Goal: Task Accomplishment & Management: Manage account settings

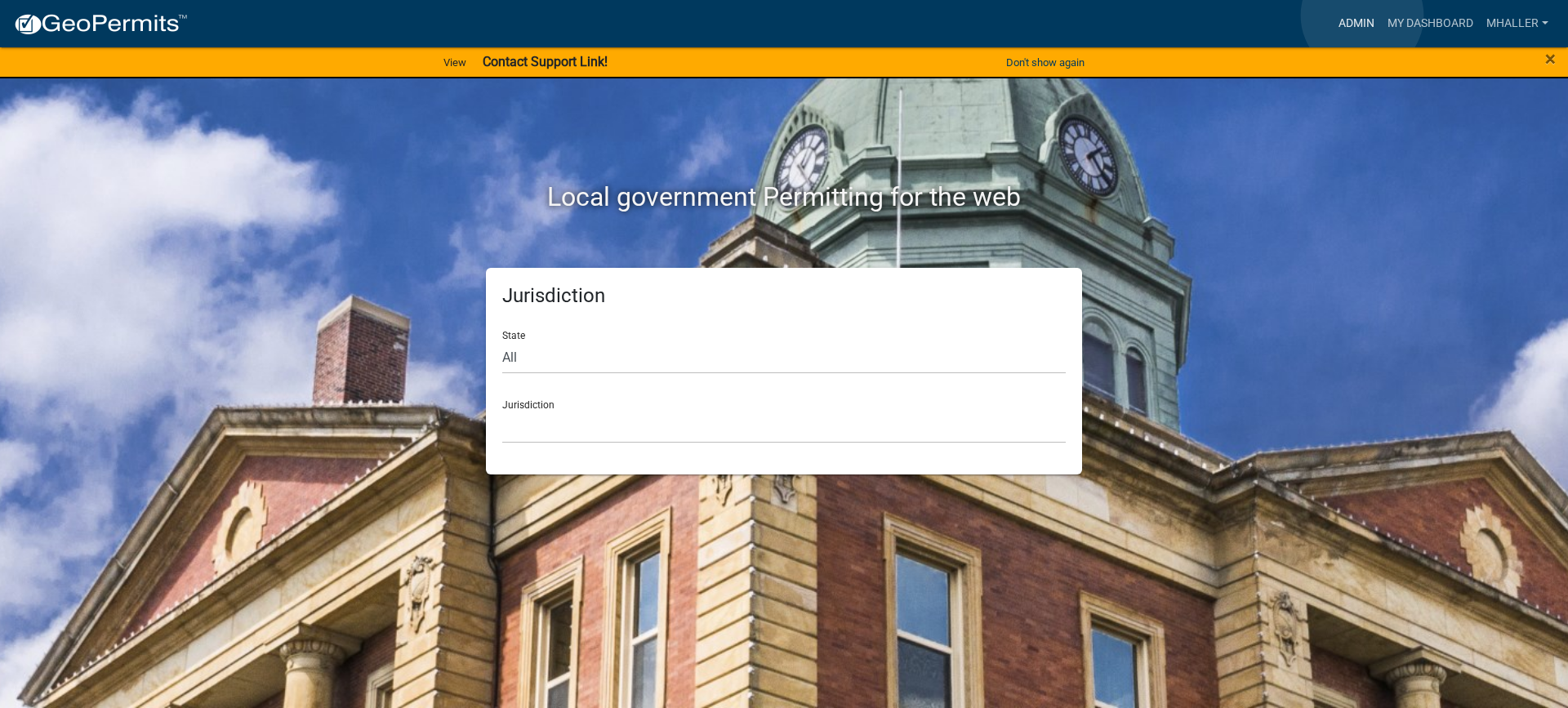
click at [1362, 16] on link "Admin" at bounding box center [1357, 23] width 49 height 31
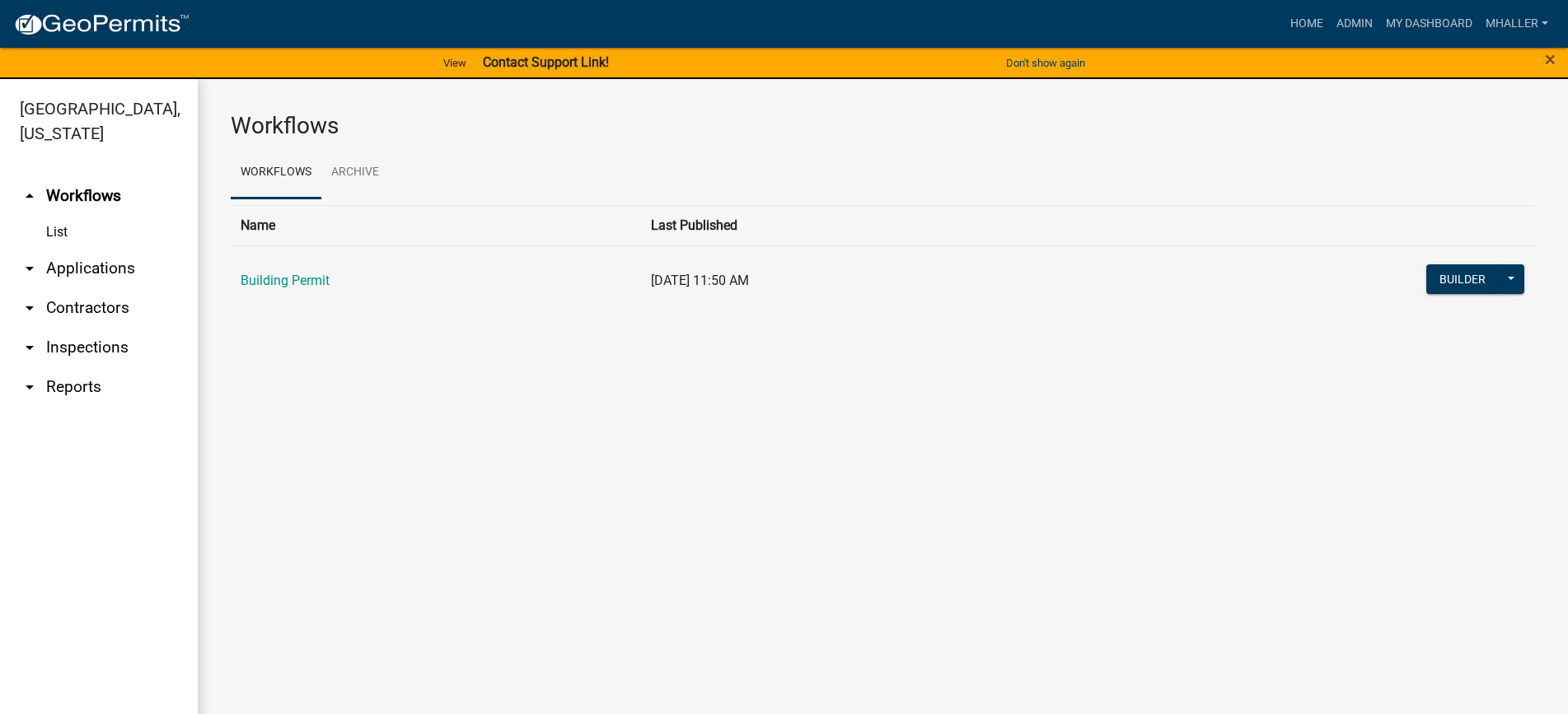
click at [82, 249] on link "arrow_drop_down Applications" at bounding box center [99, 268] width 198 height 40
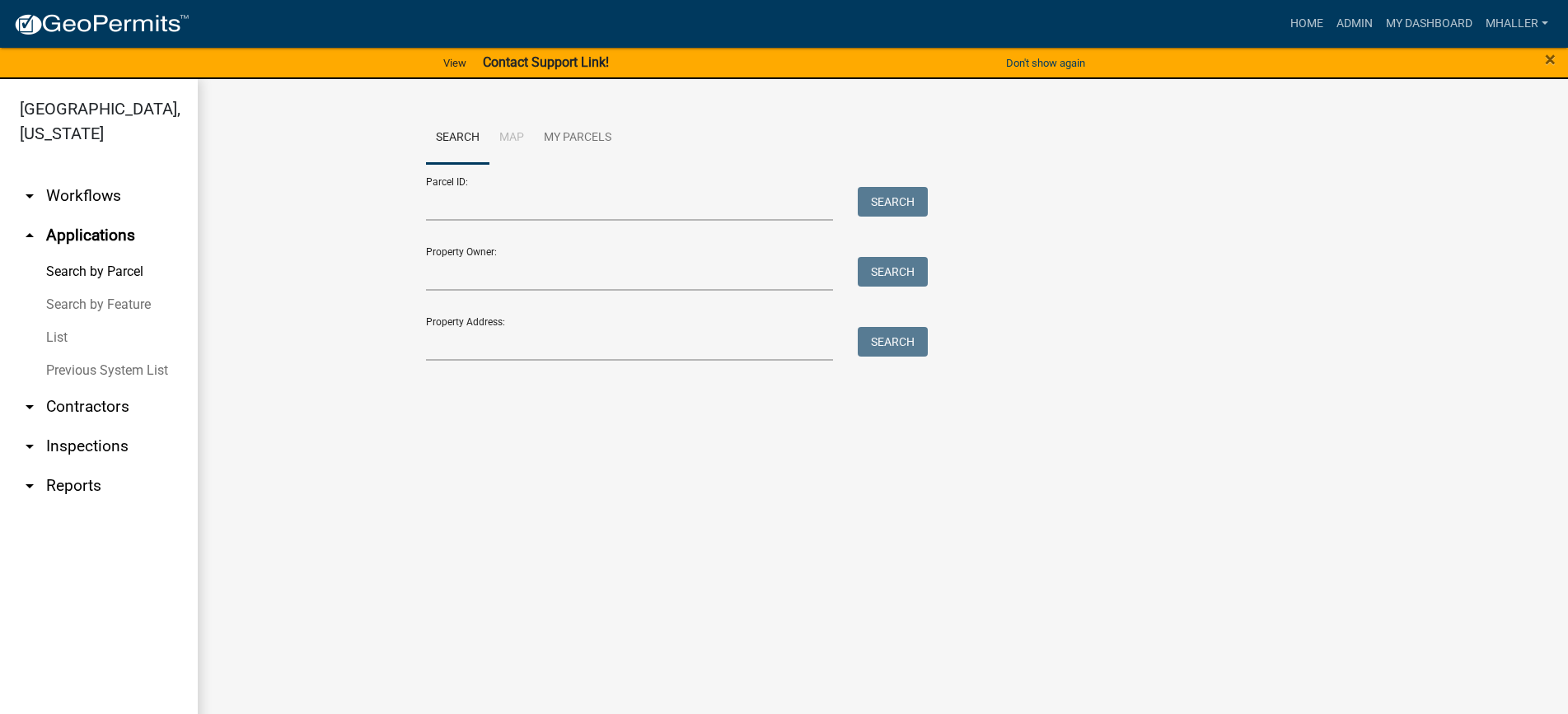
click at [65, 427] on link "arrow_drop_down Inspections" at bounding box center [99, 447] width 198 height 40
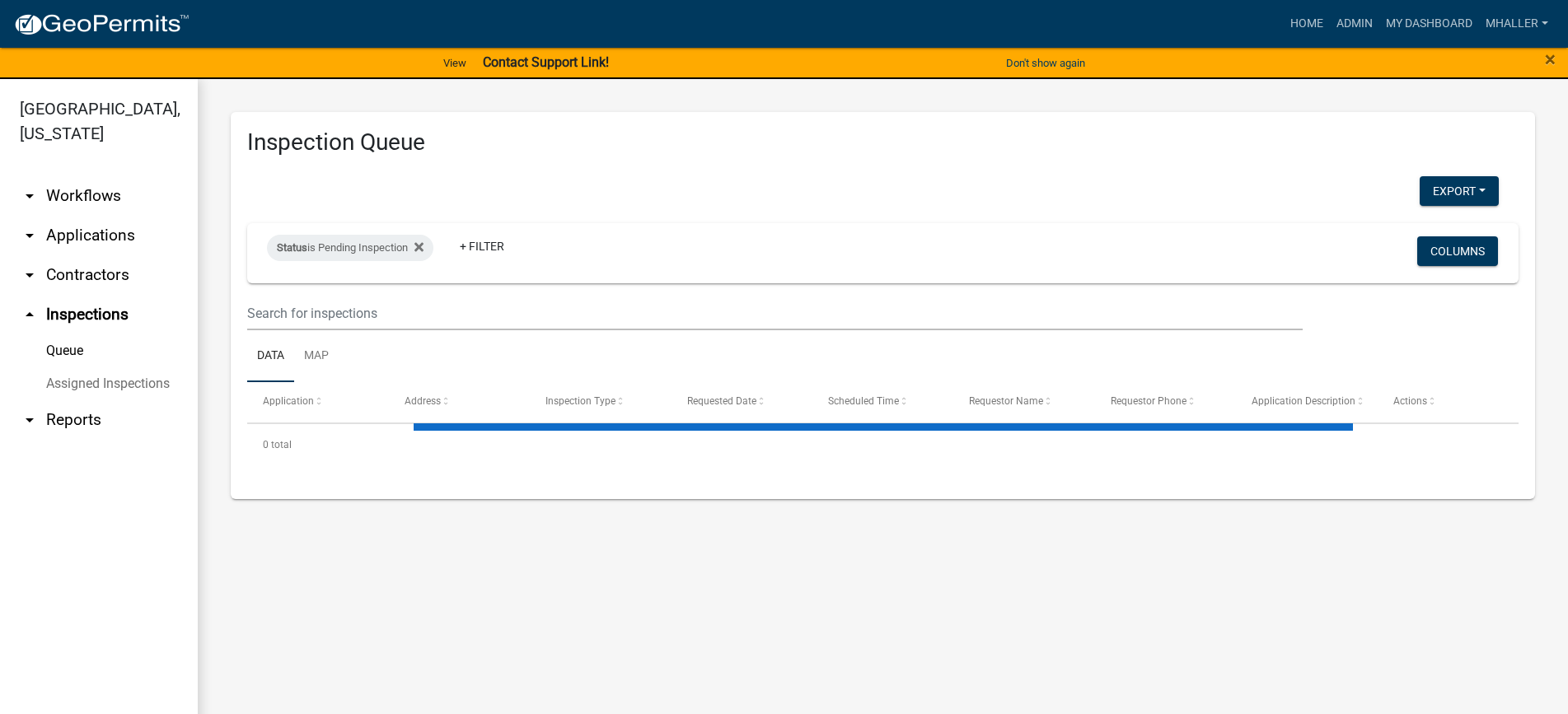
select select "1: 25"
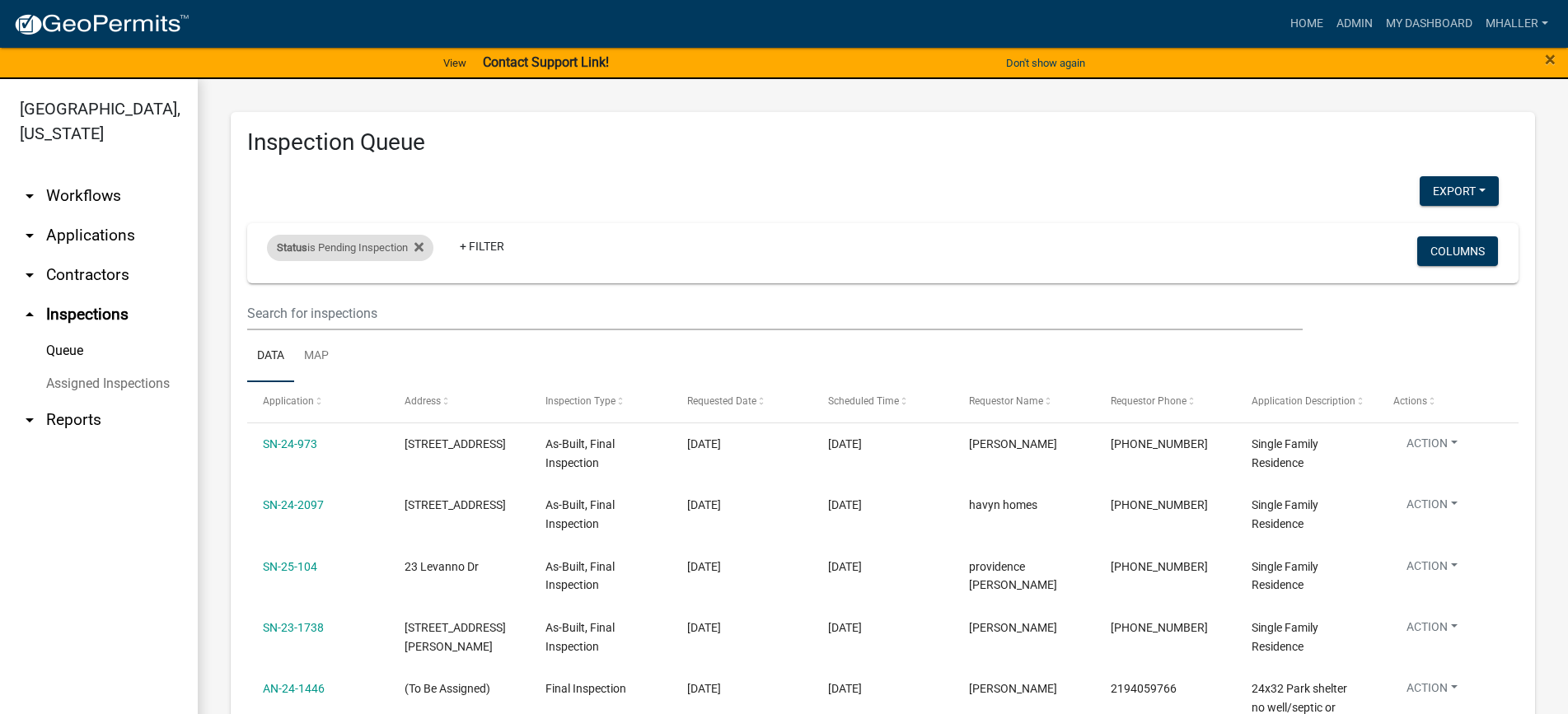
click at [391, 251] on div "Status is Pending Inspection" at bounding box center [349, 248] width 167 height 26
click at [374, 311] on select "Select an option Pending Schedule Pending Inspection Approved Denied Deleted Vo…" at bounding box center [352, 309] width 165 height 34
select select "0"
click at [270, 292] on select "Select an option Pending Schedule Pending Inspection Approved Denied Deleted Vo…" at bounding box center [352, 309] width 165 height 34
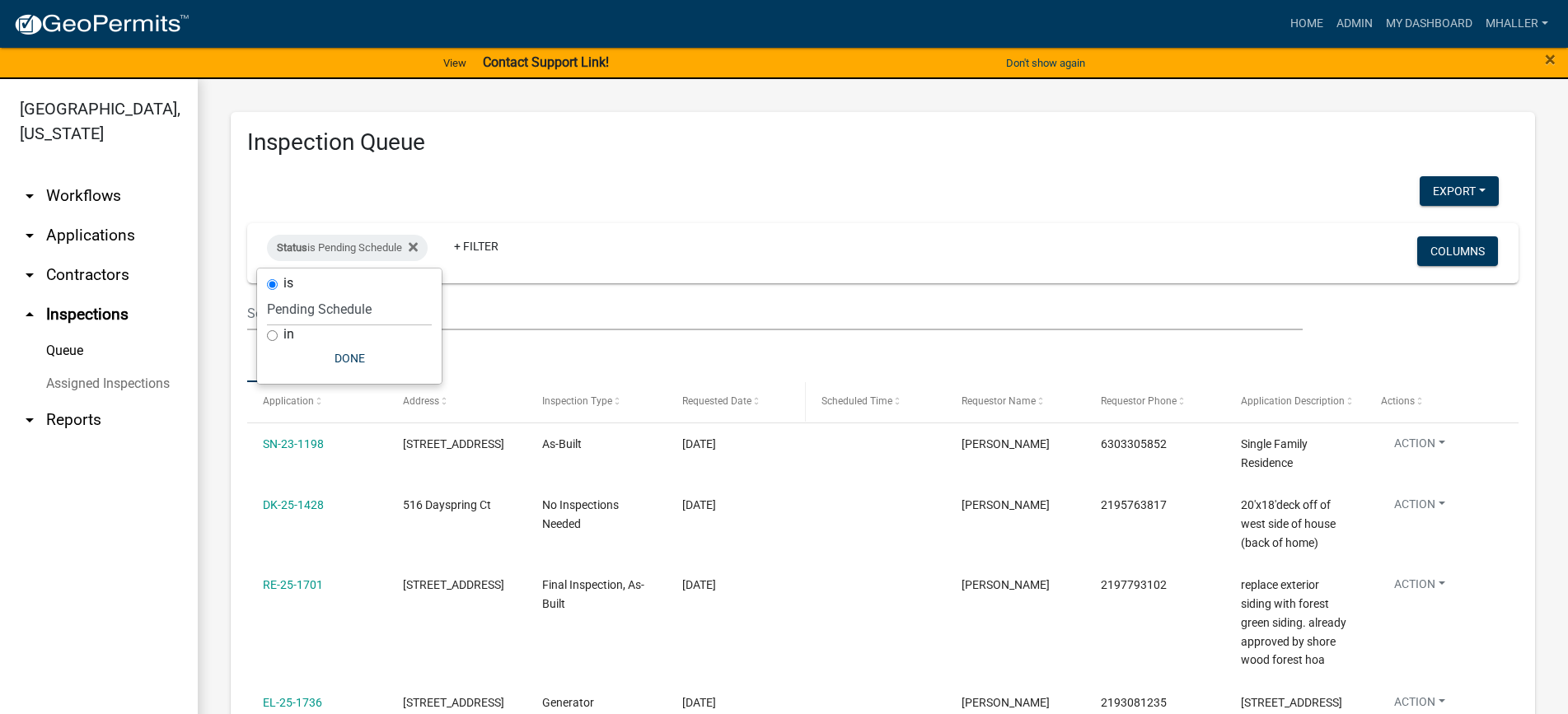
click at [715, 401] on span "Requested Date" at bounding box center [716, 401] width 69 height 11
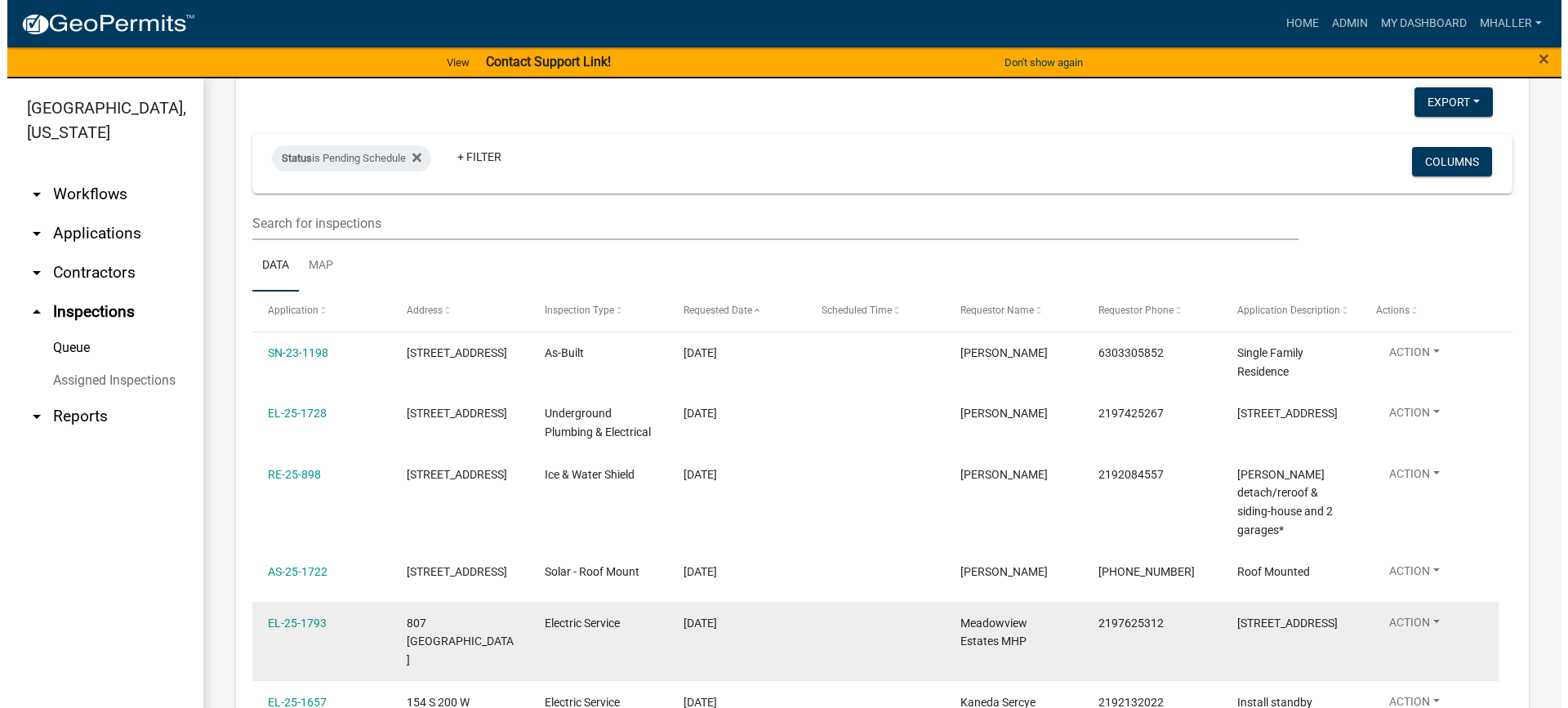
scroll to position [81, 0]
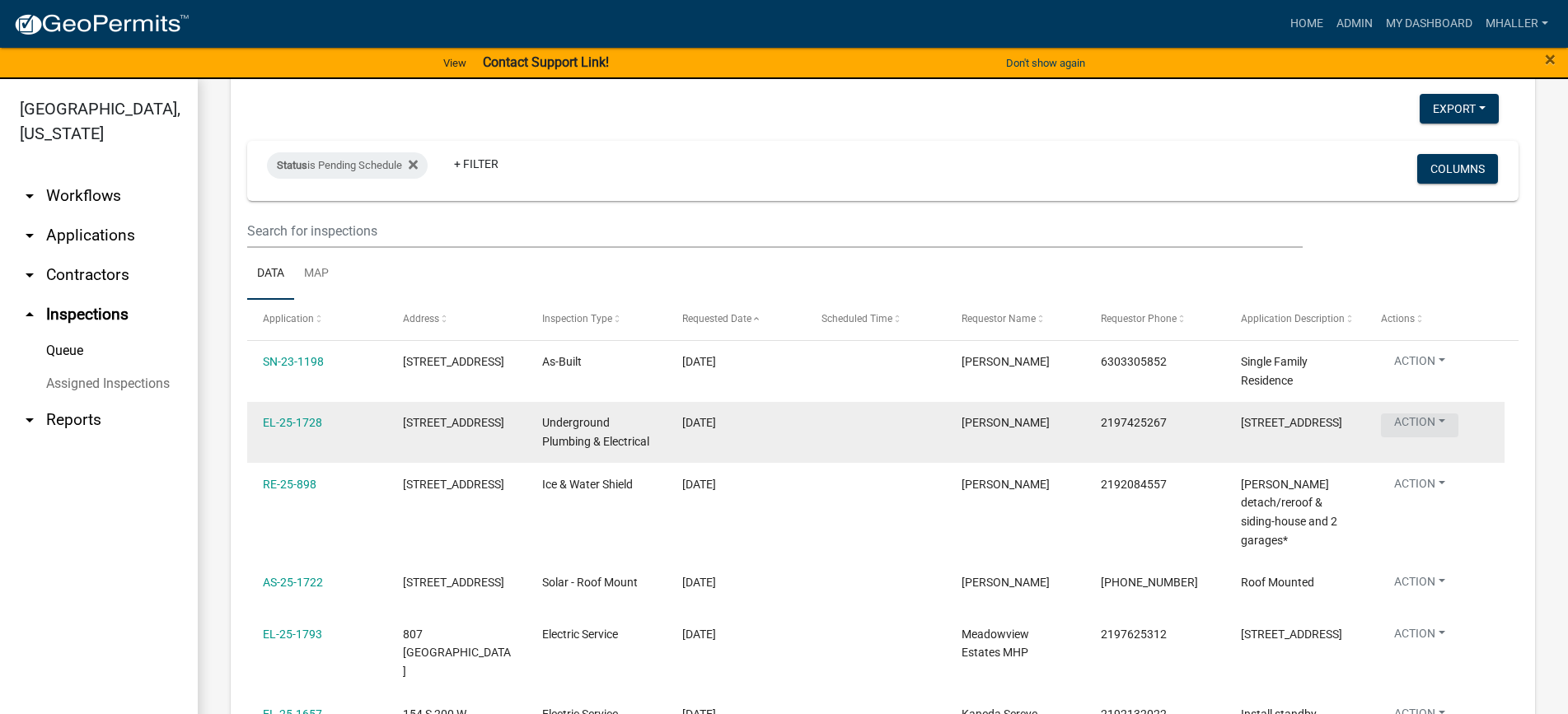
click at [1418, 422] on button "Action" at bounding box center [1420, 425] width 78 height 24
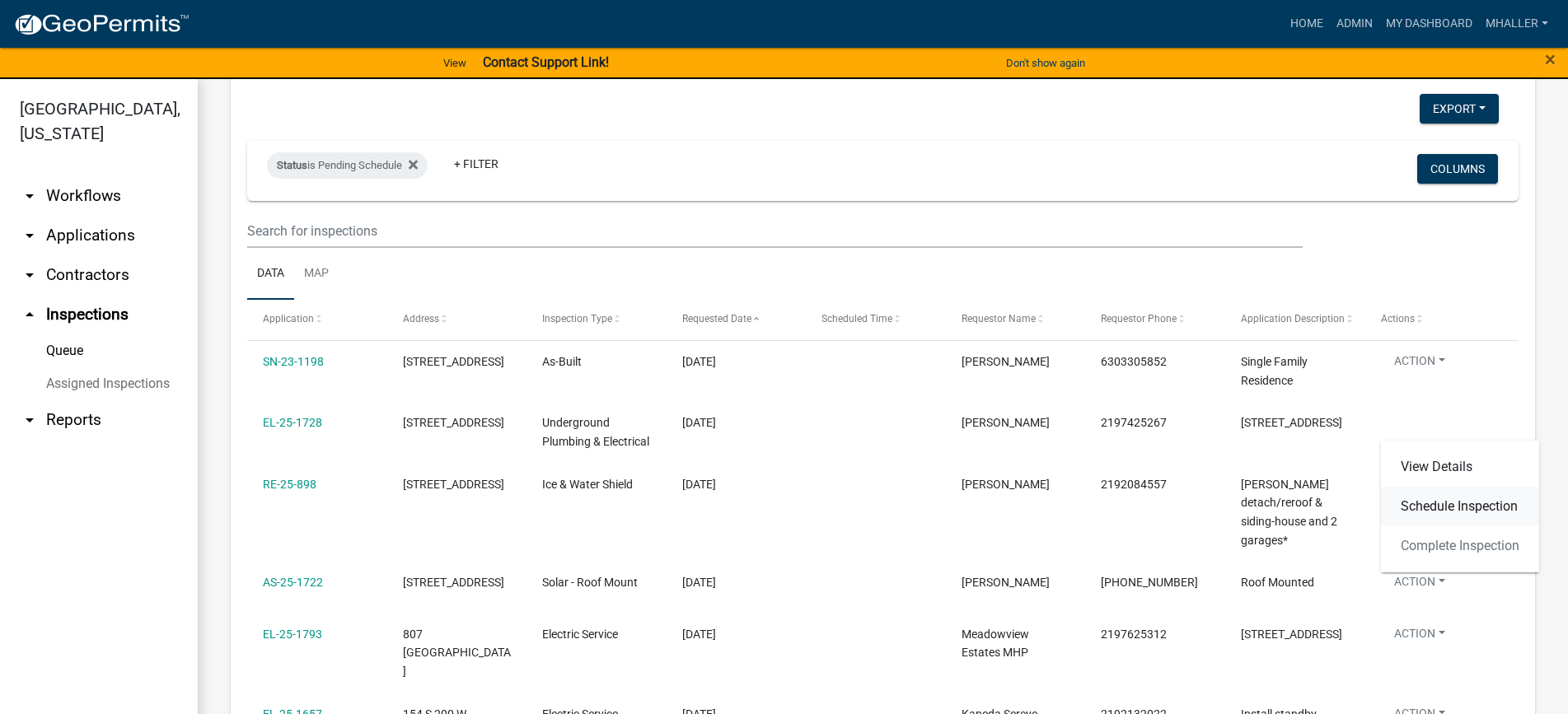
click at [1431, 507] on link "Schedule Inspection" at bounding box center [1459, 507] width 158 height 40
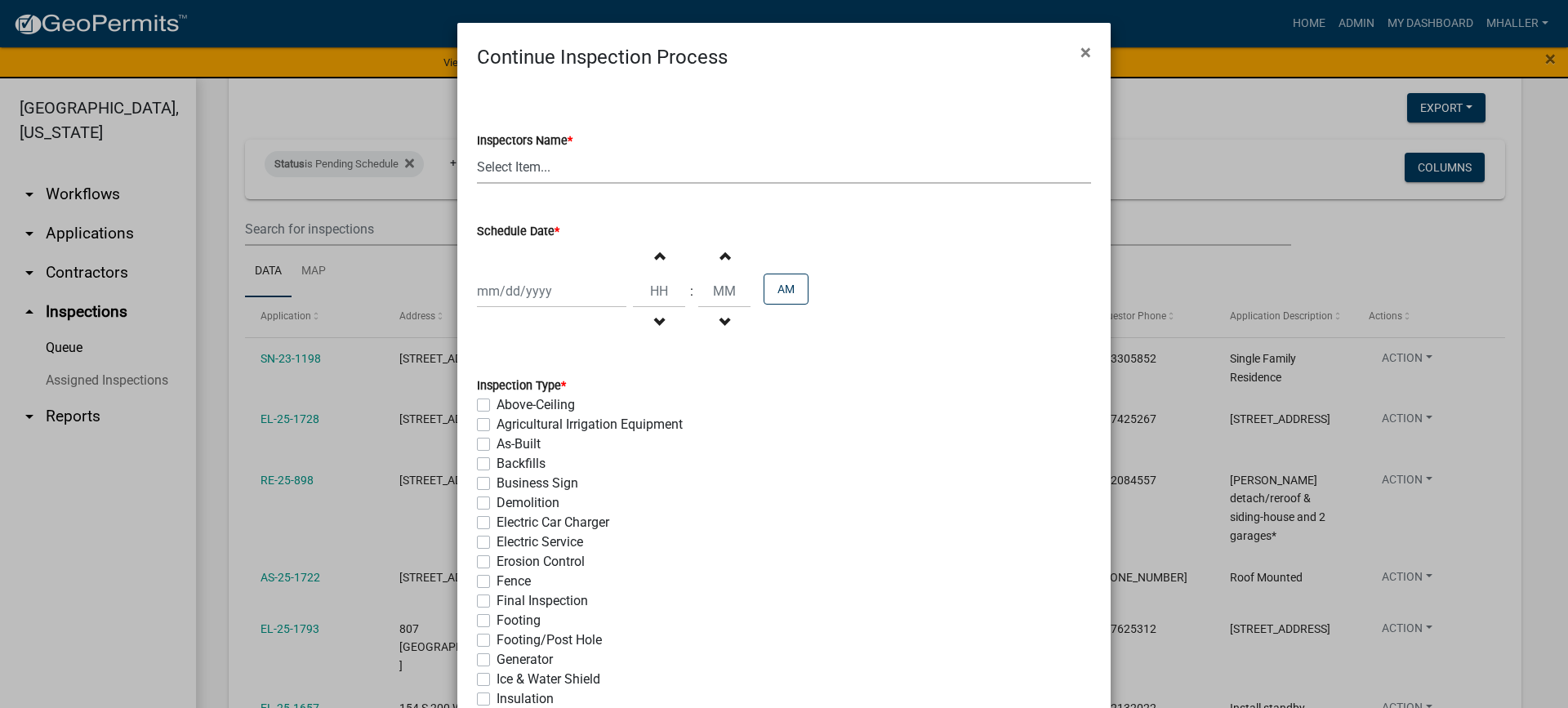
click at [498, 166] on select "Select Item... mhaller ([PERSON_NAME])" at bounding box center [784, 167] width 614 height 33
select select "ca350da2-795e-4cf8-941d-46ff53e354ae"
click at [477, 151] on select "Select Item... mhaller ([PERSON_NAME])" at bounding box center [784, 167] width 614 height 33
click at [522, 294] on div at bounding box center [551, 291] width 150 height 33
select select "9"
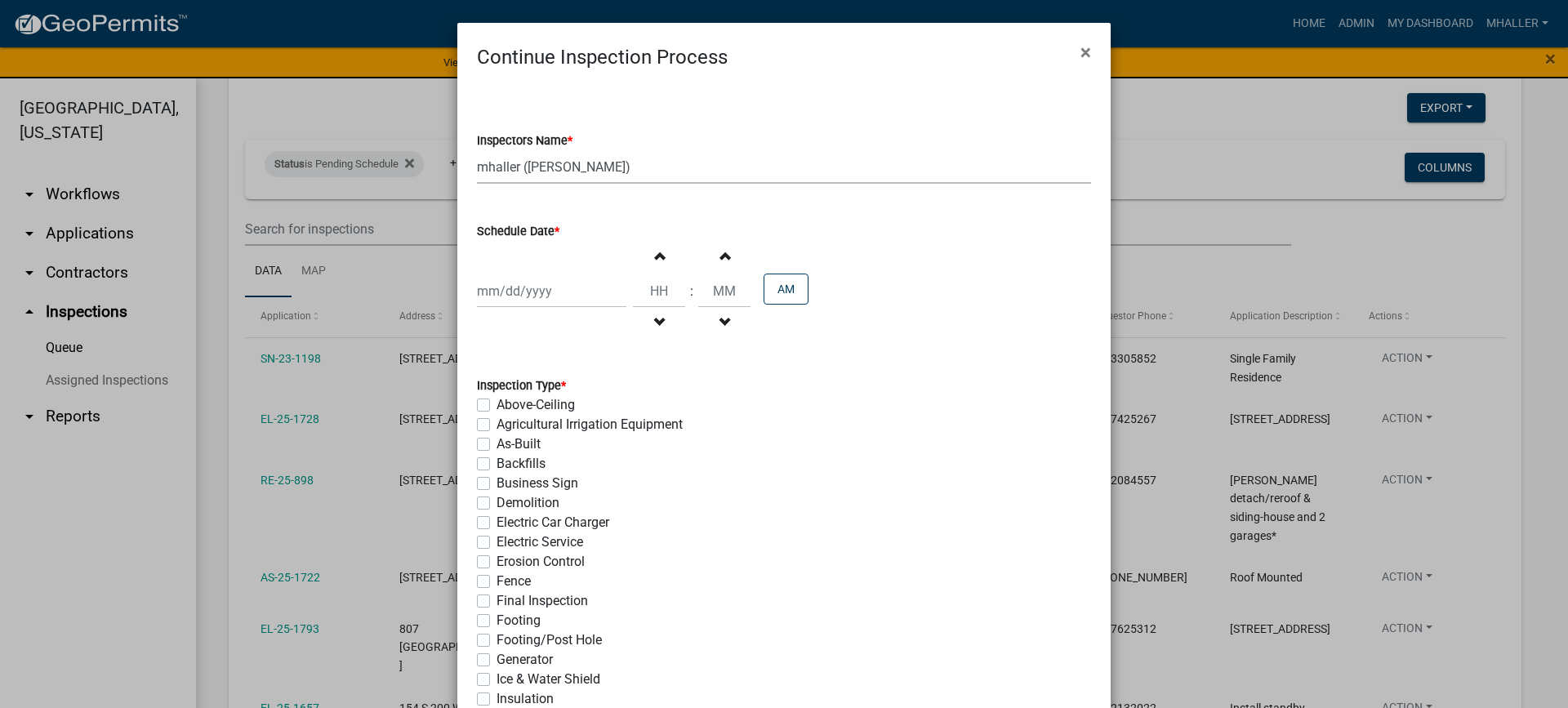
select select "2025"
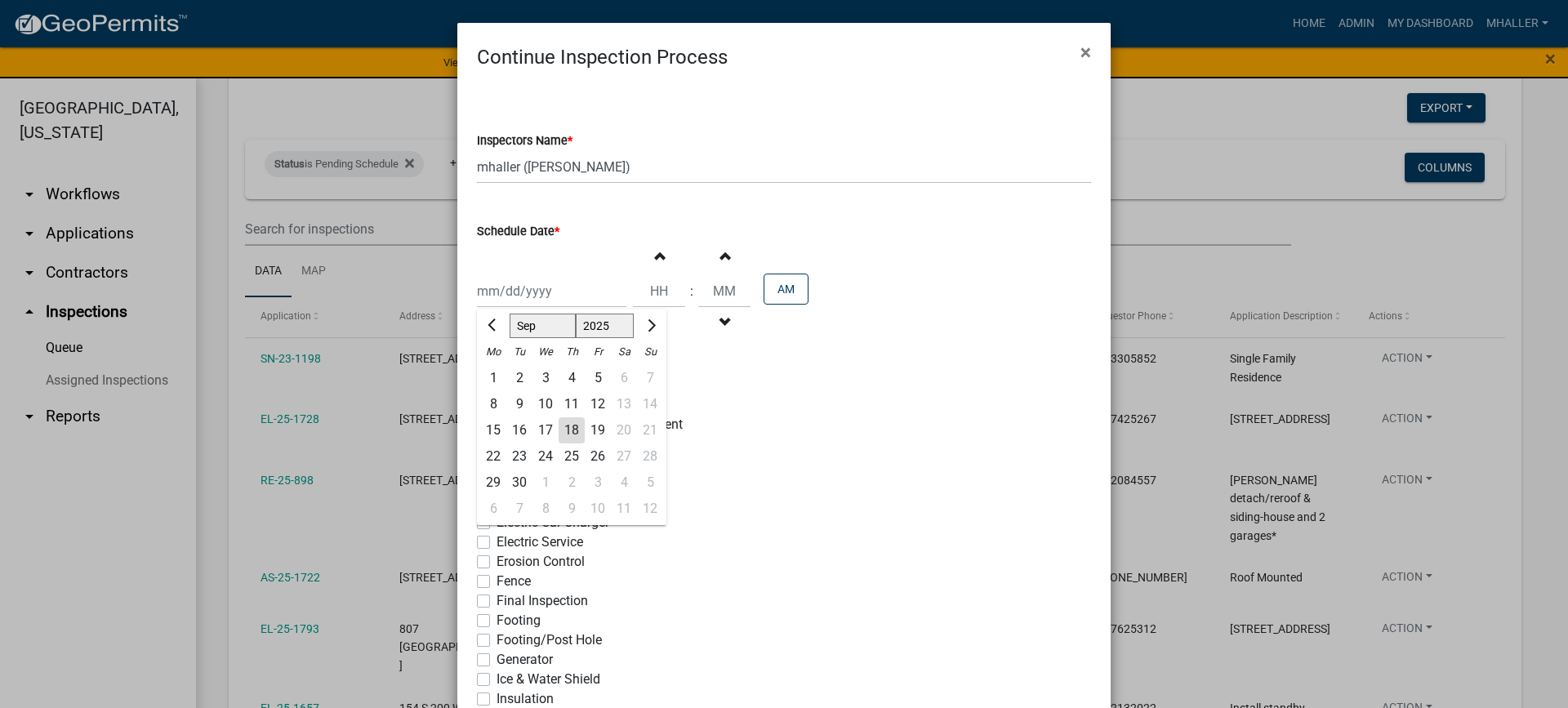
click at [564, 432] on div "18" at bounding box center [572, 431] width 26 height 26
type input "[DATE]"
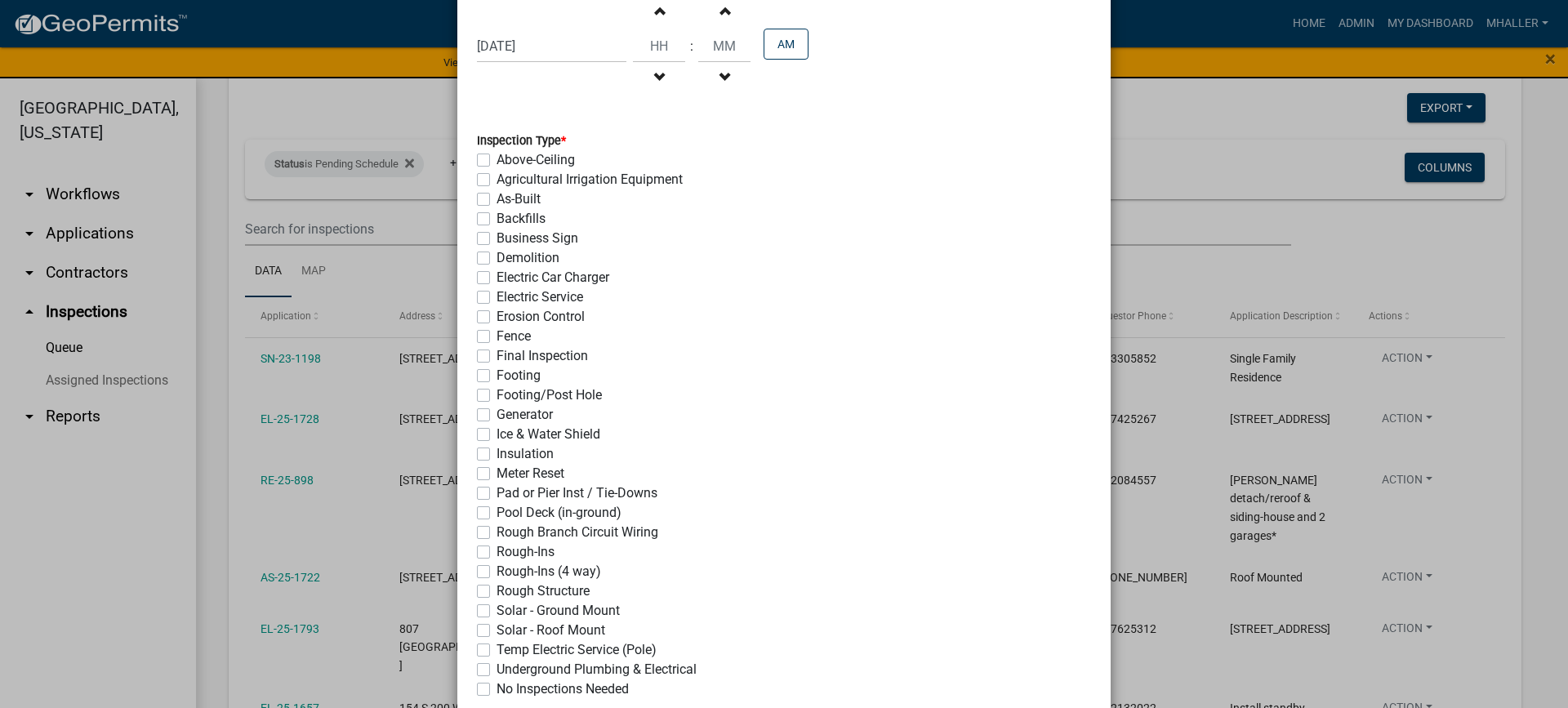
scroll to position [326, 0]
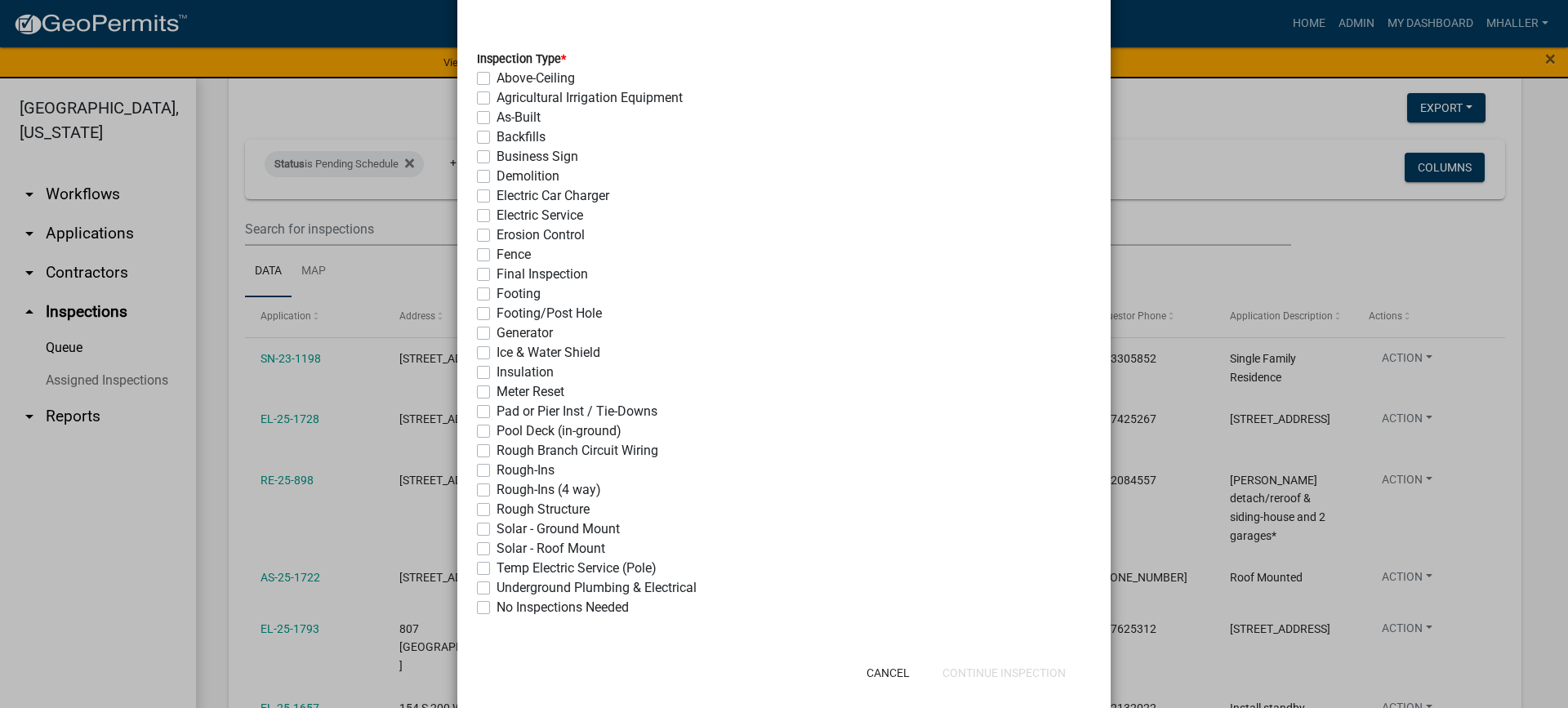
click at [497, 217] on label "Electric Service" at bounding box center [540, 215] width 87 height 19
click at [497, 216] on input "Electric Service" at bounding box center [502, 211] width 10 height 11
checkbox input "true"
checkbox input "false"
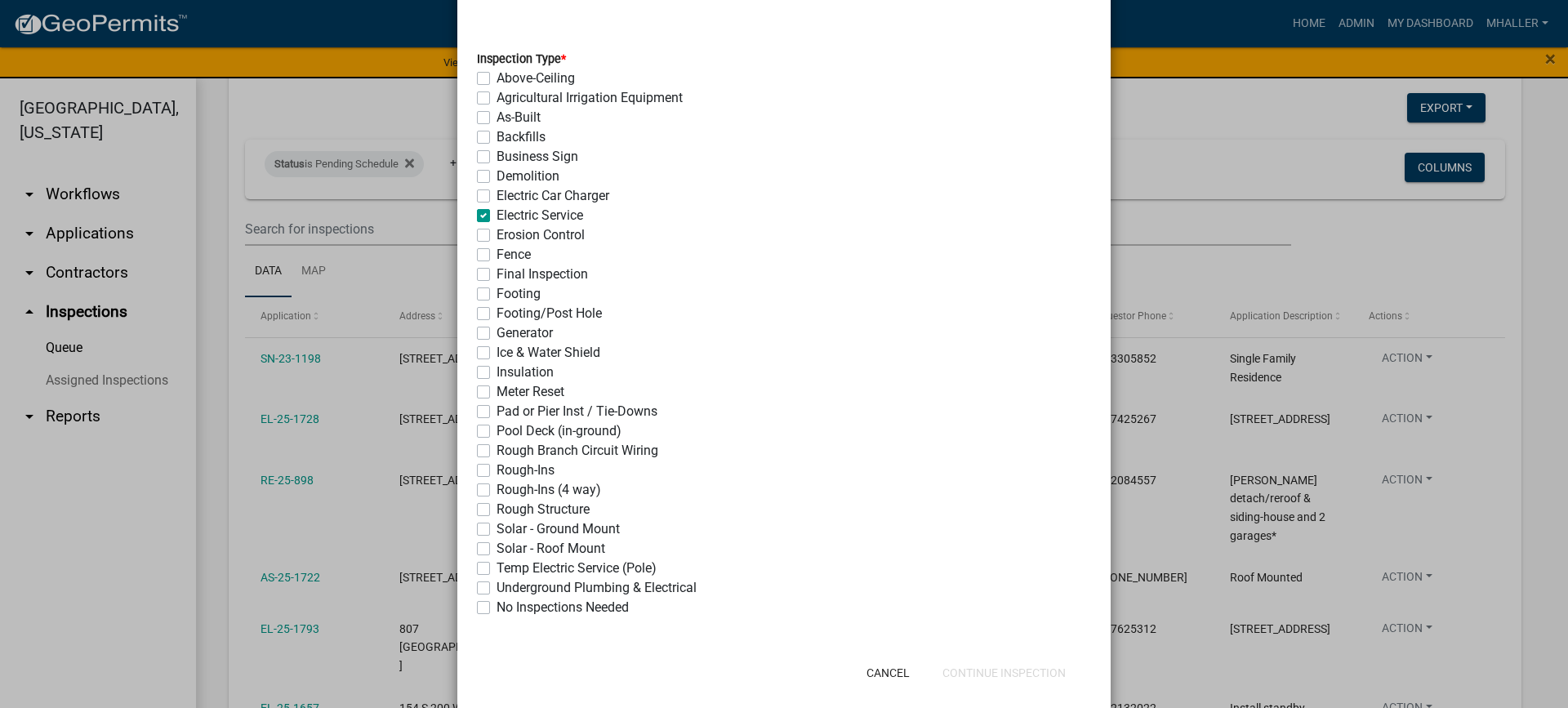
checkbox input "false"
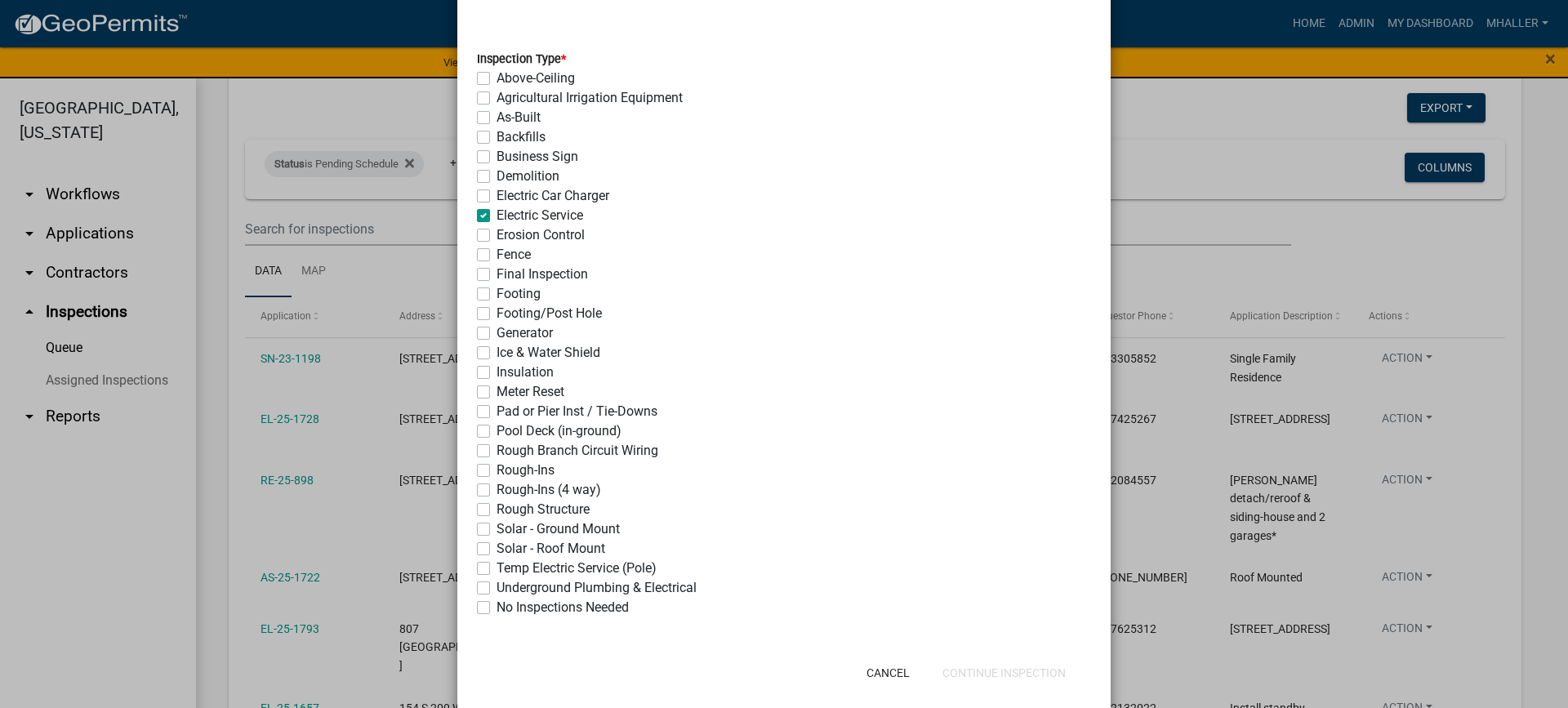
checkbox input "true"
checkbox input "false"
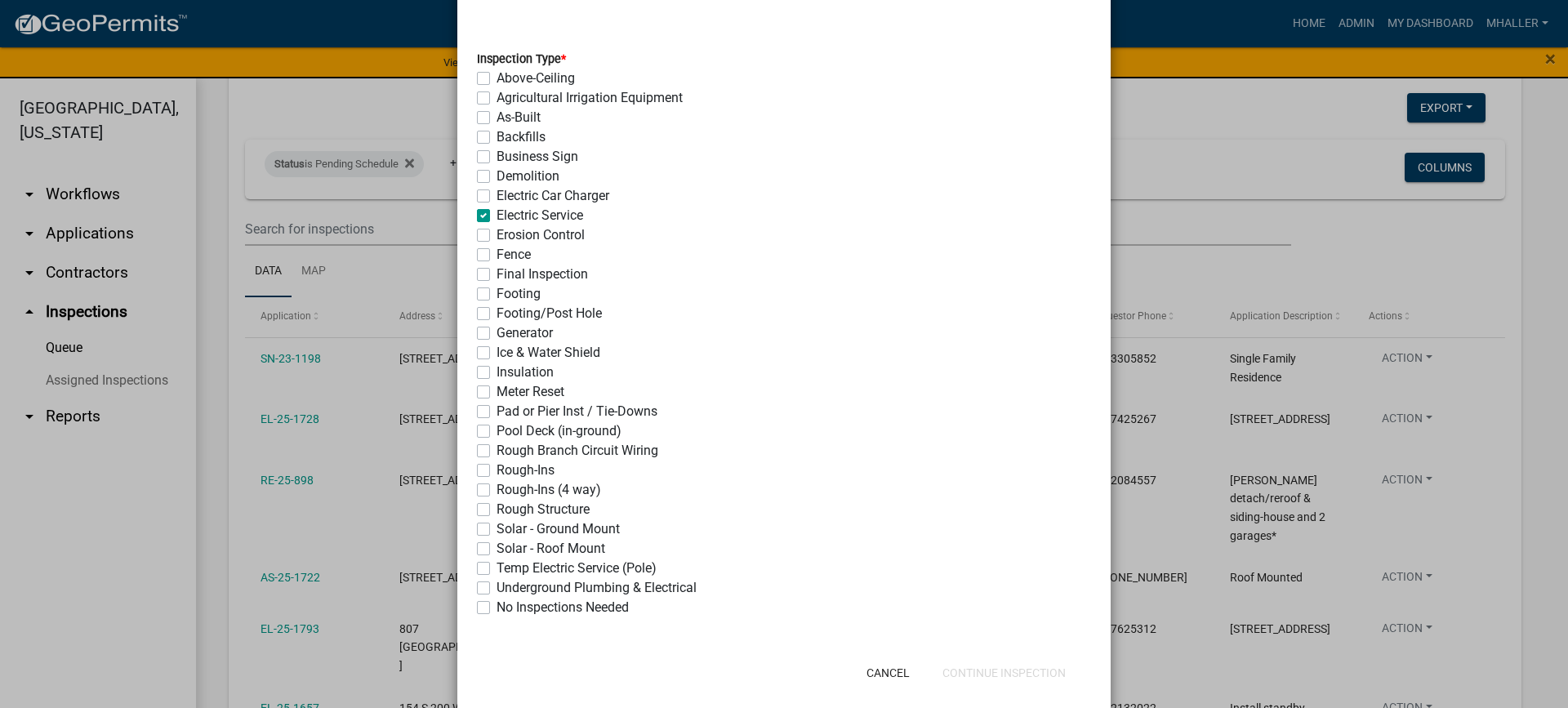
checkbox input "false"
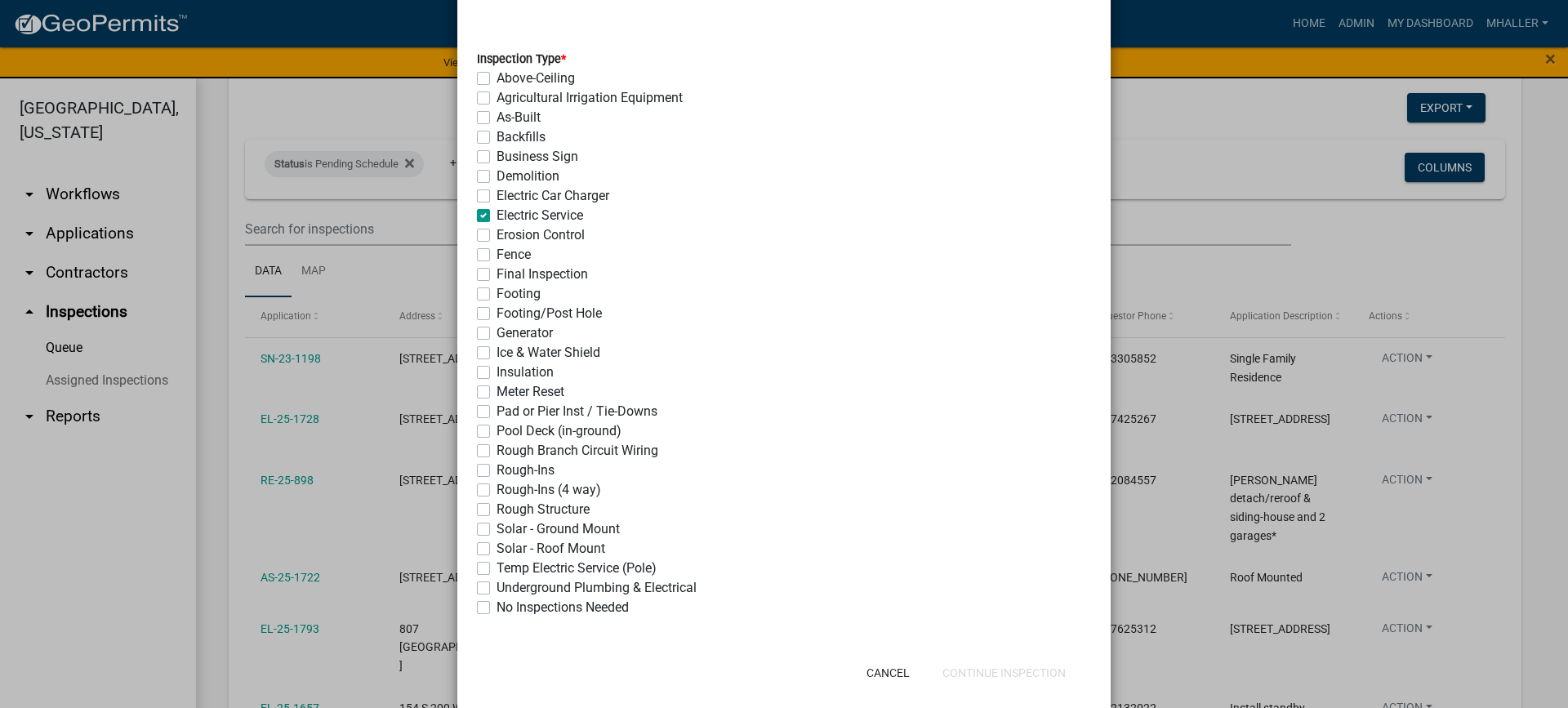
checkbox input "false"
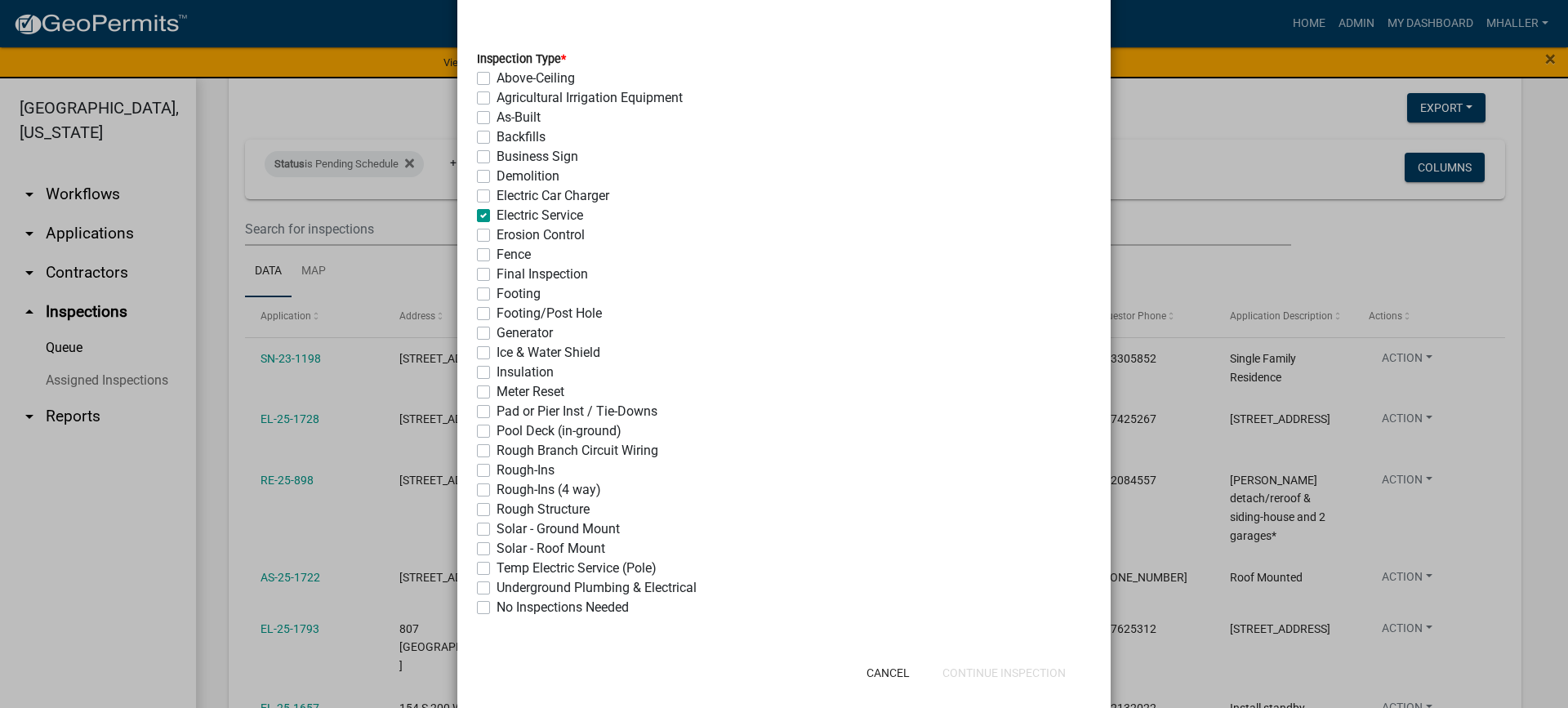
checkbox input "false"
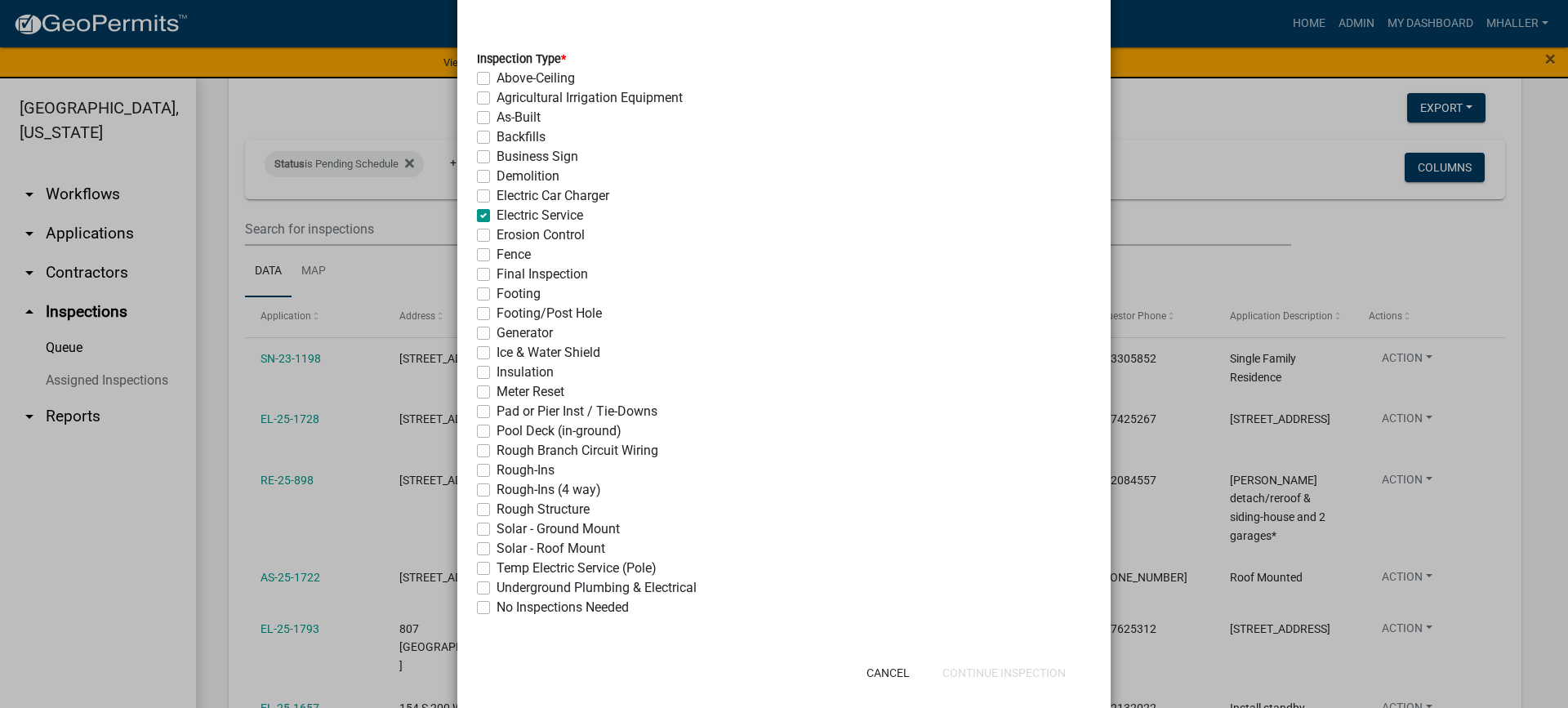
checkbox input "false"
click at [497, 586] on label "Underground Plumbing & Electrical" at bounding box center [597, 588] width 200 height 19
click at [497, 586] on input "Underground Plumbing & Electrical" at bounding box center [502, 584] width 10 height 11
checkbox input "true"
checkbox input "false"
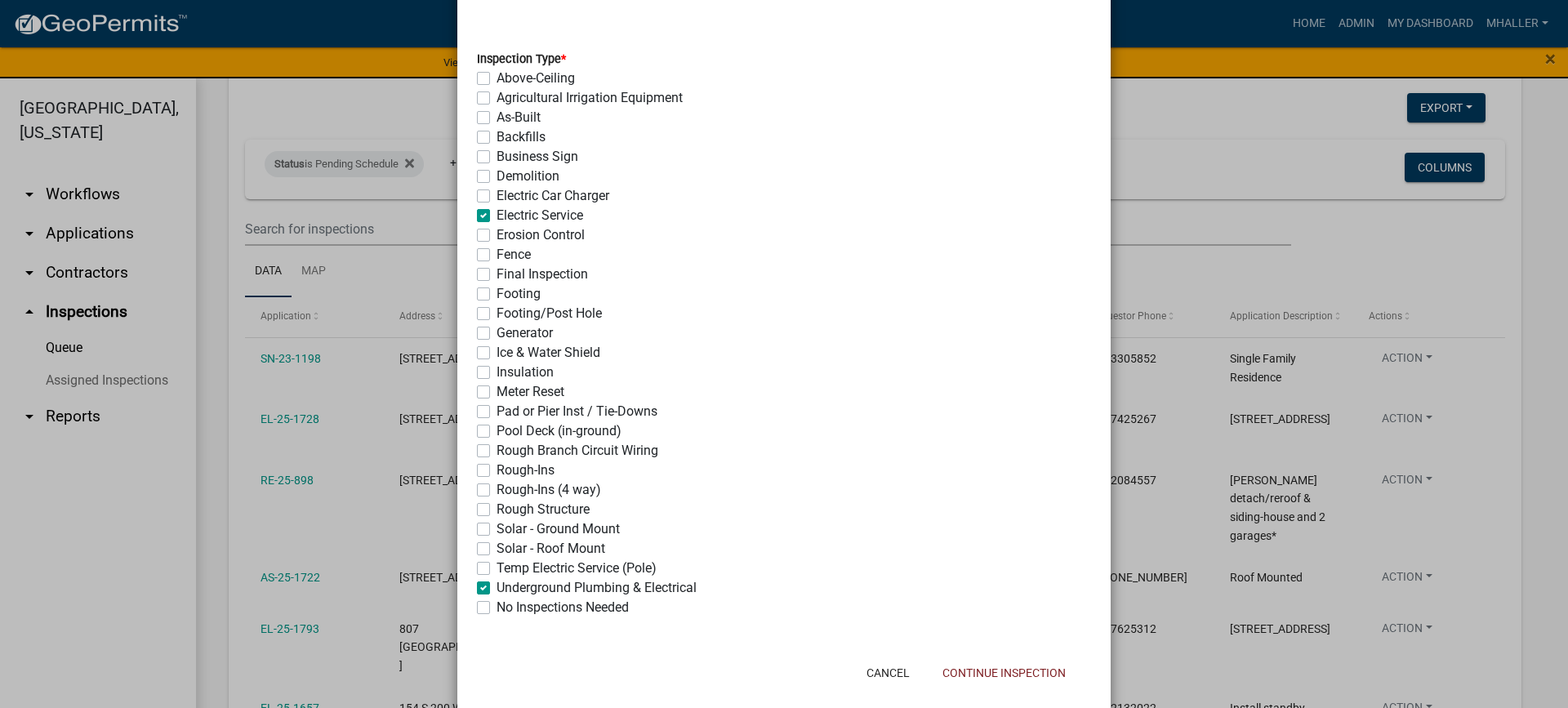
checkbox input "false"
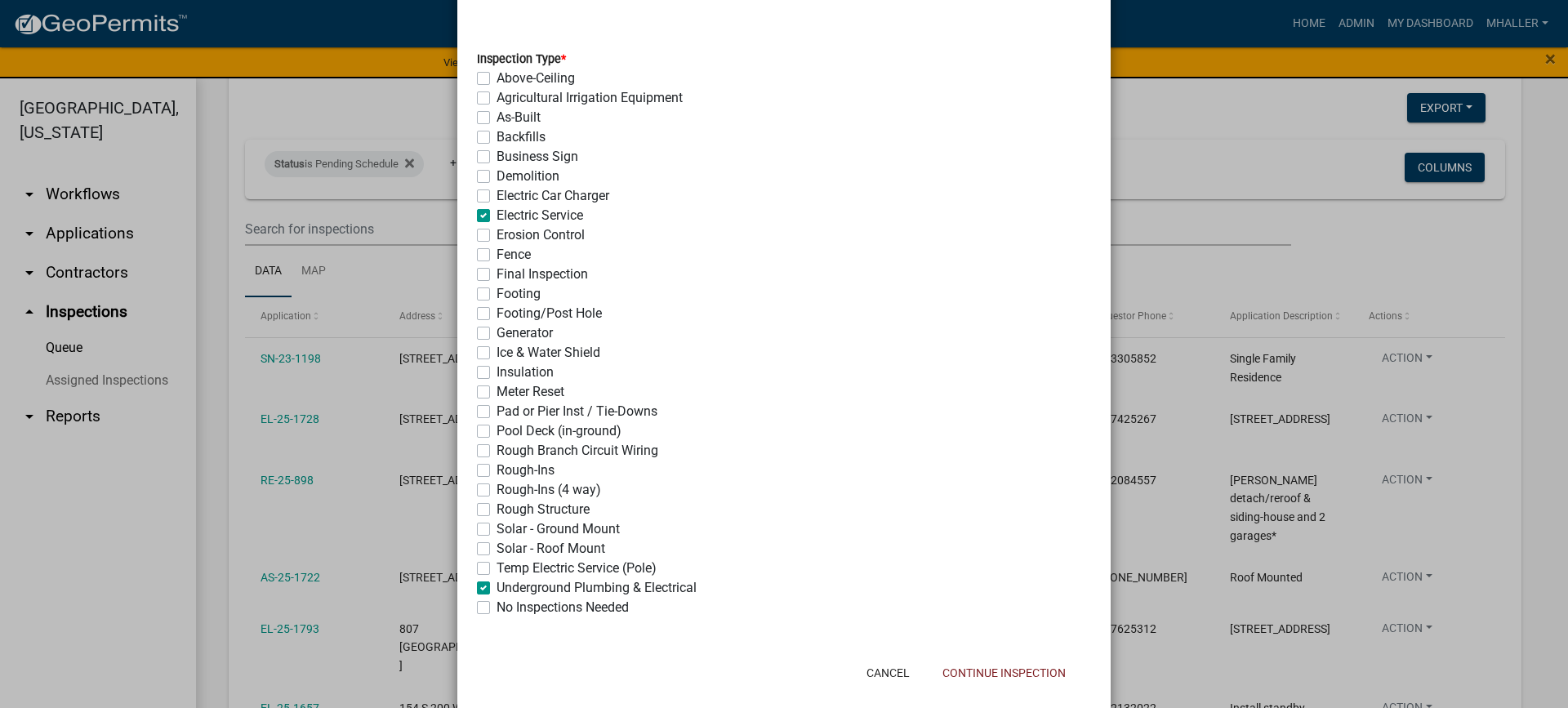
checkbox input "false"
checkbox input "true"
checkbox input "false"
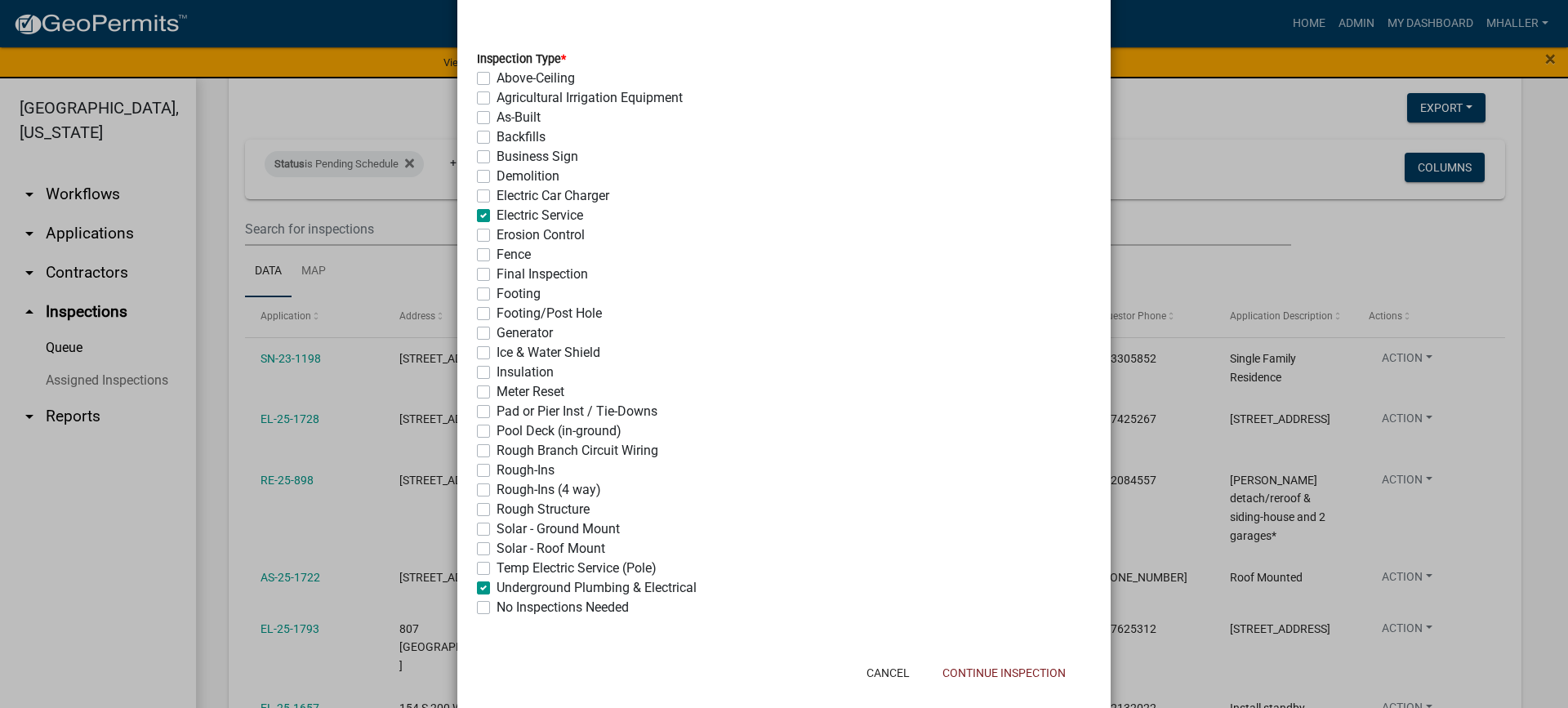
checkbox input "false"
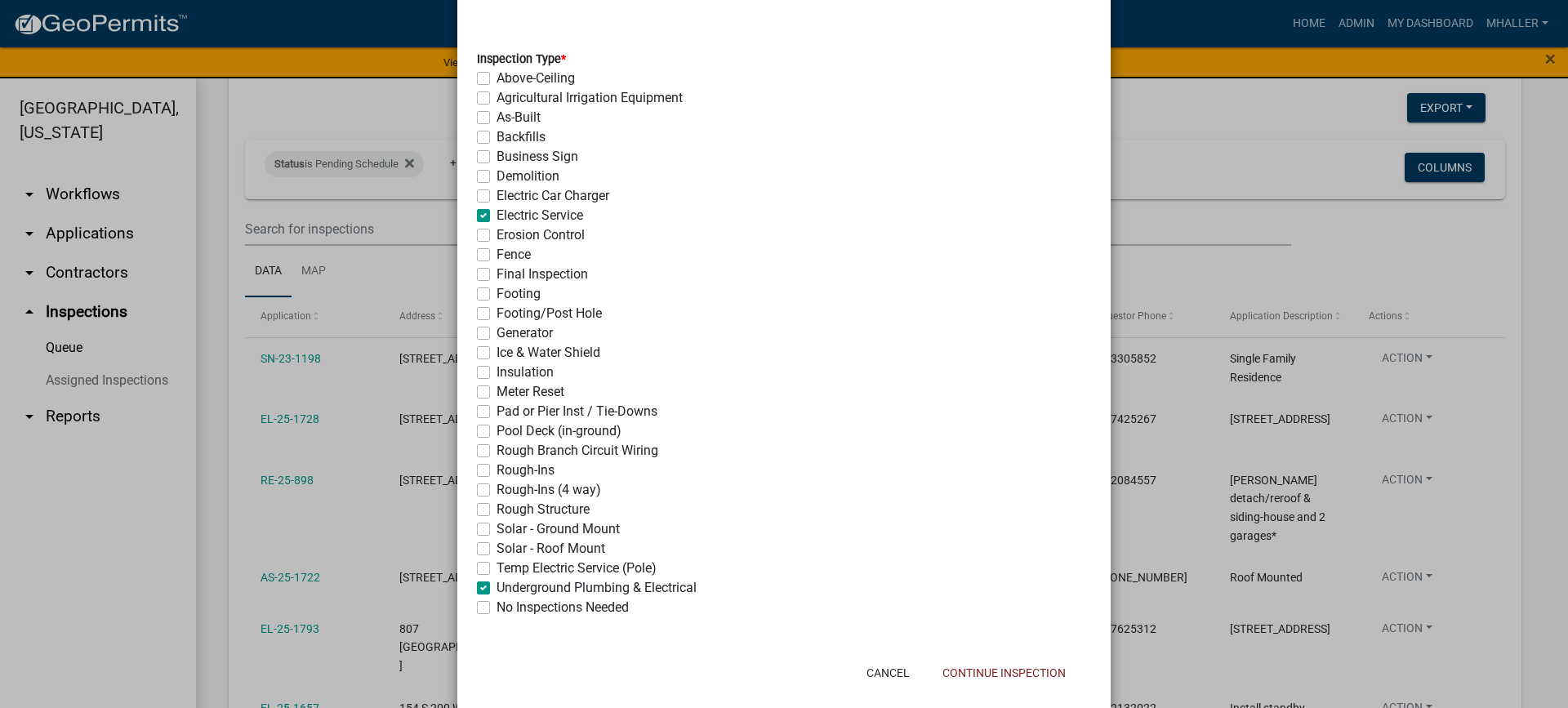
checkbox input "false"
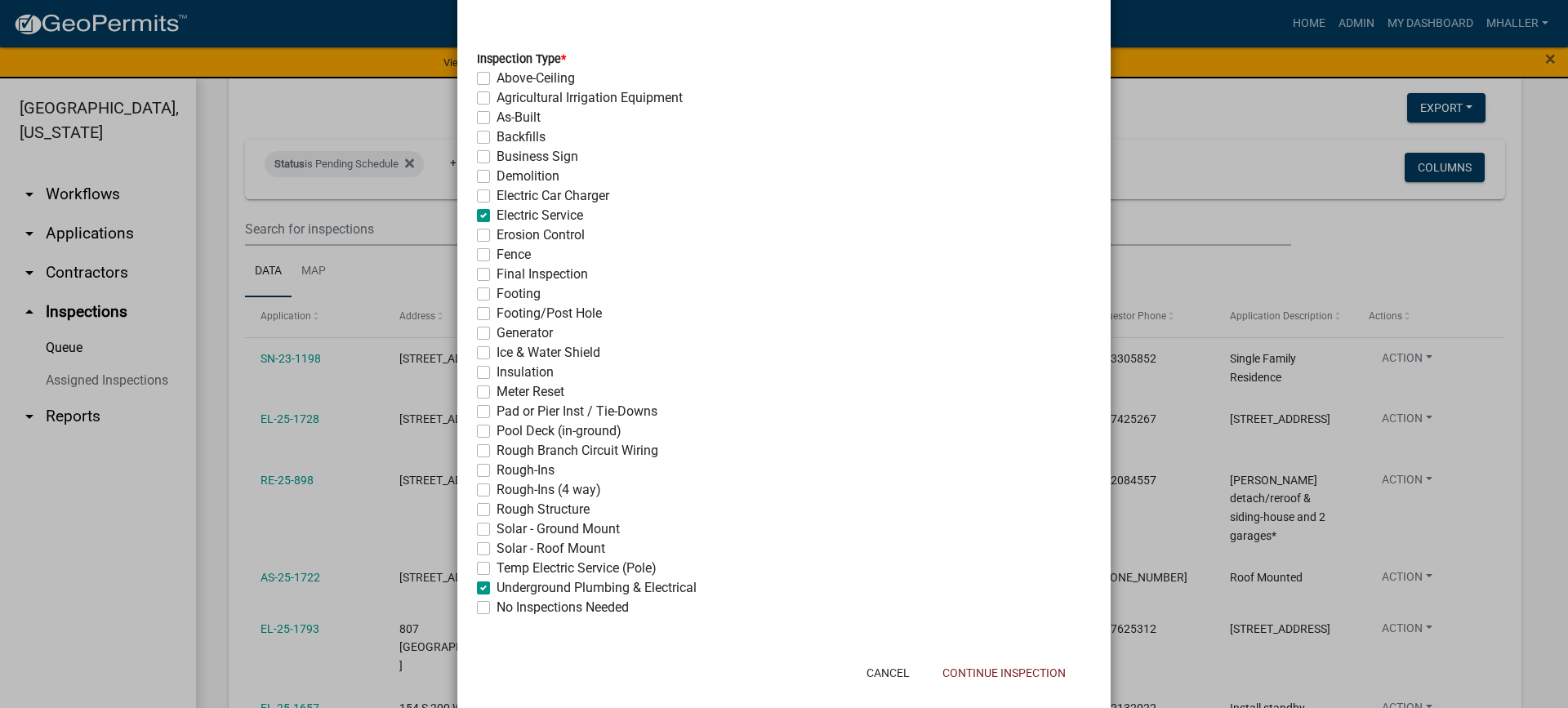
checkbox input "false"
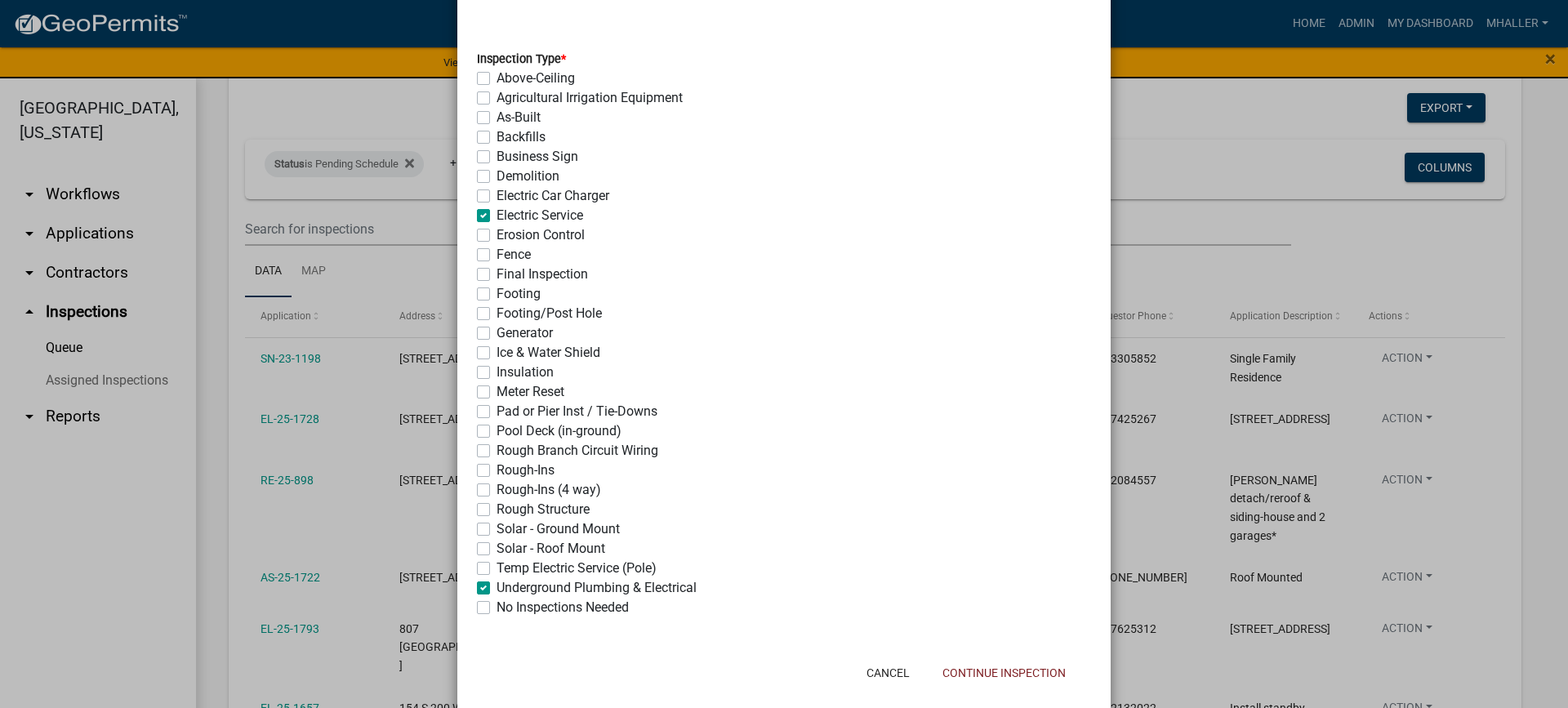
checkbox input "true"
checkbox input "false"
click at [497, 215] on label "Electric Service" at bounding box center [540, 215] width 87 height 19
click at [497, 215] on input "Electric Service" at bounding box center [502, 211] width 10 height 11
checkbox input "false"
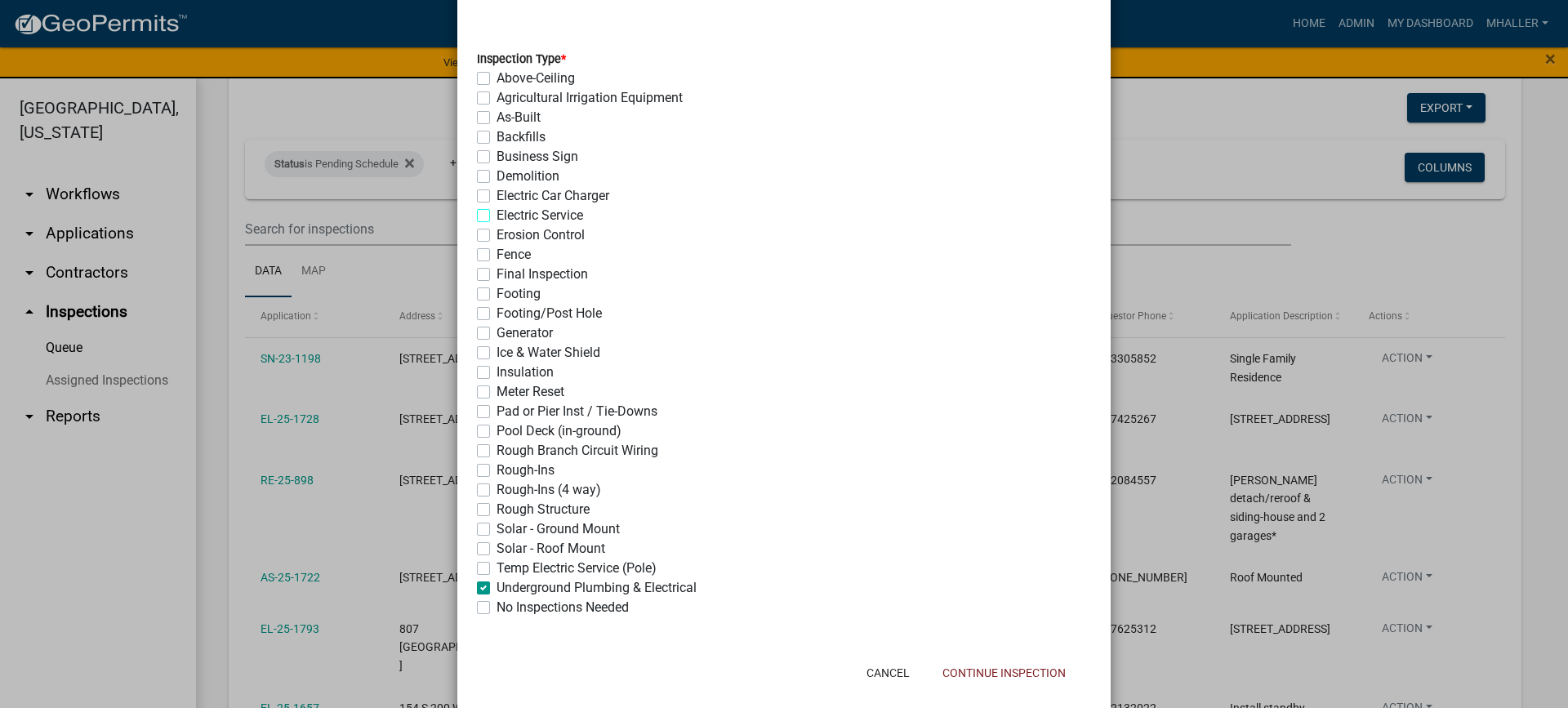
checkbox input "false"
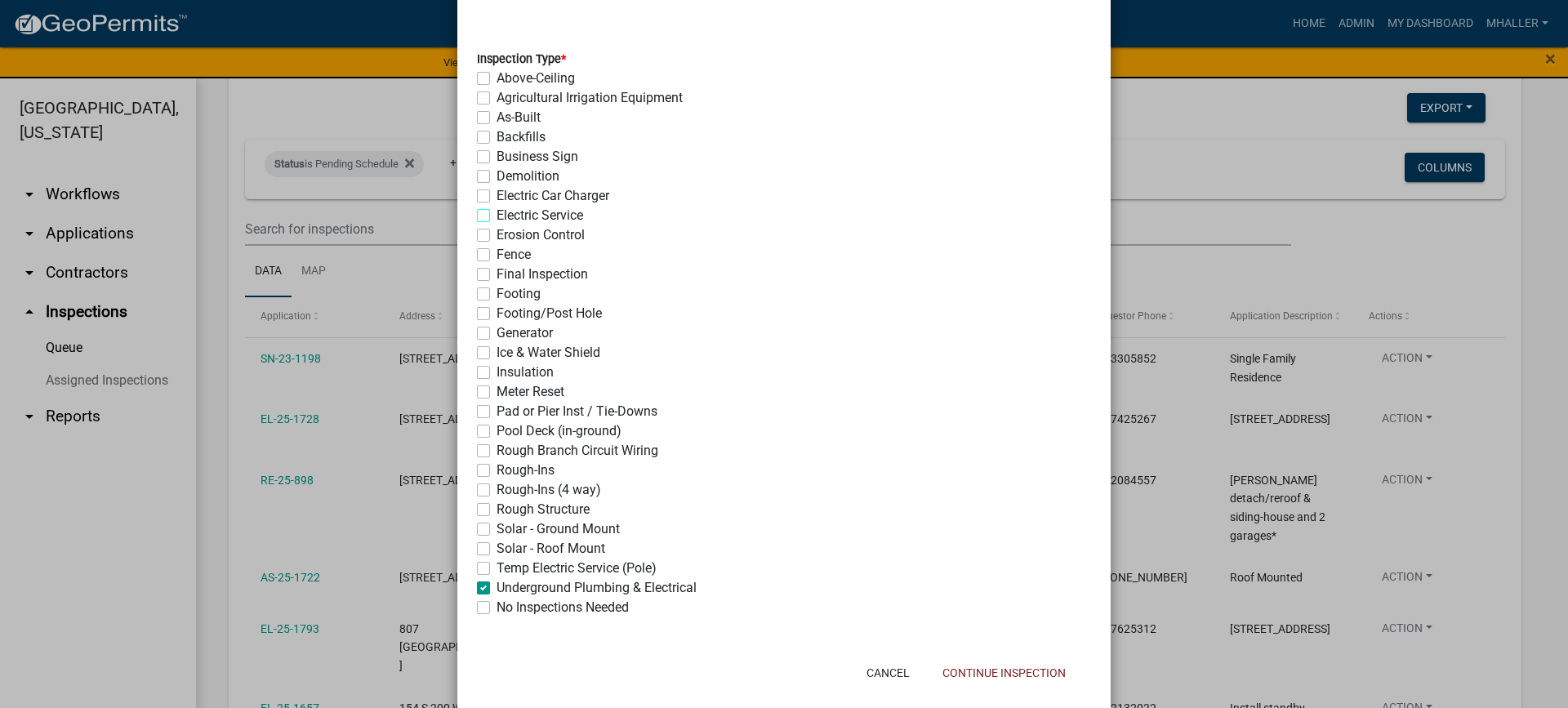
checkbox input "false"
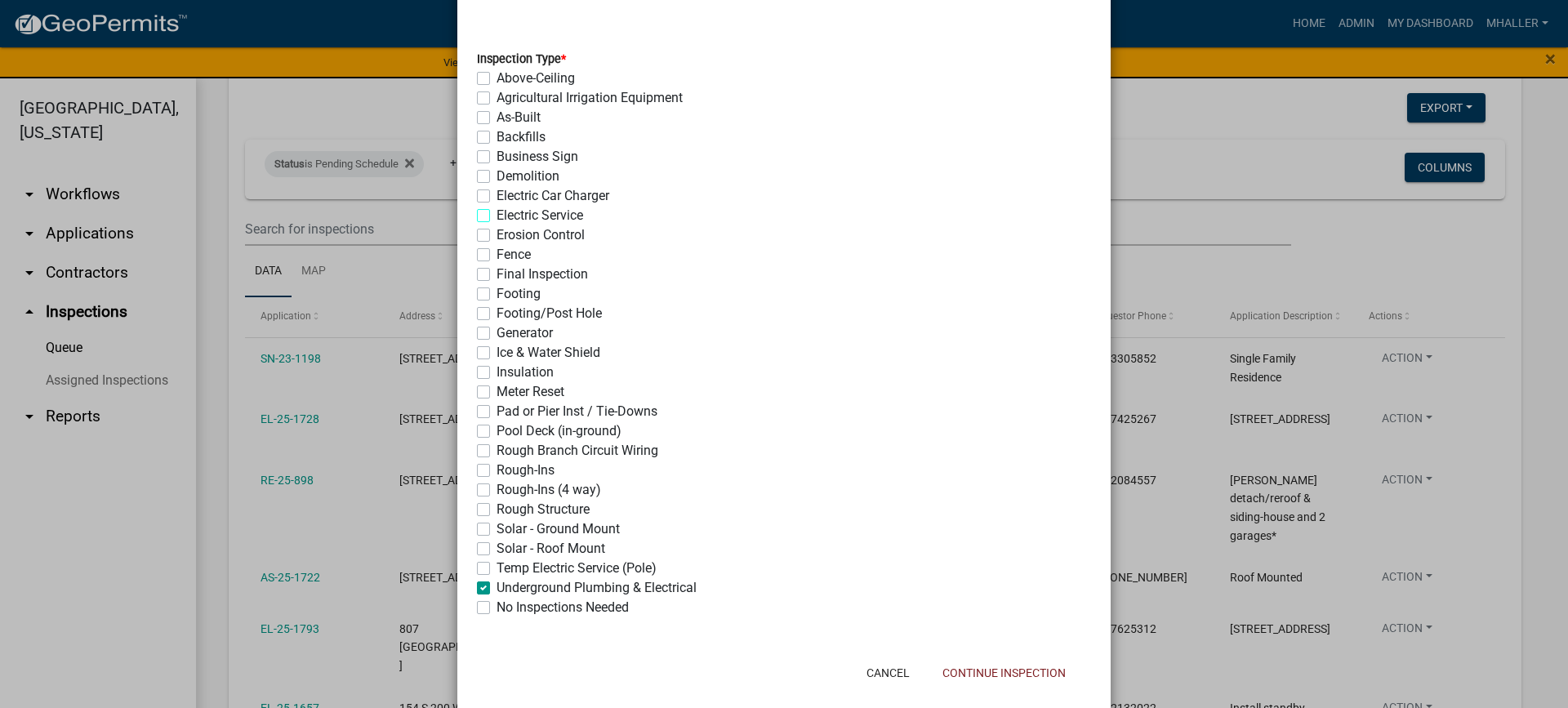
checkbox input "false"
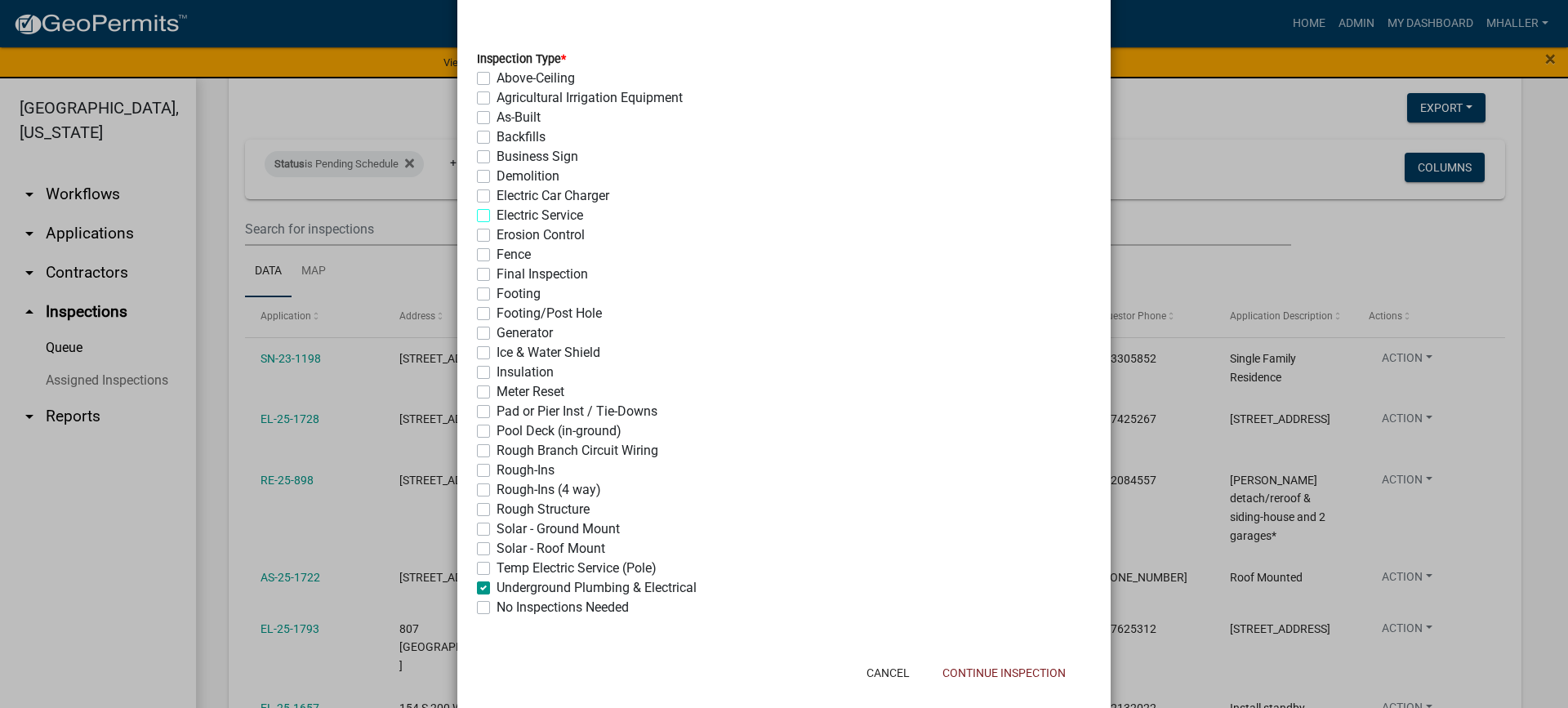
checkbox input "false"
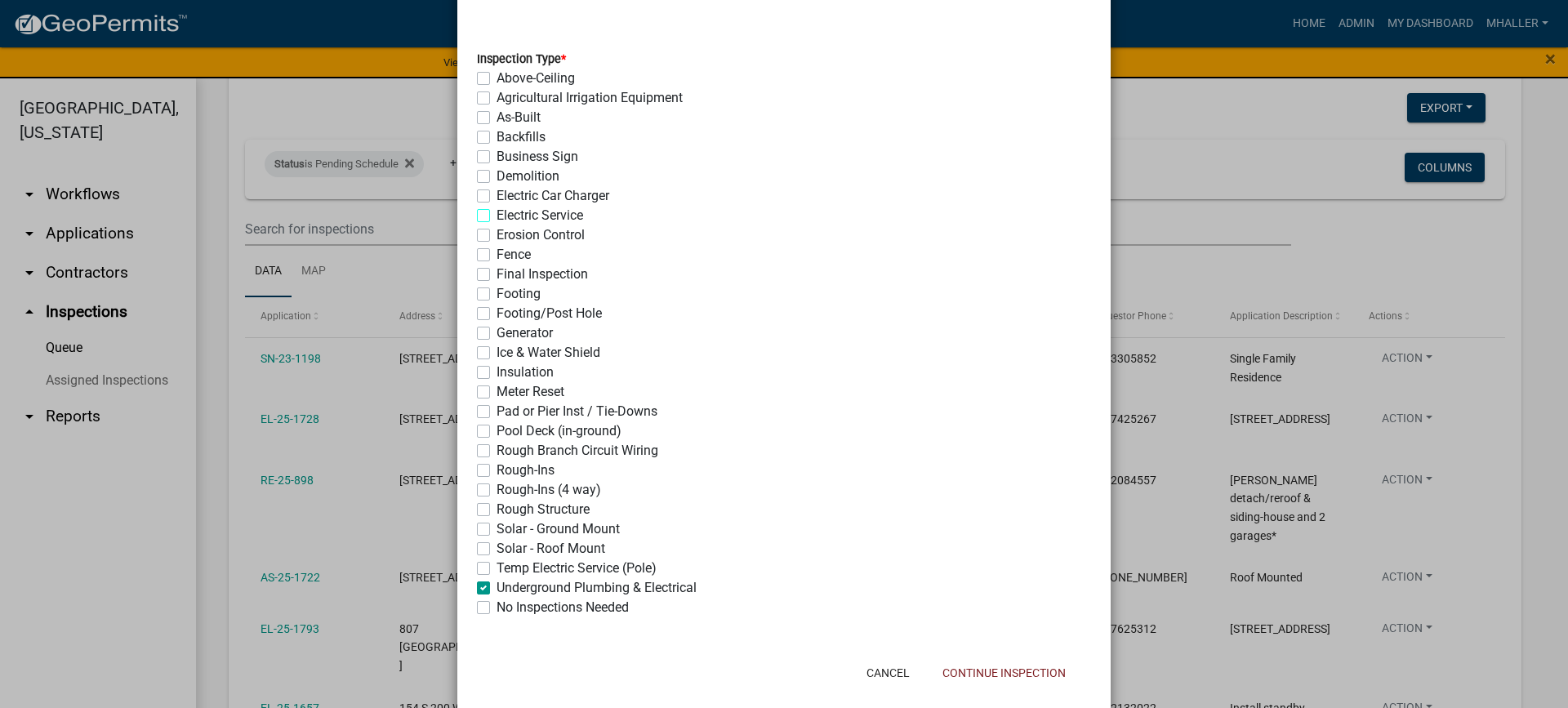
checkbox input "false"
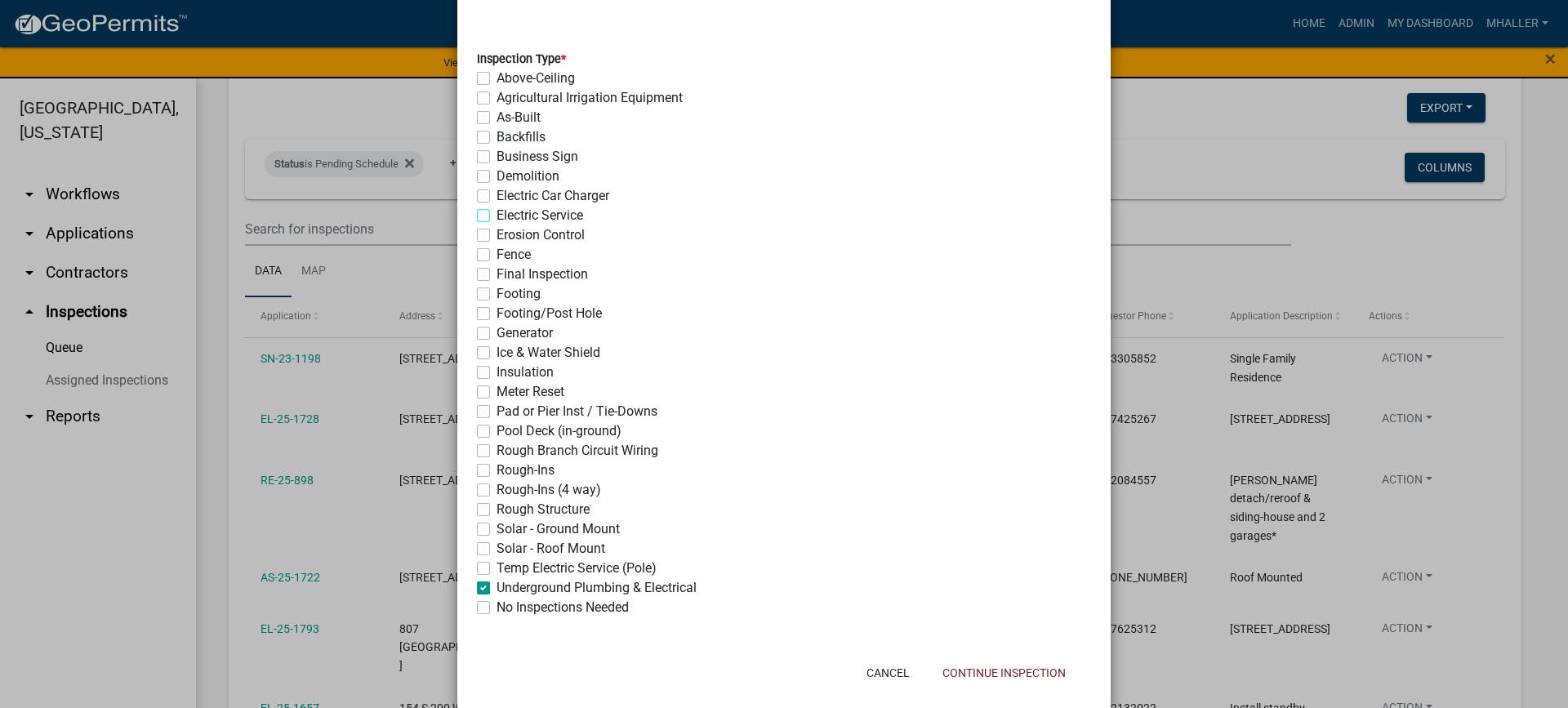
checkbox input "false"
checkbox input "true"
checkbox input "false"
click at [979, 669] on button "Continue Inspection" at bounding box center [1004, 673] width 150 height 30
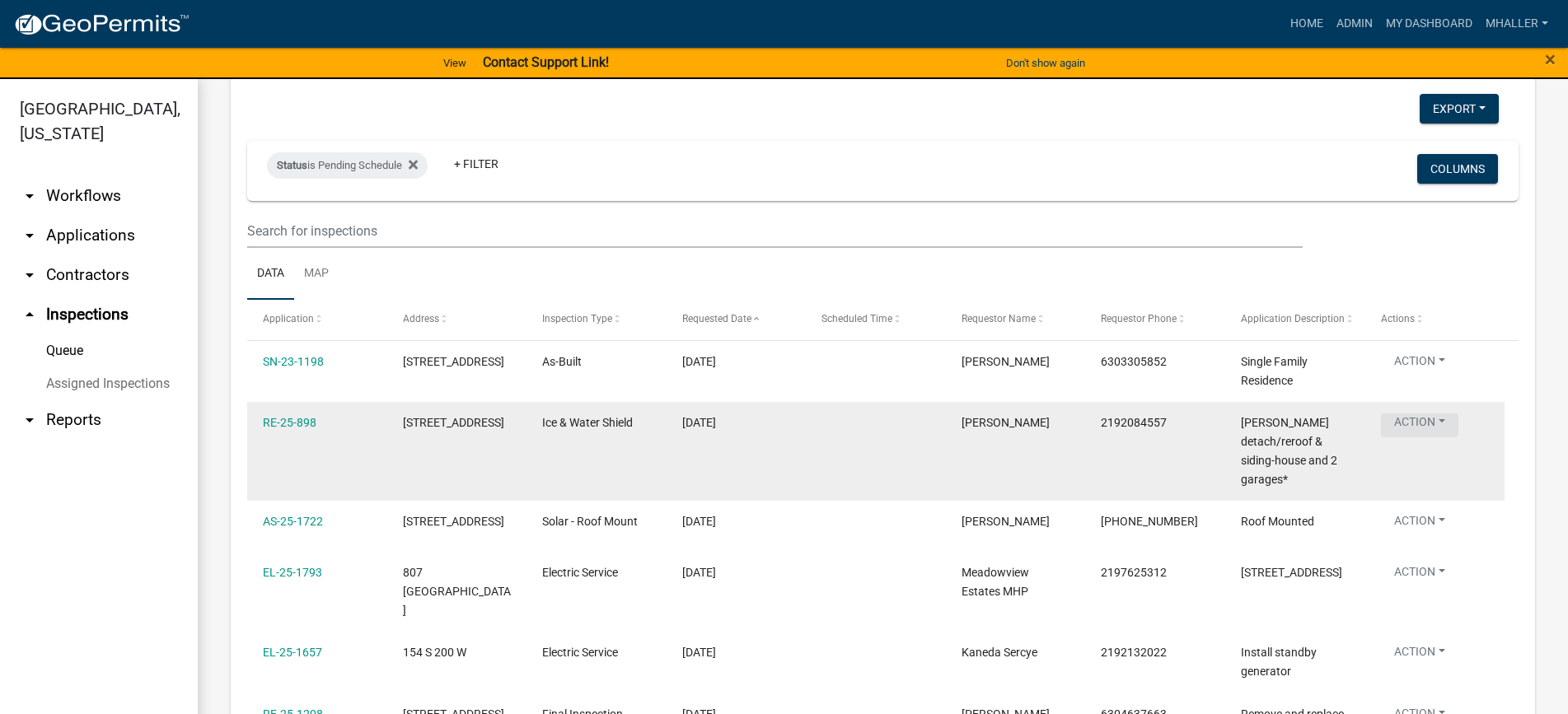
click at [1418, 416] on button "Action" at bounding box center [1420, 425] width 78 height 24
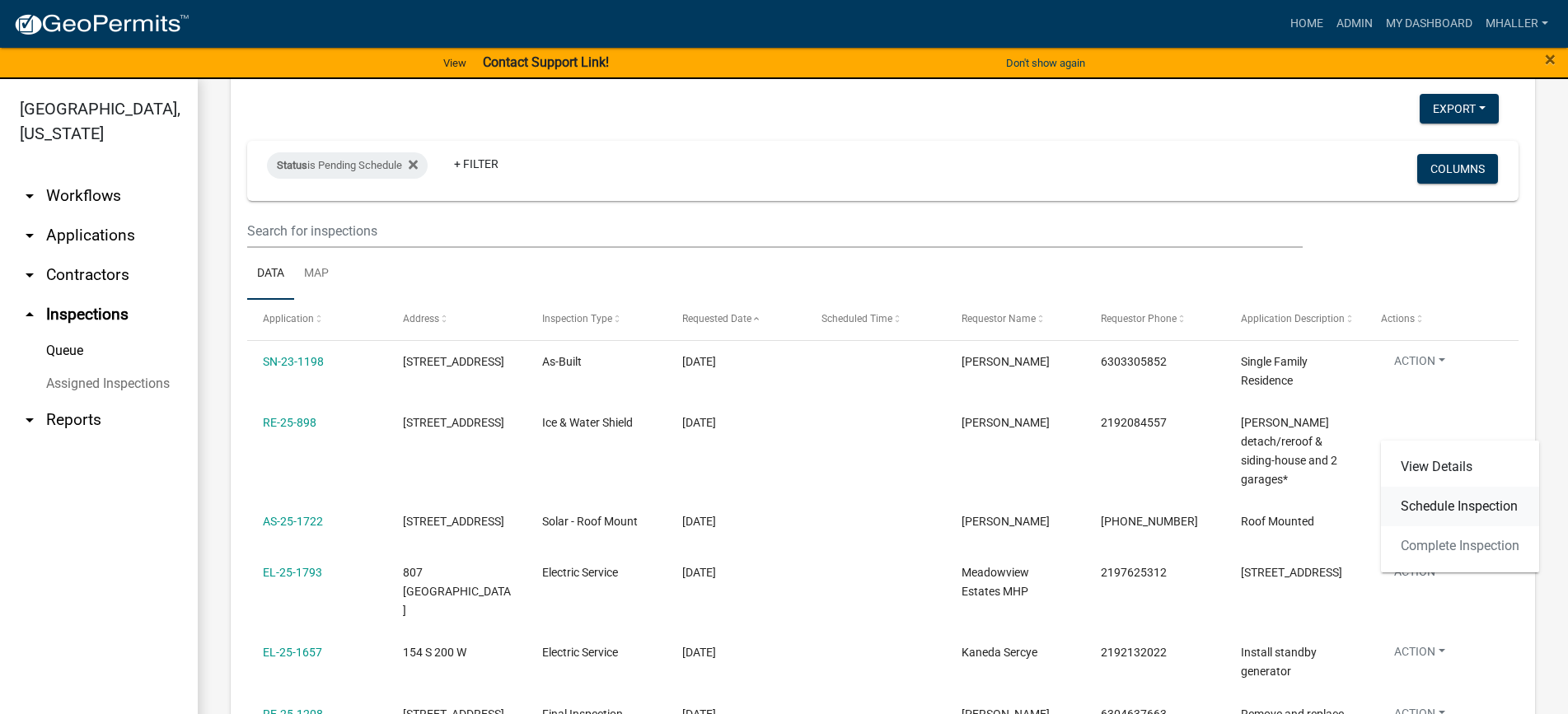
click at [1438, 504] on link "Schedule Inspection" at bounding box center [1459, 507] width 158 height 40
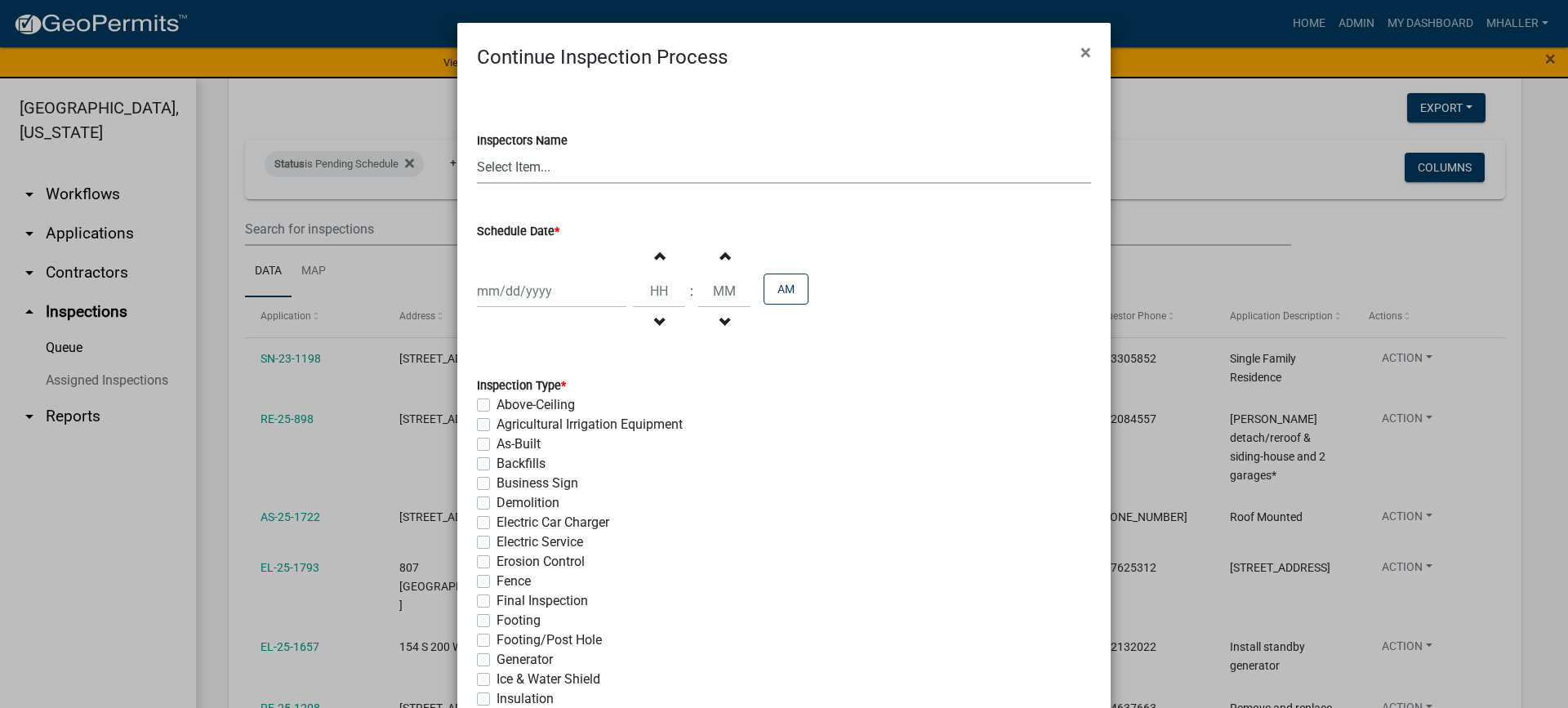
click at [515, 168] on select "Select Item... mhaller ([PERSON_NAME])" at bounding box center [784, 167] width 614 height 33
select select "ca350da2-795e-4cf8-941d-46ff53e354ae"
click at [477, 151] on select "Select Item... mhaller ([PERSON_NAME])" at bounding box center [784, 167] width 614 height 33
select select "9"
select select "2025"
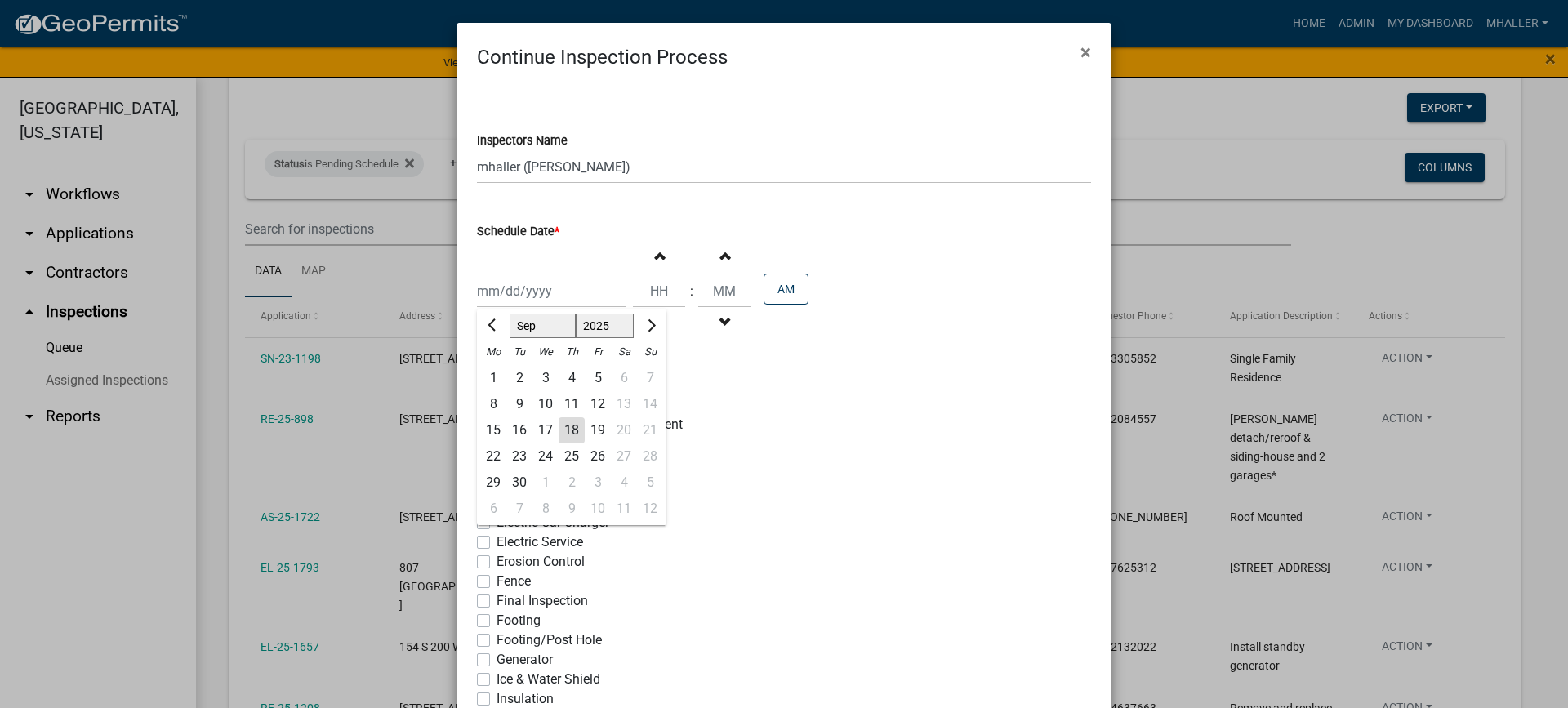
click at [535, 293] on div "[PERSON_NAME] Feb Mar Apr [PERSON_NAME][DATE] Oct Nov [DATE] 1526 1527 1528 152…" at bounding box center [551, 291] width 150 height 33
click at [560, 433] on div "18" at bounding box center [572, 431] width 26 height 26
type input "[DATE]"
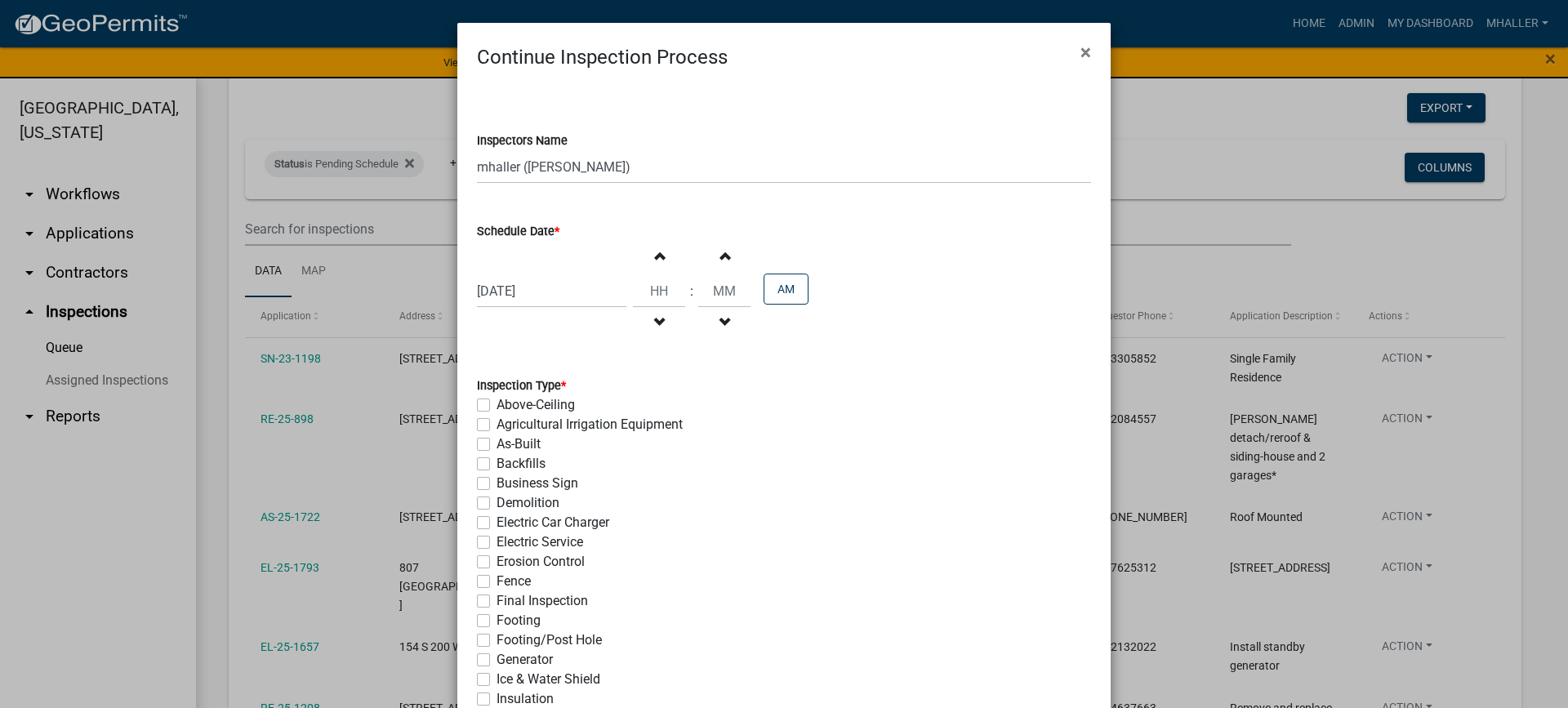
click at [497, 678] on label "Ice & Water Shield" at bounding box center [549, 680] width 104 height 19
click at [497, 678] on input "Ice & Water Shield" at bounding box center [502, 676] width 10 height 11
checkbox input "true"
checkbox input "false"
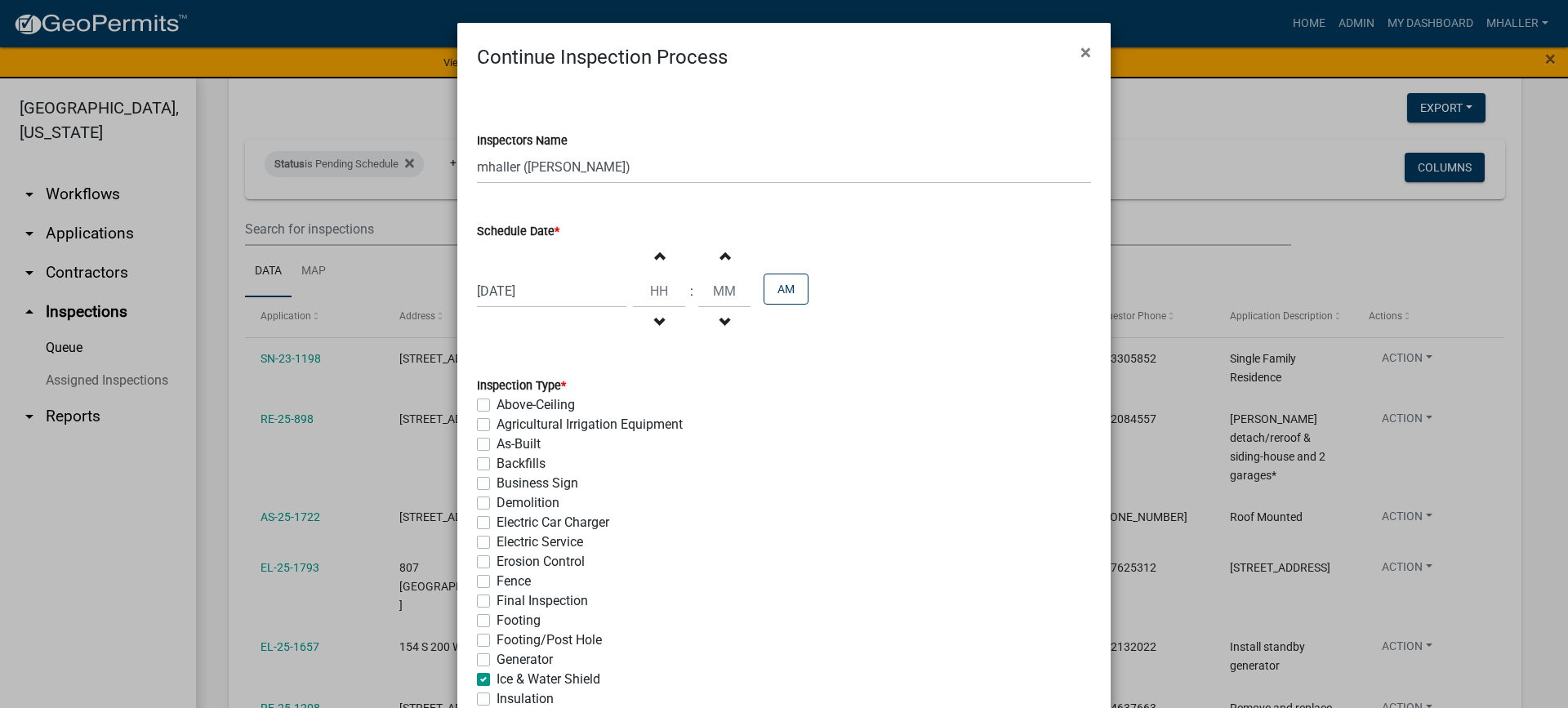
checkbox input "false"
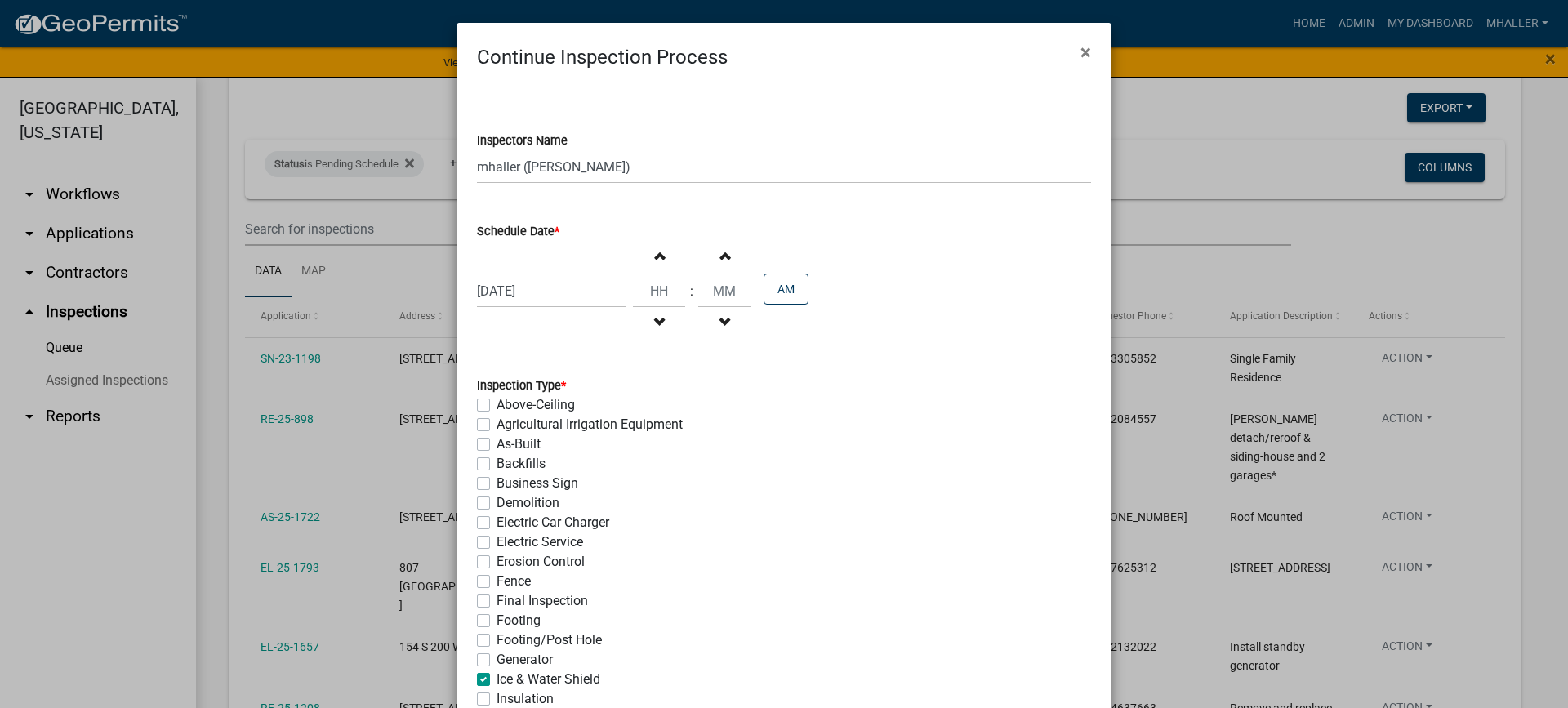
checkbox input "false"
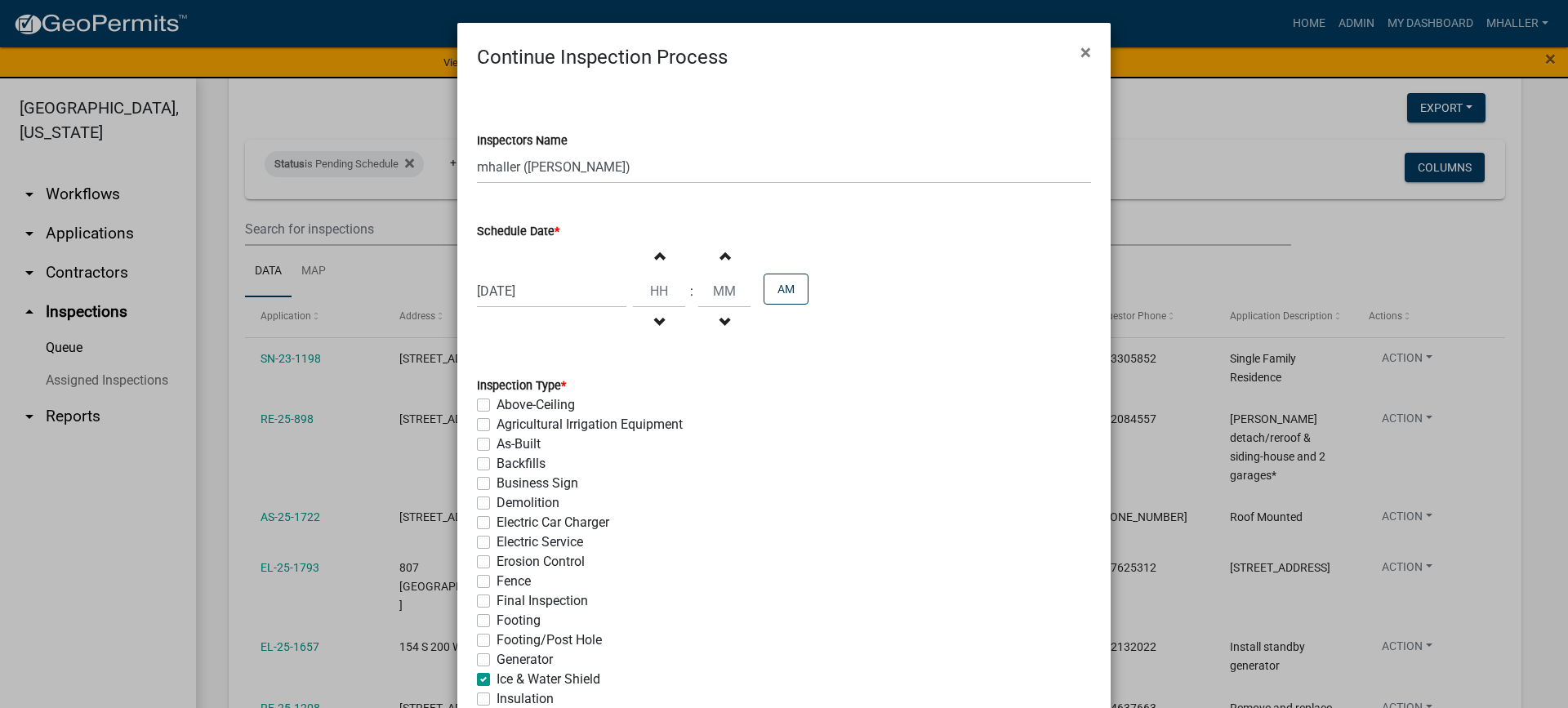
checkbox input "false"
checkbox input "true"
checkbox input "false"
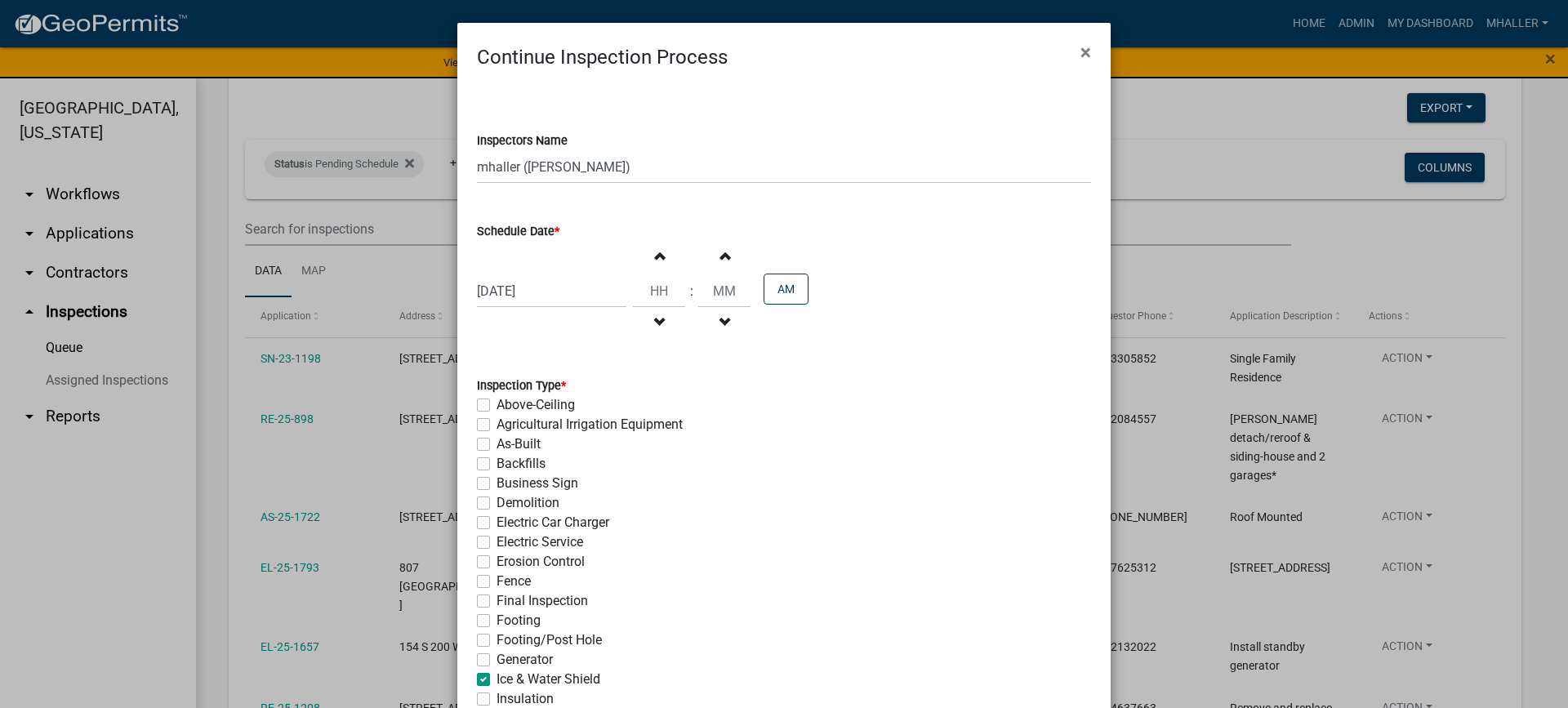
checkbox input "false"
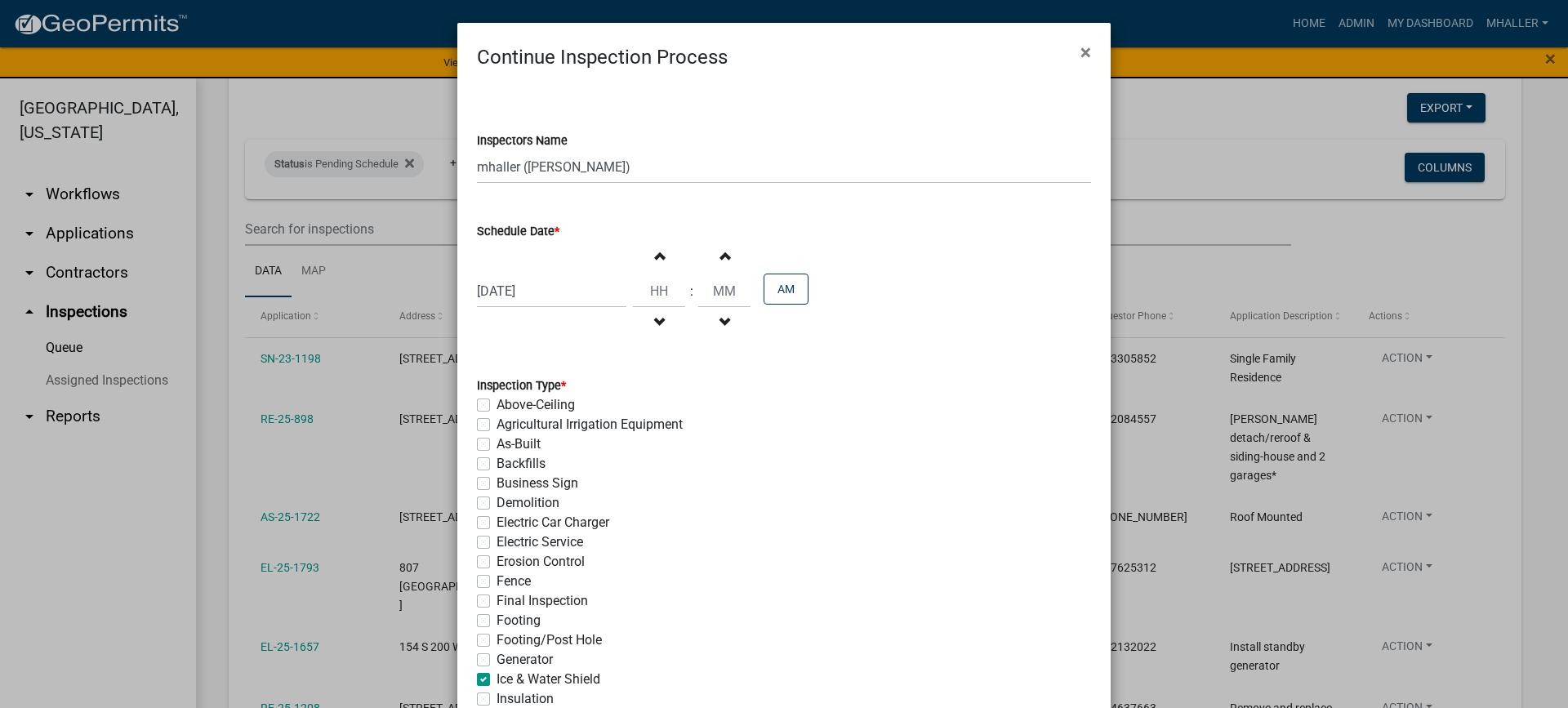
checkbox input "false"
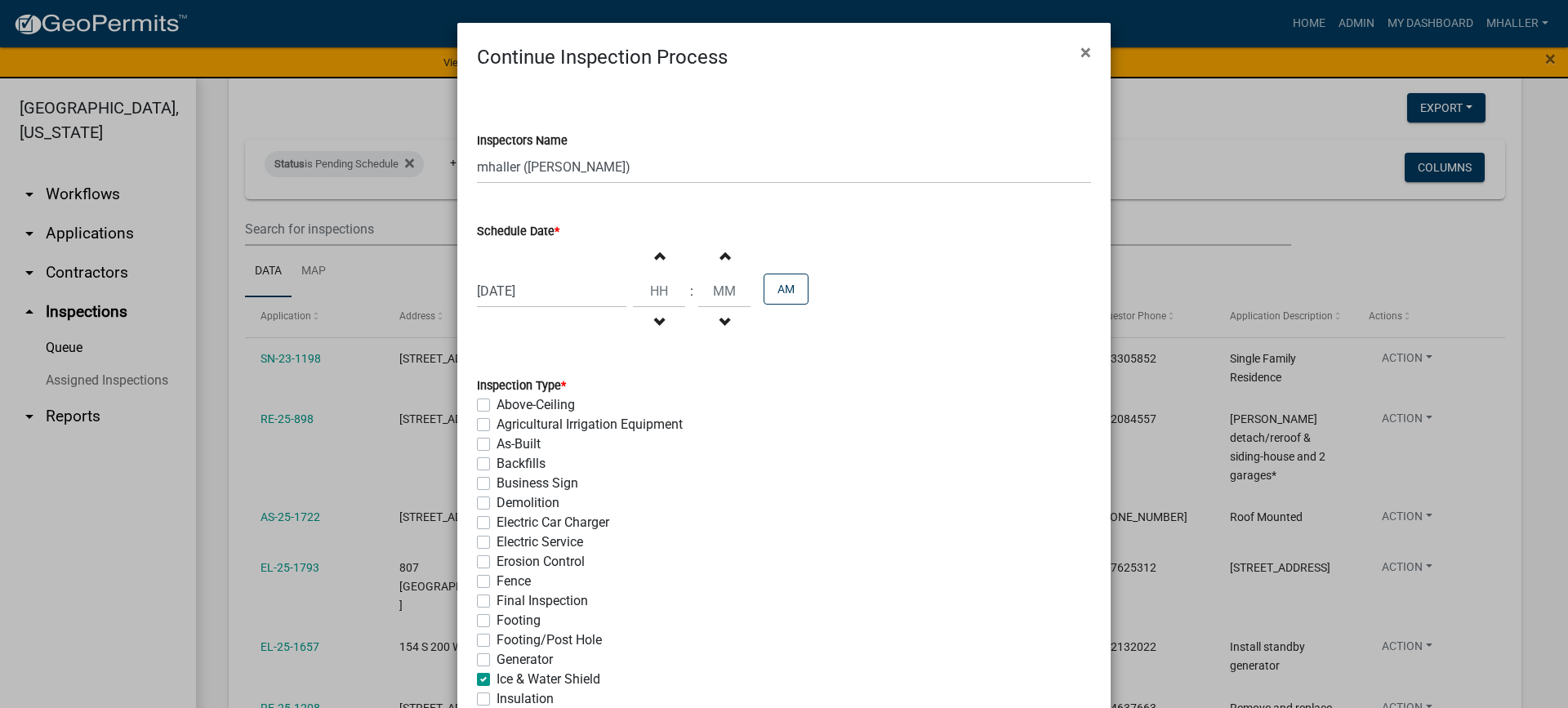
checkbox input "false"
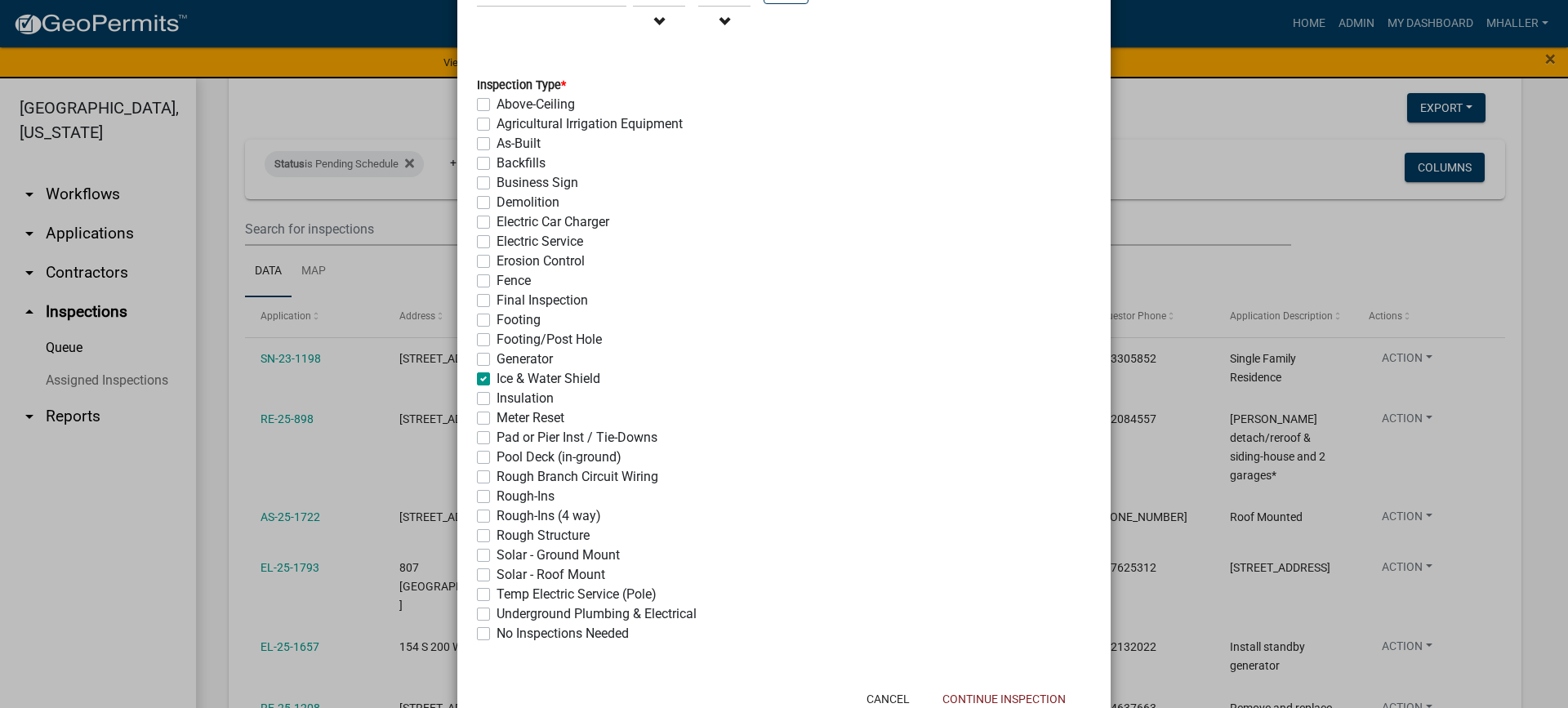
scroll to position [354, 0]
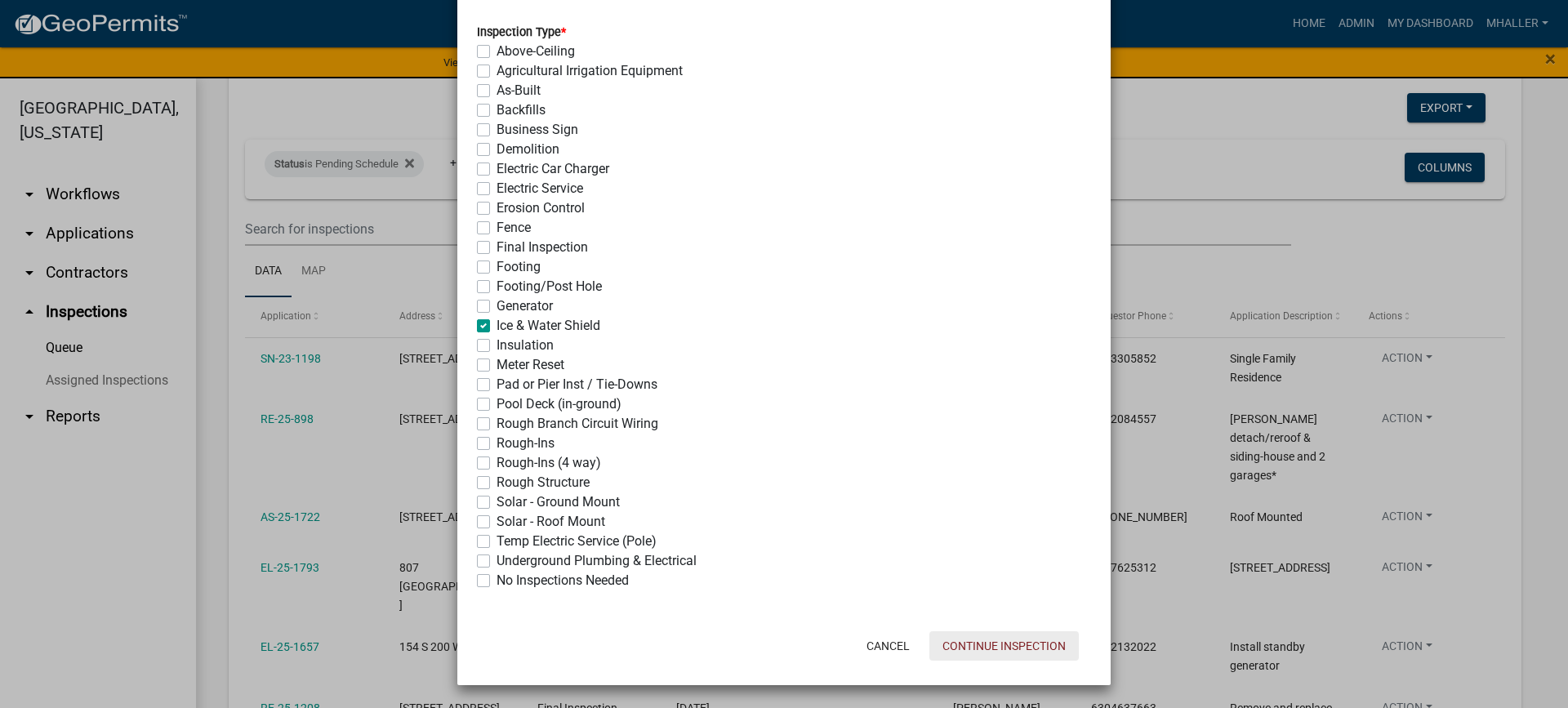
click at [942, 652] on button "Continue Inspection" at bounding box center [1004, 647] width 150 height 30
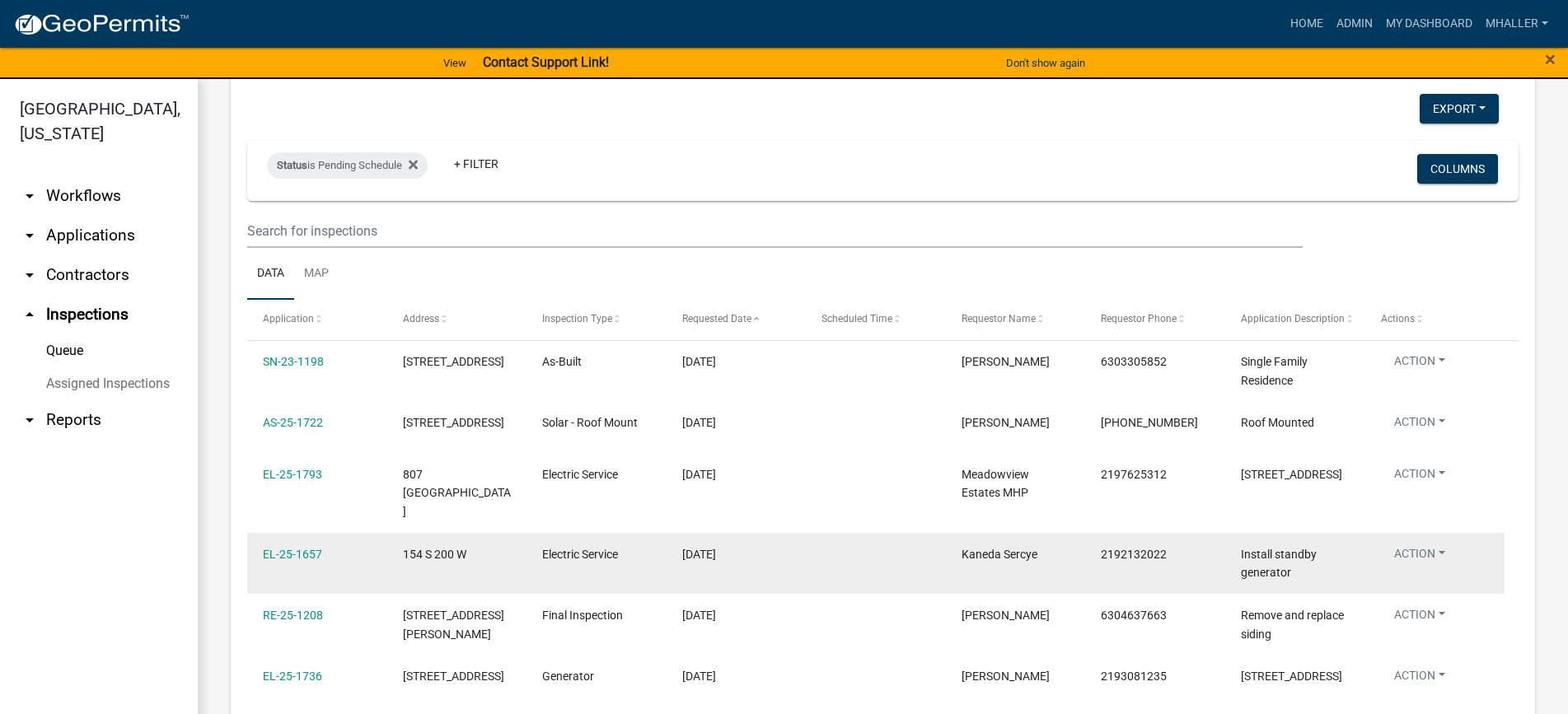
click at [1425, 545] on button "Action" at bounding box center [1420, 557] width 78 height 24
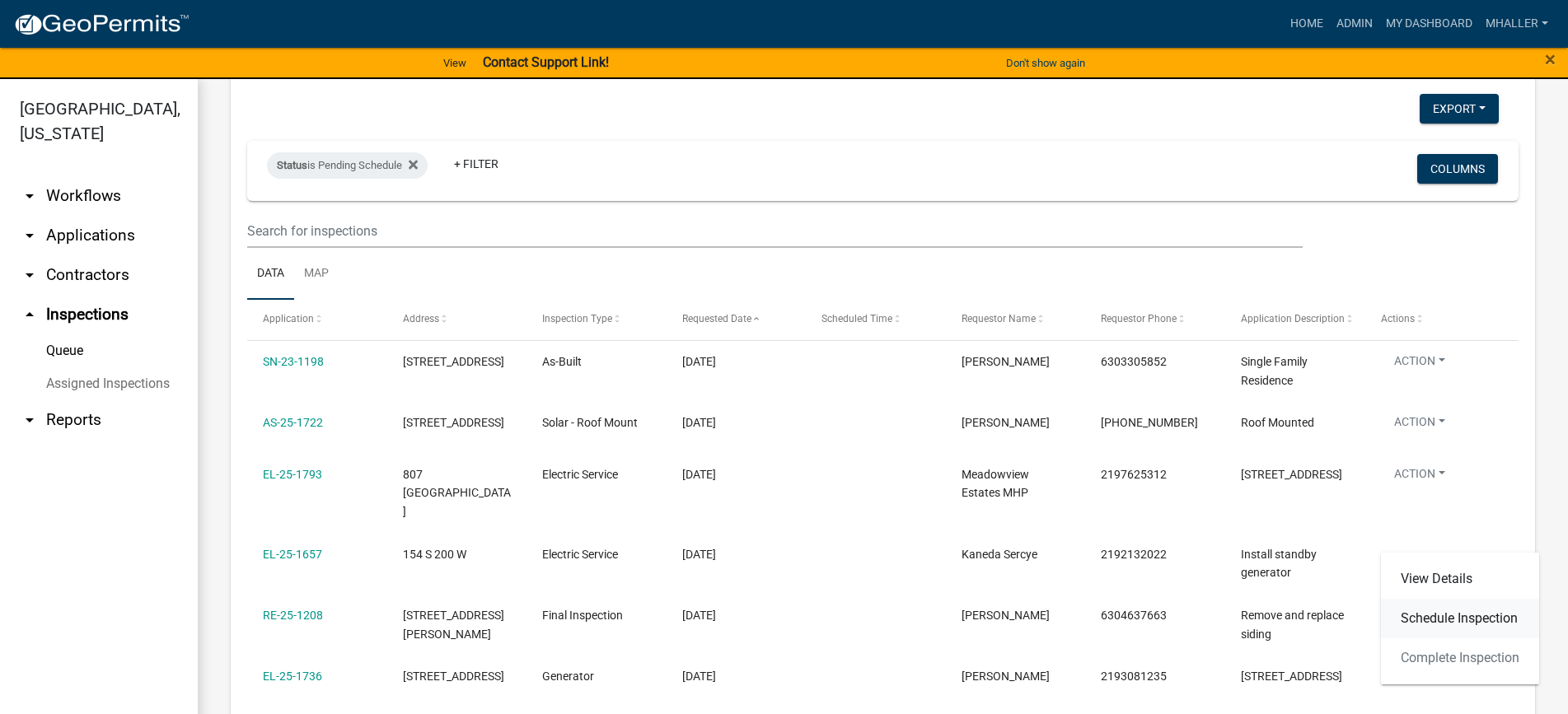
click at [1429, 619] on link "Schedule Inspection" at bounding box center [1459, 619] width 158 height 40
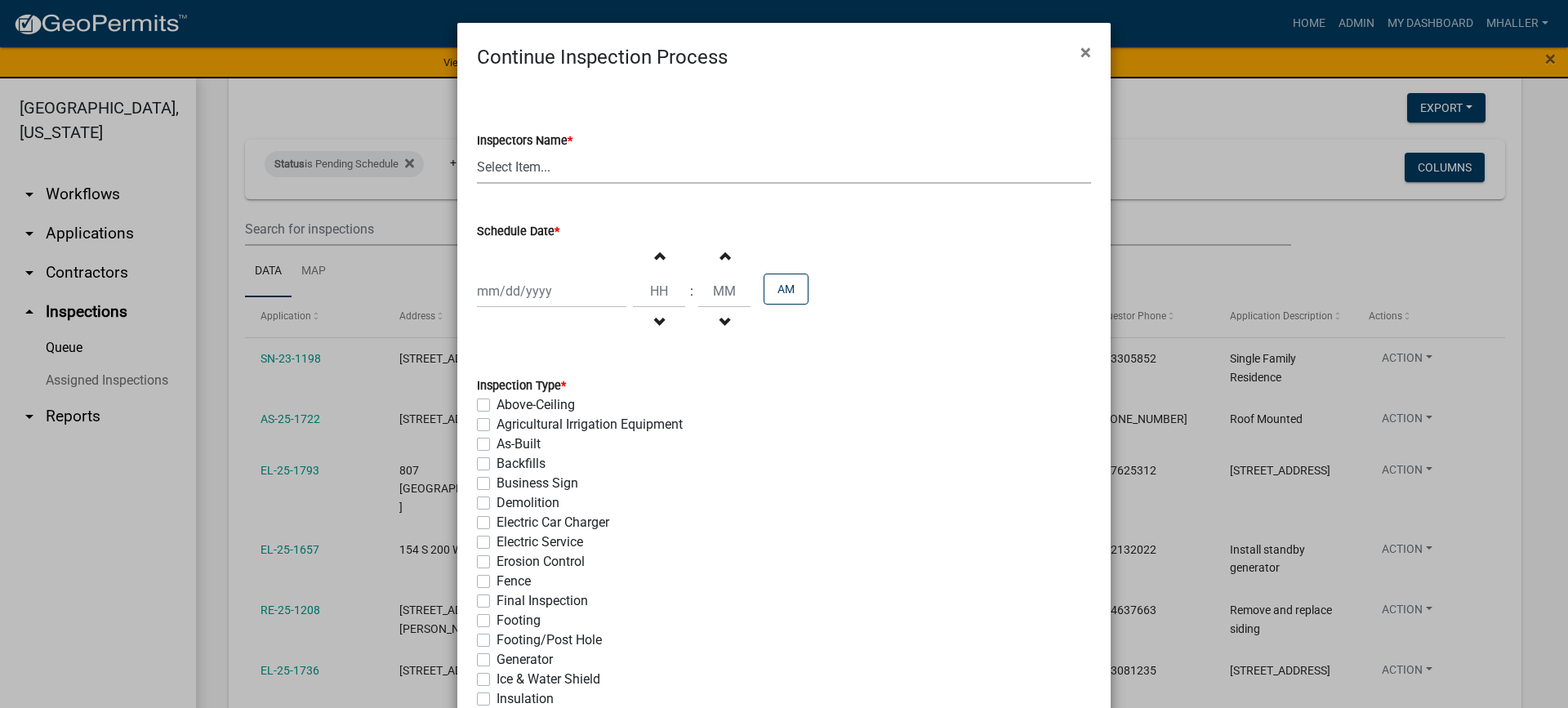
click at [498, 165] on select "Select Item... mhaller ([PERSON_NAME])" at bounding box center [784, 167] width 614 height 33
select select "ca350da2-795e-4cf8-941d-46ff53e354ae"
click at [477, 151] on select "Select Item... mhaller ([PERSON_NAME])" at bounding box center [784, 167] width 614 height 33
select select "9"
select select "2025"
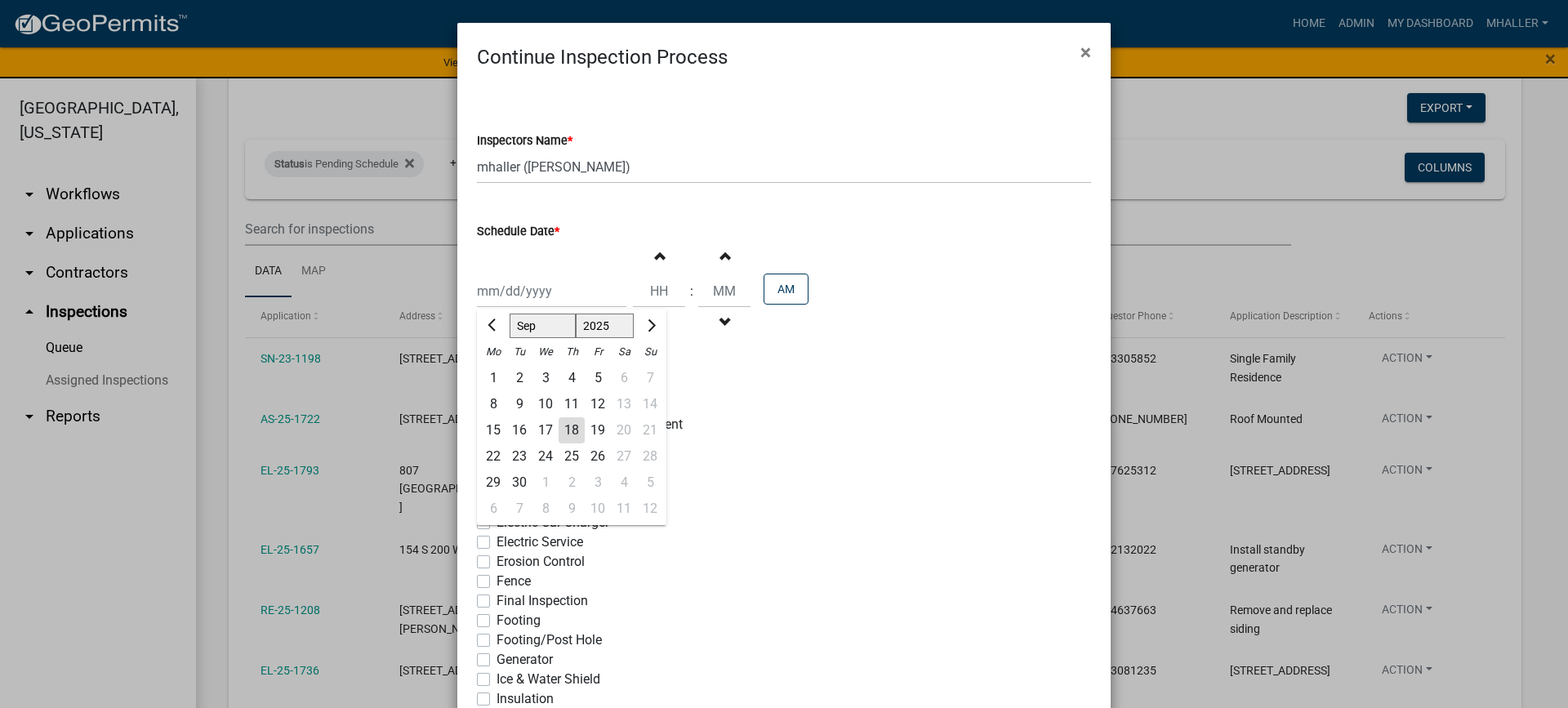
click at [514, 279] on div "[PERSON_NAME] Feb Mar Apr [PERSON_NAME][DATE] Oct Nov [DATE] 1526 1527 1528 152…" at bounding box center [551, 291] width 150 height 33
drag, startPoint x: 557, startPoint y: 429, endPoint x: 528, endPoint y: 487, distance: 64.8
click at [559, 430] on div "18" at bounding box center [572, 431] width 26 height 26
type input "[DATE]"
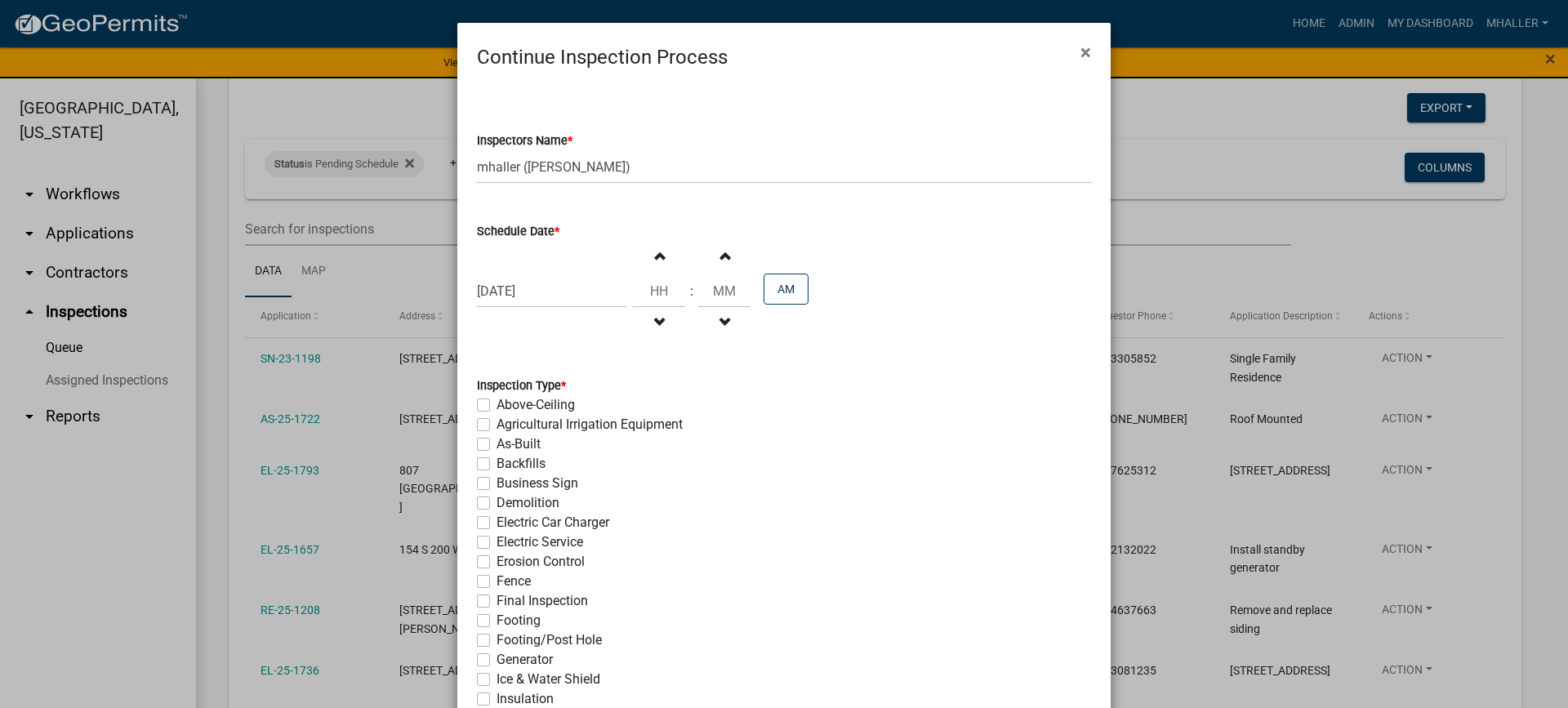
click at [497, 659] on label "Generator" at bounding box center [525, 660] width 56 height 19
click at [497, 659] on input "Generator" at bounding box center [502, 655] width 10 height 11
checkbox input "true"
checkbox input "false"
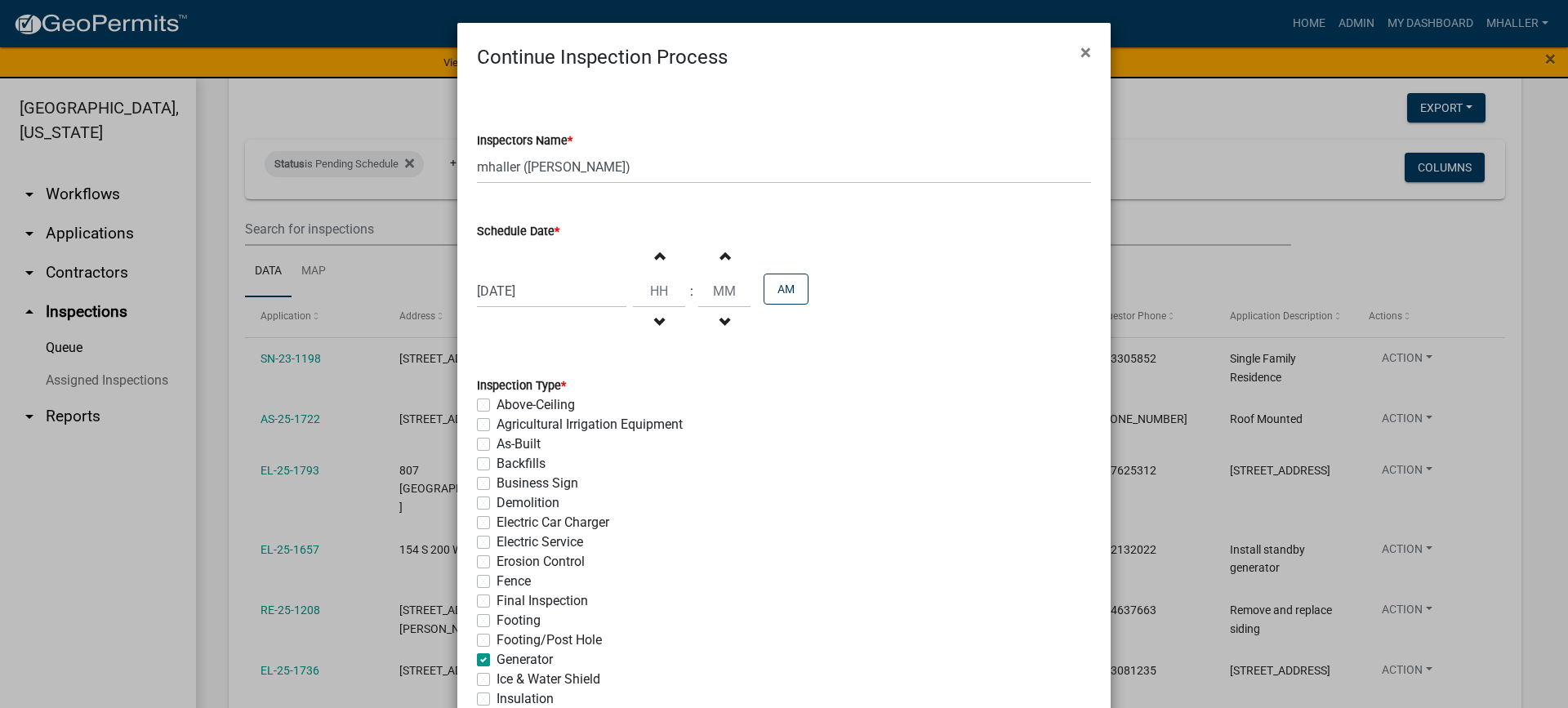
checkbox input "false"
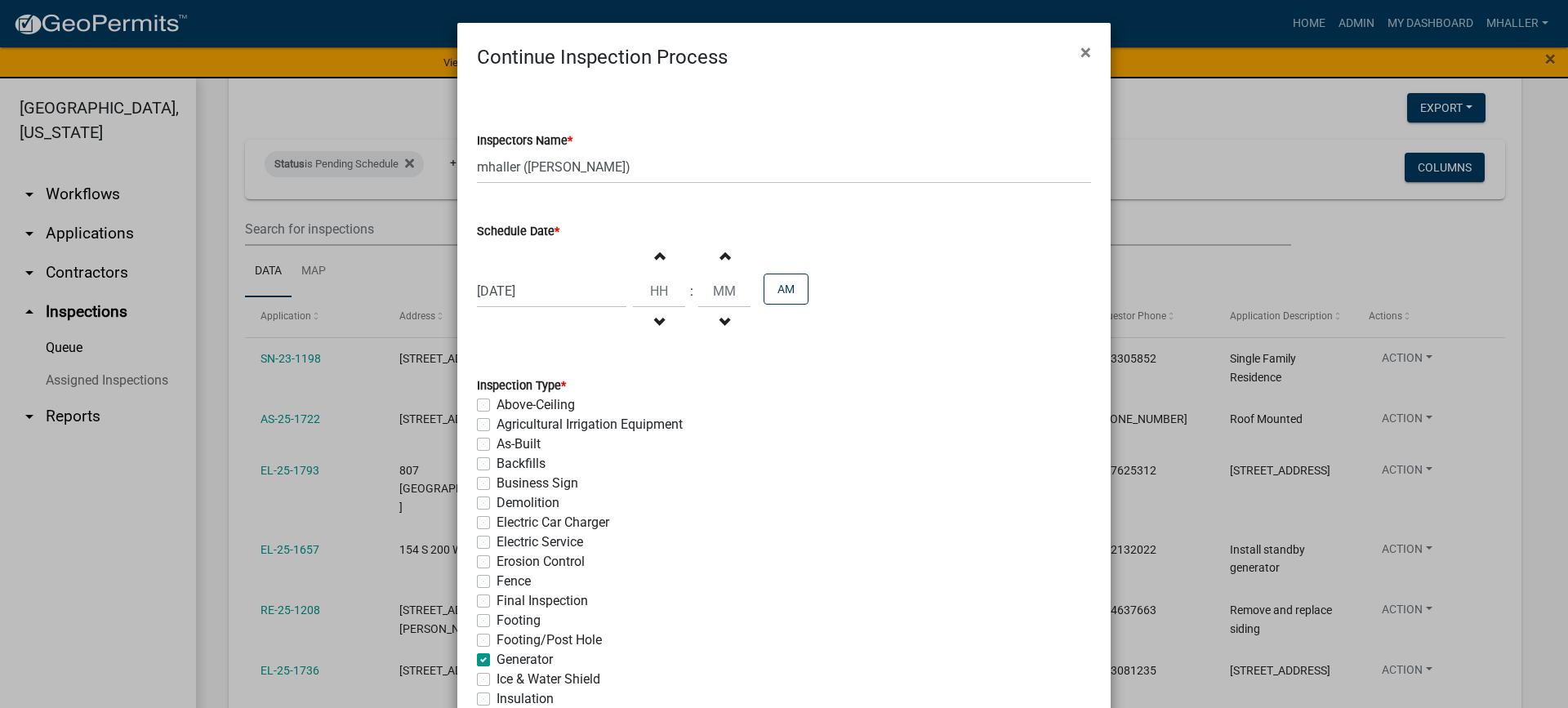
checkbox input "false"
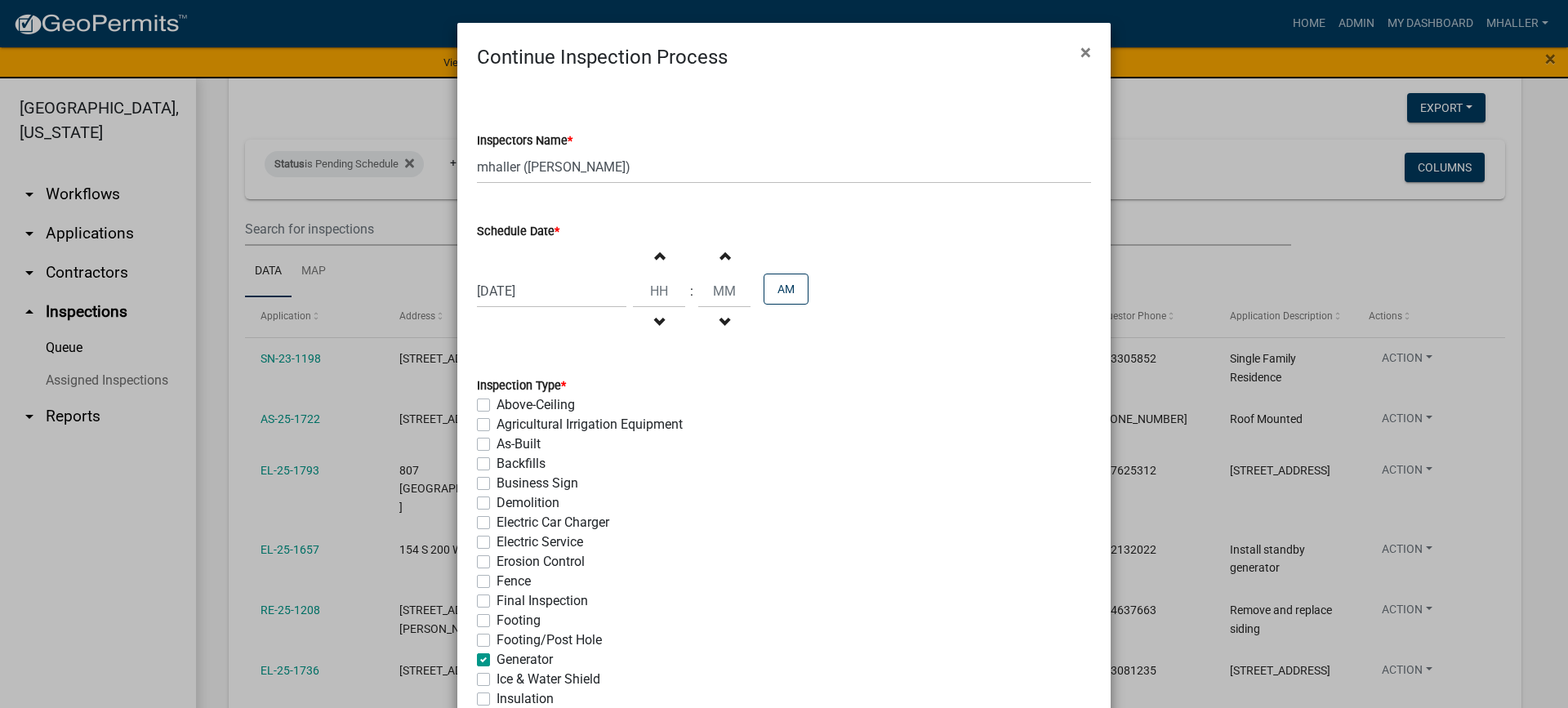
checkbox input "false"
checkbox input "true"
checkbox input "false"
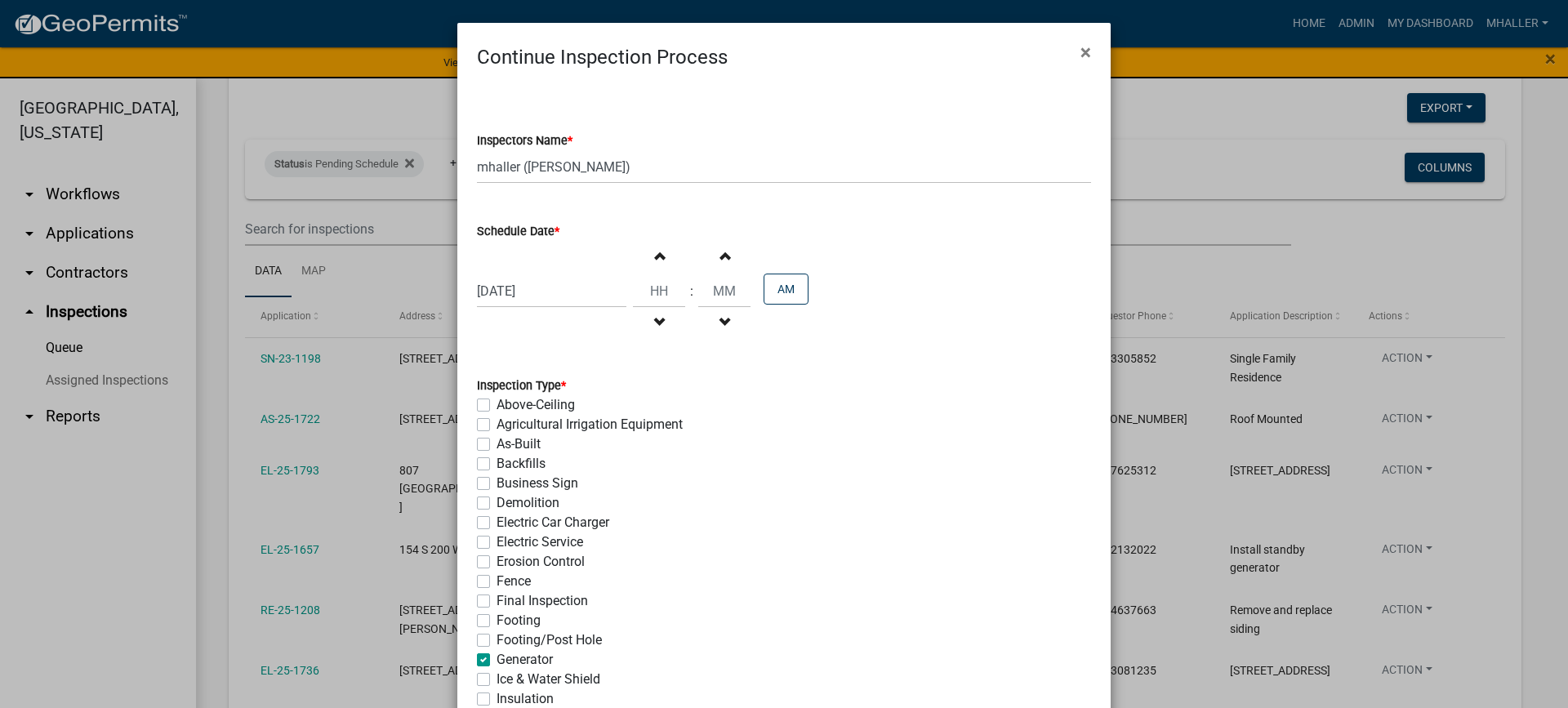
checkbox input "false"
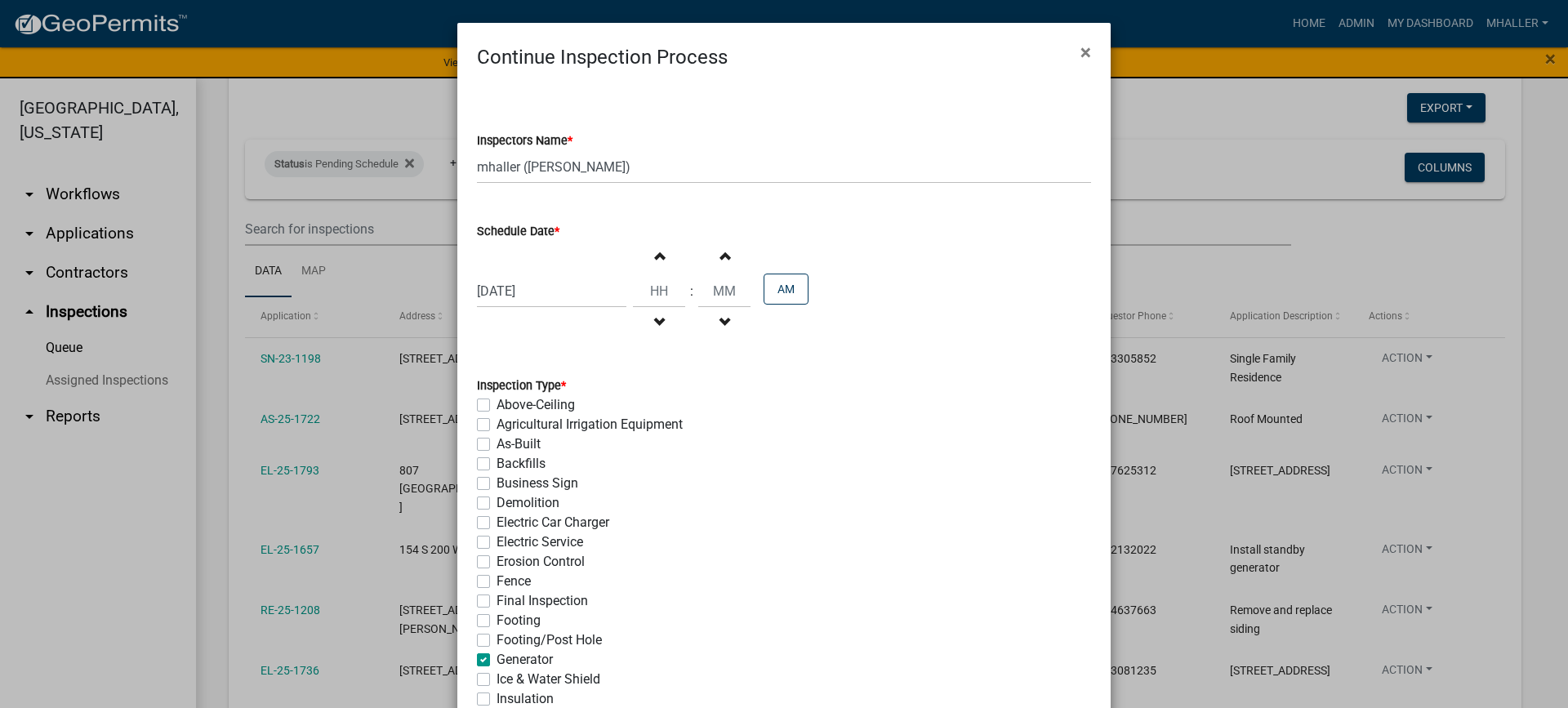
checkbox input "false"
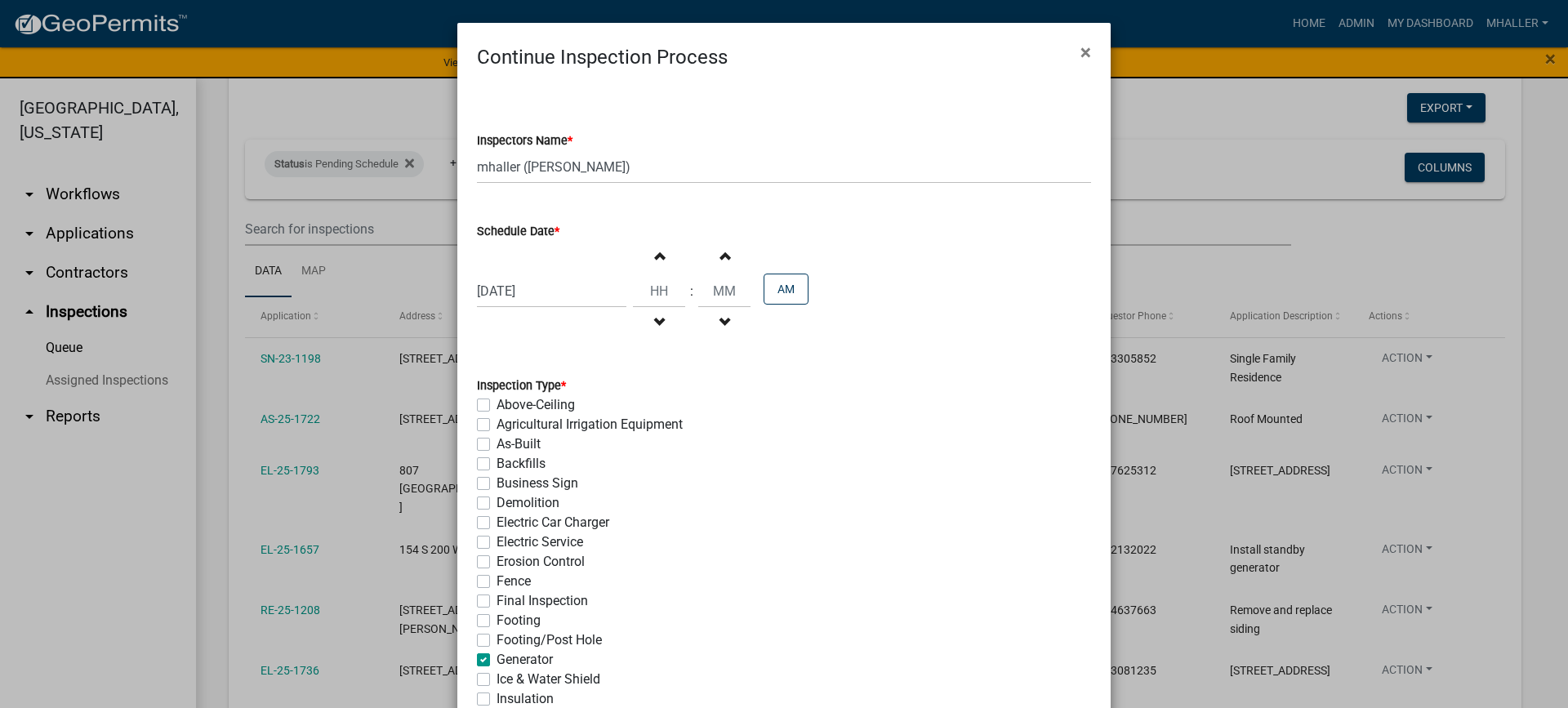
checkbox input "false"
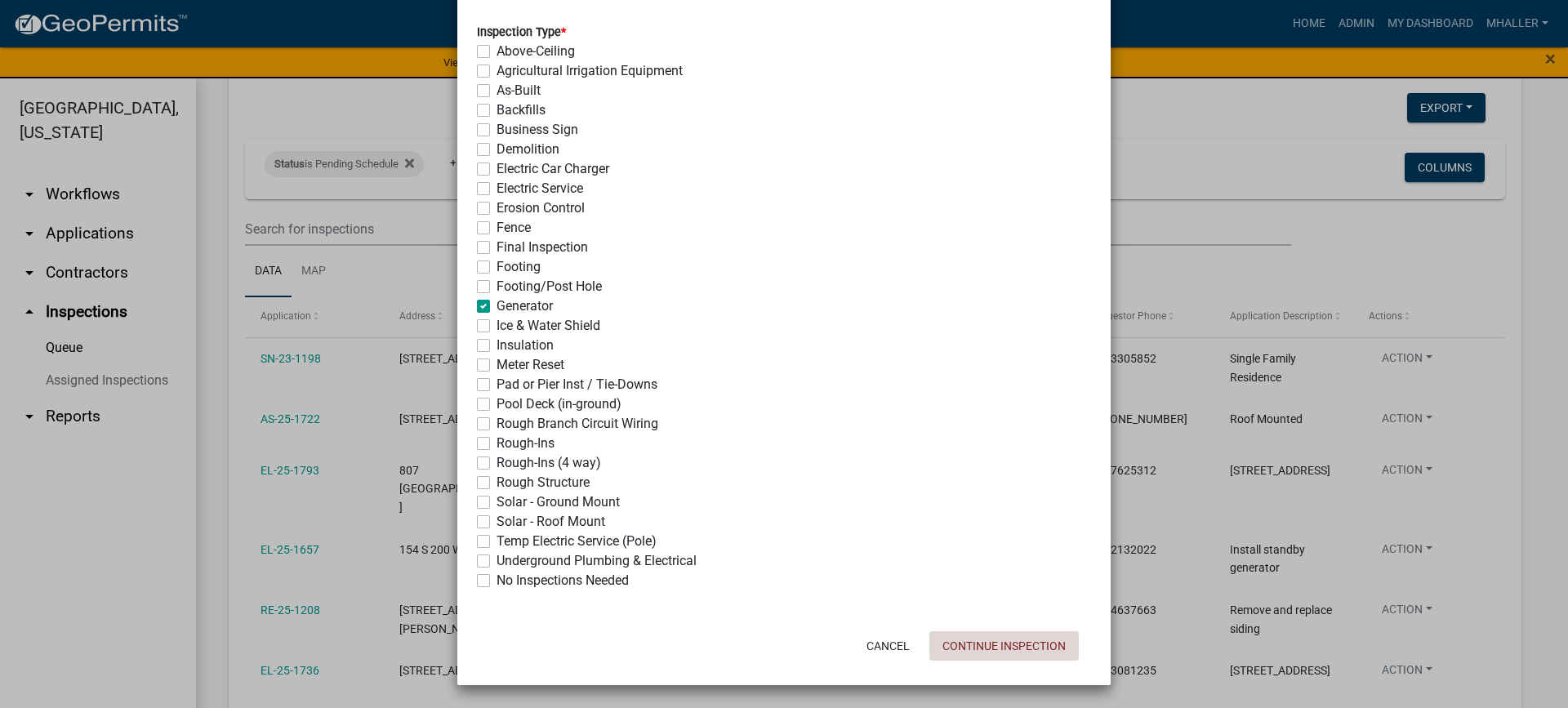
click at [948, 650] on button "Continue Inspection" at bounding box center [1004, 647] width 150 height 30
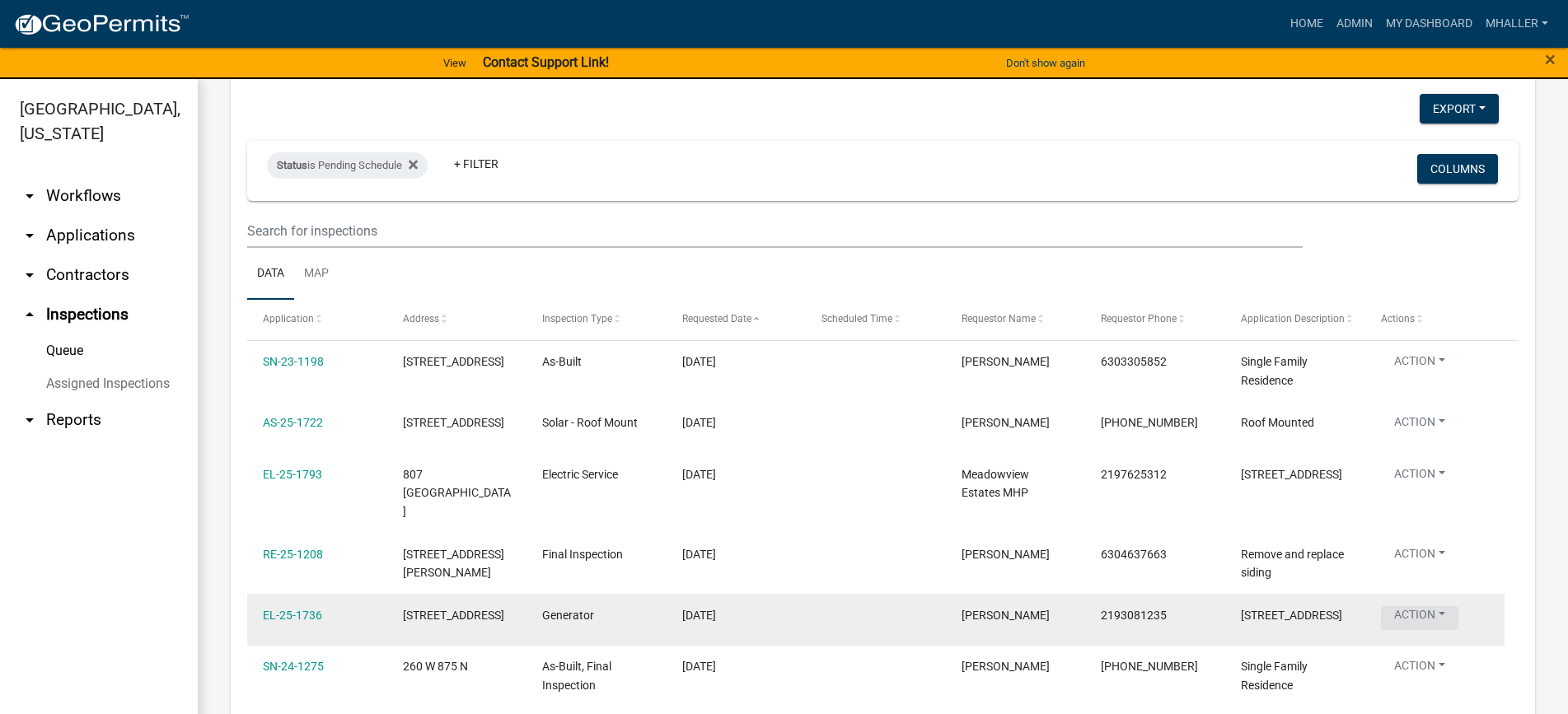
click at [1421, 606] on button "Action" at bounding box center [1420, 618] width 78 height 24
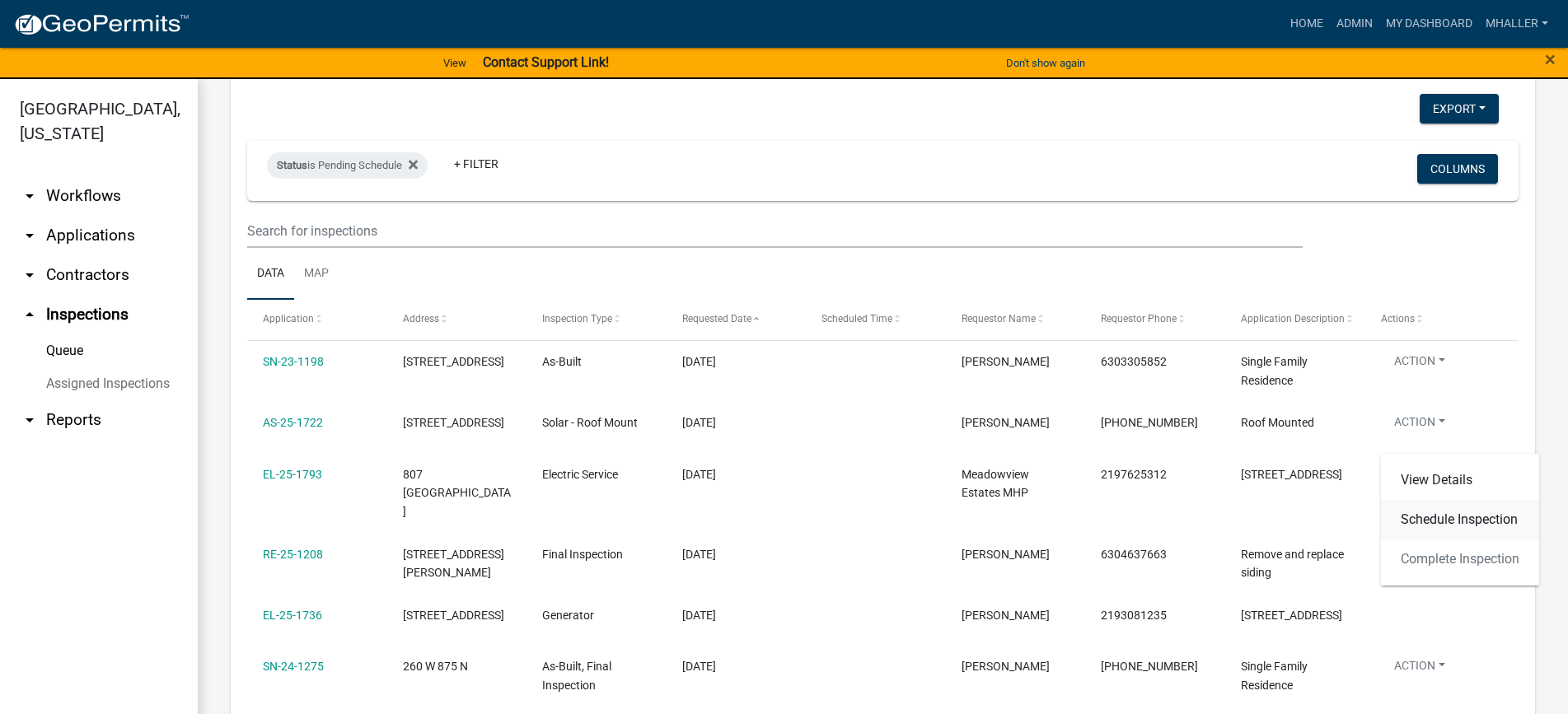
click at [1420, 515] on link "Schedule Inspection" at bounding box center [1459, 520] width 158 height 40
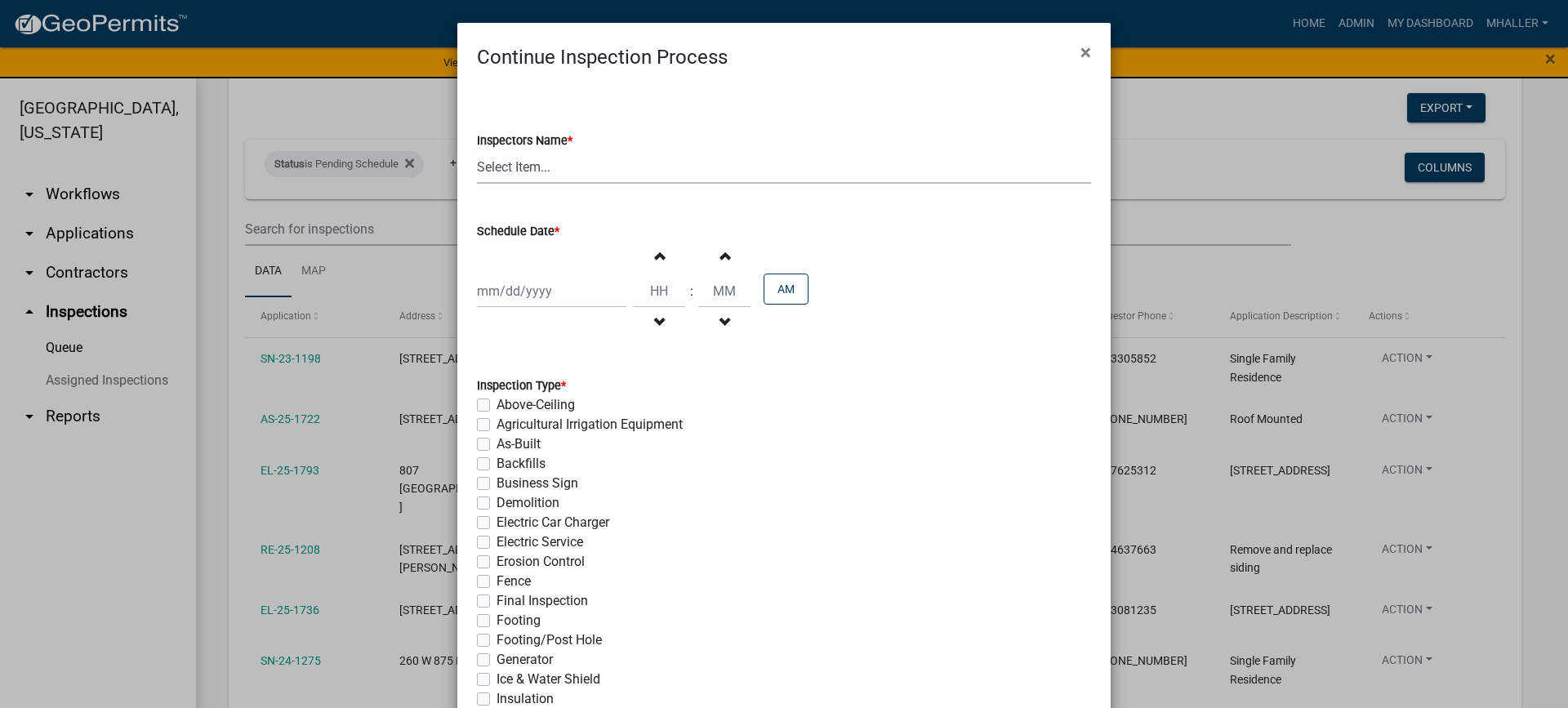
click at [520, 167] on select "Select Item... mhaller ([PERSON_NAME])" at bounding box center [784, 167] width 614 height 33
select select "ca350da2-795e-4cf8-941d-46ff53e354ae"
click at [477, 151] on select "Select Item... mhaller ([PERSON_NAME])" at bounding box center [784, 167] width 614 height 33
click at [525, 291] on div at bounding box center [551, 291] width 150 height 33
select select "9"
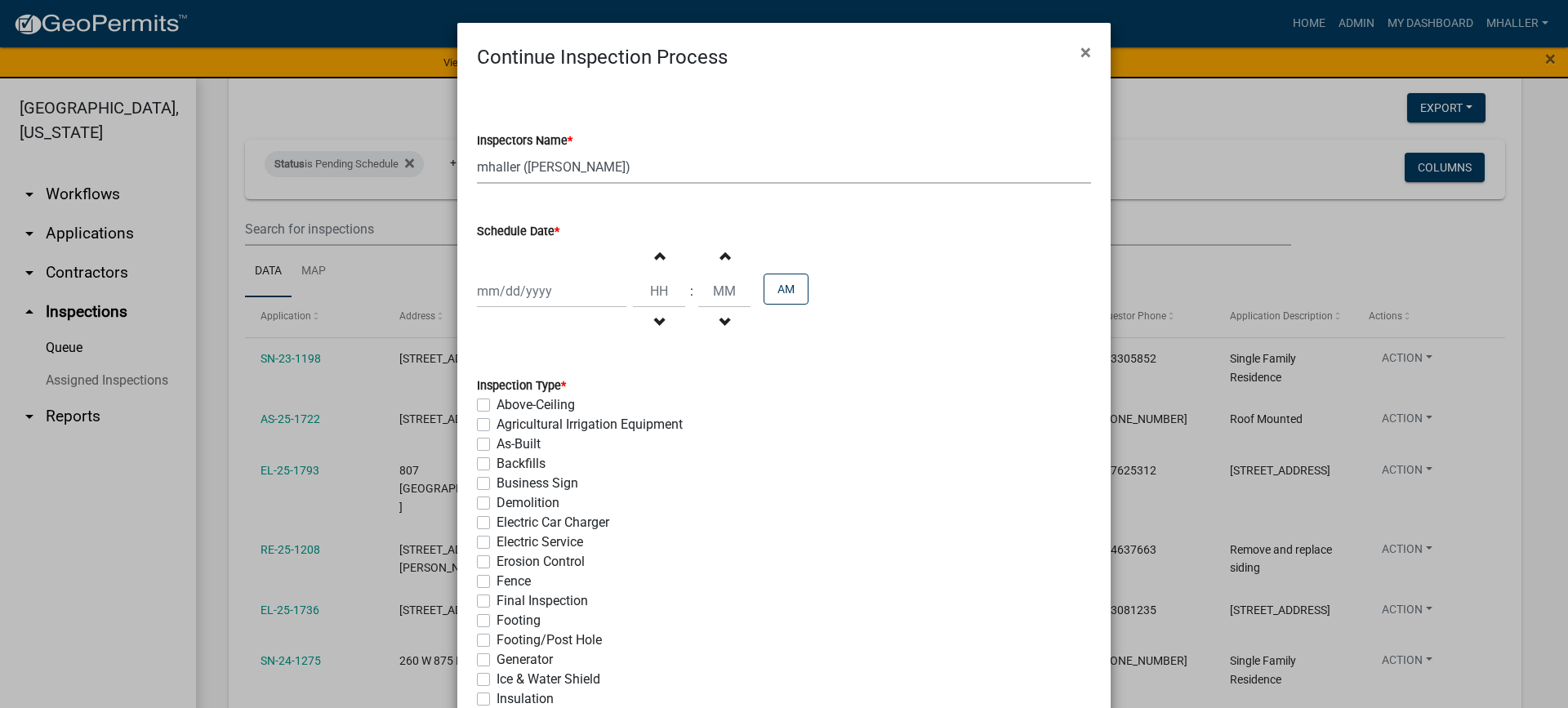
select select "2025"
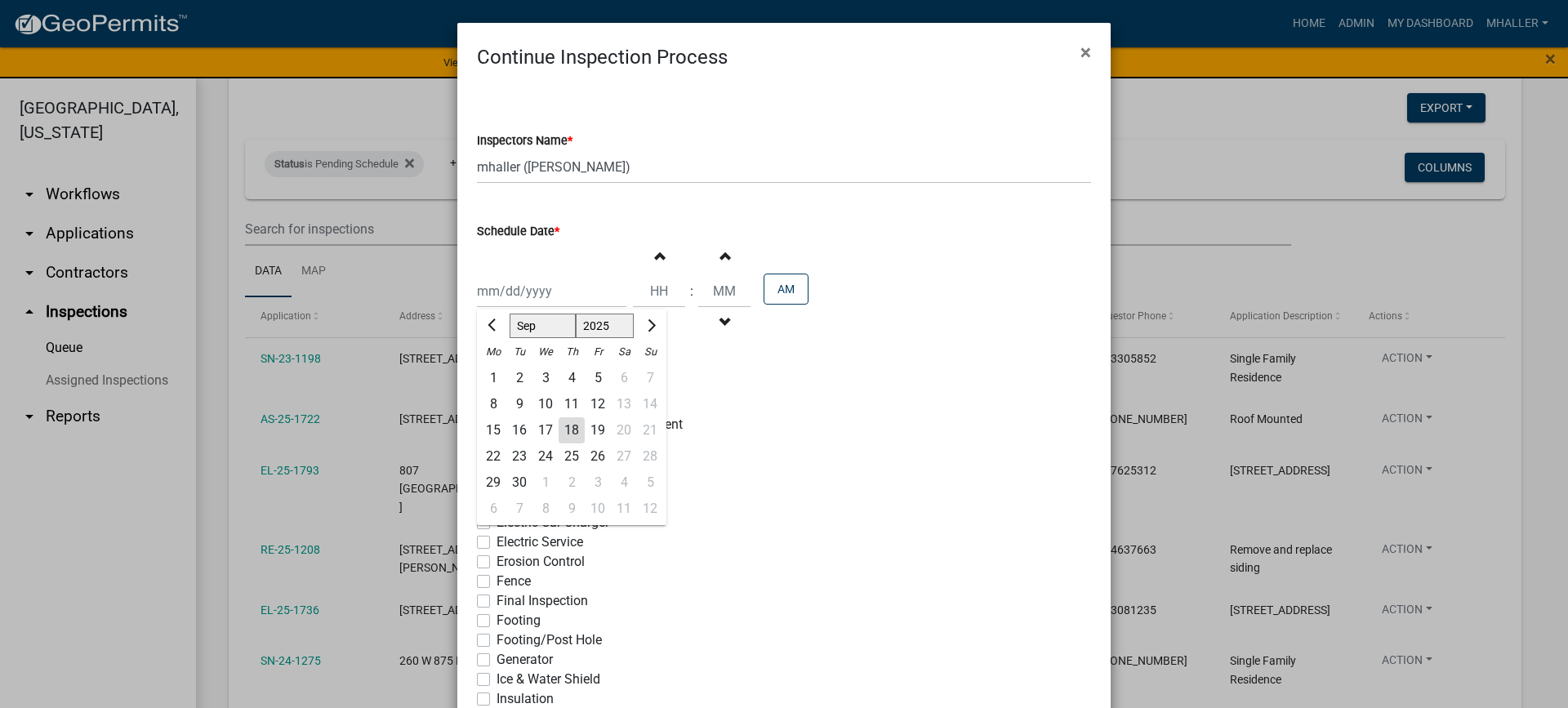
click at [492, 452] on div "22" at bounding box center [494, 457] width 26 height 26
type input "[DATE]"
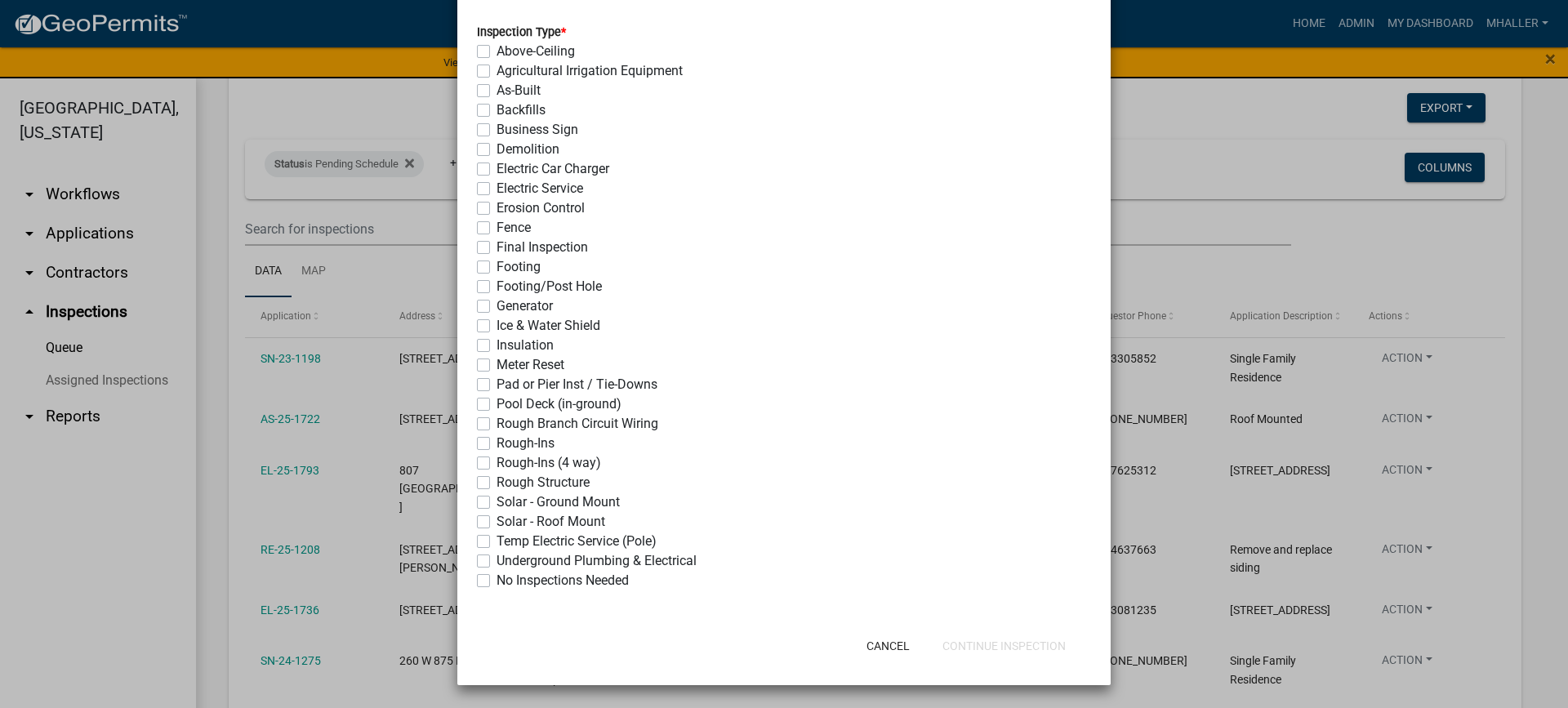
drag, startPoint x: 480, startPoint y: 305, endPoint x: 509, endPoint y: 336, distance: 42.4
click at [497, 307] on label "Generator" at bounding box center [525, 306] width 56 height 19
click at [497, 307] on input "Generator" at bounding box center [502, 302] width 10 height 11
checkbox input "true"
checkbox input "false"
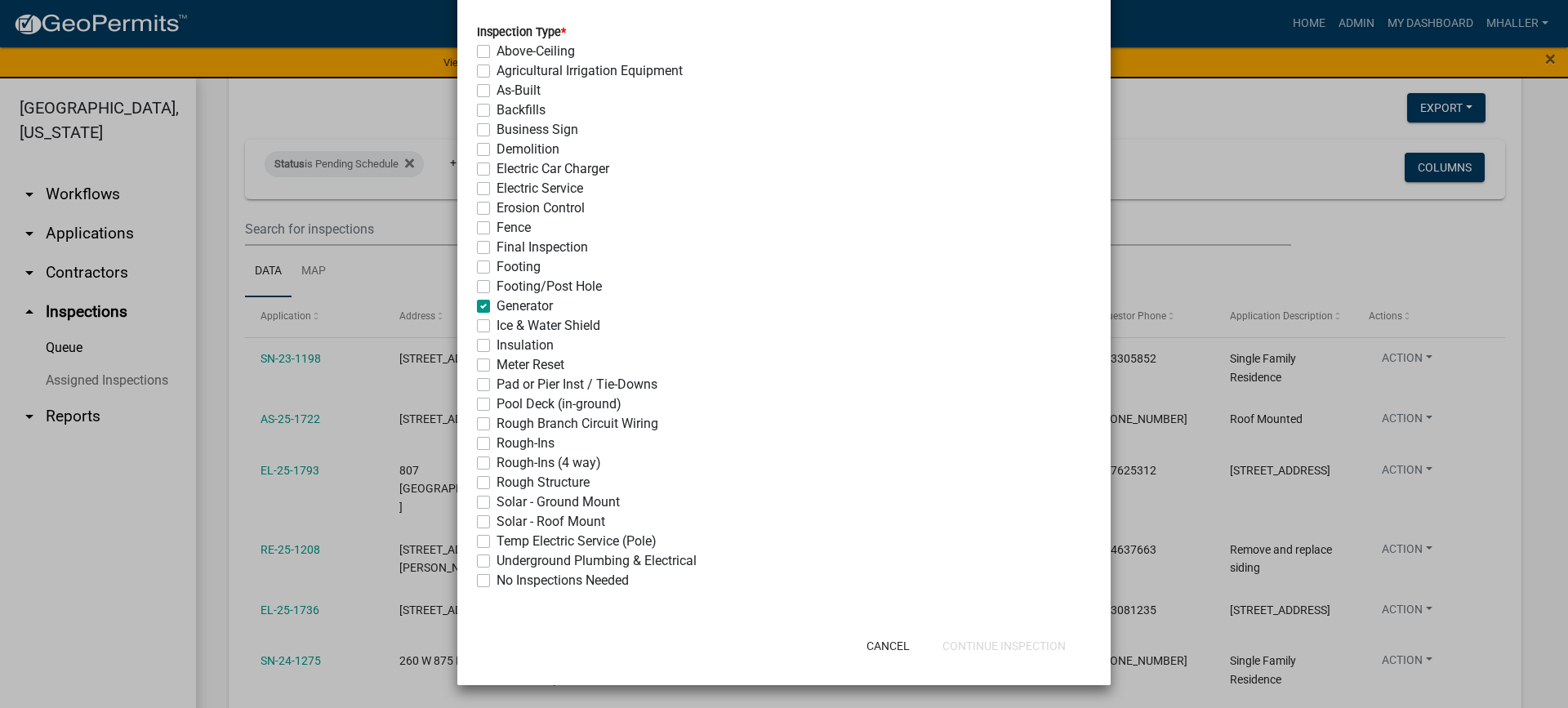
checkbox input "false"
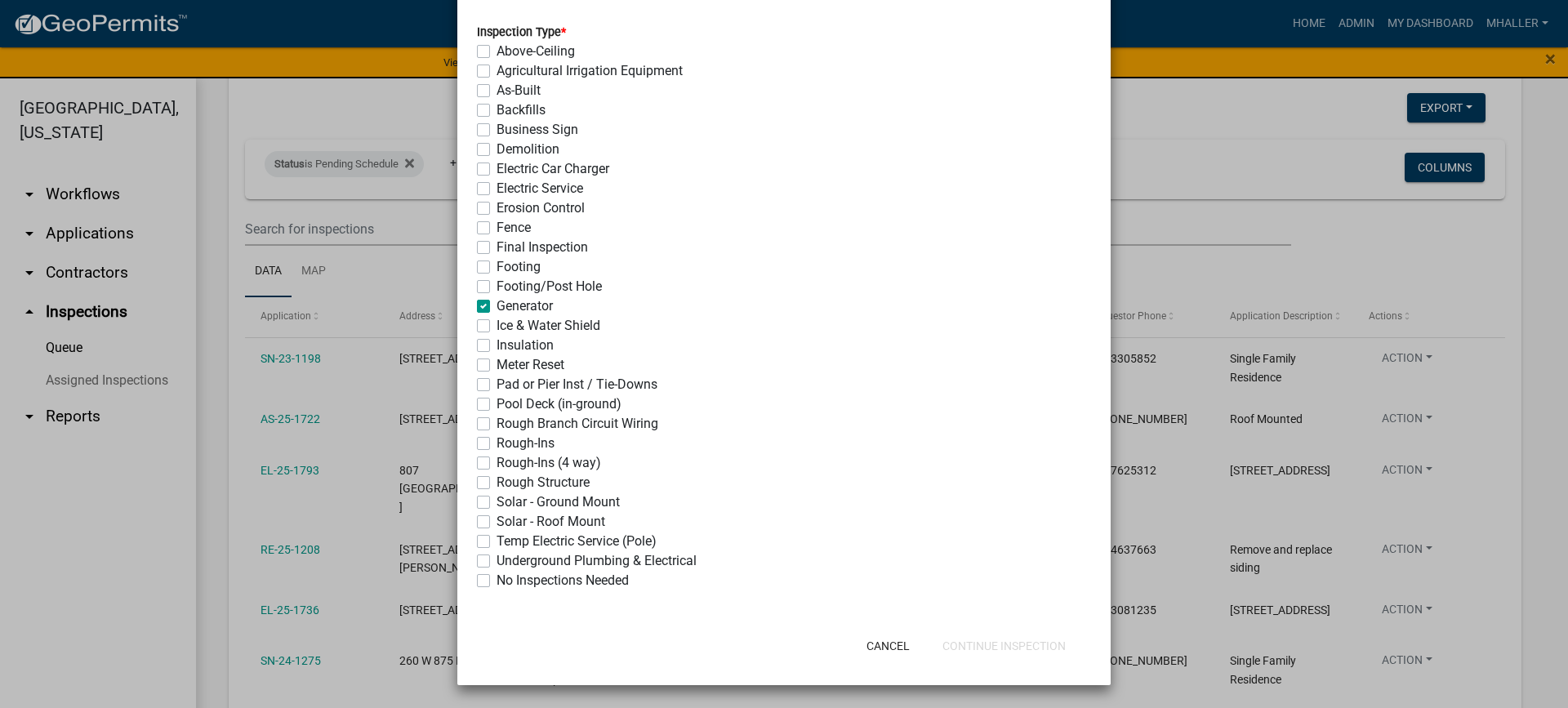
checkbox input "false"
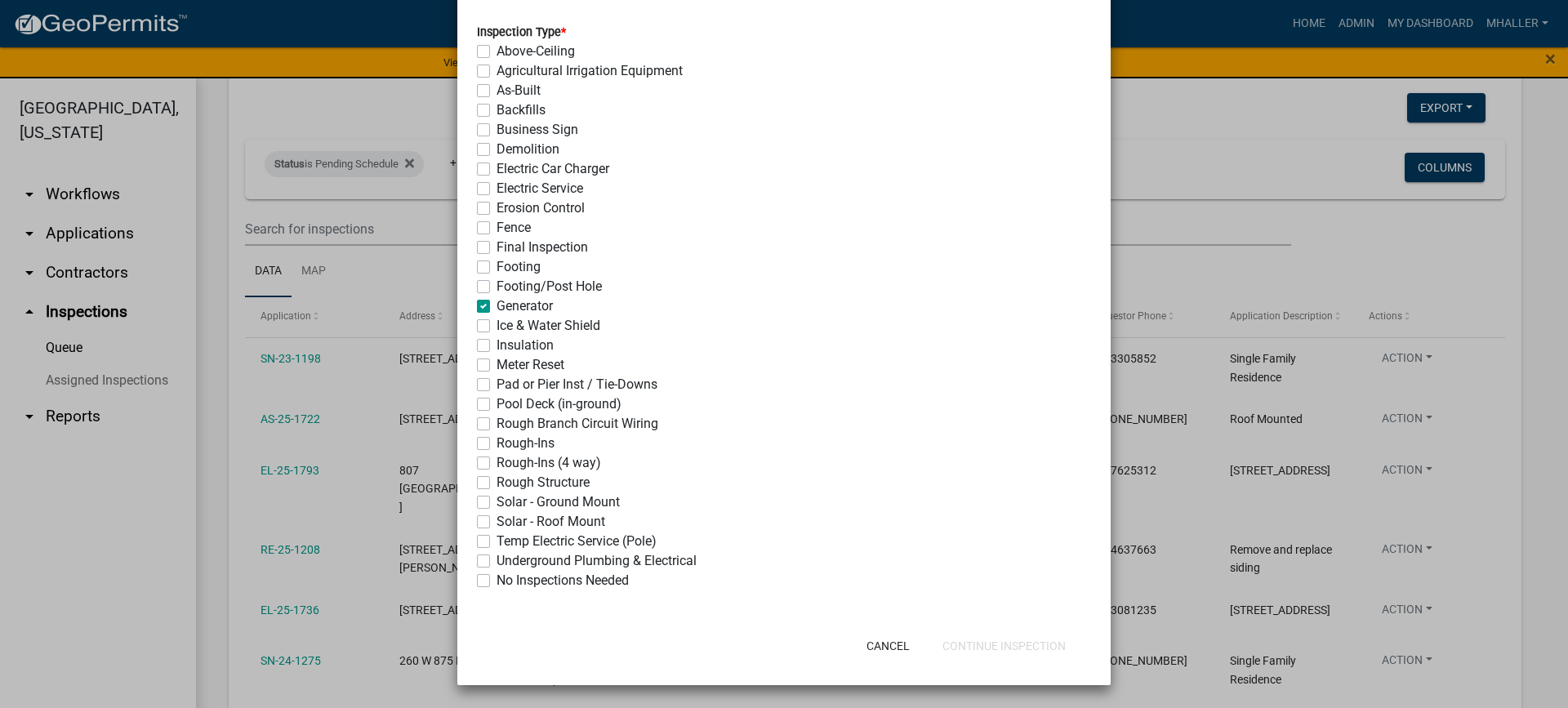
checkbox input "false"
checkbox input "true"
checkbox input "false"
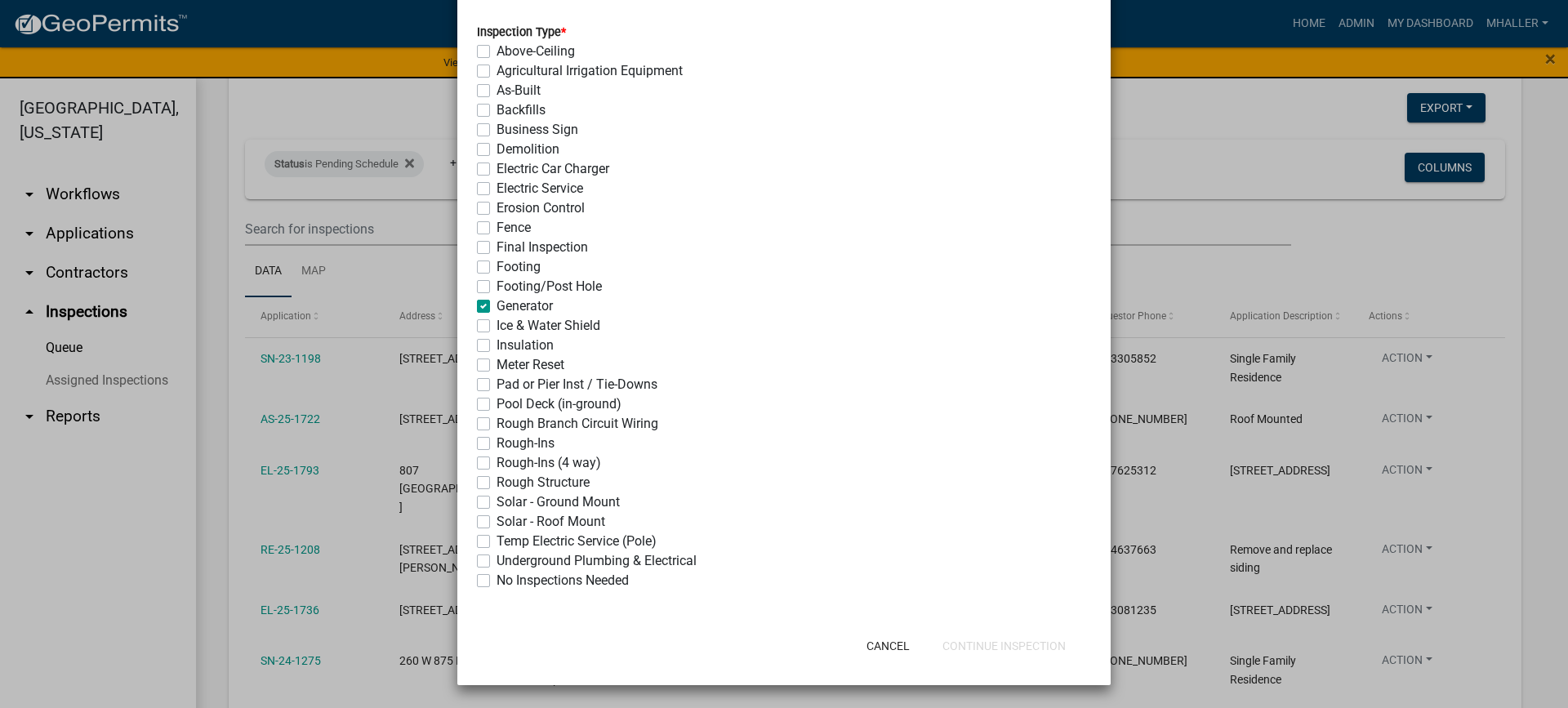
checkbox input "false"
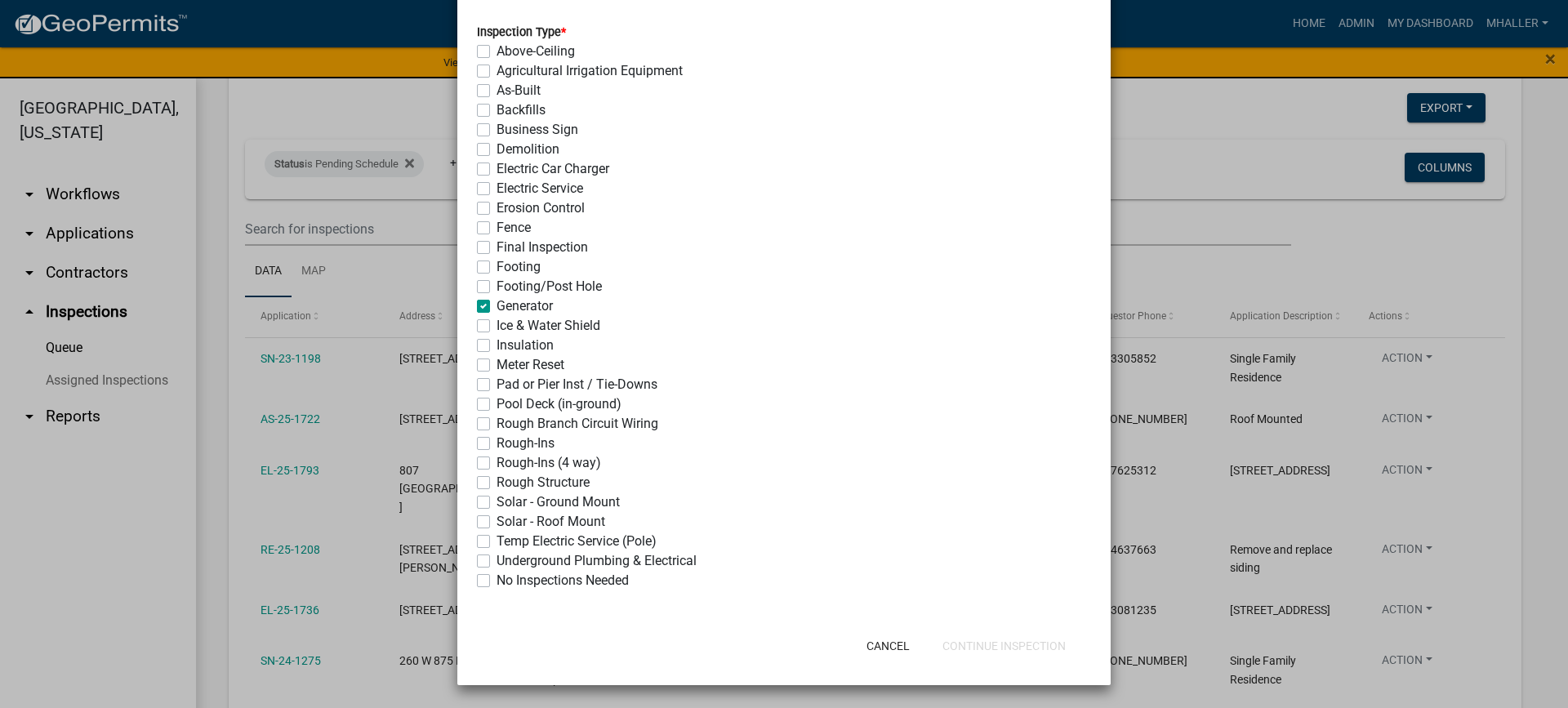
checkbox input "false"
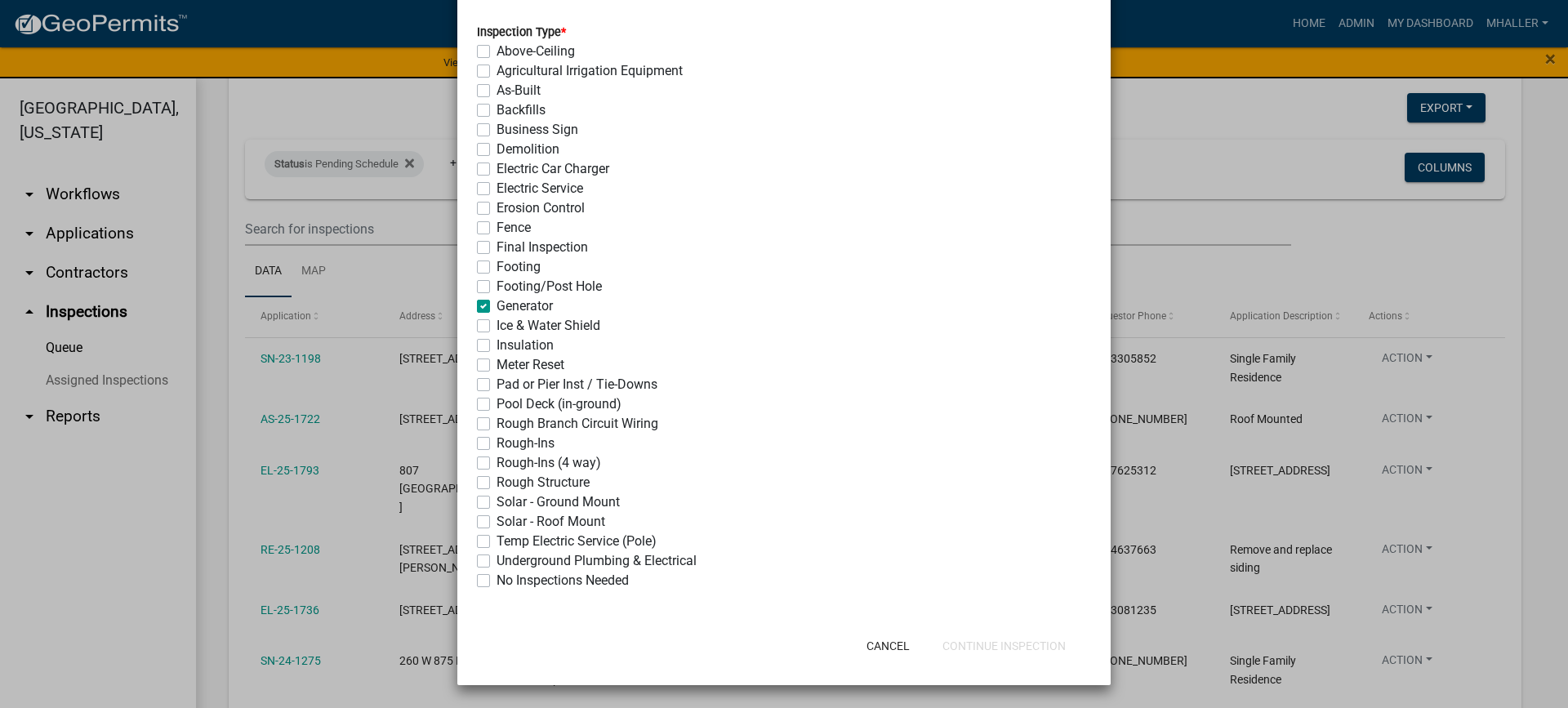
checkbox input "false"
click at [976, 646] on button "Continue Inspection" at bounding box center [1004, 647] width 150 height 30
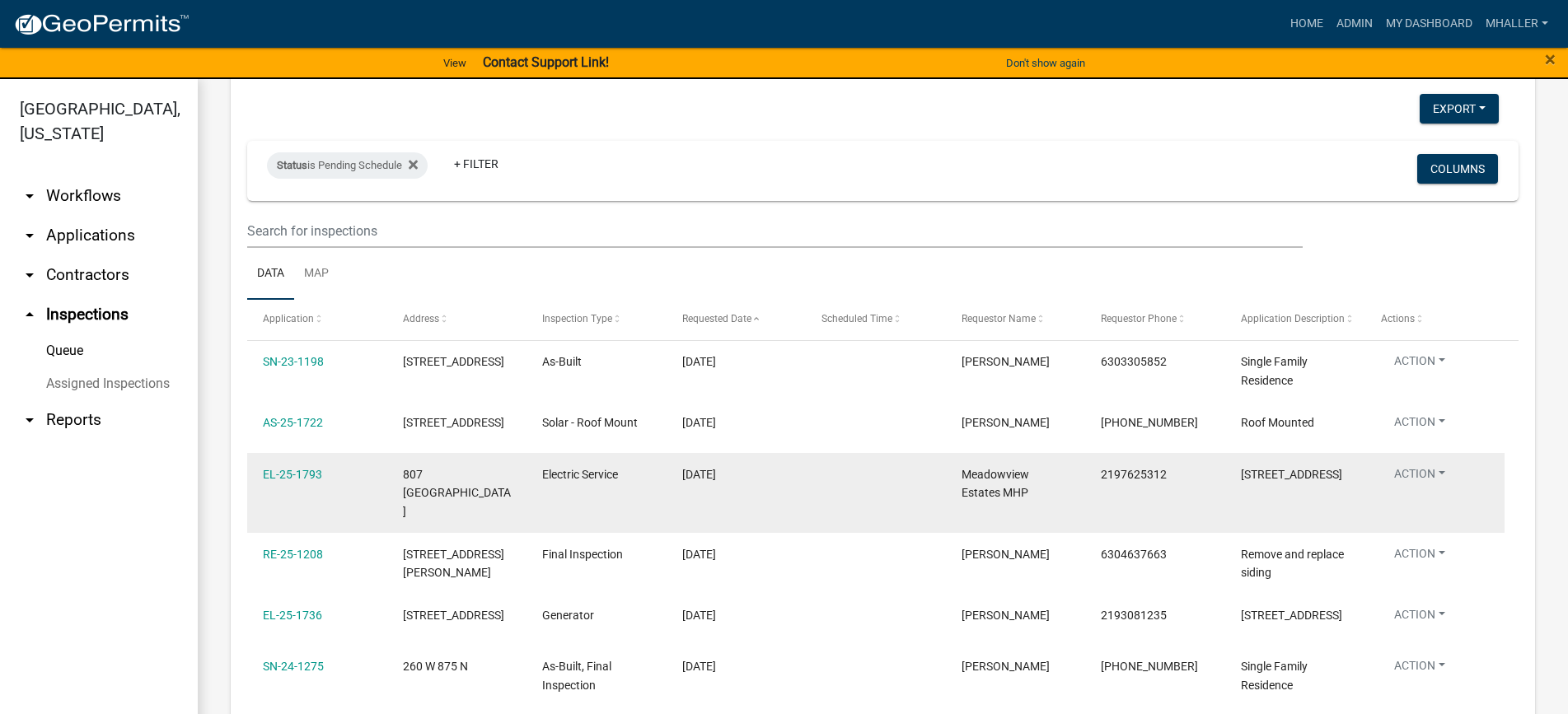
click at [1416, 475] on button "Action" at bounding box center [1420, 477] width 78 height 24
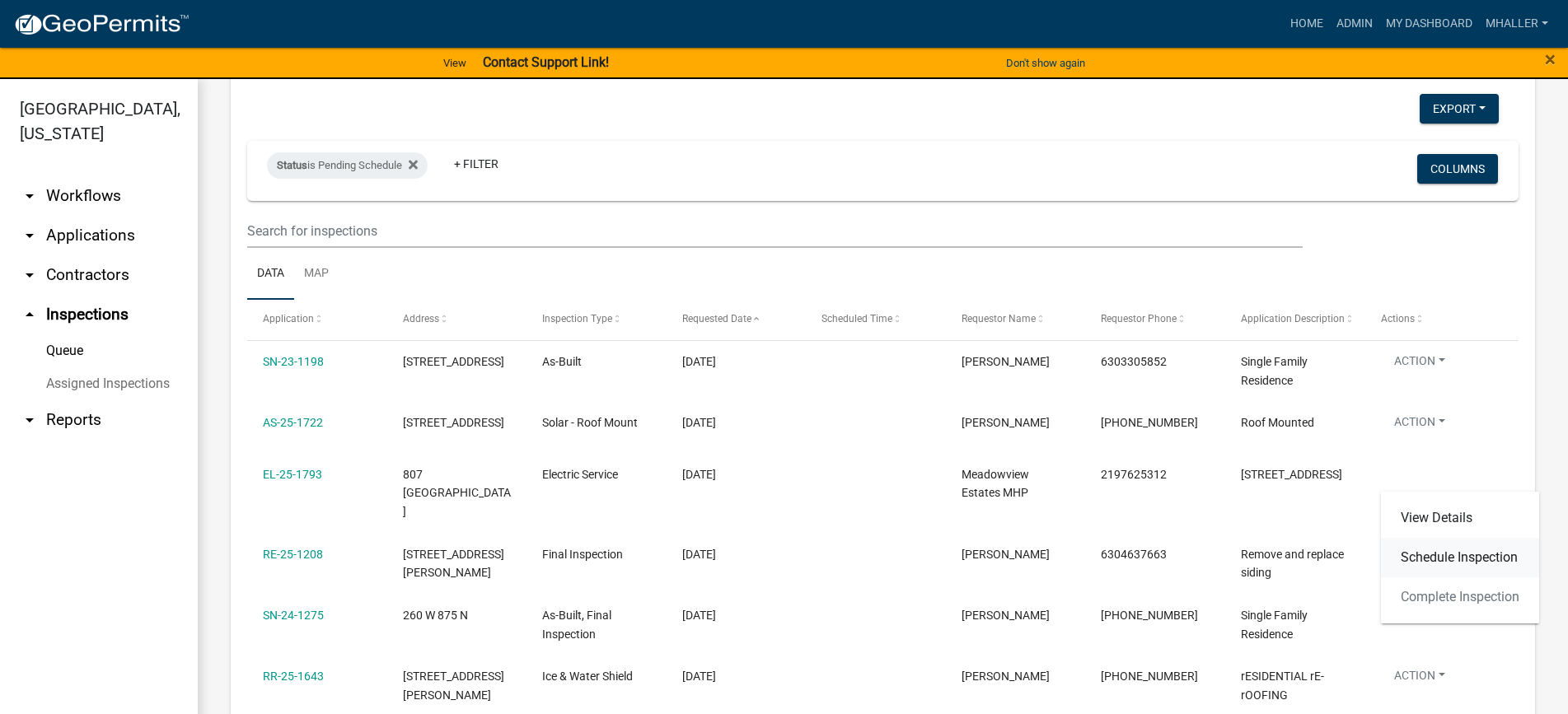
click at [1426, 558] on link "Schedule Inspection" at bounding box center [1459, 558] width 158 height 40
click at [1426, 558] on datatable-body-cell "Action View Details Schedule Inspection Complete Inspection" at bounding box center [1434, 563] width 140 height 61
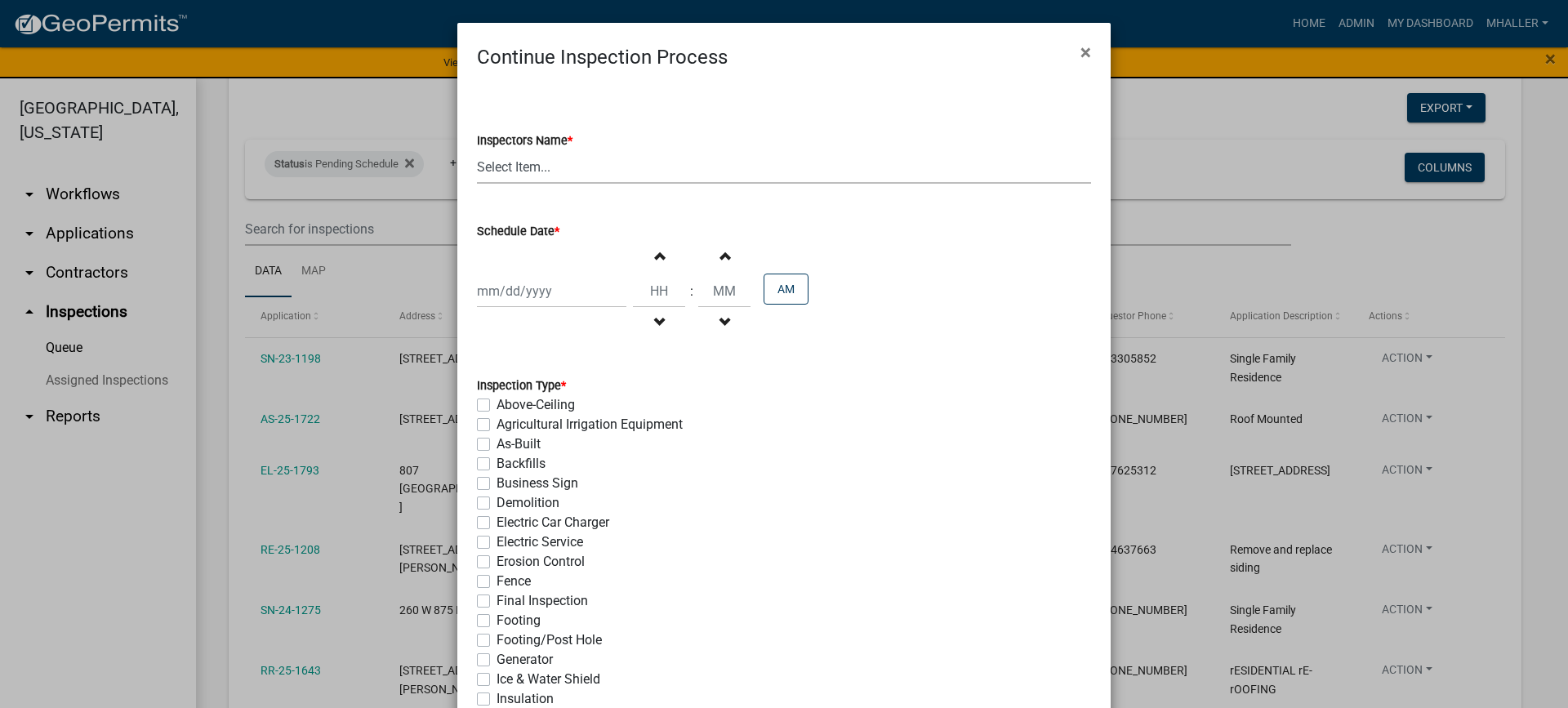
click at [510, 164] on select "Select Item... mhaller ([PERSON_NAME])" at bounding box center [784, 167] width 614 height 33
select select "ca350da2-795e-4cf8-941d-46ff53e354ae"
click at [477, 151] on select "Select Item... mhaller ([PERSON_NAME])" at bounding box center [784, 167] width 614 height 33
click at [536, 286] on div at bounding box center [551, 291] width 150 height 33
select select "9"
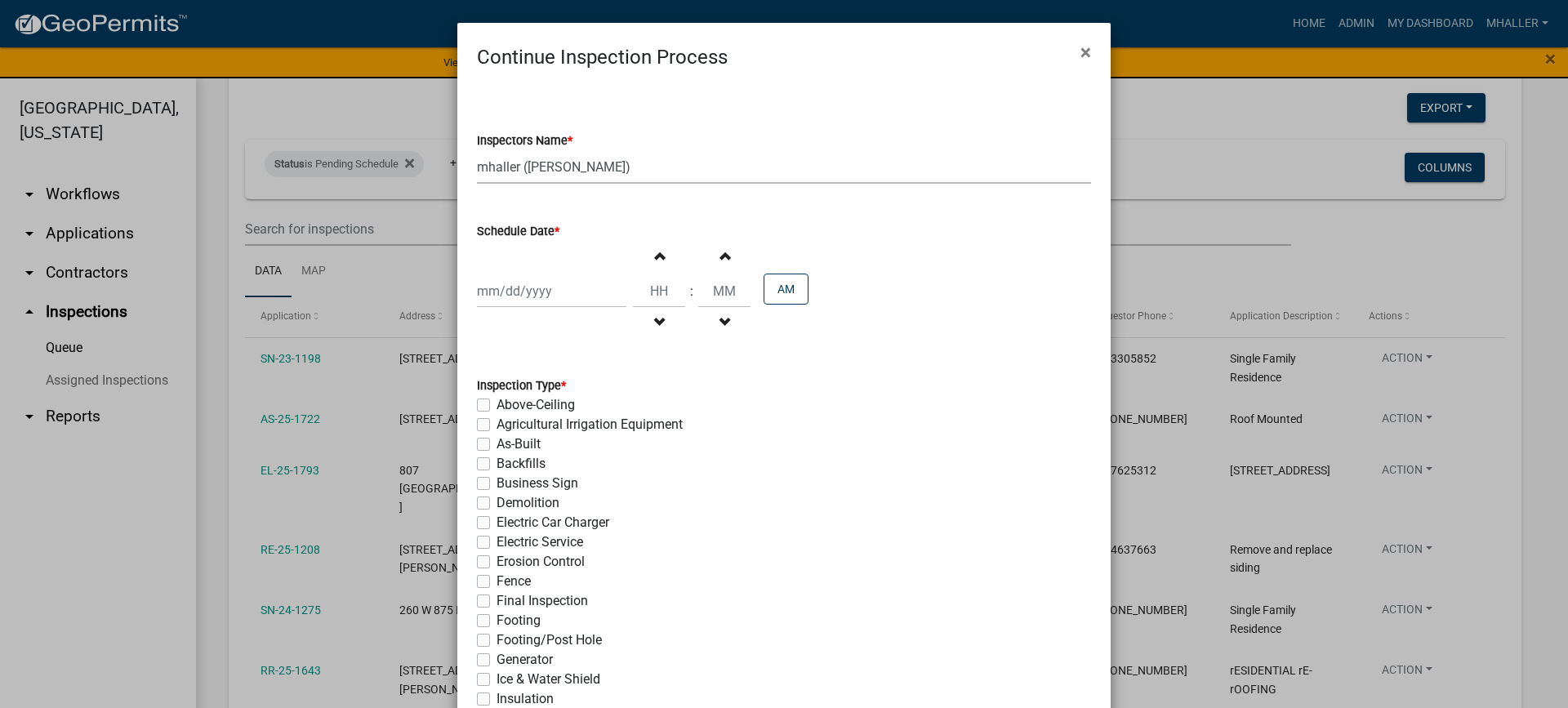
select select "2025"
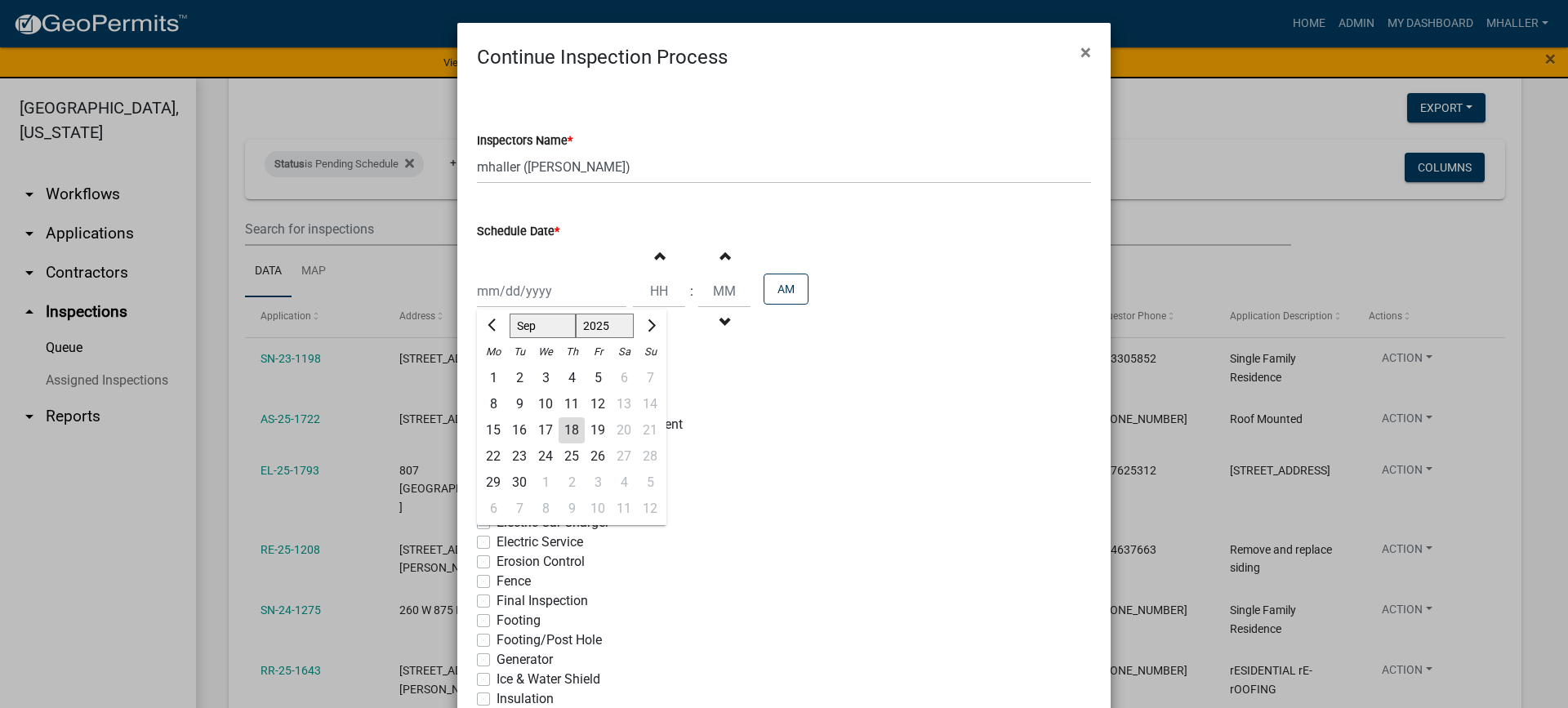
click at [564, 427] on div "18" at bounding box center [572, 431] width 26 height 26
type input "[DATE]"
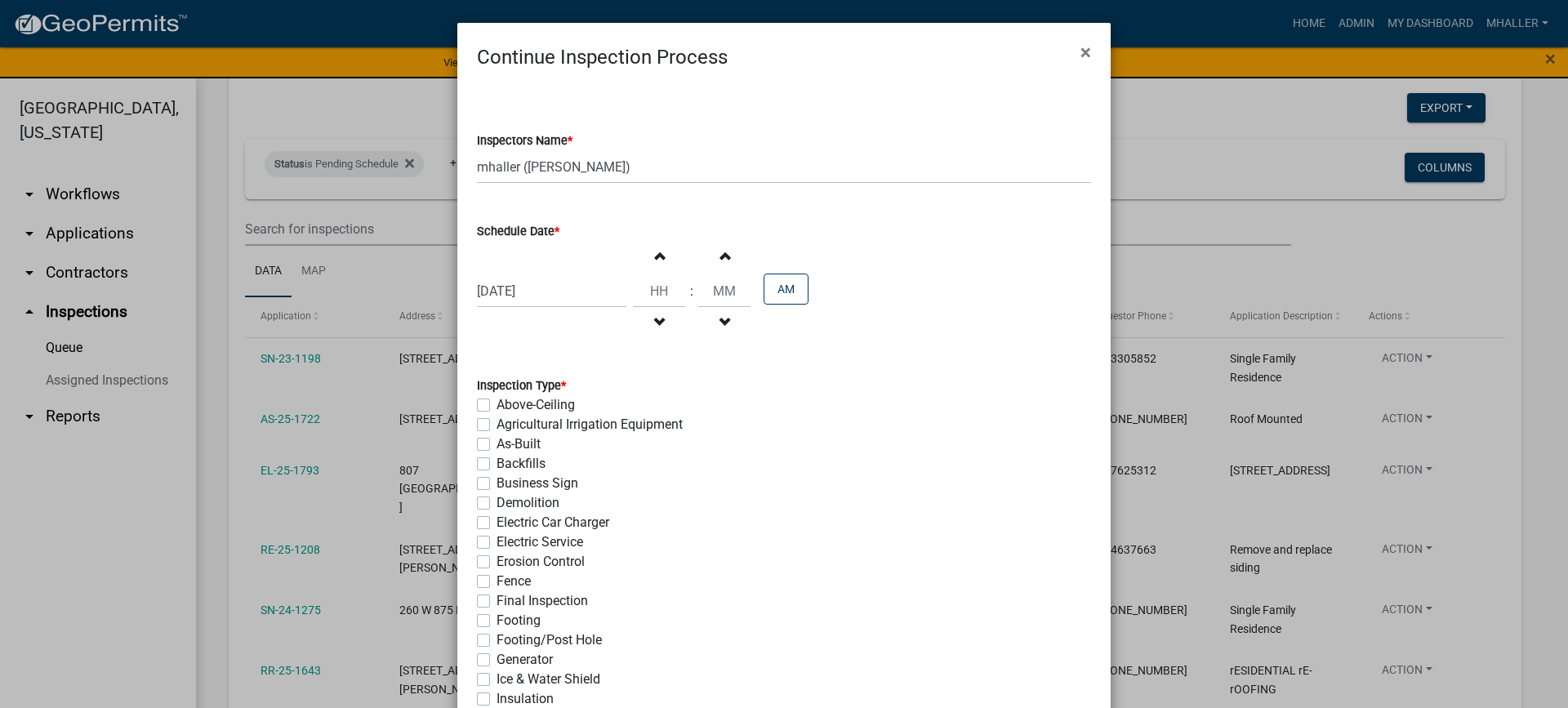
drag, startPoint x: 480, startPoint y: 542, endPoint x: 644, endPoint y: 548, distance: 164.1
click at [497, 543] on label "Electric Service" at bounding box center [540, 543] width 87 height 19
click at [497, 543] on input "Electric Service" at bounding box center [502, 538] width 10 height 11
checkbox input "true"
checkbox input "false"
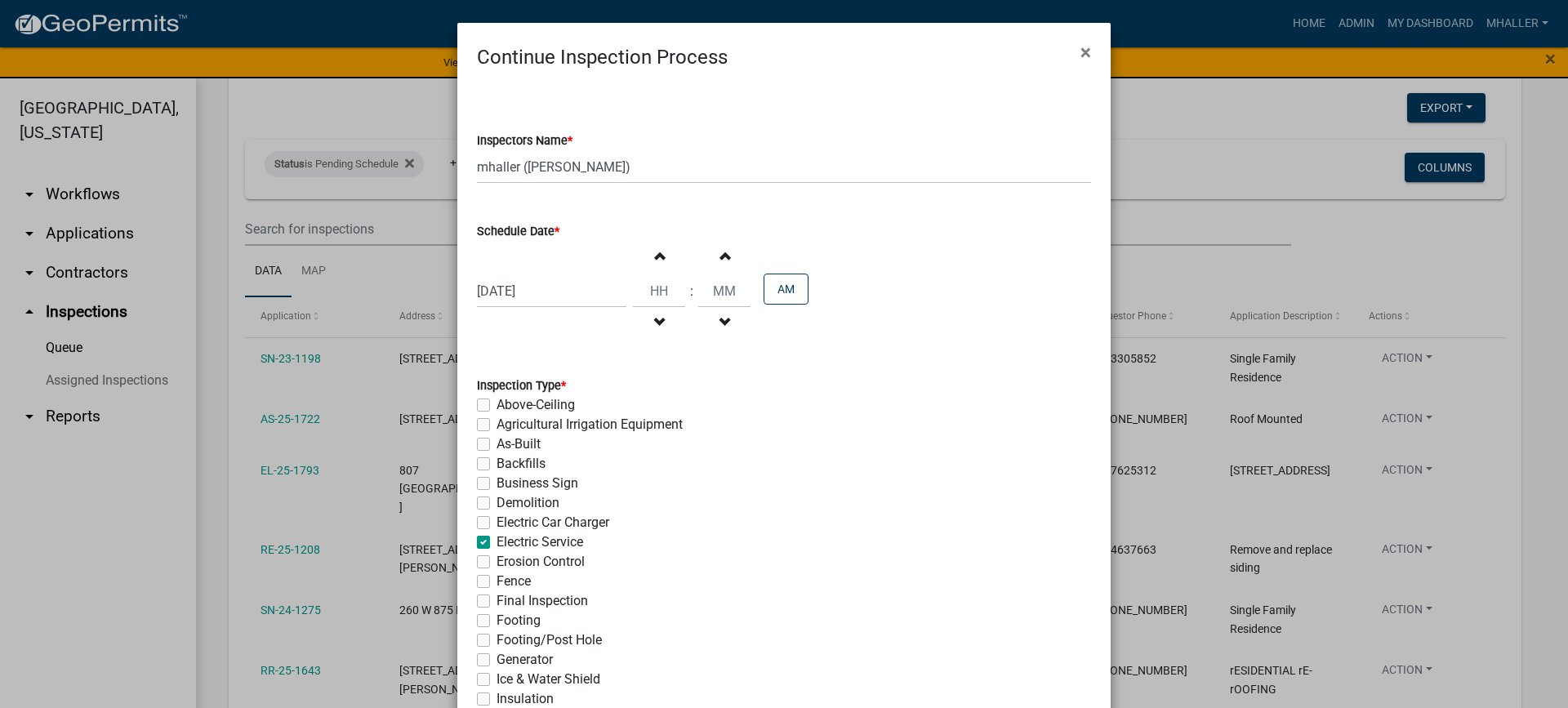
checkbox input "false"
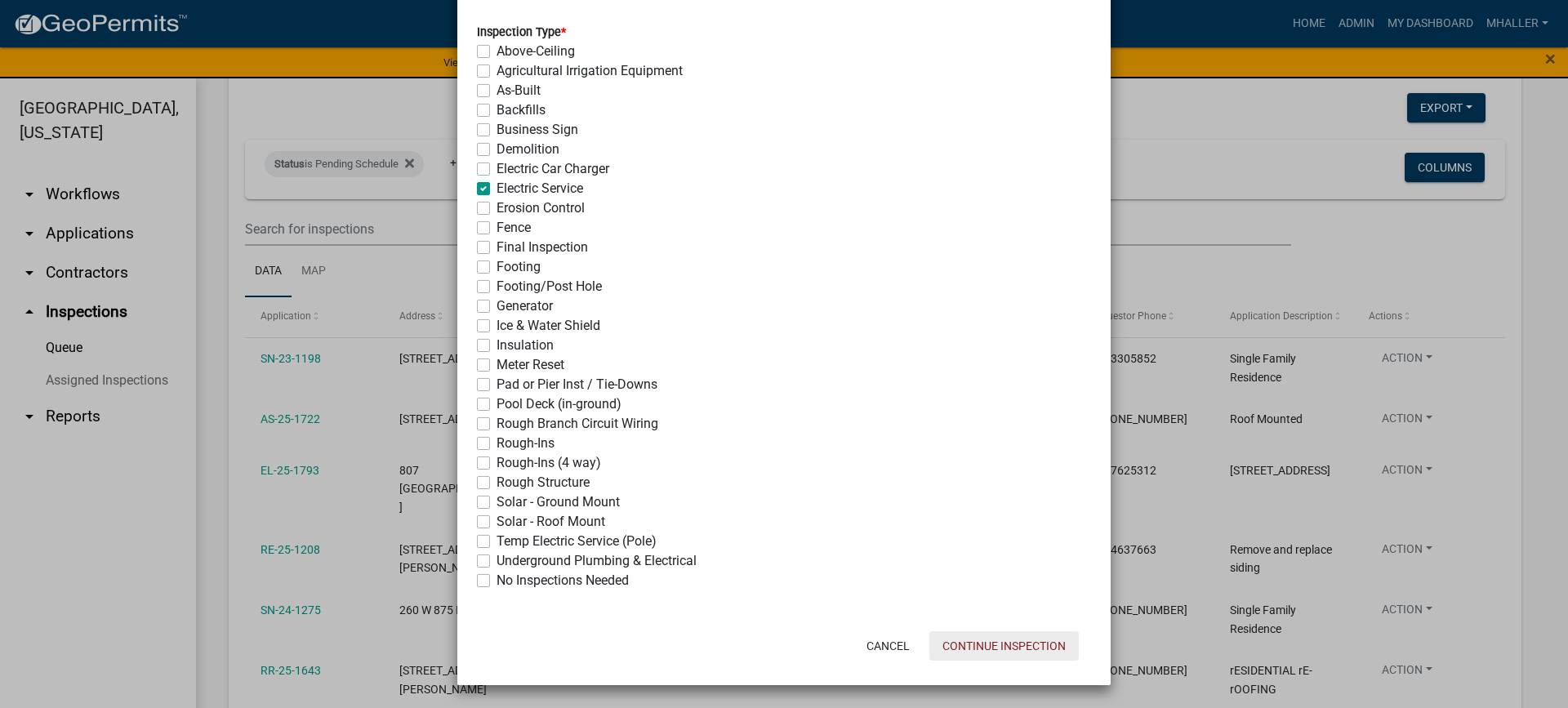
click at [1014, 646] on button "Continue Inspection" at bounding box center [1004, 647] width 150 height 30
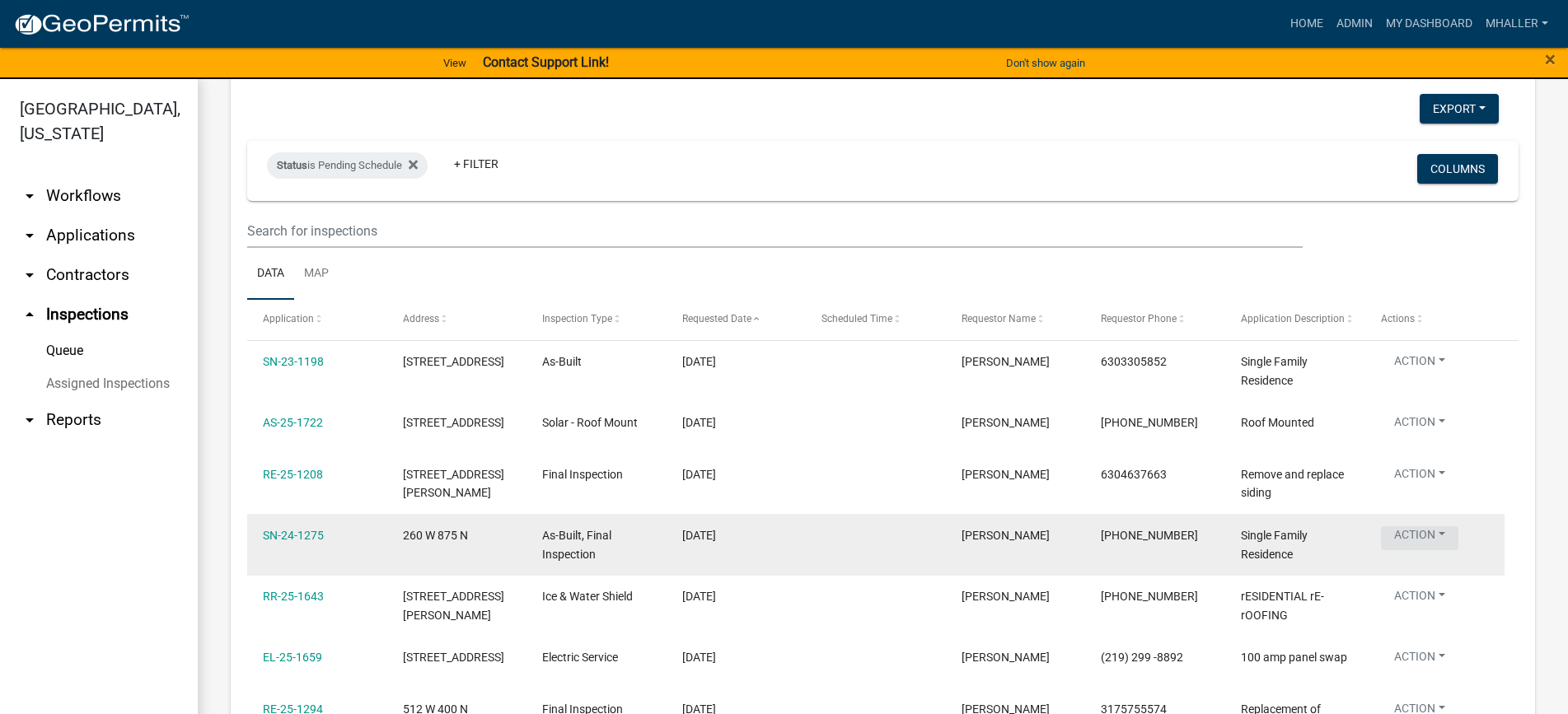
click at [1408, 533] on button "Action" at bounding box center [1420, 538] width 78 height 24
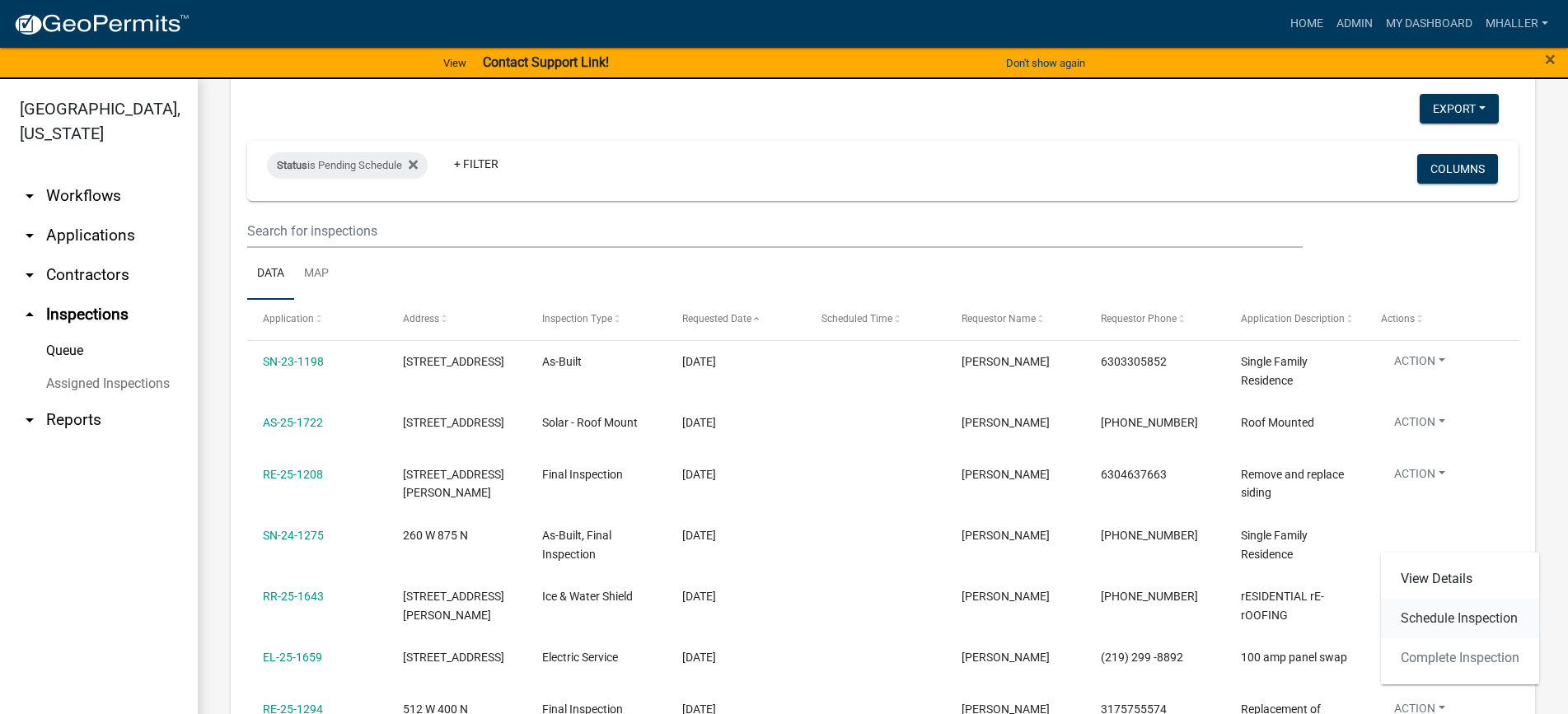
click at [1428, 618] on link "Schedule Inspection" at bounding box center [1459, 619] width 158 height 40
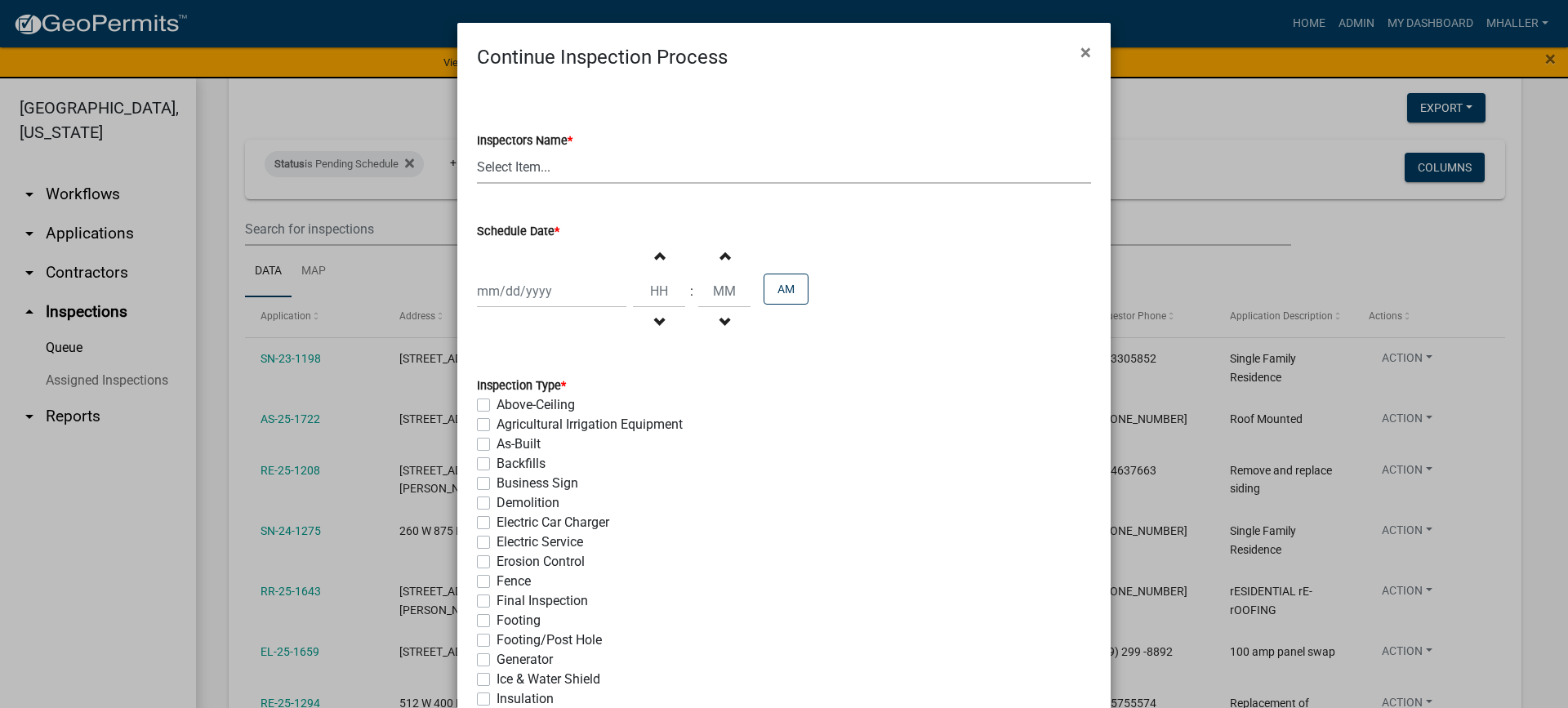
click at [508, 172] on select "Select Item... mhaller ([PERSON_NAME])" at bounding box center [784, 167] width 614 height 33
click at [477, 151] on select "Select Item... mhaller ([PERSON_NAME])" at bounding box center [784, 167] width 614 height 33
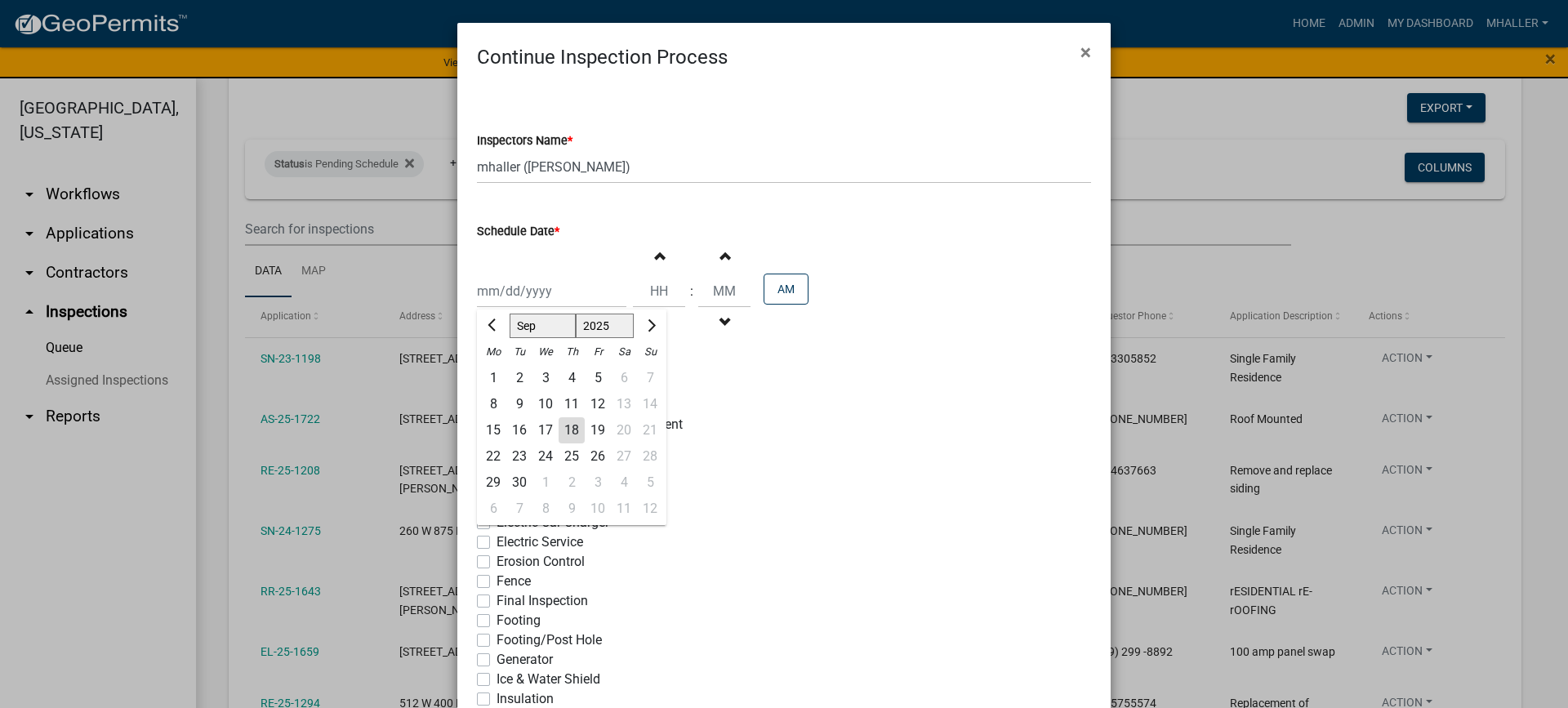
drag, startPoint x: 535, startPoint y: 284, endPoint x: 540, endPoint y: 307, distance: 23.5
click at [535, 286] on div "[PERSON_NAME] Feb Mar Apr [PERSON_NAME][DATE] Oct Nov [DATE] 1526 1527 1528 152…" at bounding box center [551, 291] width 150 height 33
click at [513, 459] on div "23" at bounding box center [520, 457] width 26 height 26
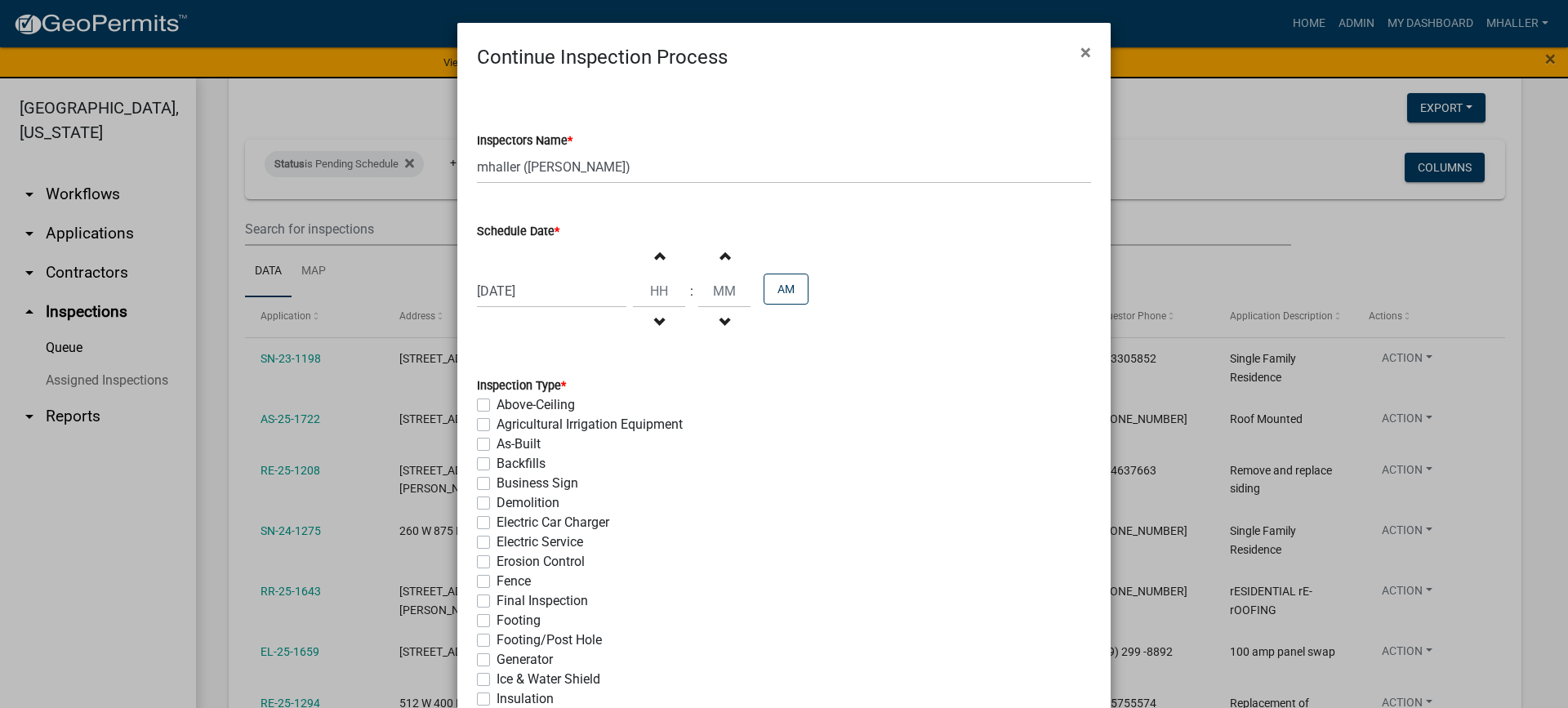
click at [497, 445] on label "As-Built" at bounding box center [519, 445] width 44 height 19
click at [497, 445] on input "As-Built" at bounding box center [502, 440] width 10 height 11
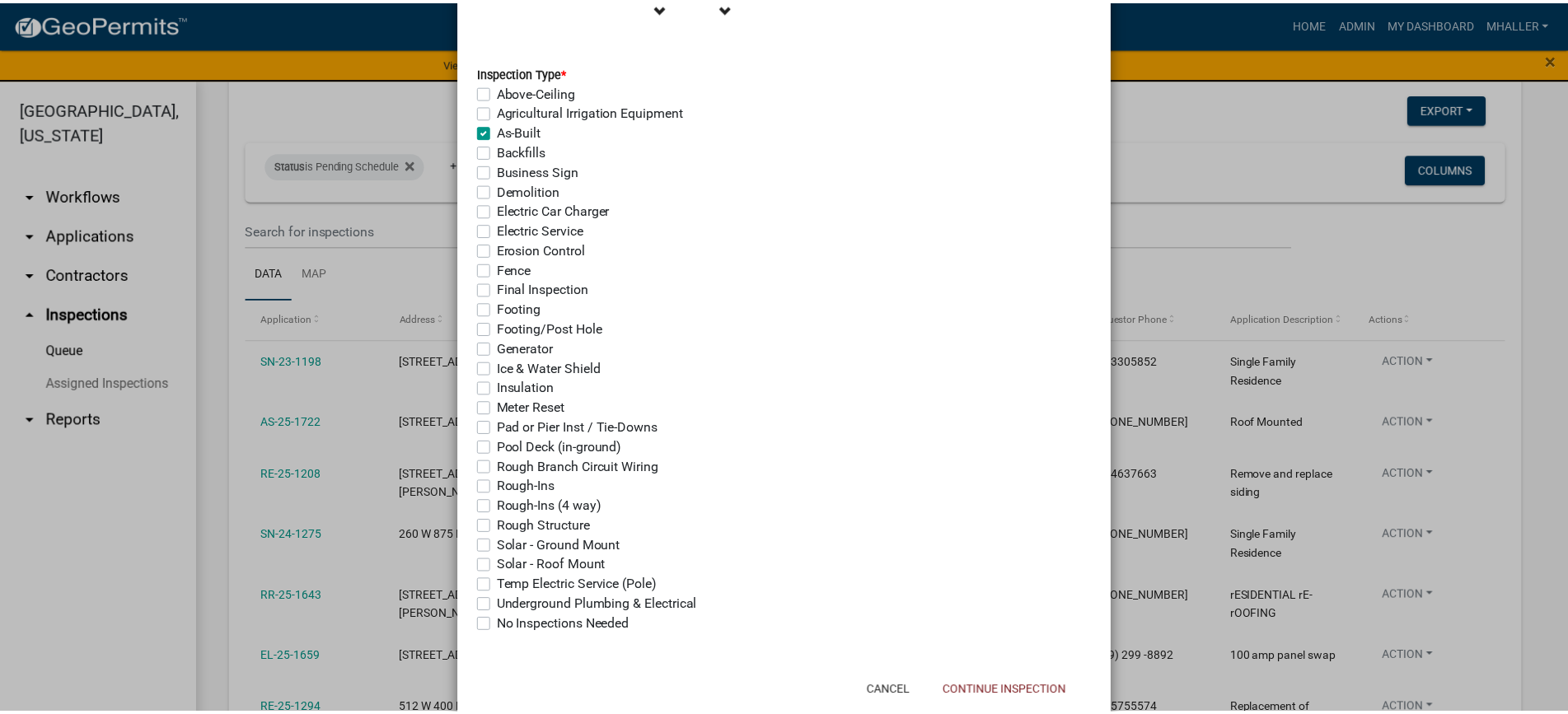
scroll to position [329, 0]
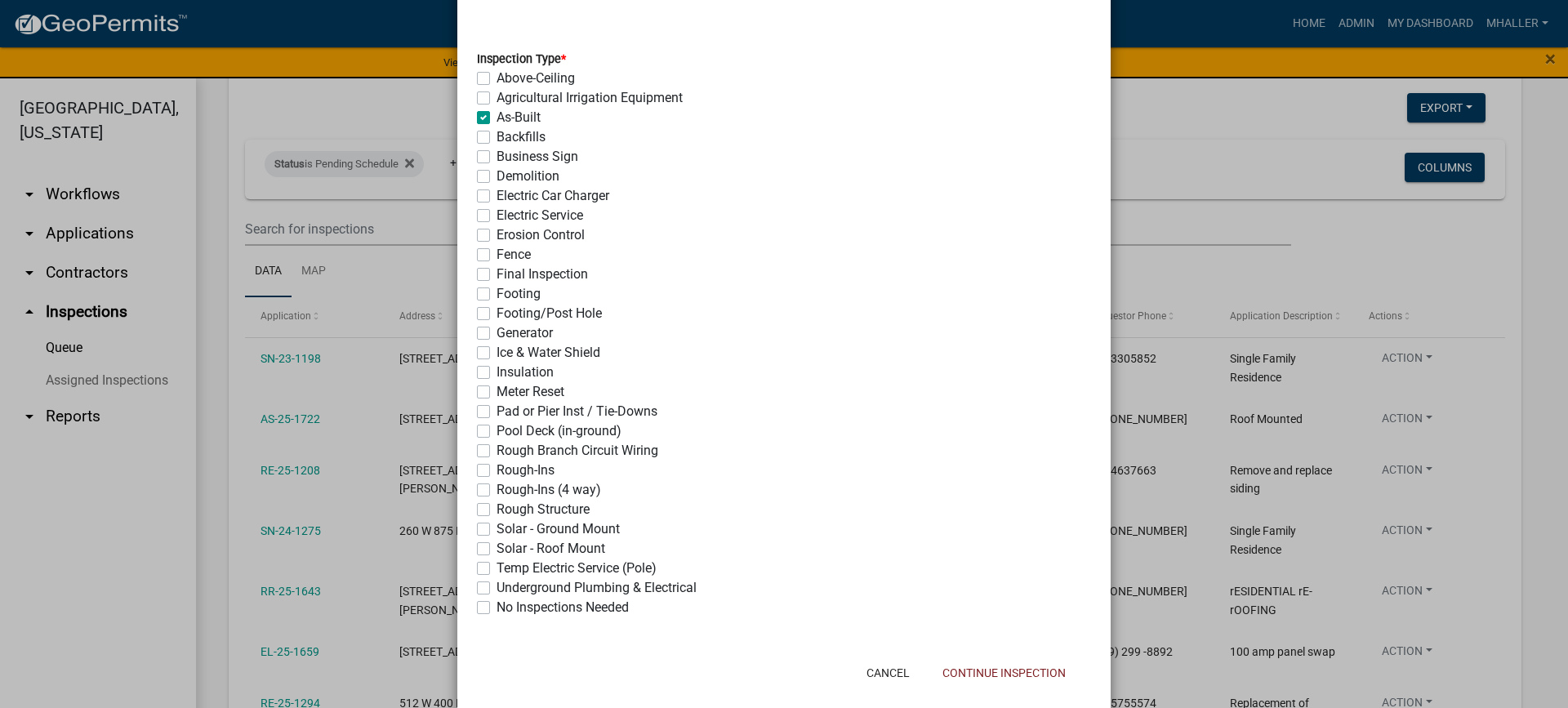
click at [497, 277] on label "Final Inspection" at bounding box center [542, 274] width 92 height 19
click at [497, 276] on input "Final Inspection" at bounding box center [502, 270] width 10 height 11
click at [1023, 683] on button "Continue Inspection" at bounding box center [1004, 673] width 150 height 30
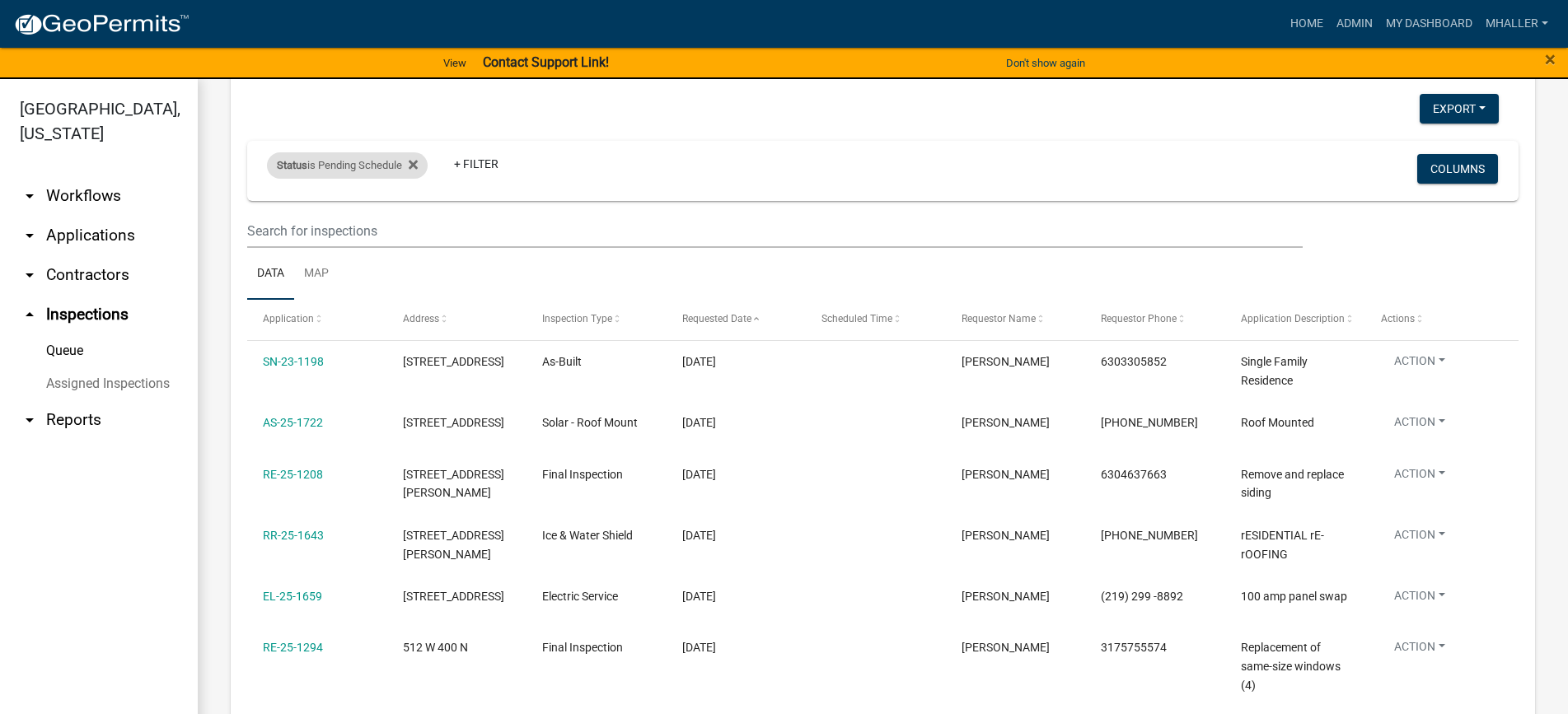
click at [373, 169] on div "Status is Pending Schedule" at bounding box center [347, 166] width 161 height 26
click at [347, 228] on select "Select an option Pending Schedule Pending Inspection Approved Denied Deleted Vo…" at bounding box center [349, 227] width 165 height 34
click at [270, 210] on select "Select an option Pending Schedule Pending Inspection Approved Denied Deleted Vo…" at bounding box center [349, 227] width 165 height 34
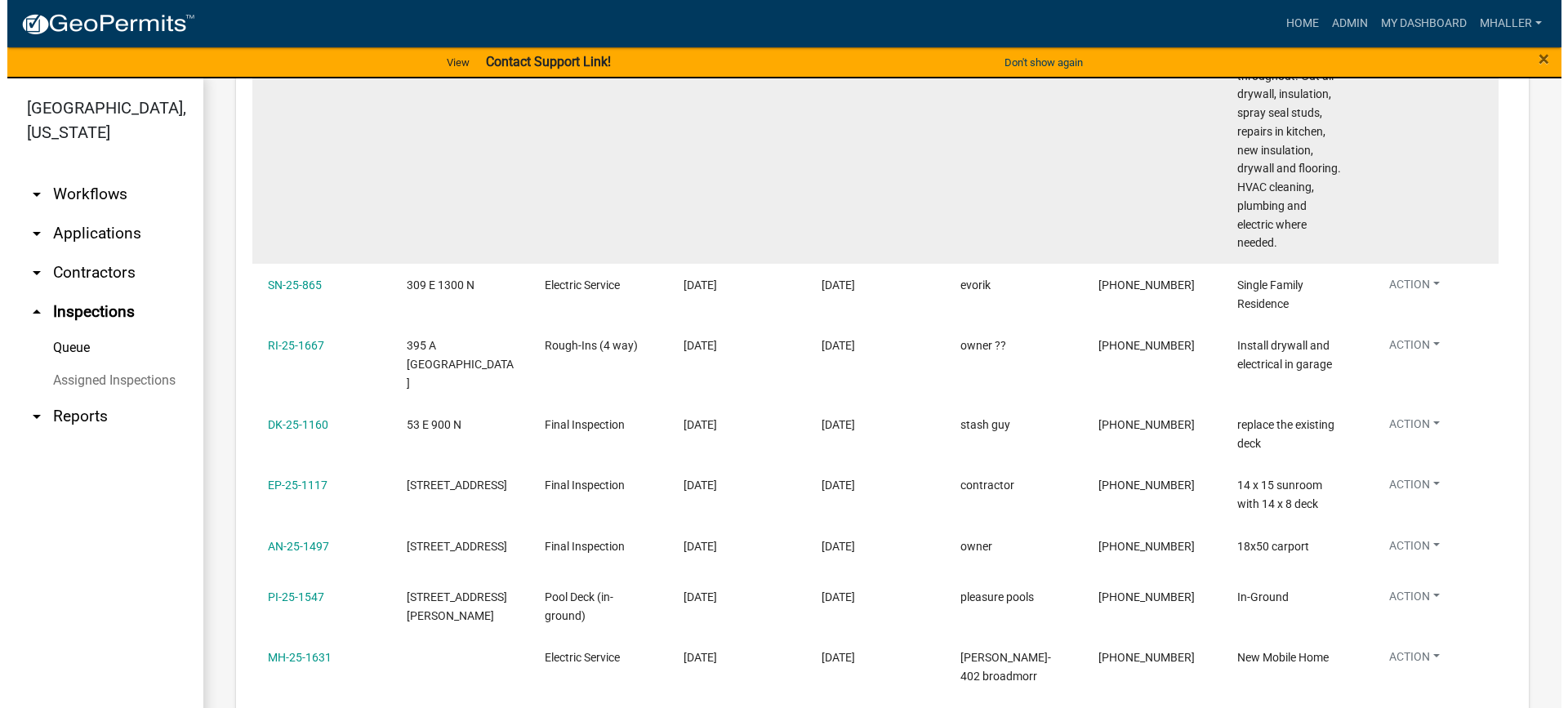
scroll to position [1225, 0]
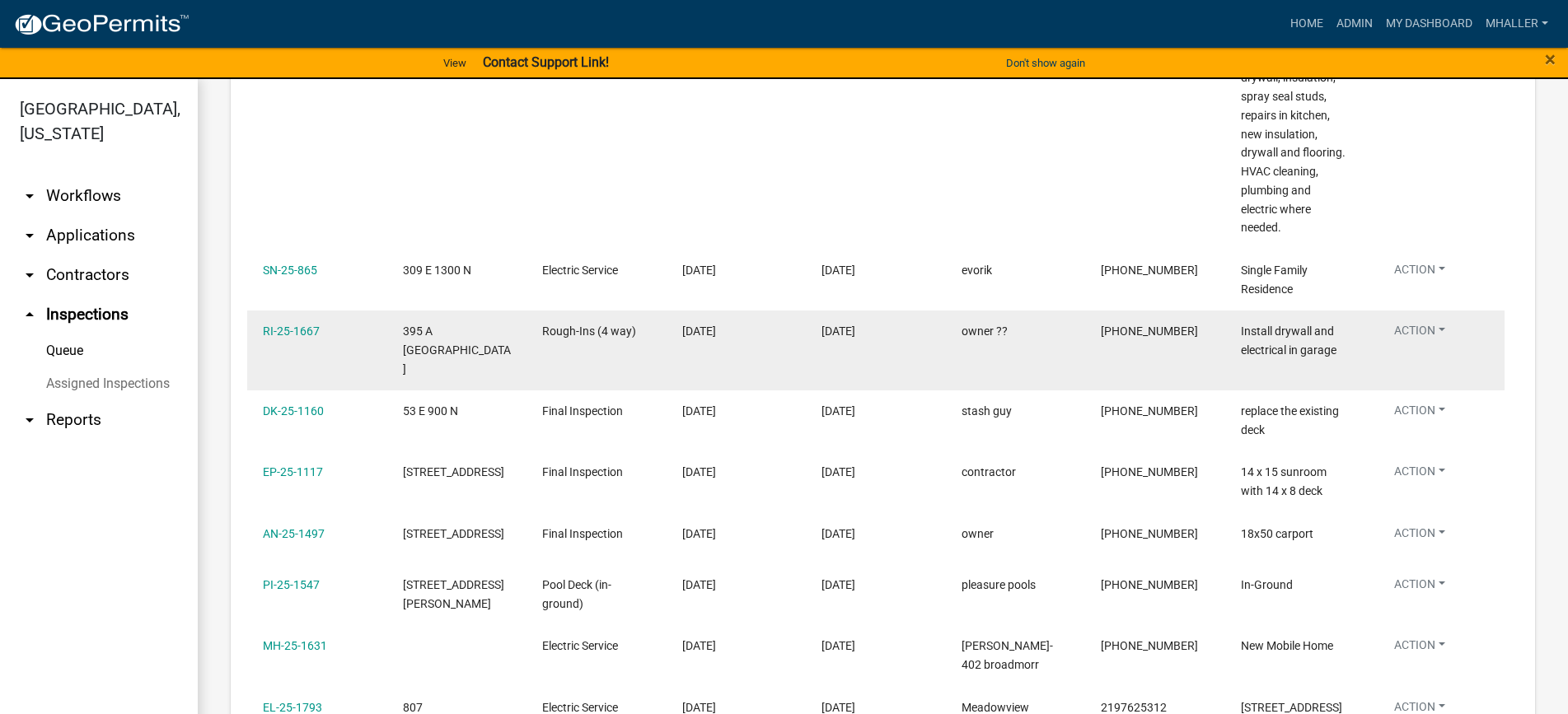
click at [1407, 322] on button "Action" at bounding box center [1420, 334] width 78 height 24
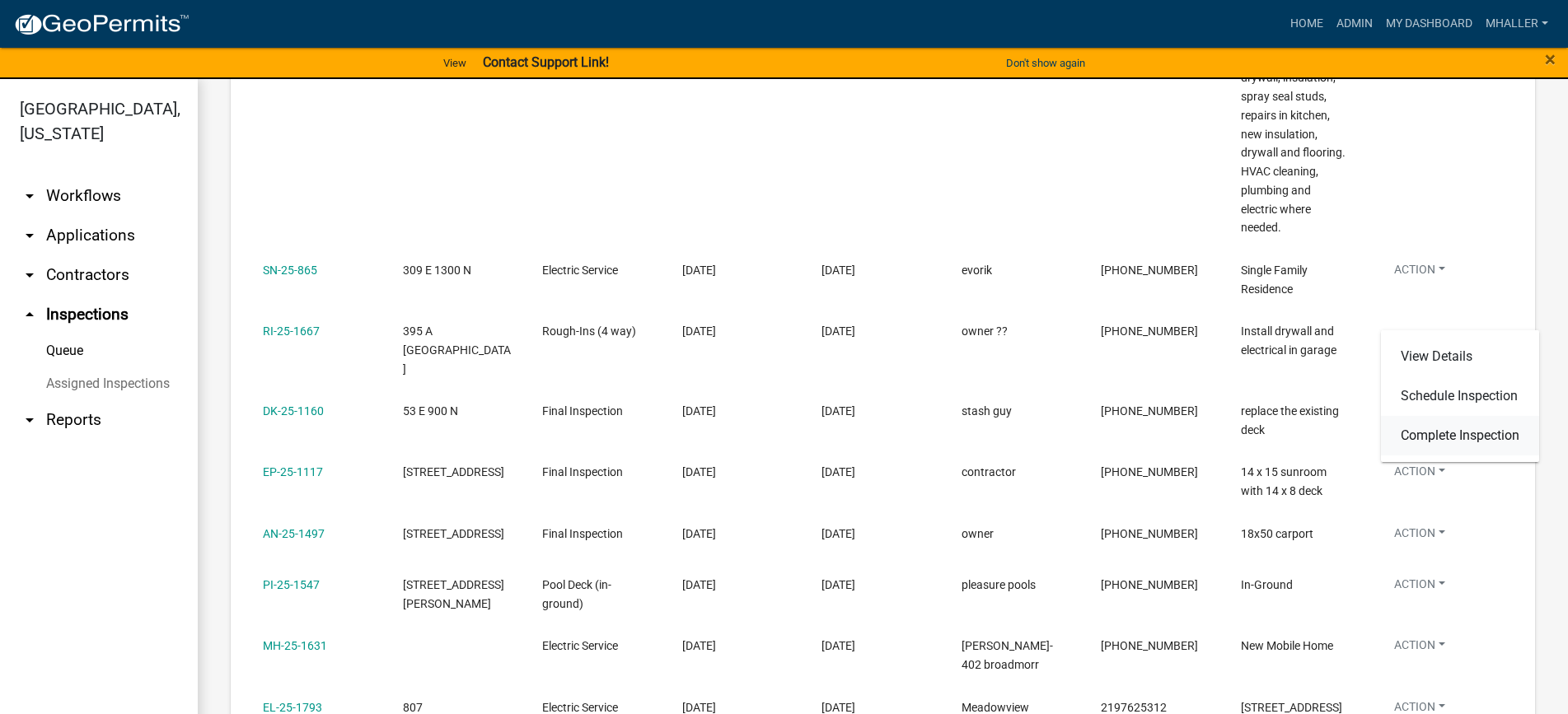
click at [1437, 434] on link "Complete Inspection" at bounding box center [1459, 435] width 158 height 40
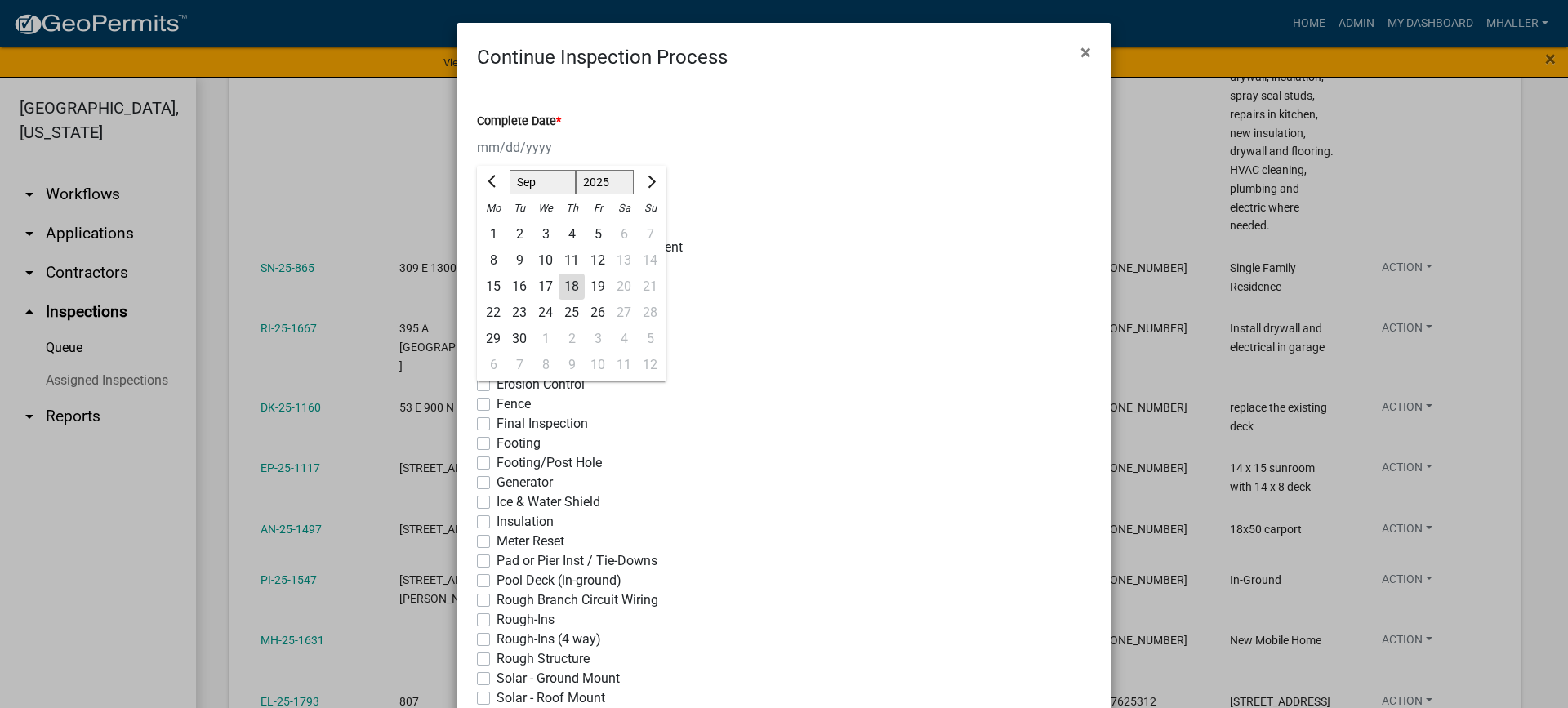
drag, startPoint x: 485, startPoint y: 135, endPoint x: 498, endPoint y: 169, distance: 36.4
click at [486, 136] on div "[PERSON_NAME] Feb Mar Apr [PERSON_NAME][DATE] Oct Nov [DATE] 1526 1527 1528 152…" at bounding box center [551, 147] width 150 height 33
click at [562, 287] on div "18" at bounding box center [572, 287] width 26 height 26
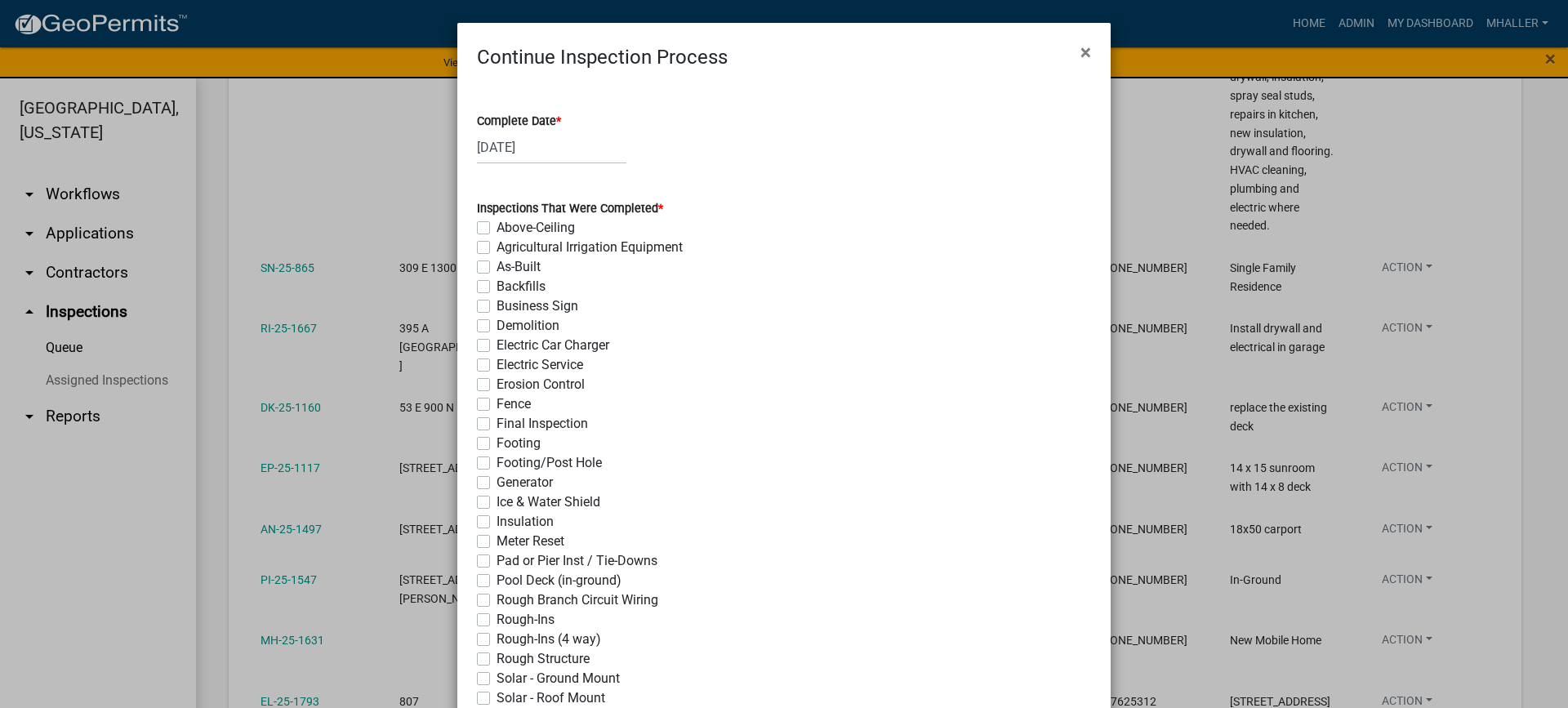
scroll to position [245, 0]
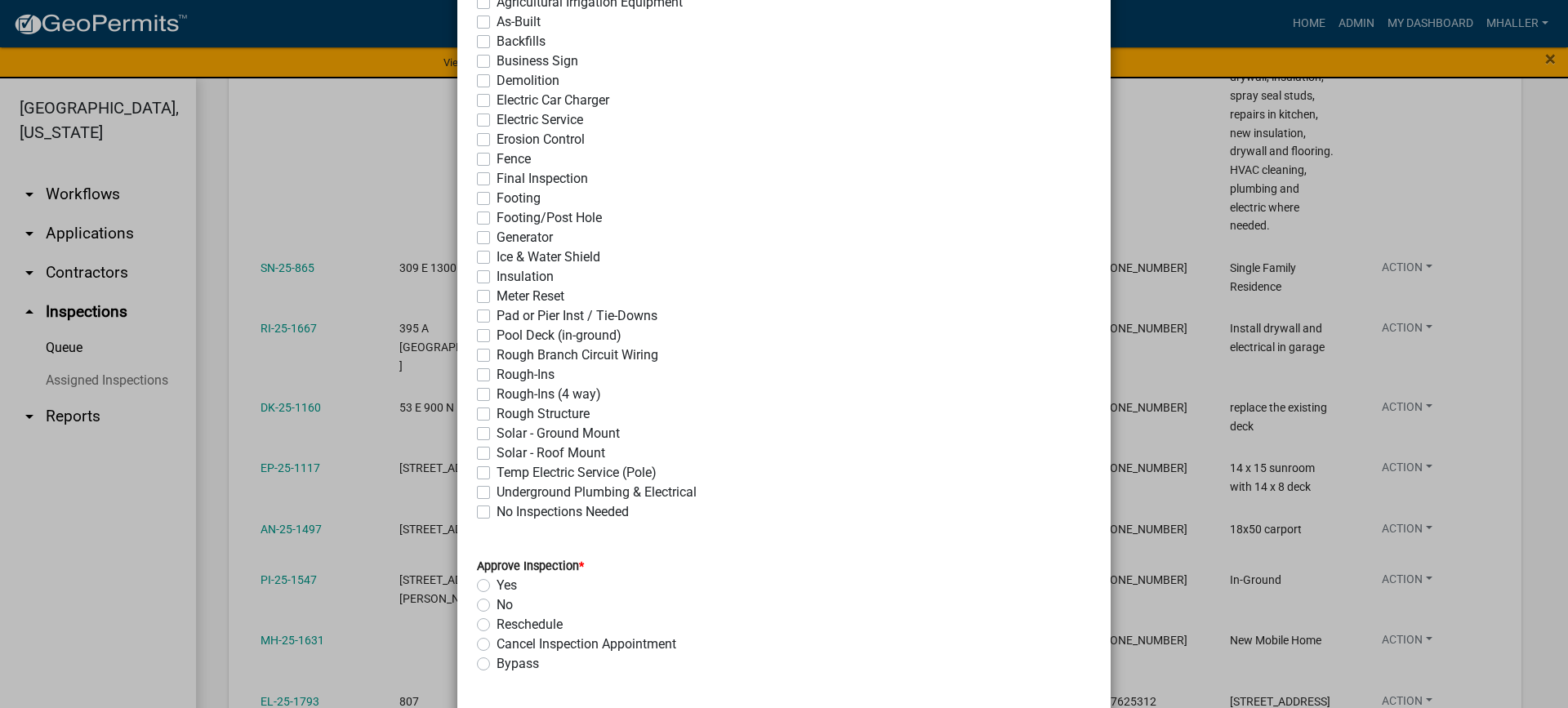
drag, startPoint x: 474, startPoint y: 353, endPoint x: 498, endPoint y: 434, distance: 84.5
click at [497, 357] on label "Rough Branch Circuit Wiring" at bounding box center [578, 355] width 162 height 19
click at [497, 356] on input "Rough Branch Circuit Wiring" at bounding box center [502, 351] width 10 height 11
click at [497, 583] on label "Yes" at bounding box center [507, 585] width 20 height 19
click at [497, 583] on input "Yes" at bounding box center [502, 581] width 10 height 11
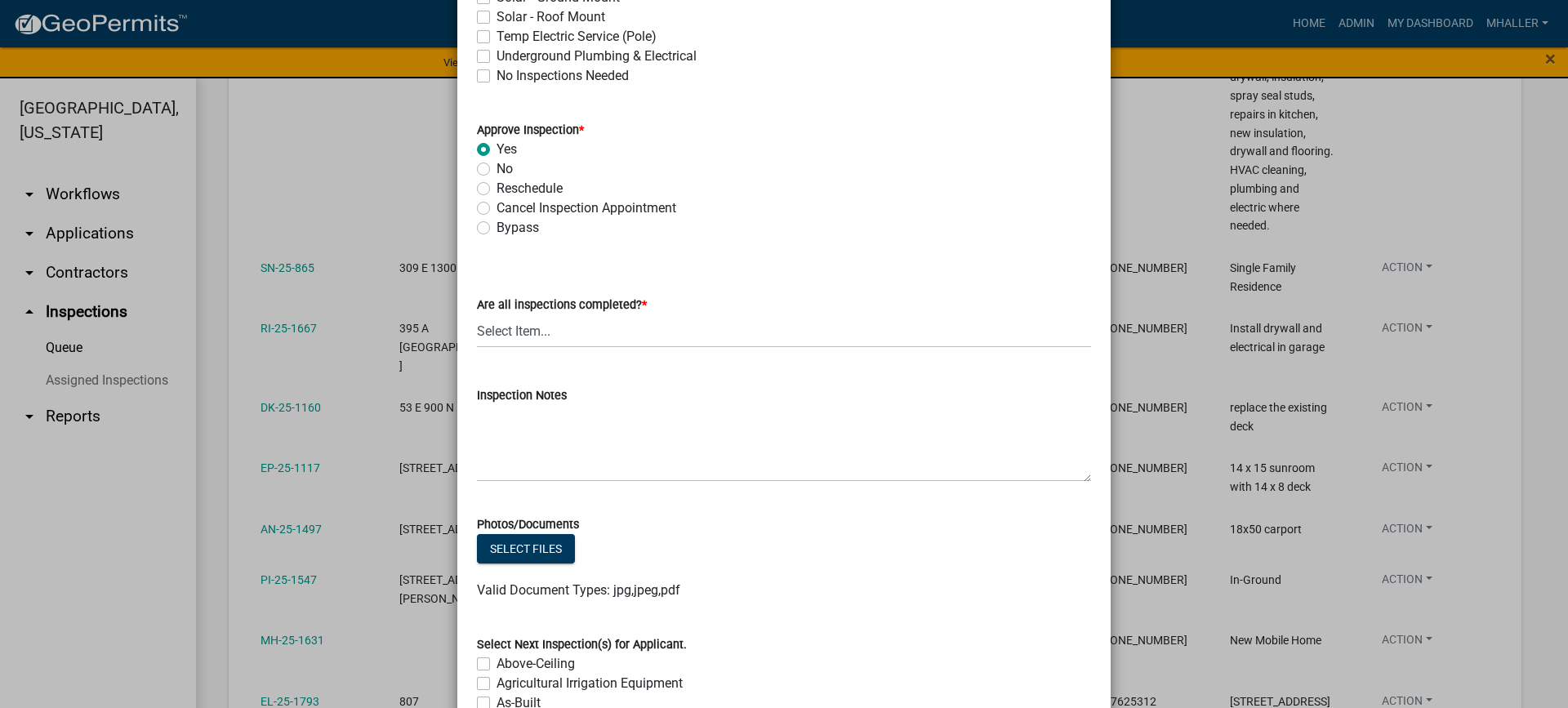
scroll to position [641, 0]
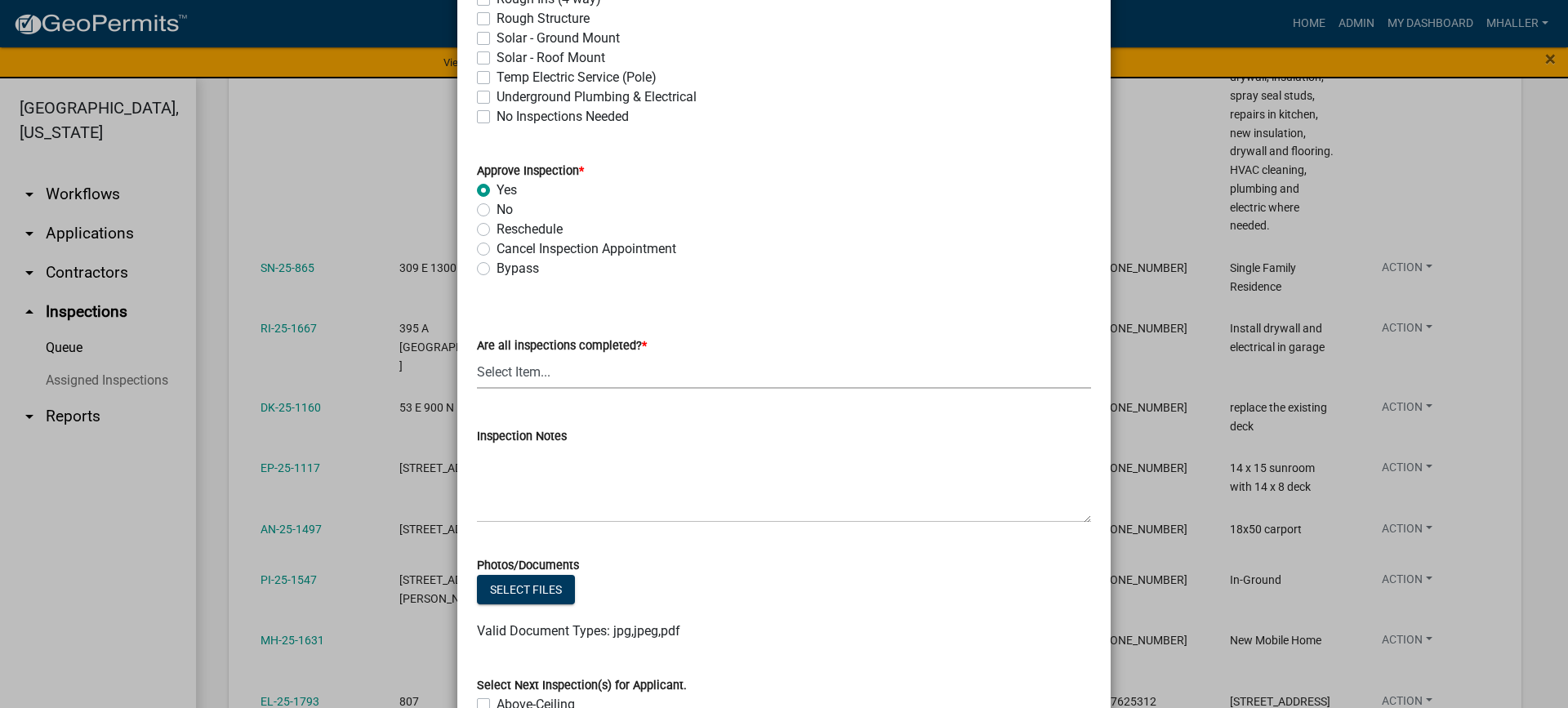
click at [532, 368] on select "Select Item... Yes - All Inspections Have Been Completed No - More Inspections …" at bounding box center [784, 372] width 614 height 33
click at [477, 355] on select "Select Item... Yes - All Inspections Have Been Completed No - More Inspections …" at bounding box center [784, 372] width 614 height 33
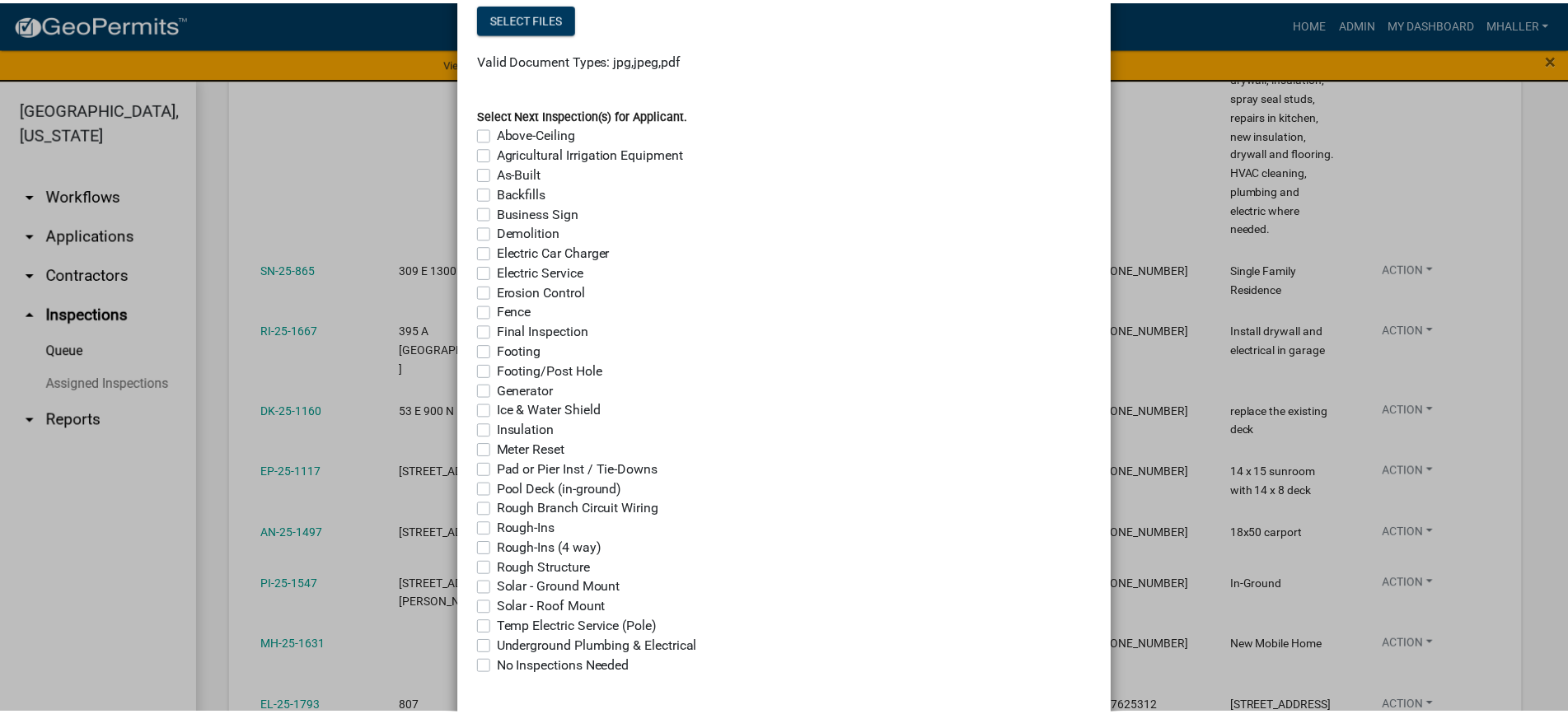
scroll to position [1305, 0]
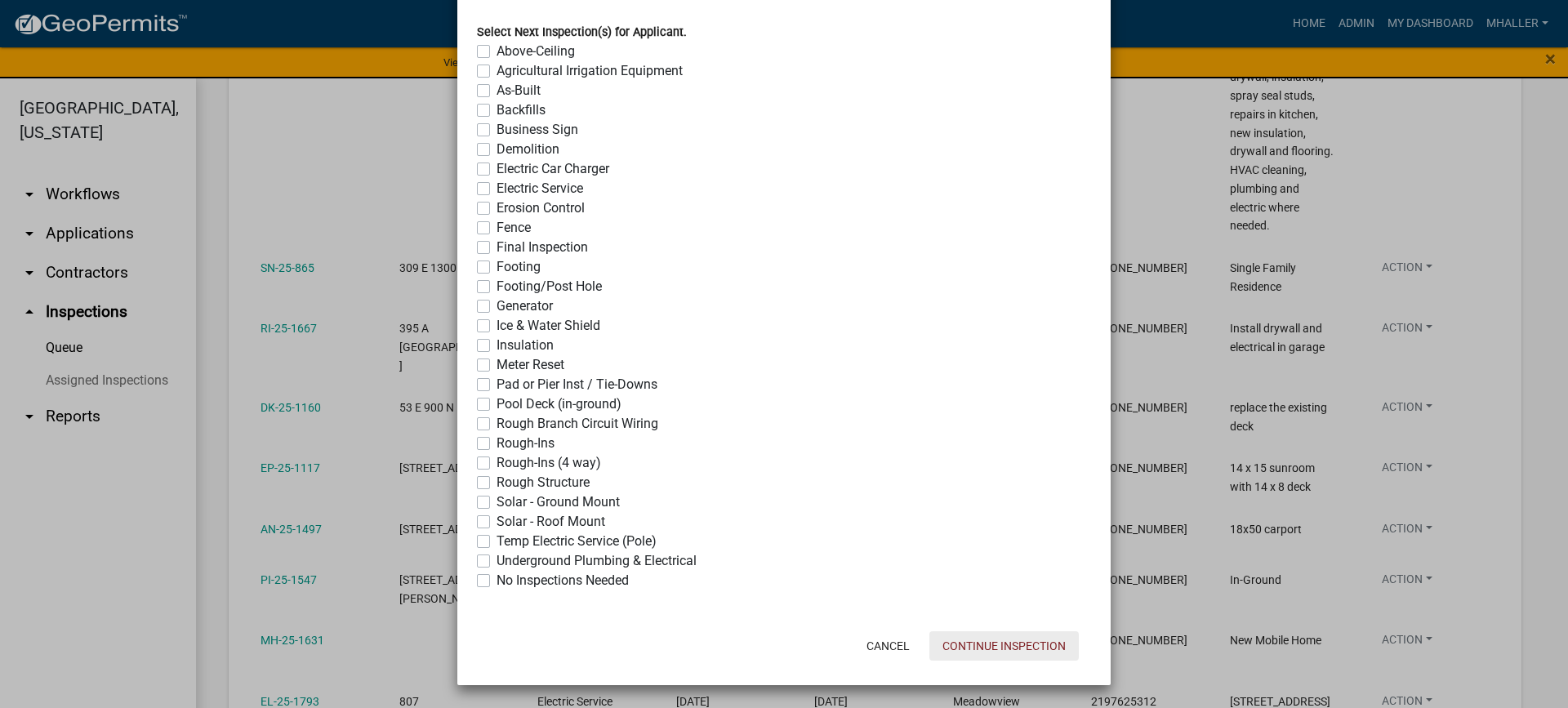
click at [956, 649] on button "Continue Inspection" at bounding box center [1004, 647] width 150 height 30
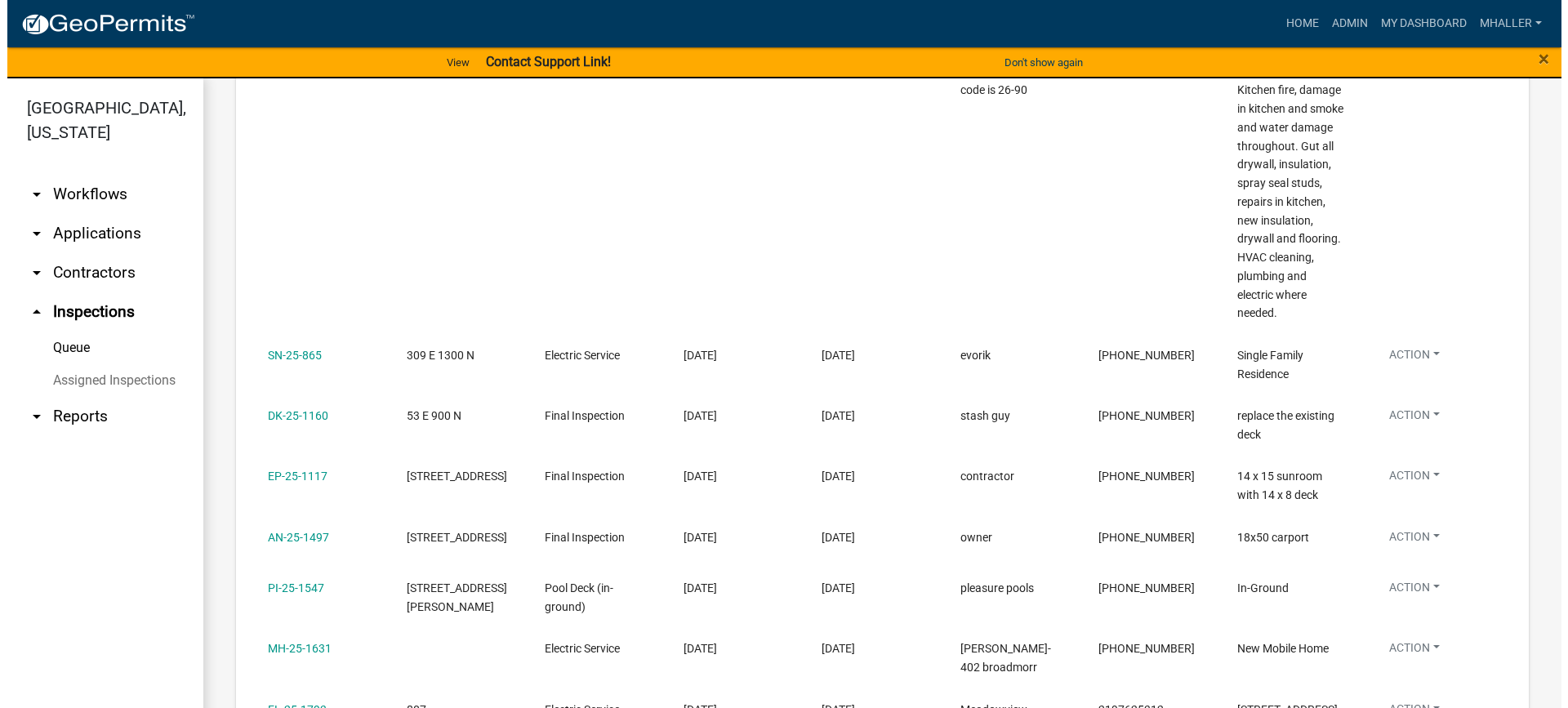
scroll to position [1137, 0]
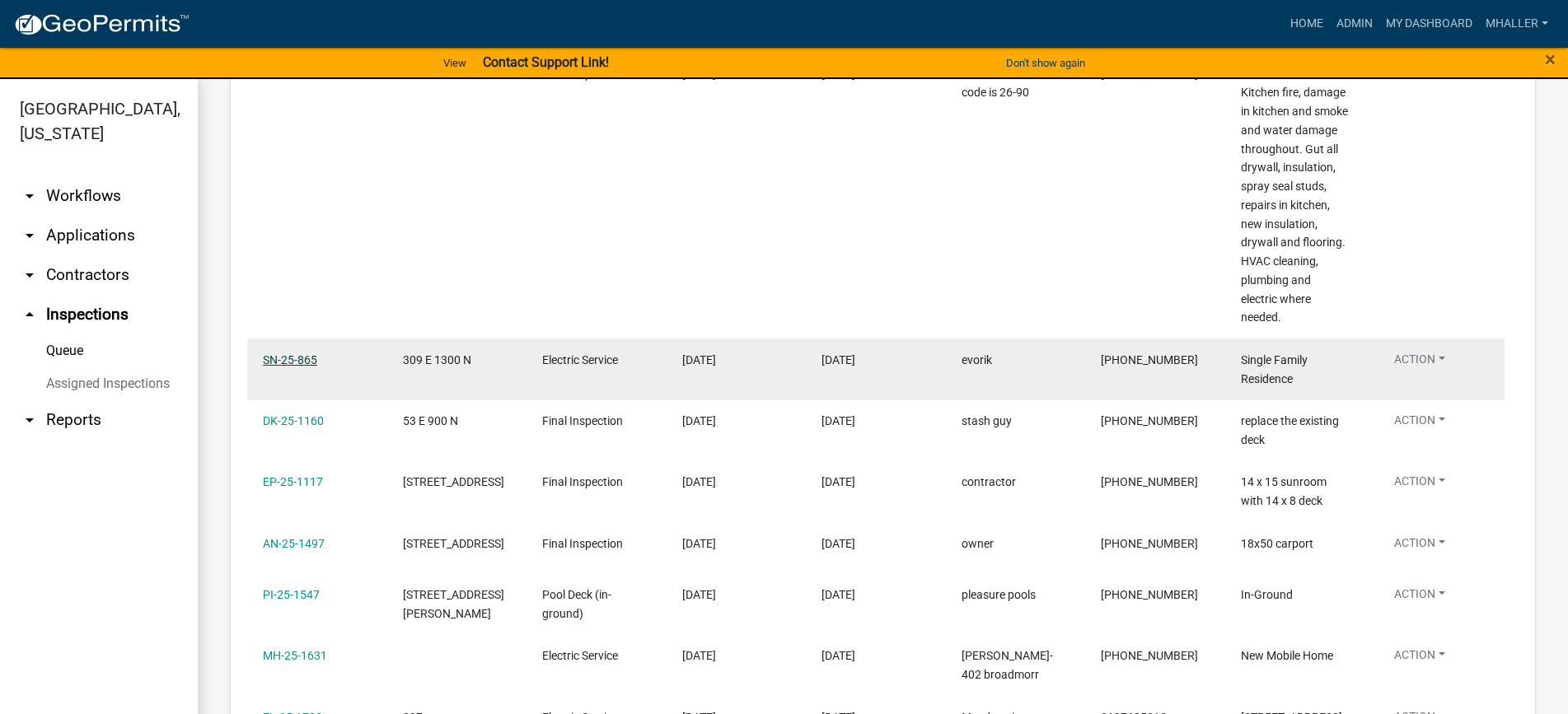
click at [289, 354] on link "SN-25-865" at bounding box center [290, 360] width 55 height 13
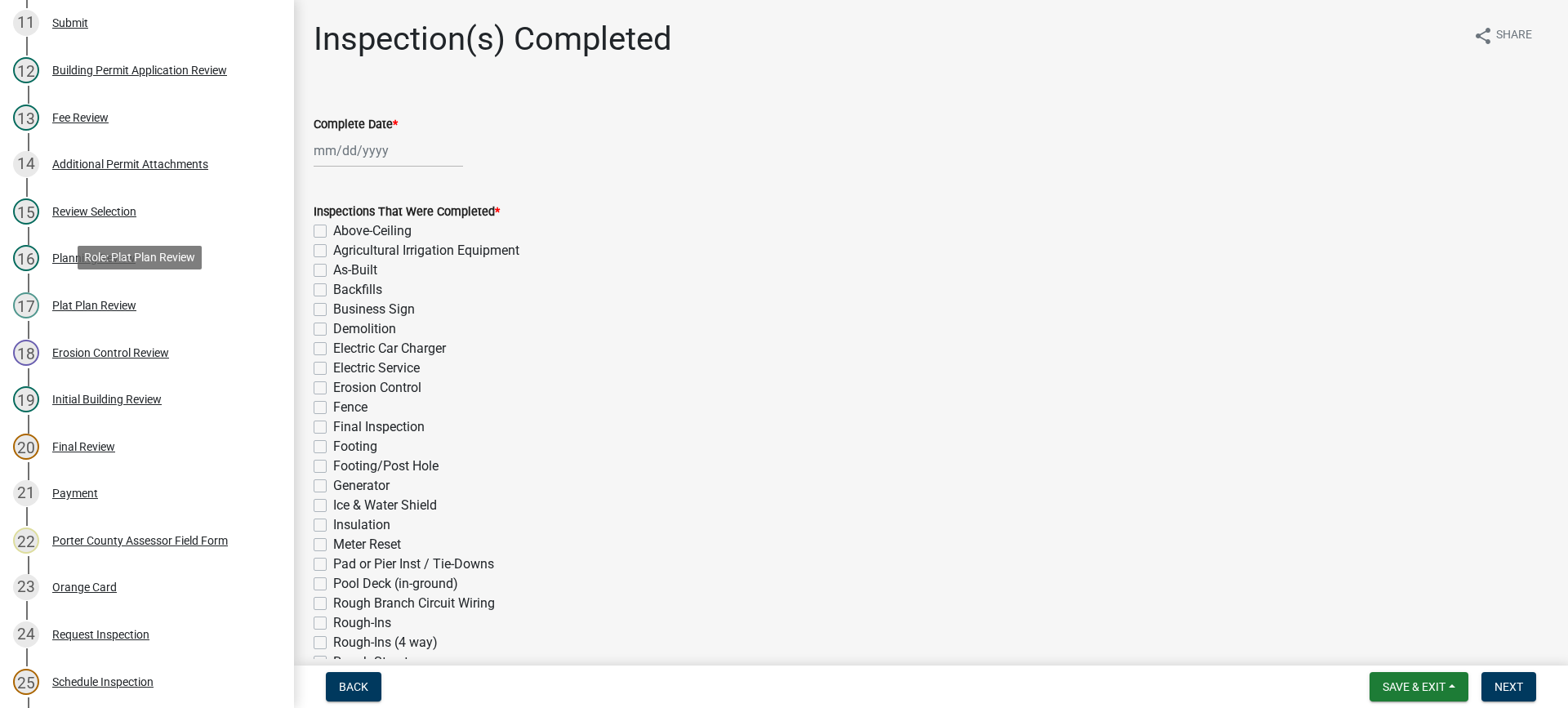
scroll to position [894, 0]
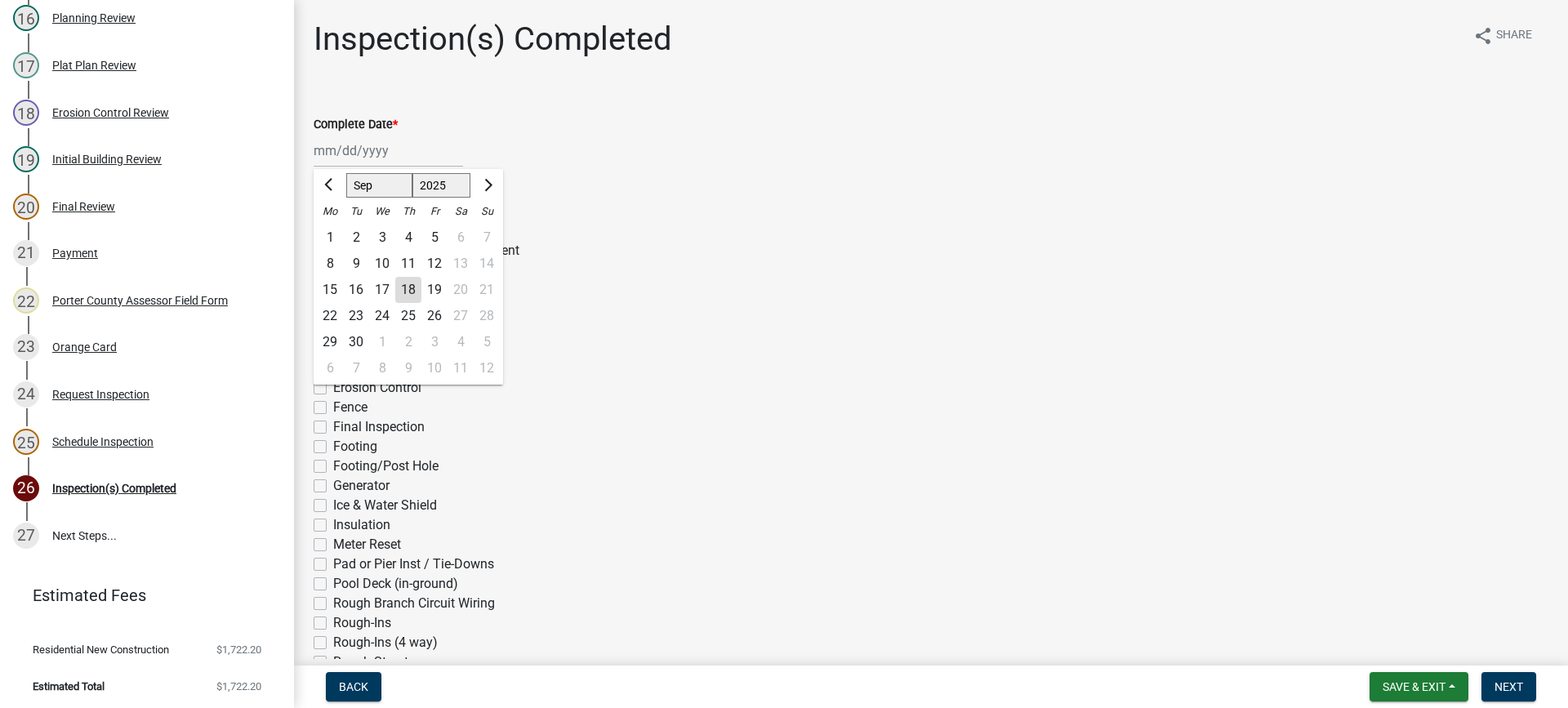
click at [334, 151] on div "[PERSON_NAME] Feb Mar Apr [PERSON_NAME][DATE] Oct Nov [DATE] 1526 1527 1528 152…" at bounding box center [388, 151] width 150 height 33
click at [410, 284] on div "18" at bounding box center [409, 290] width 26 height 26
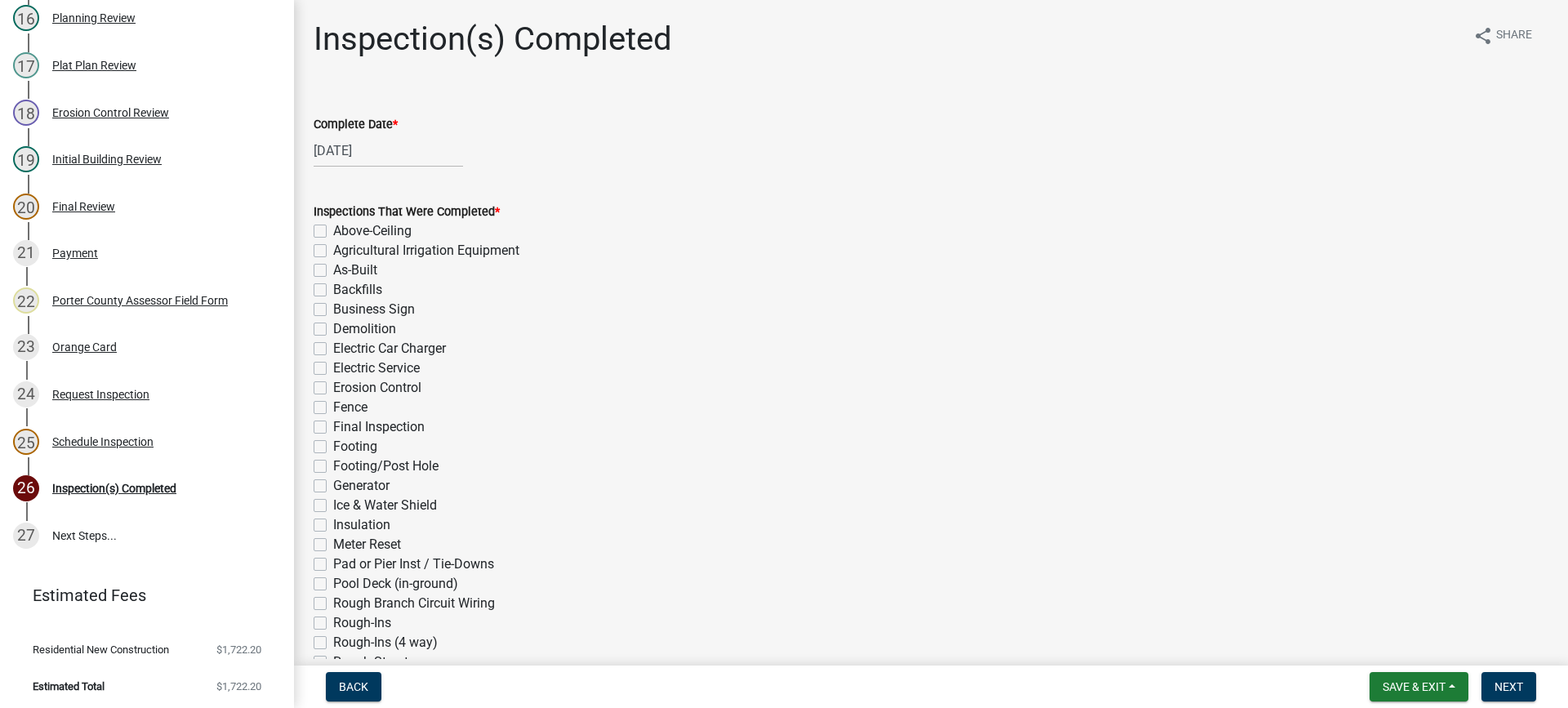
click at [333, 368] on label "Electric Service" at bounding box center [376, 368] width 87 height 19
click at [333, 368] on input "Electric Service" at bounding box center [339, 364] width 10 height 11
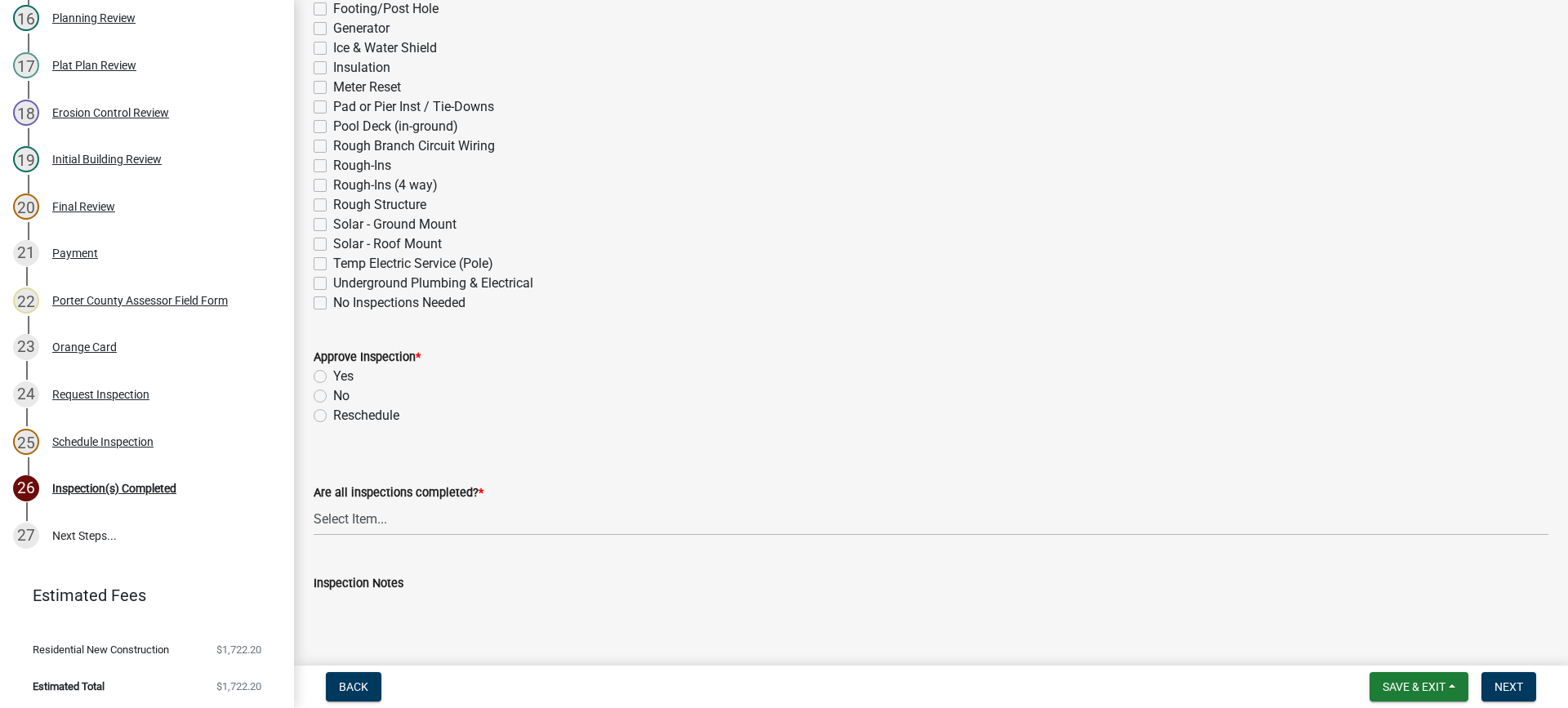
scroll to position [572, 0]
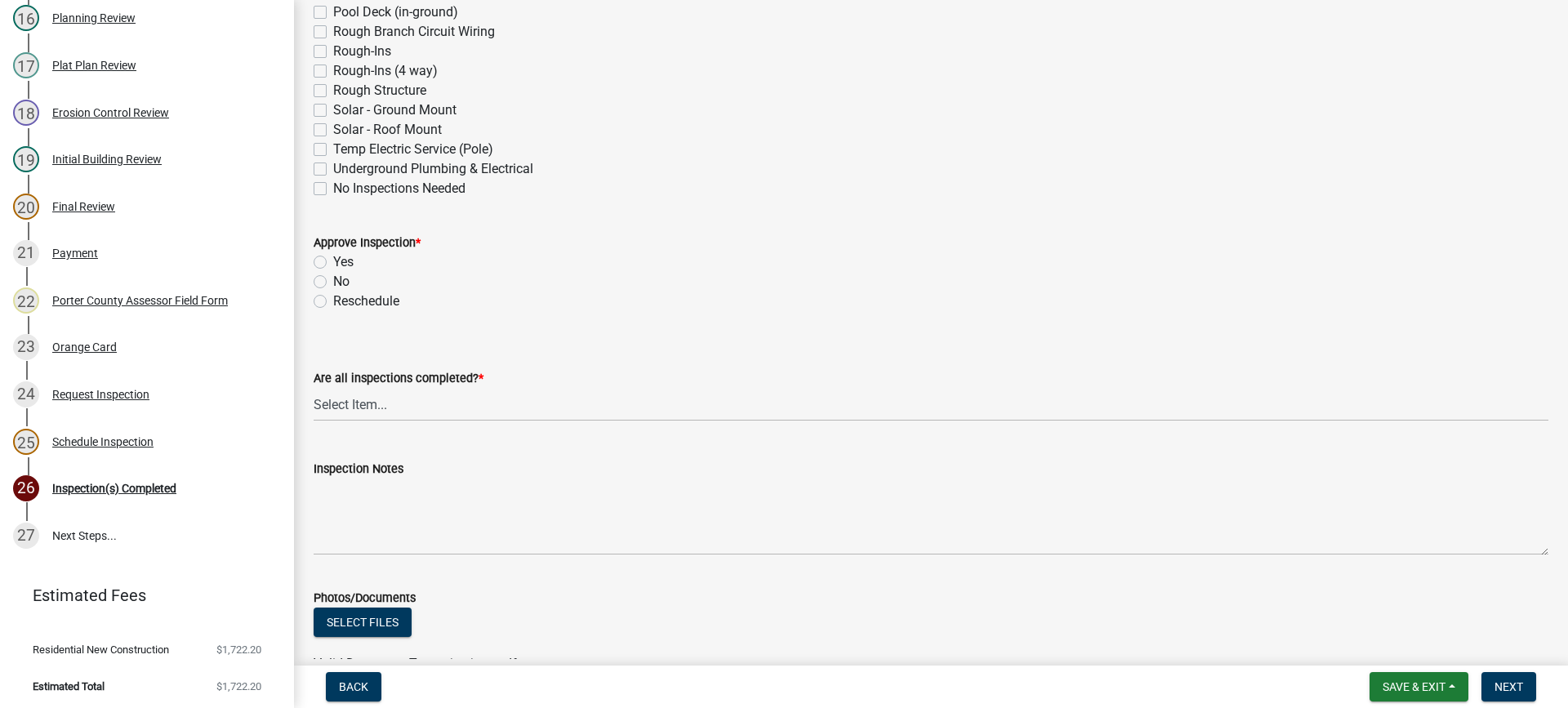
drag, startPoint x: 320, startPoint y: 263, endPoint x: 335, endPoint y: 277, distance: 20.5
click at [333, 264] on label "Yes" at bounding box center [343, 262] width 20 height 19
click at [333, 263] on input "Yes" at bounding box center [339, 257] width 10 height 11
click at [433, 408] on select "Select Item... Yes - All Inspections Have Been Completed No - More Inspections …" at bounding box center [931, 404] width 1236 height 33
click at [313, 388] on select "Select Item... Yes - All Inspections Have Been Completed No - More Inspections …" at bounding box center [931, 404] width 1236 height 33
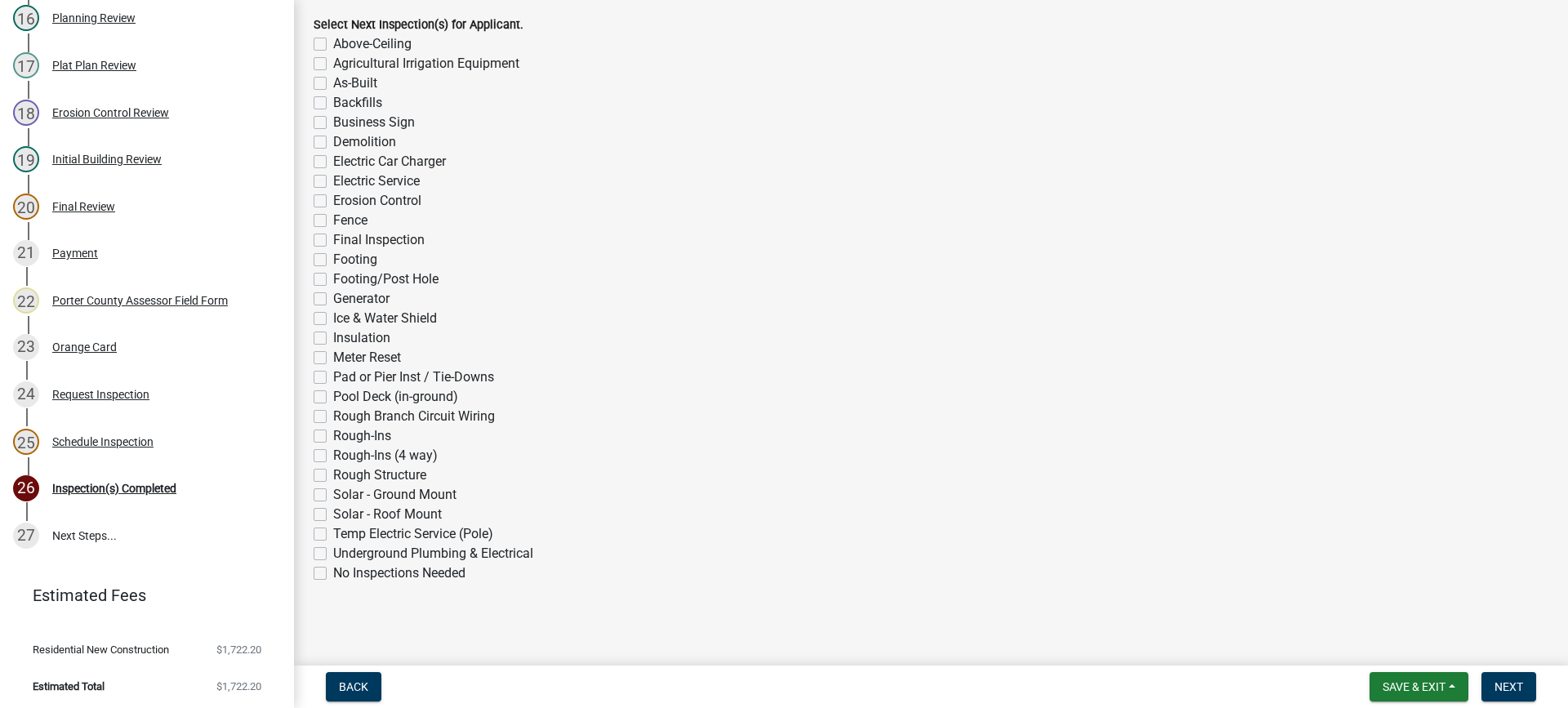
scroll to position [1268, 0]
click at [1513, 692] on span "Next" at bounding box center [1508, 687] width 29 height 13
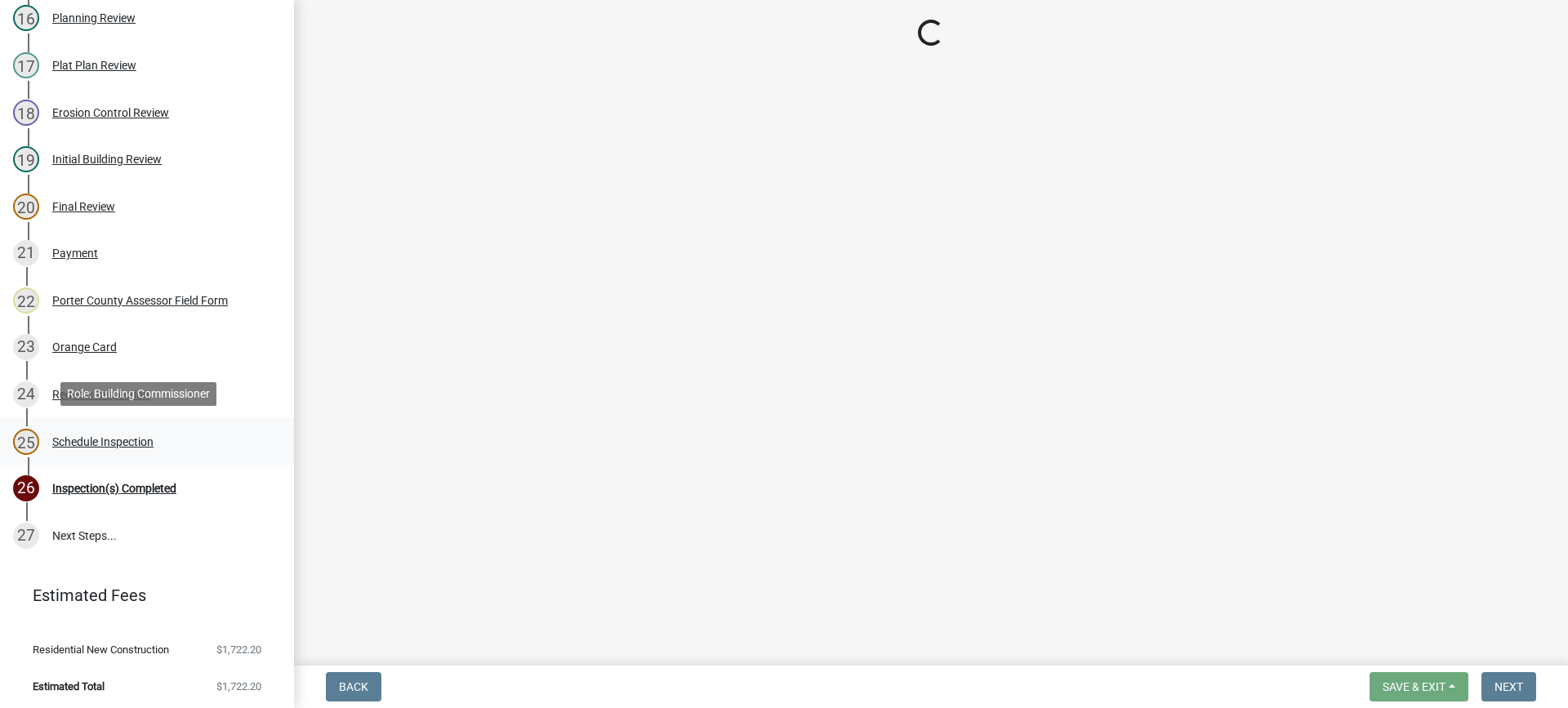
scroll to position [941, 0]
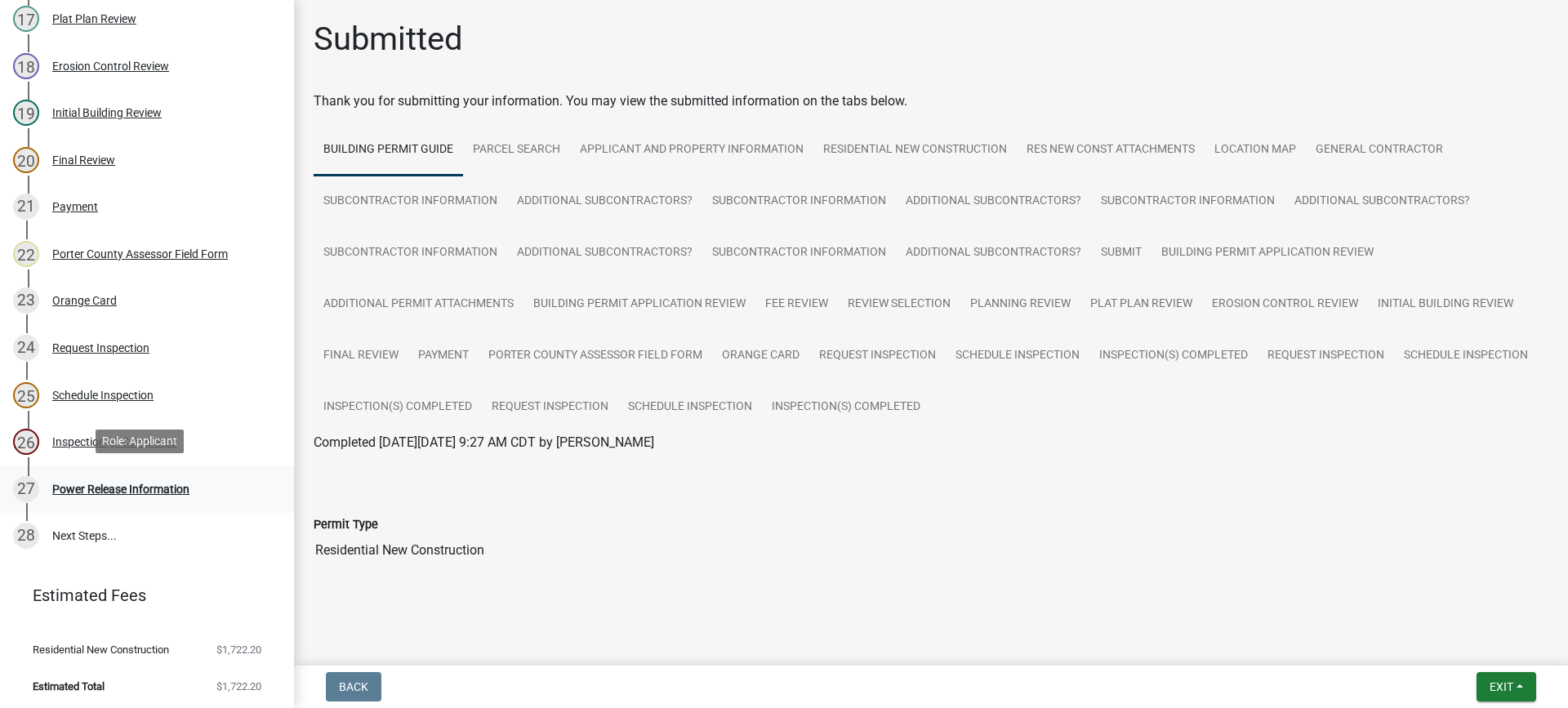
click at [89, 484] on div "Power Release Information" at bounding box center [121, 489] width 137 height 11
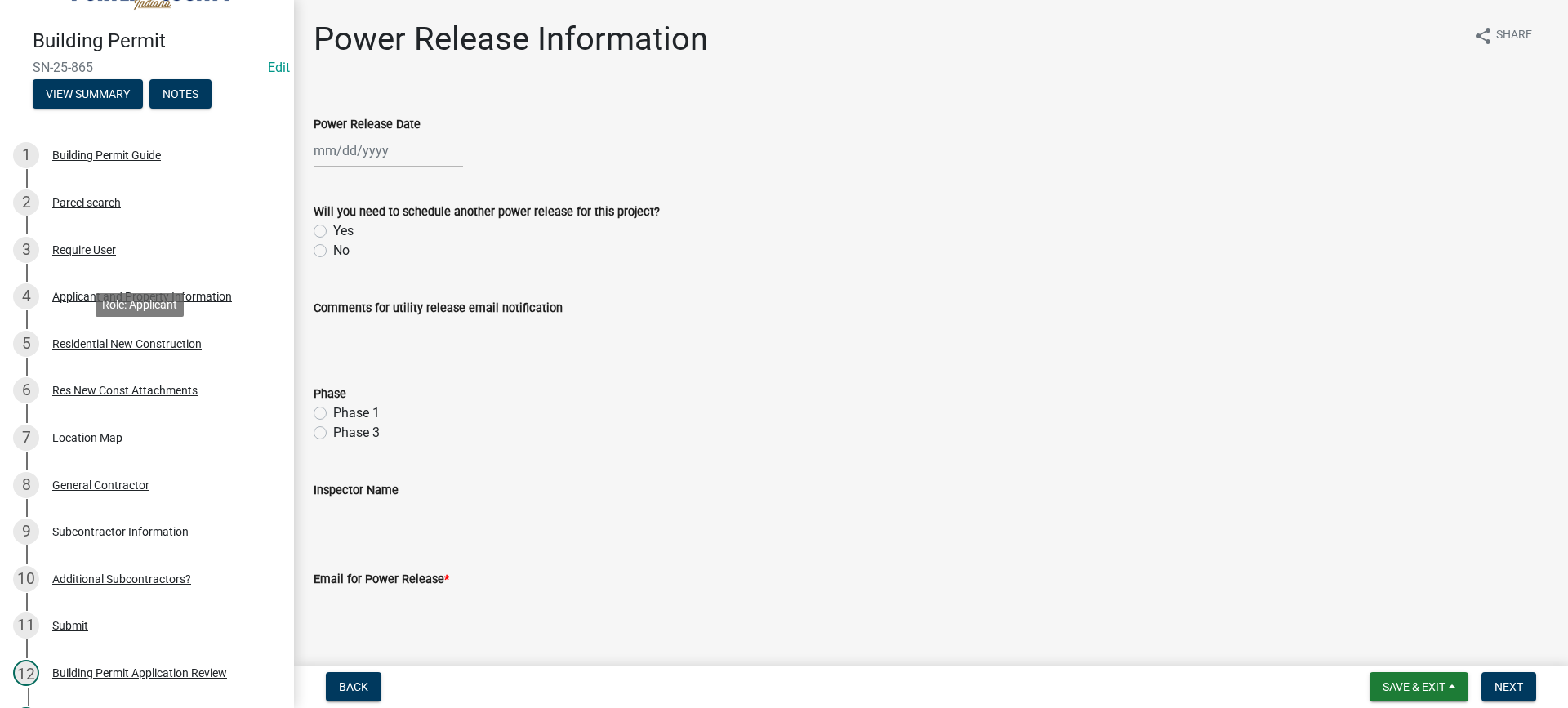
scroll to position [42, 0]
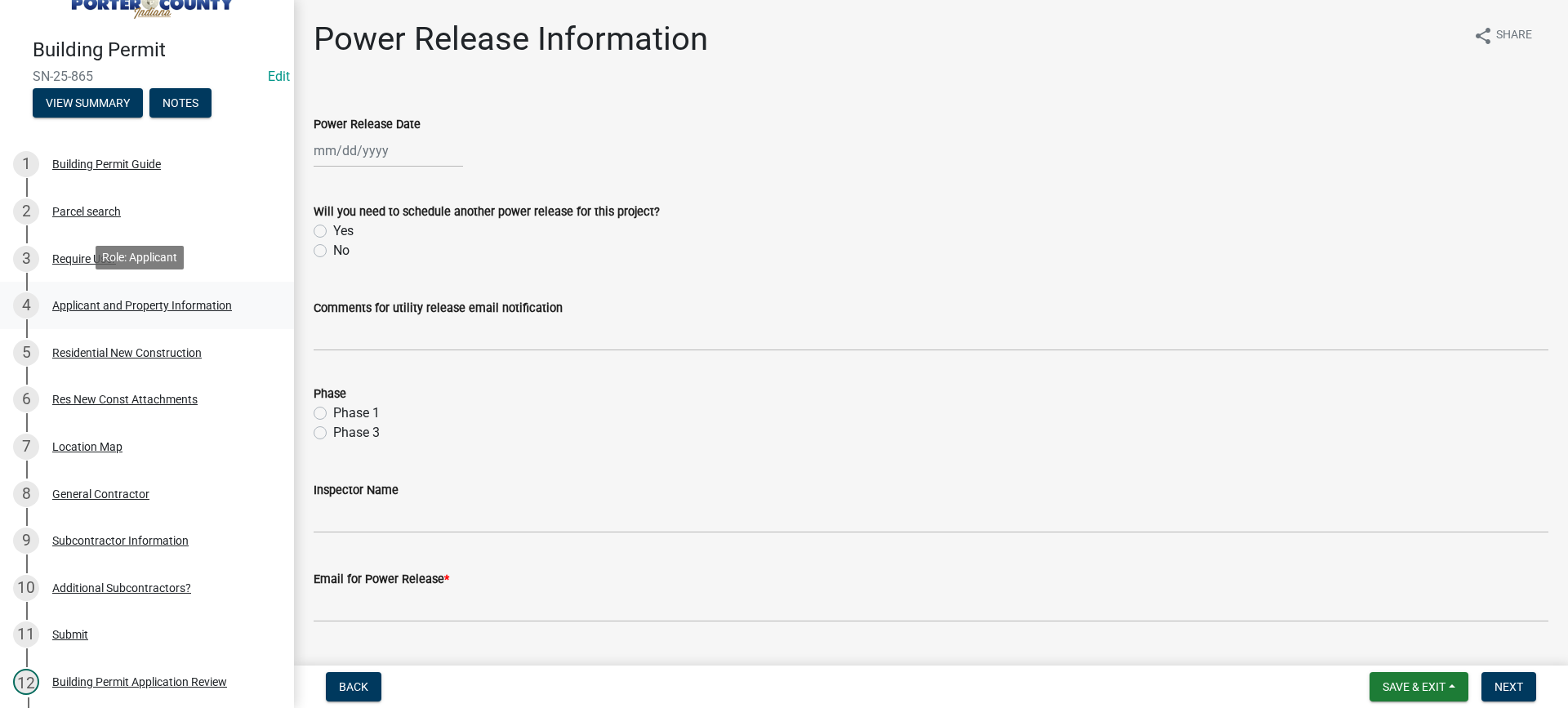
click at [90, 301] on div "Applicant and Property Information" at bounding box center [142, 305] width 179 height 11
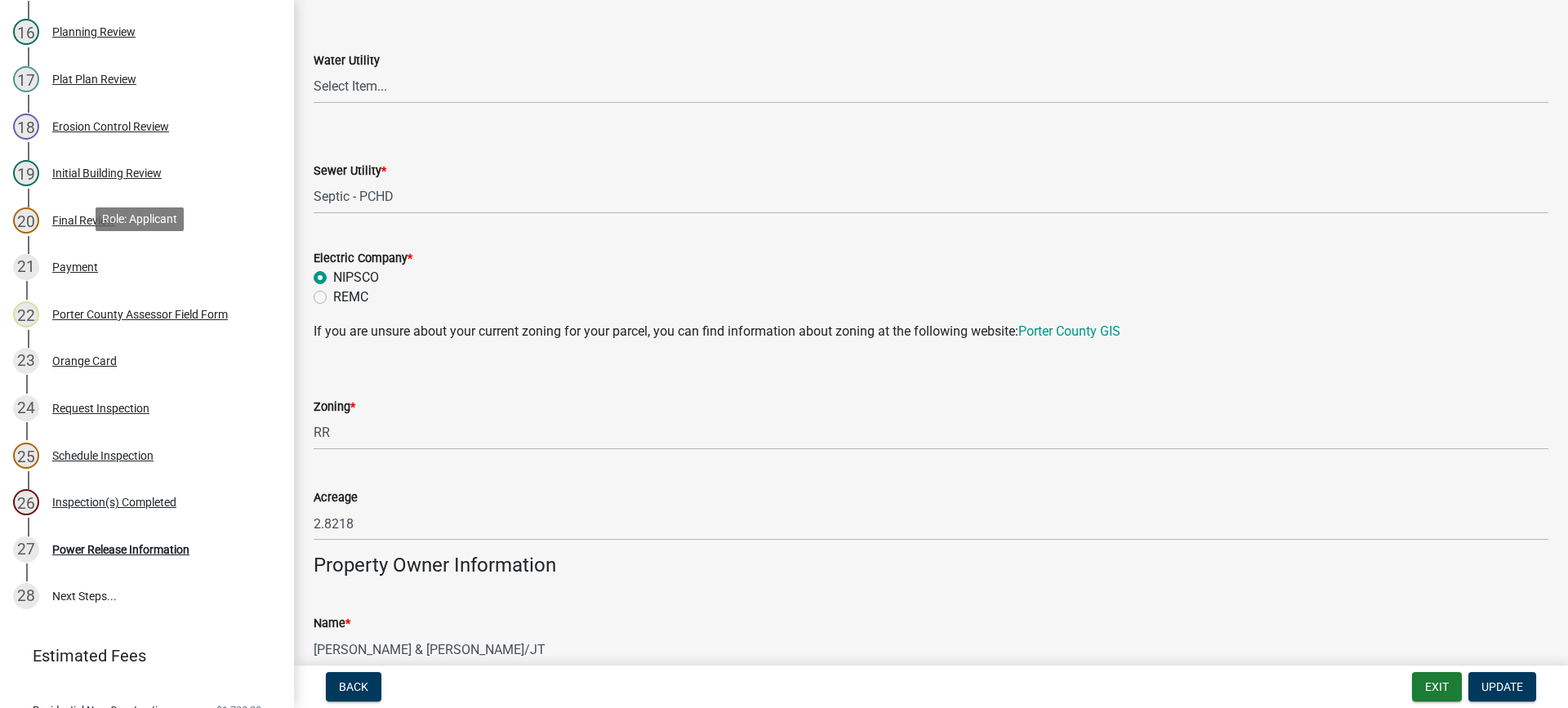
scroll to position [941, 0]
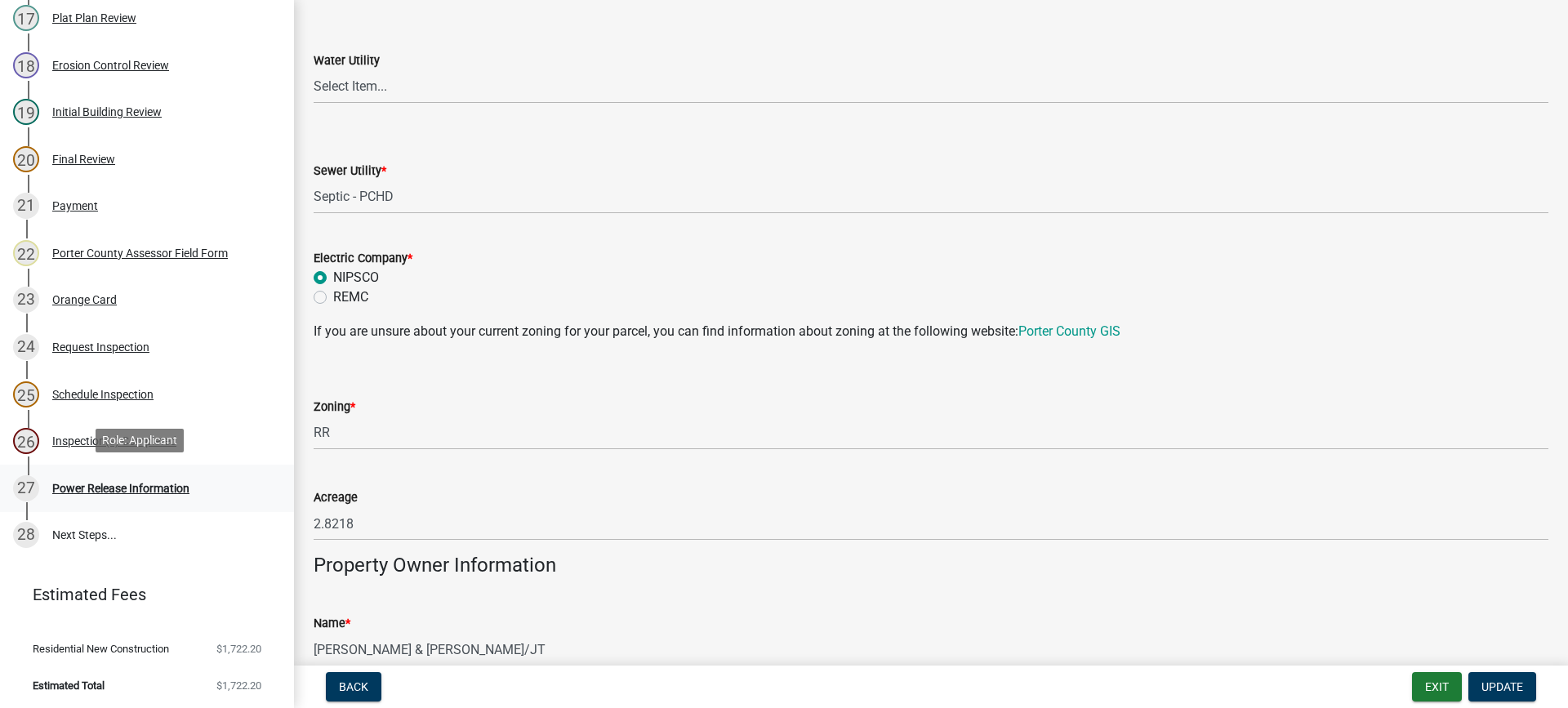
click at [125, 487] on div "Power Release Information" at bounding box center [121, 488] width 137 height 11
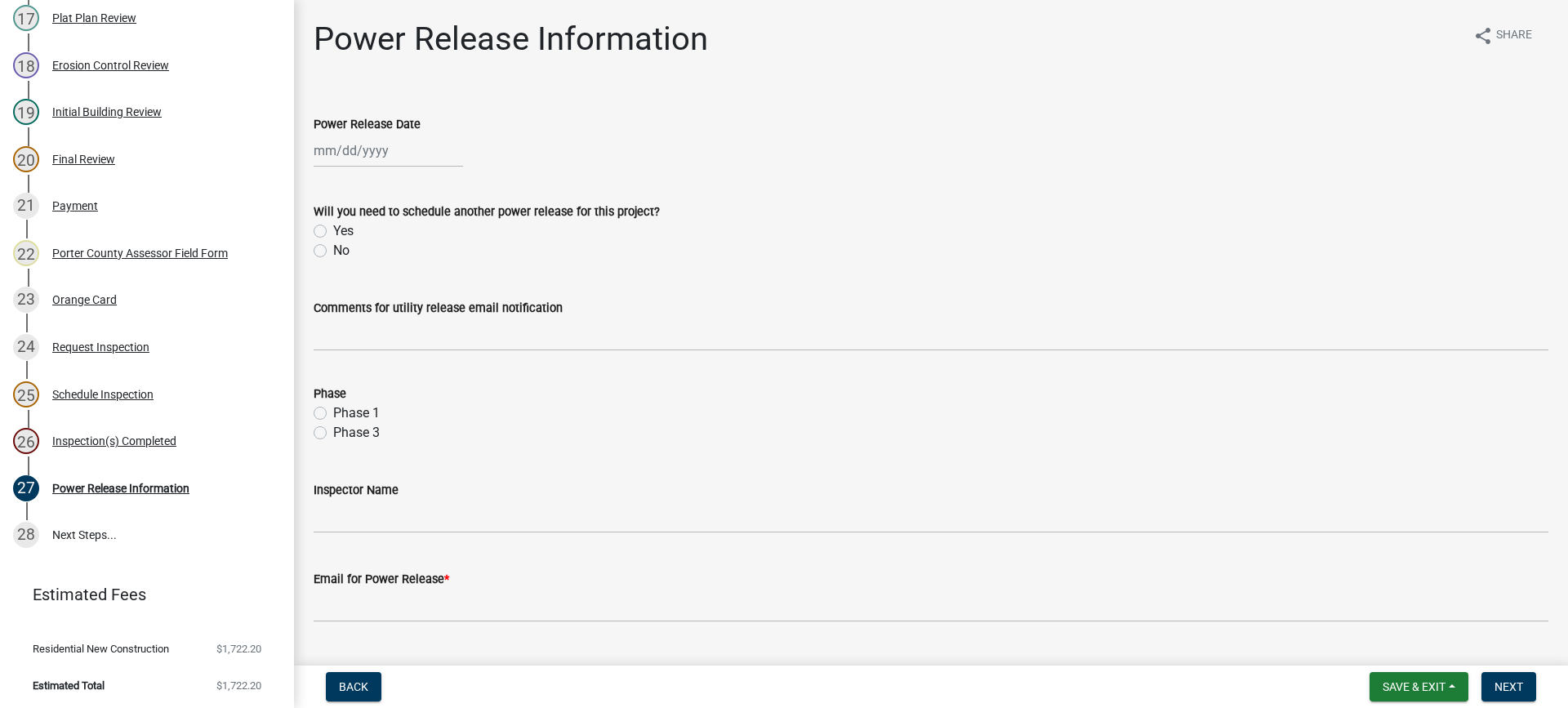
click at [332, 151] on div at bounding box center [388, 151] width 150 height 33
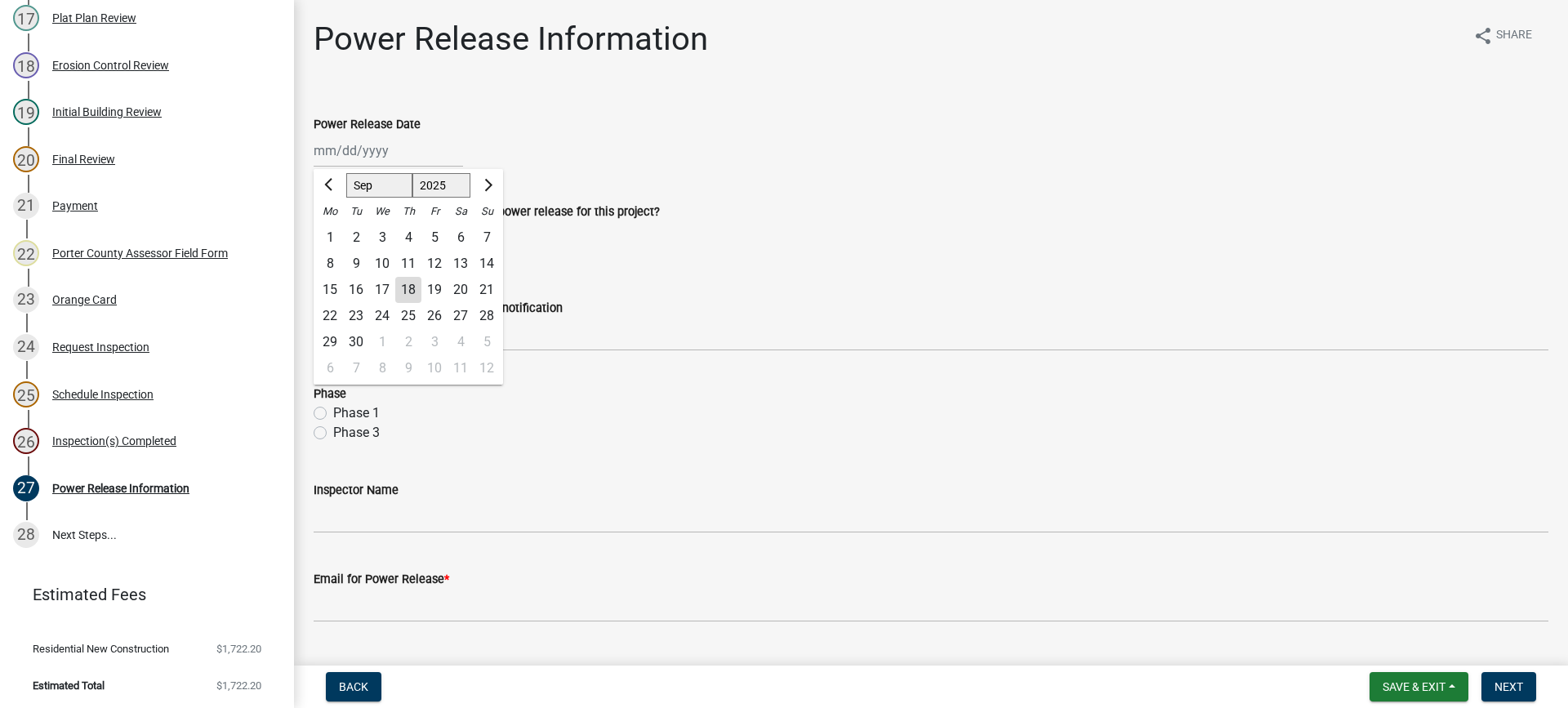
click at [410, 286] on div "18" at bounding box center [409, 290] width 26 height 26
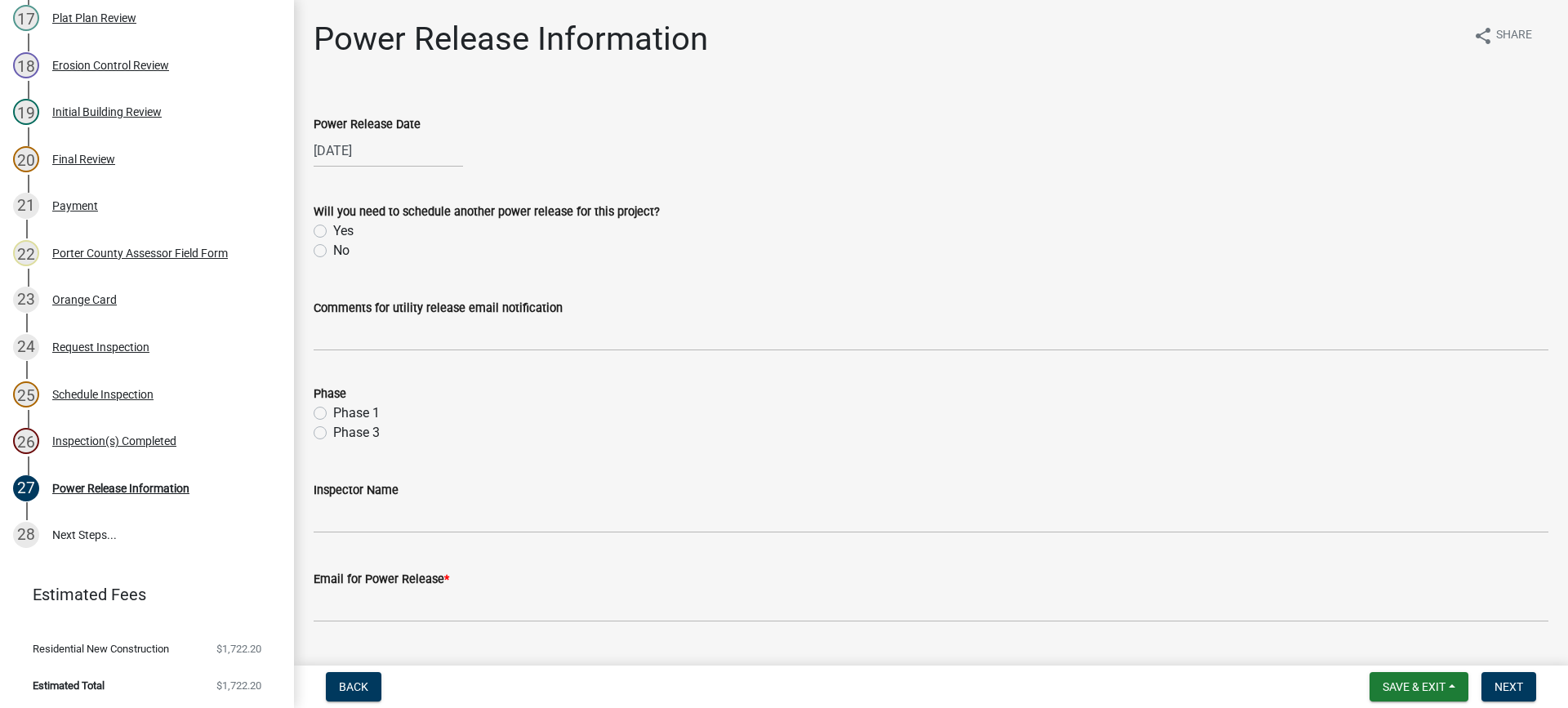
click at [333, 252] on label "No" at bounding box center [341, 250] width 17 height 19
click at [333, 252] on input "No" at bounding box center [339, 246] width 10 height 11
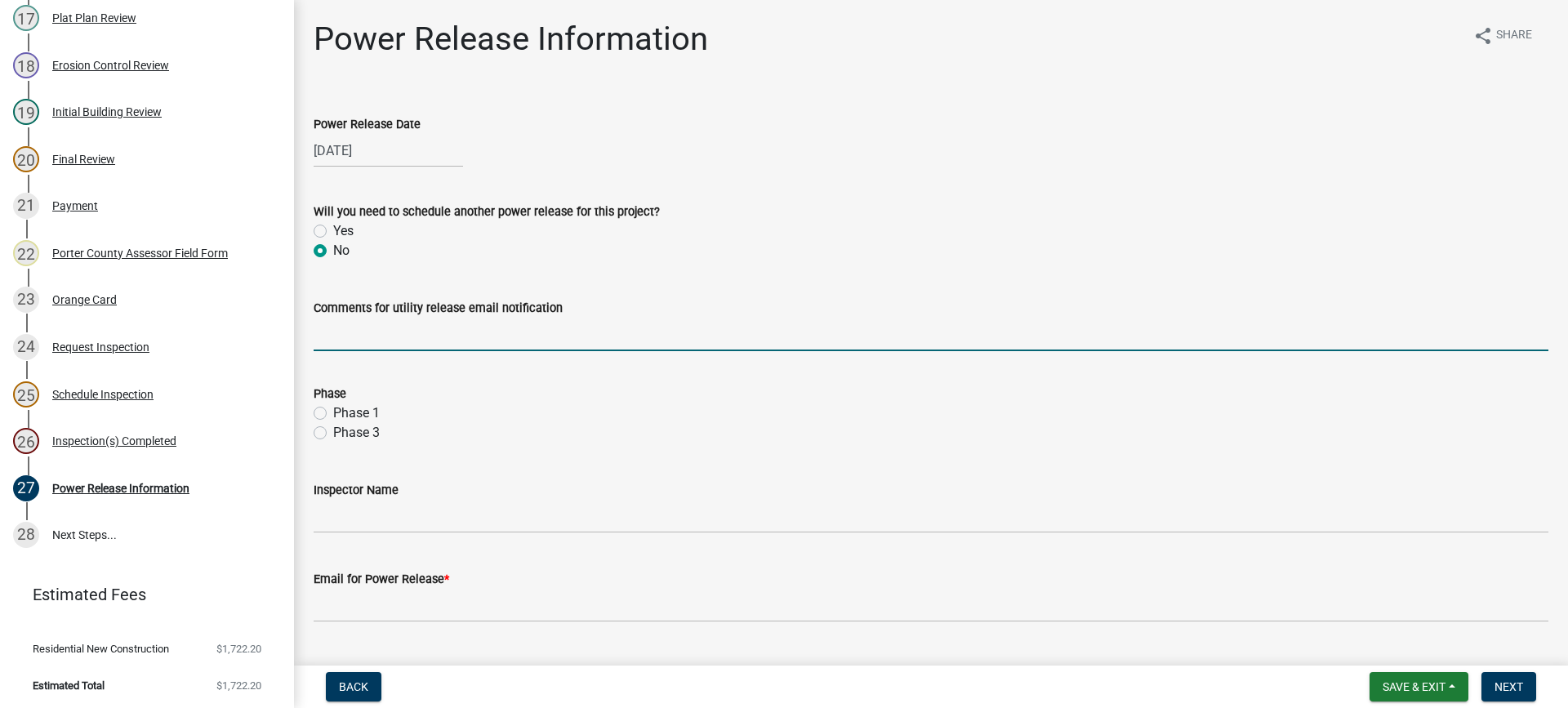
click at [377, 332] on input "Comments for utility release email notification" at bounding box center [931, 334] width 1236 height 33
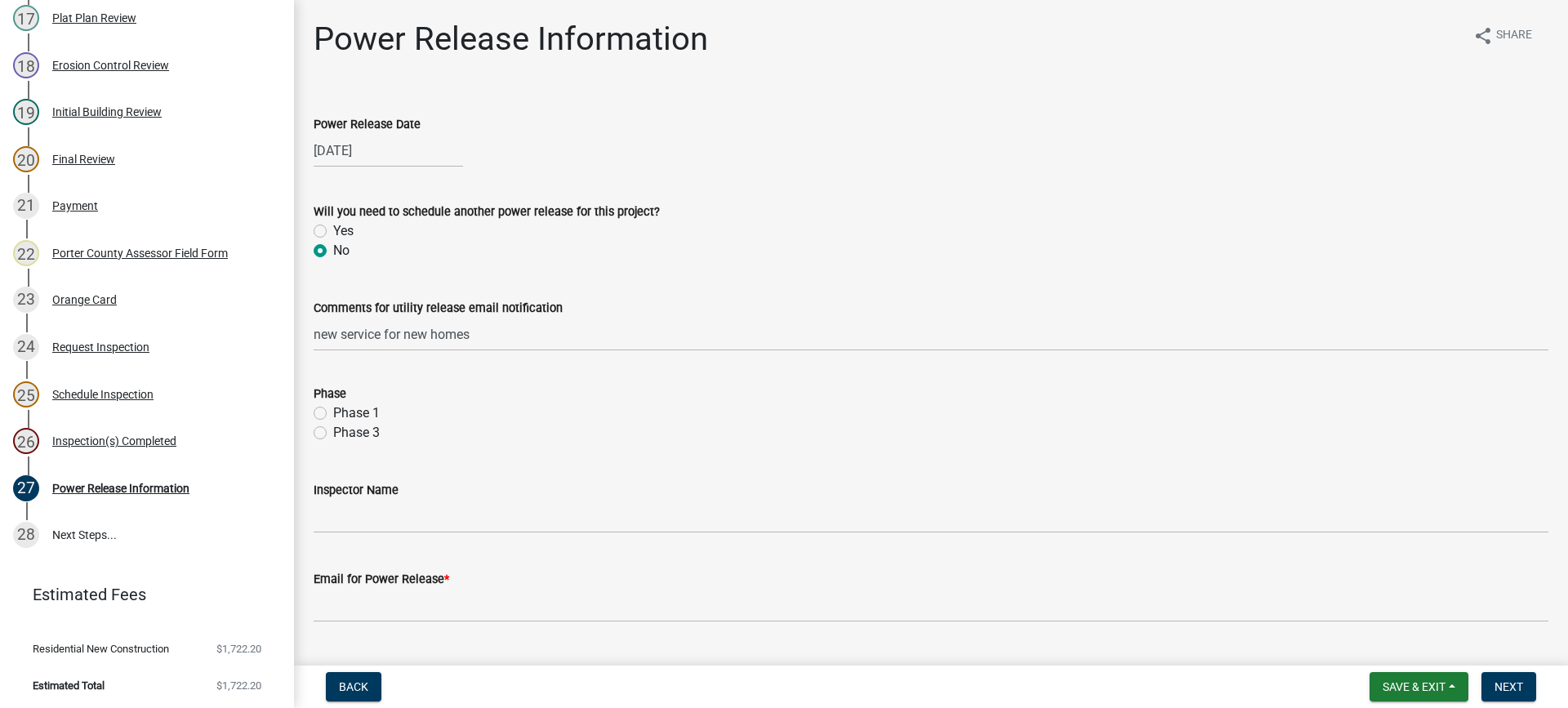
drag, startPoint x: 321, startPoint y: 412, endPoint x: 430, endPoint y: 487, distance: 132.3
click at [333, 412] on label "Phase 1" at bounding box center [356, 413] width 46 height 19
click at [333, 412] on input "Phase 1" at bounding box center [339, 409] width 10 height 11
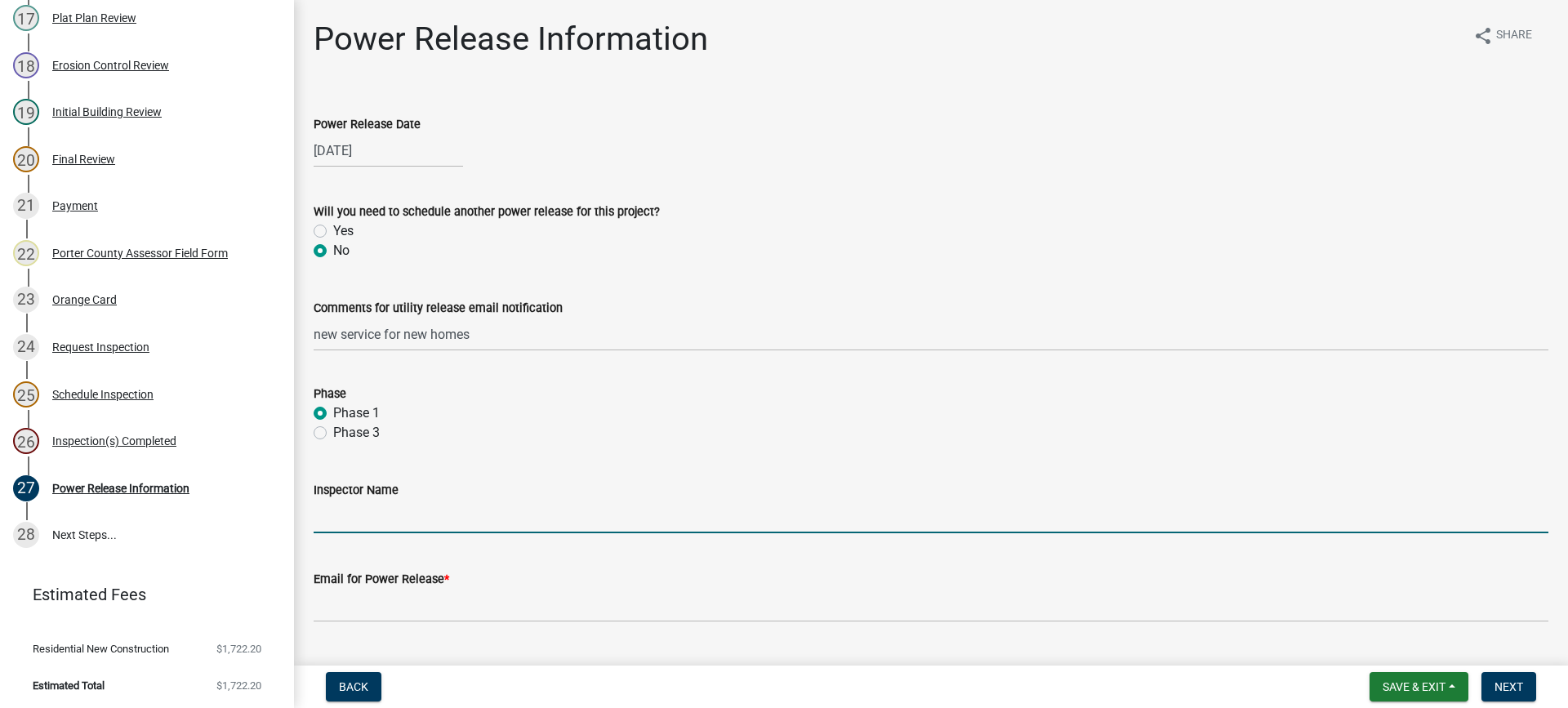
click at [443, 521] on input "Inspector Name" at bounding box center [931, 516] width 1236 height 33
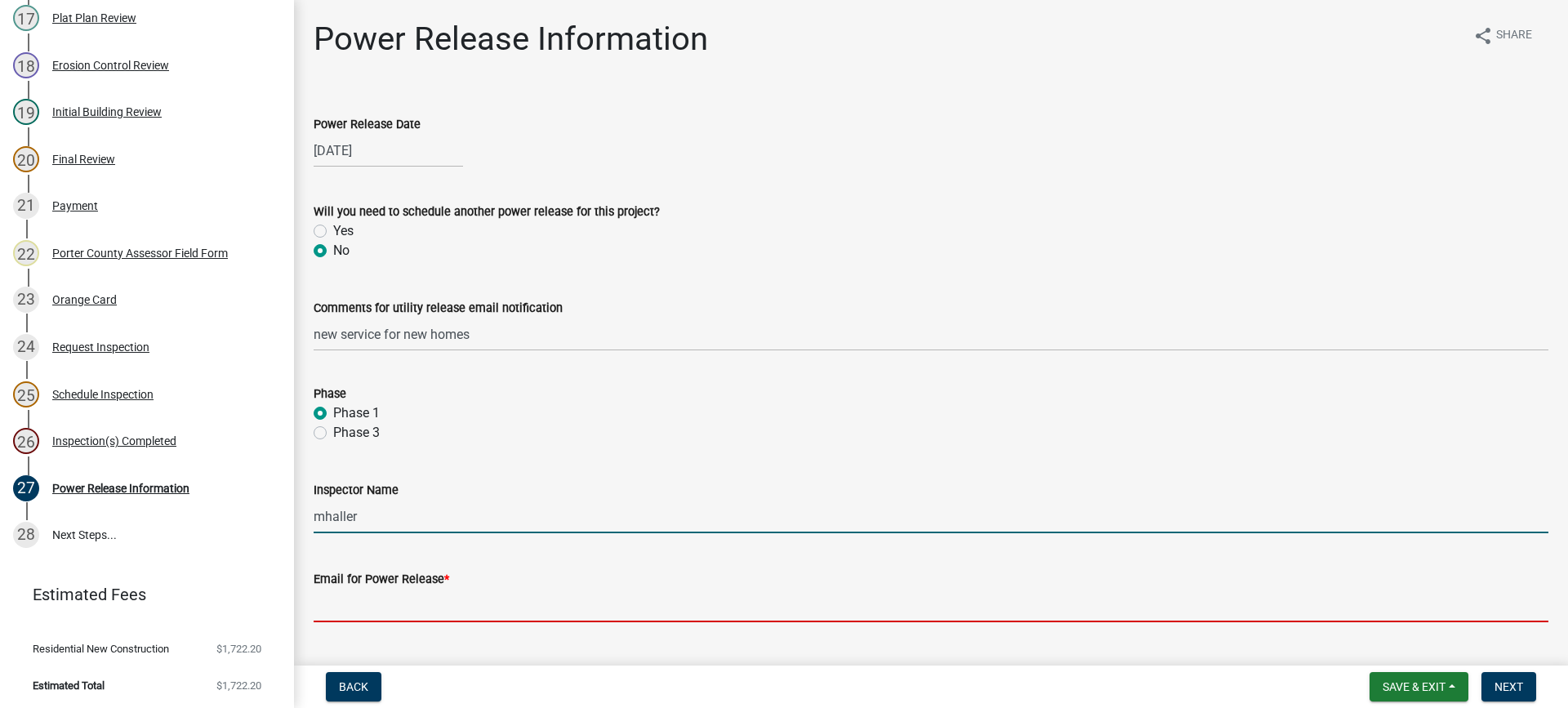
click at [475, 611] on input "Email for Power Release *" at bounding box center [931, 606] width 1236 height 33
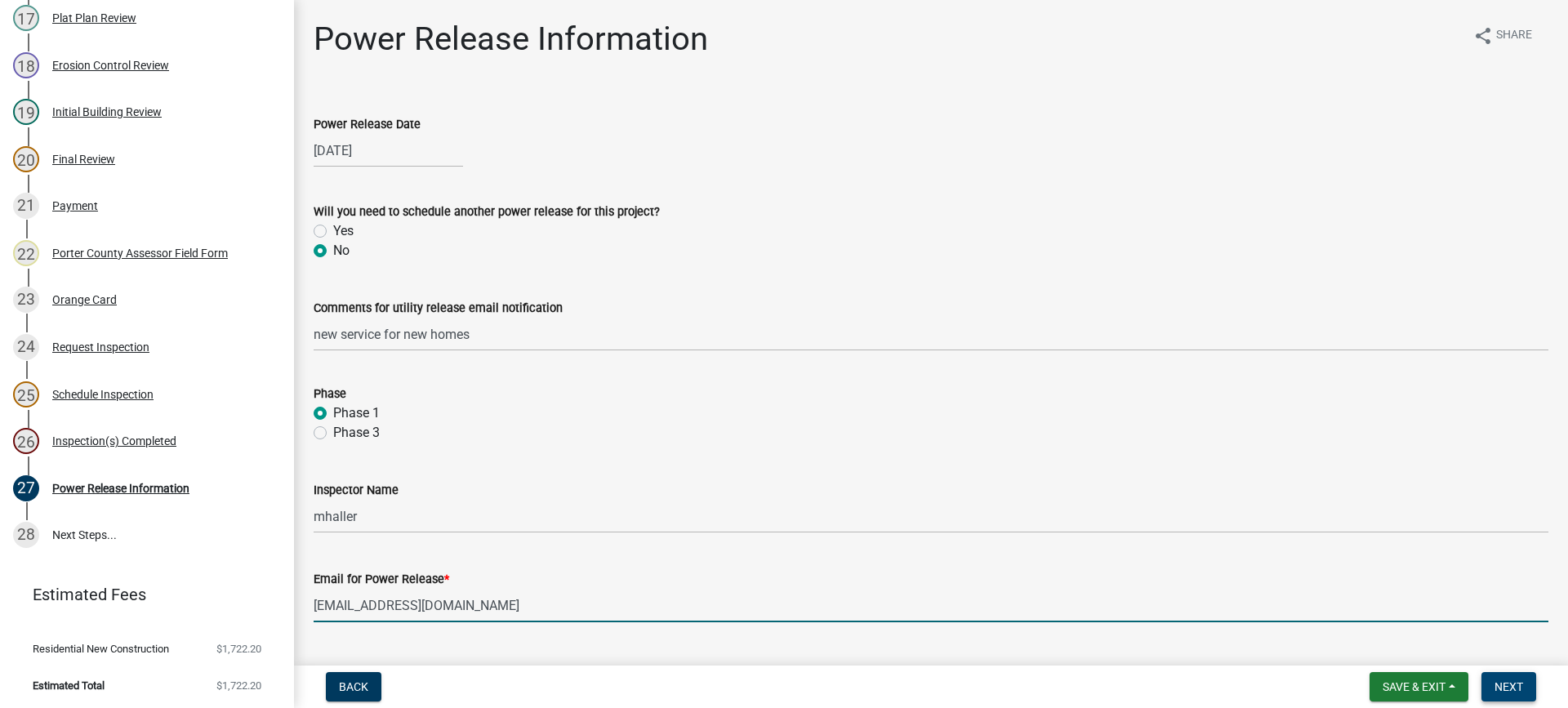
click at [1502, 690] on span "Next" at bounding box center [1508, 687] width 29 height 13
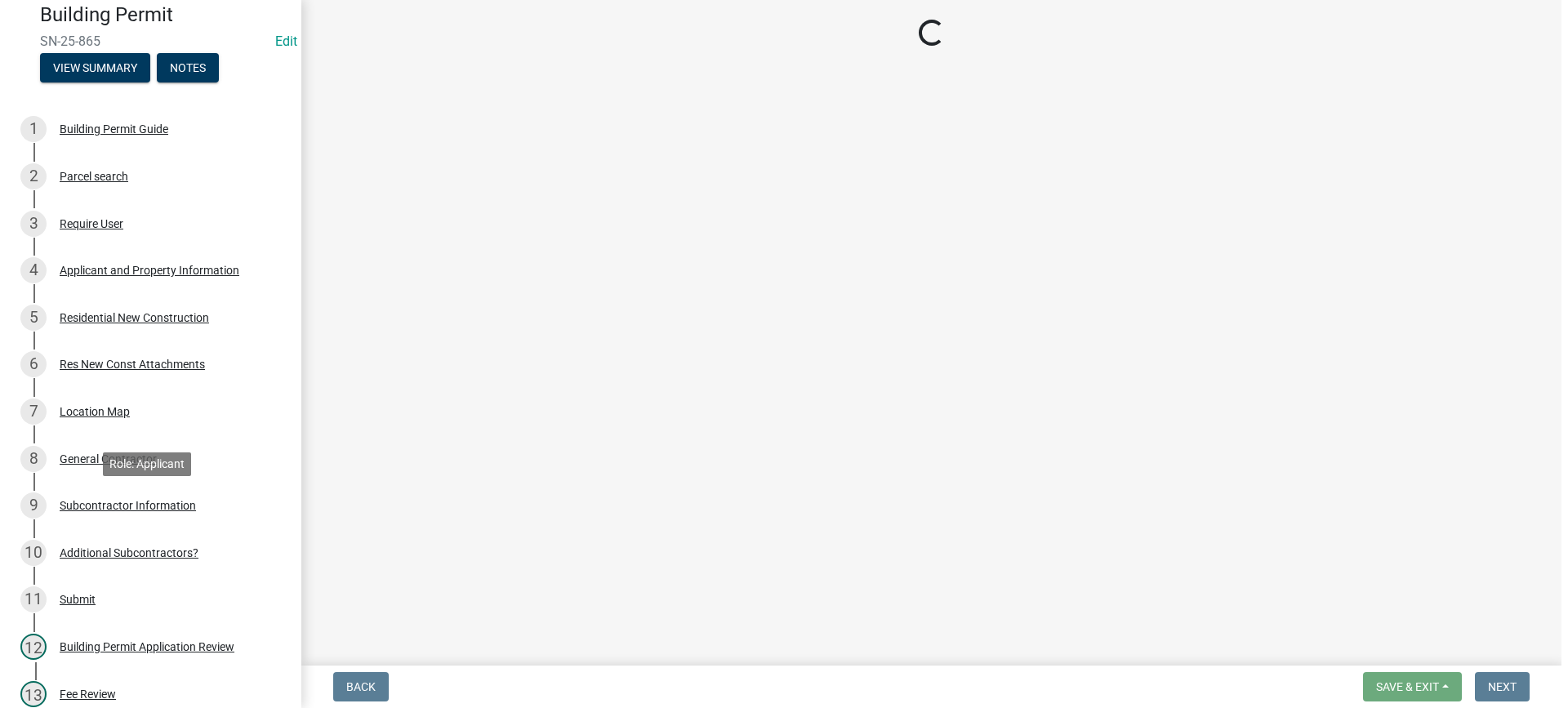
scroll to position [43, 0]
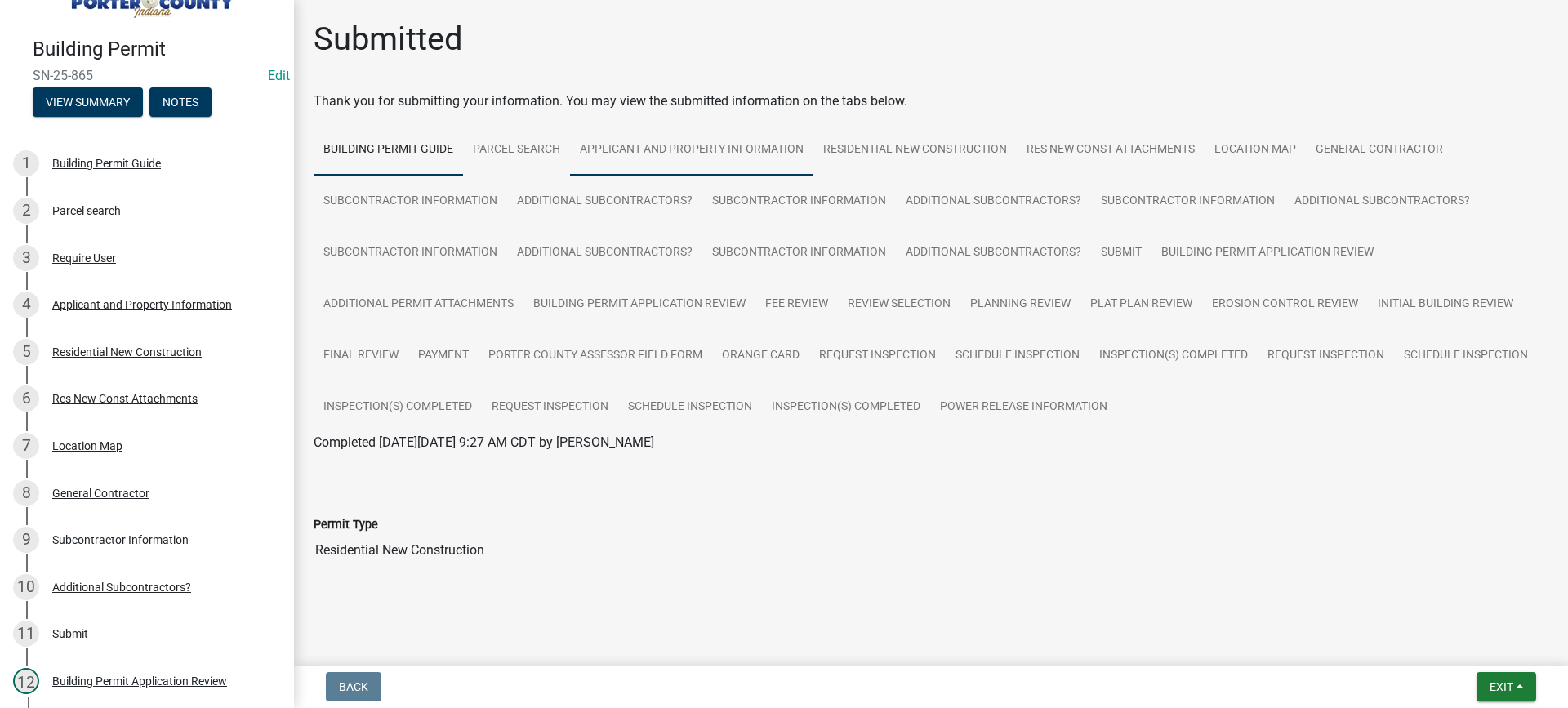
click at [658, 148] on link "Applicant and Property Information" at bounding box center [692, 151] width 243 height 53
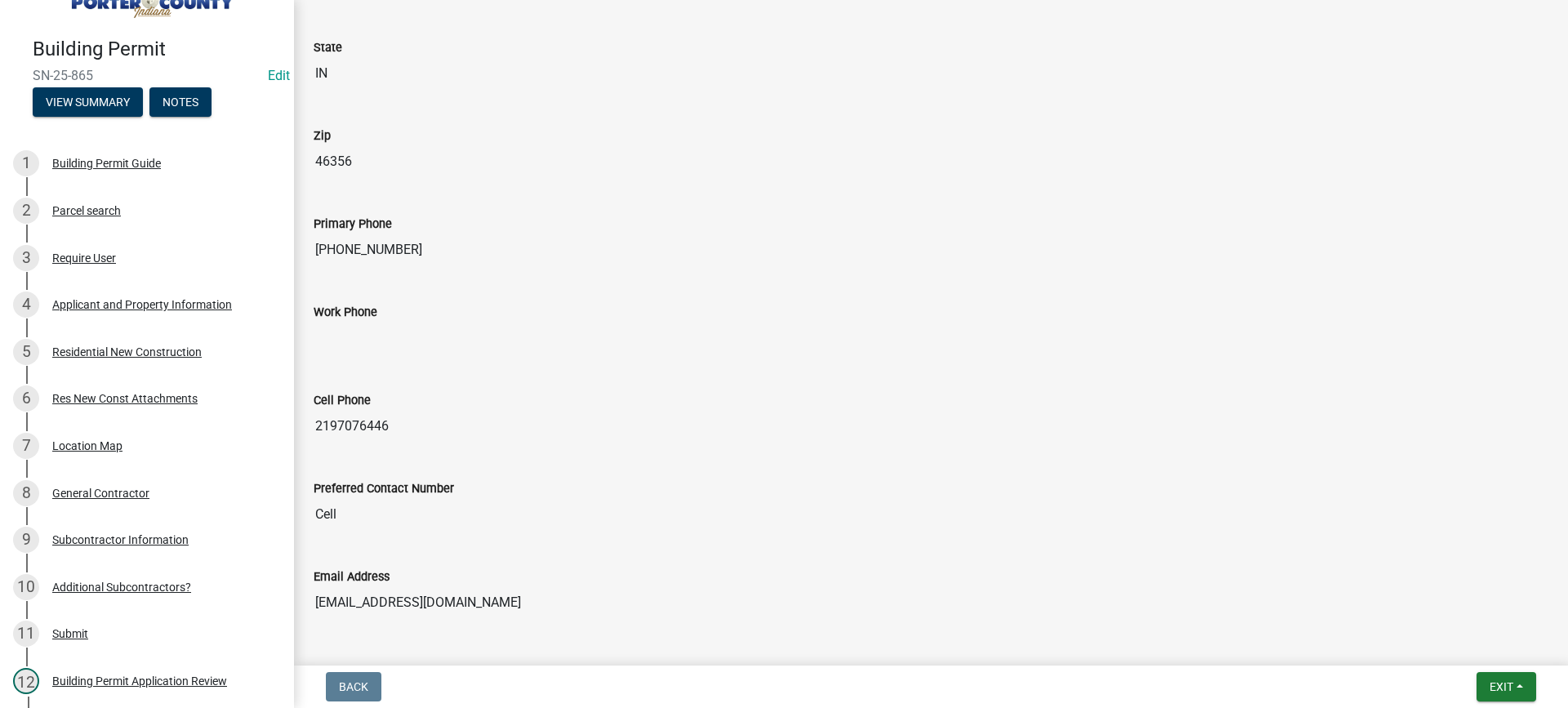
scroll to position [2124, 0]
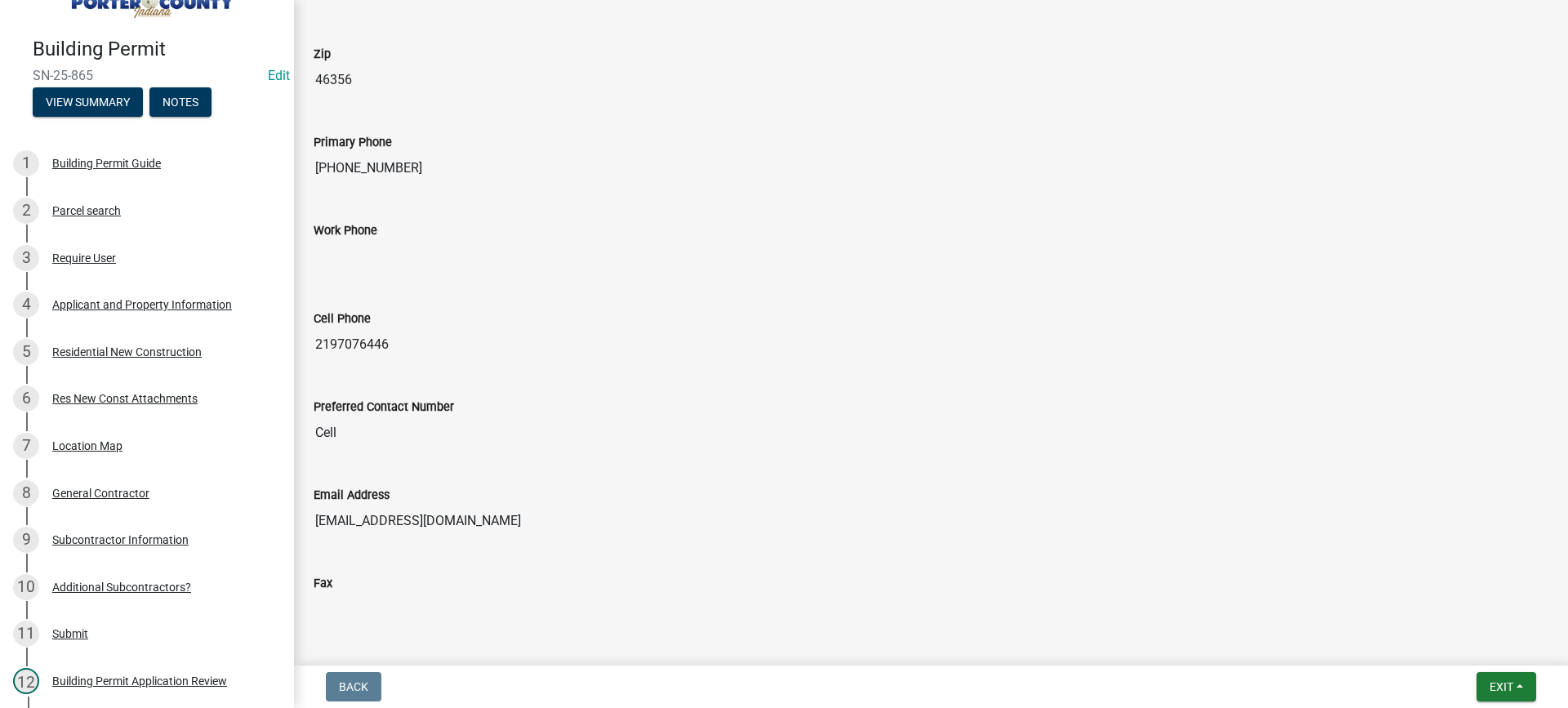
drag, startPoint x: 508, startPoint y: 521, endPoint x: 312, endPoint y: 522, distance: 196.0
click at [312, 522] on div "Email Address [EMAIL_ADDRESS][DOMAIN_NAME]" at bounding box center [931, 506] width 1260 height 88
click at [1494, 676] on button "Exit" at bounding box center [1507, 687] width 60 height 30
click at [1487, 647] on button "Save & Exit" at bounding box center [1471, 644] width 130 height 39
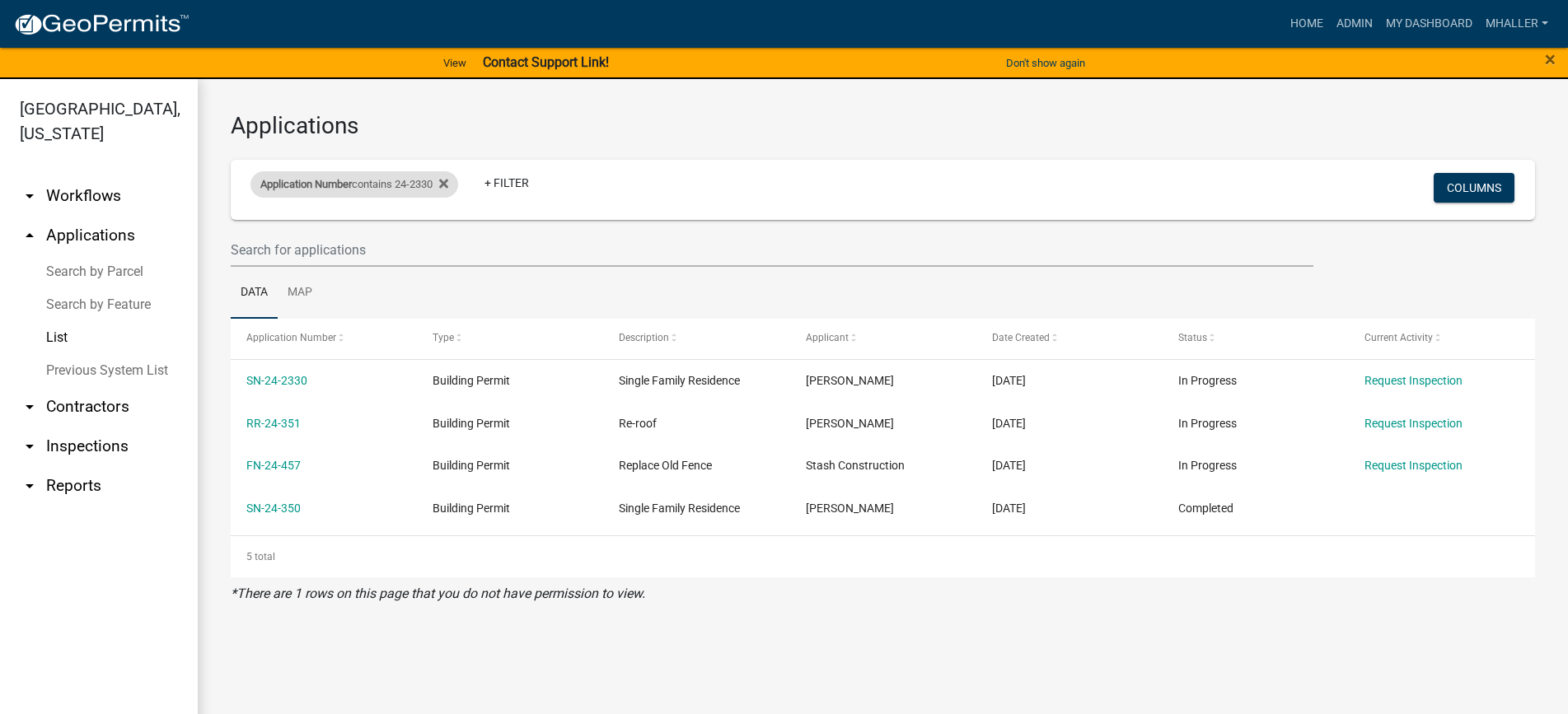
click at [416, 181] on div "Application Number contains 24-2330" at bounding box center [354, 184] width 207 height 26
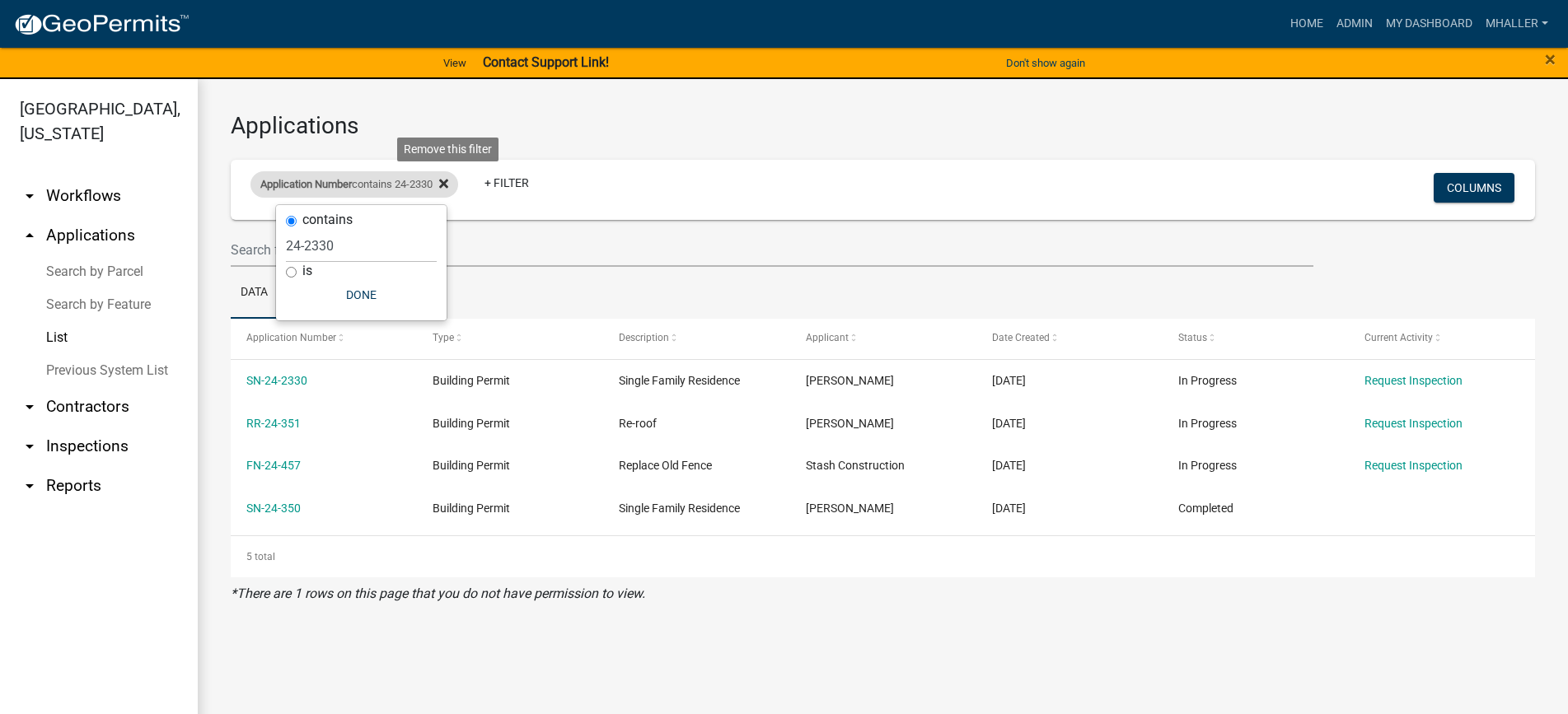
click at [448, 184] on icon at bounding box center [444, 184] width 9 height 9
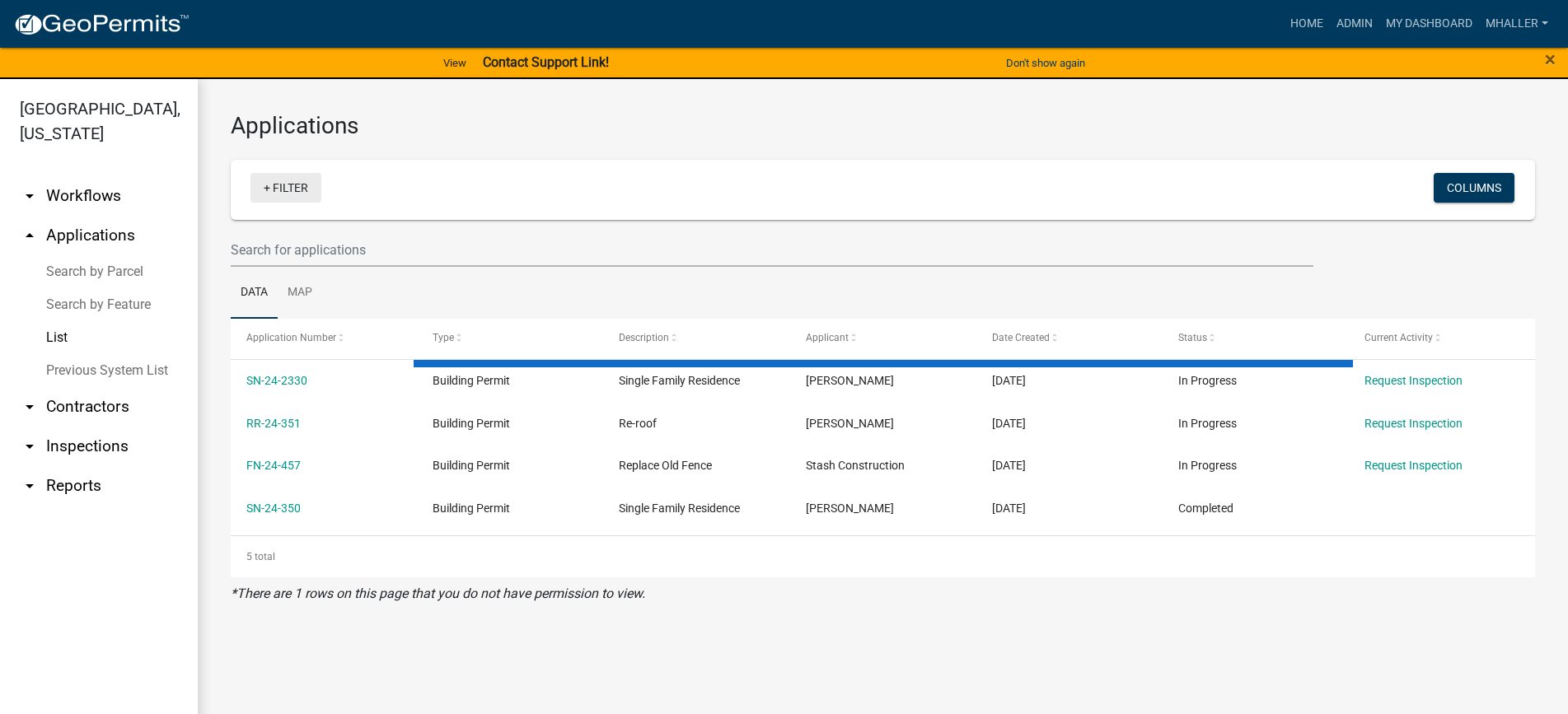
click at [295, 192] on link "+ Filter" at bounding box center [286, 188] width 71 height 30
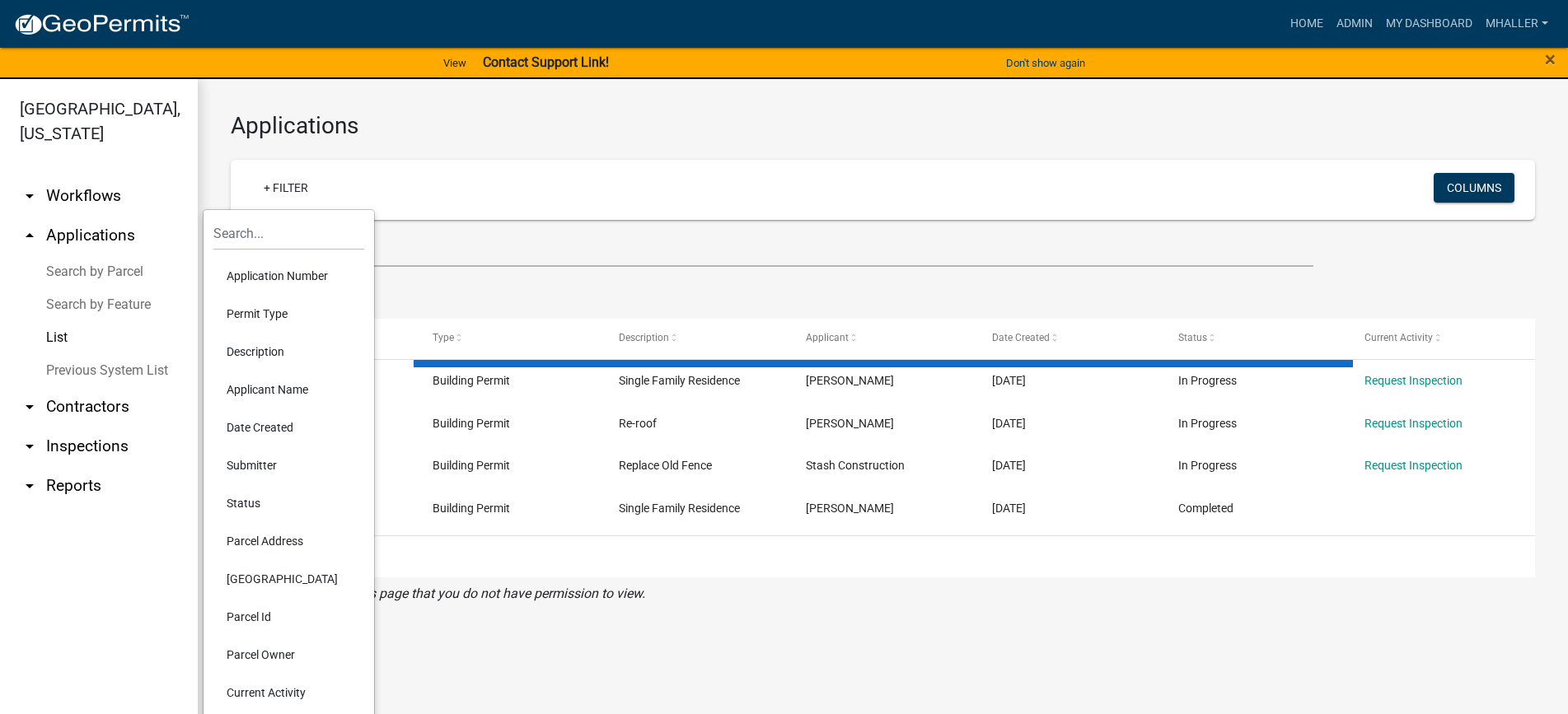
click at [236, 541] on li "Parcel Address" at bounding box center [289, 541] width 151 height 38
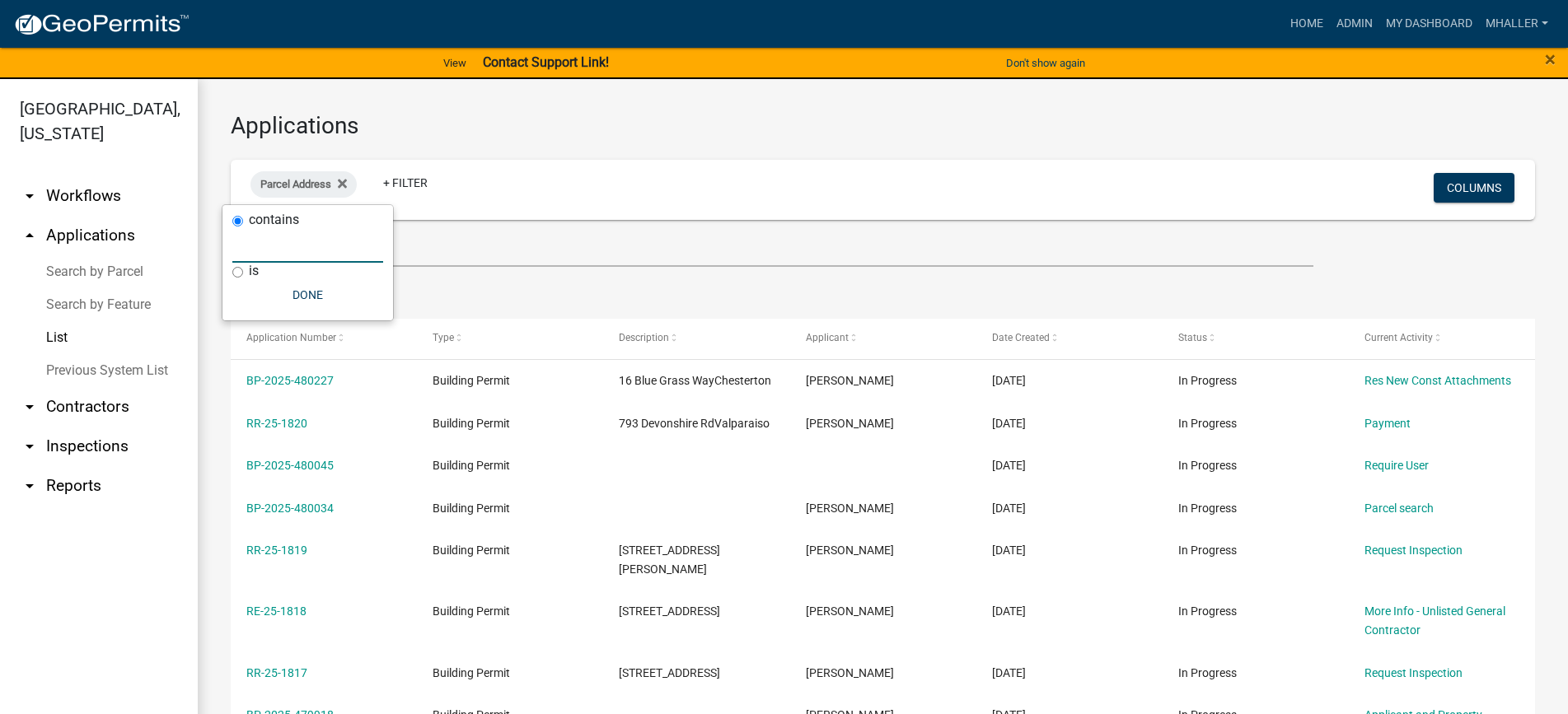
click at [262, 244] on input "text" at bounding box center [307, 246] width 151 height 34
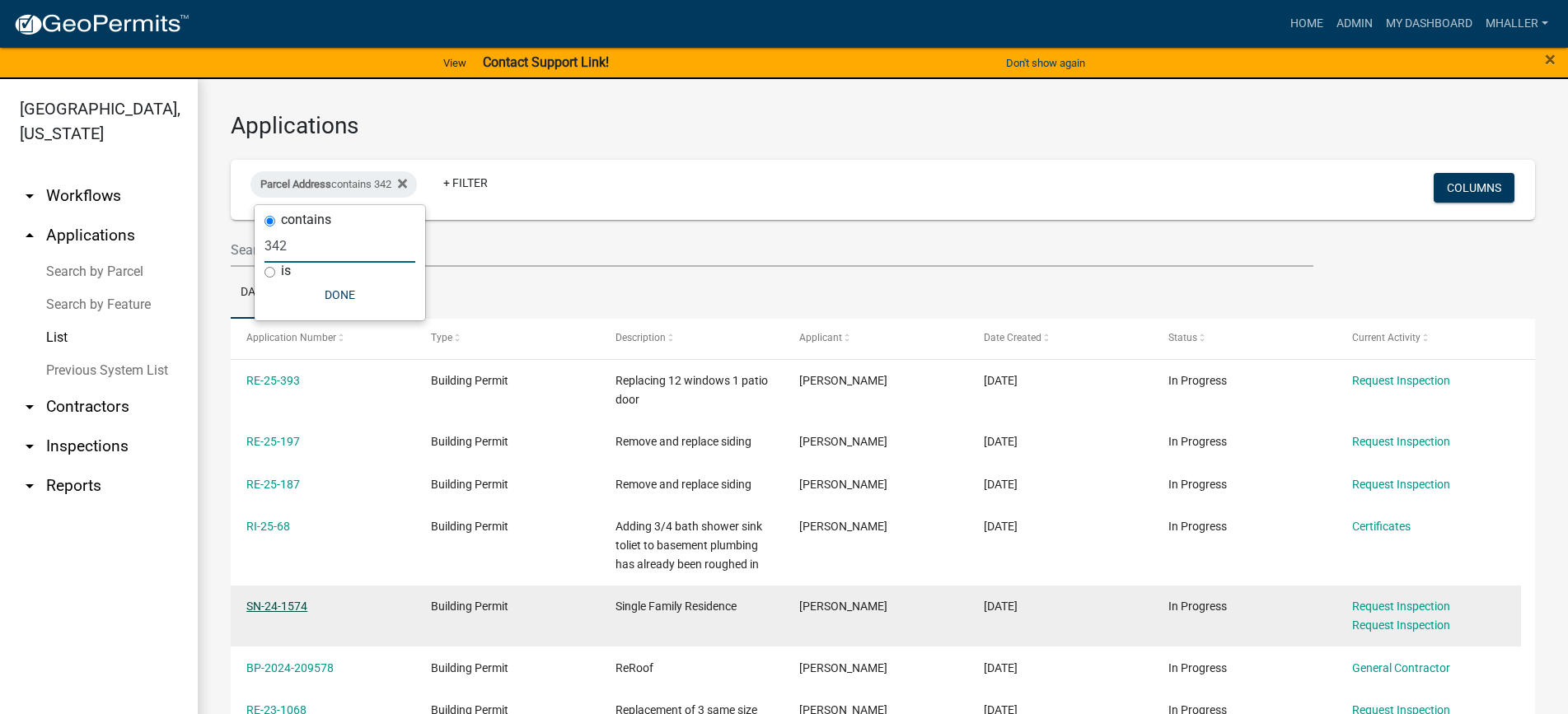
click at [265, 604] on link "SN-24-1574" at bounding box center [276, 606] width 61 height 13
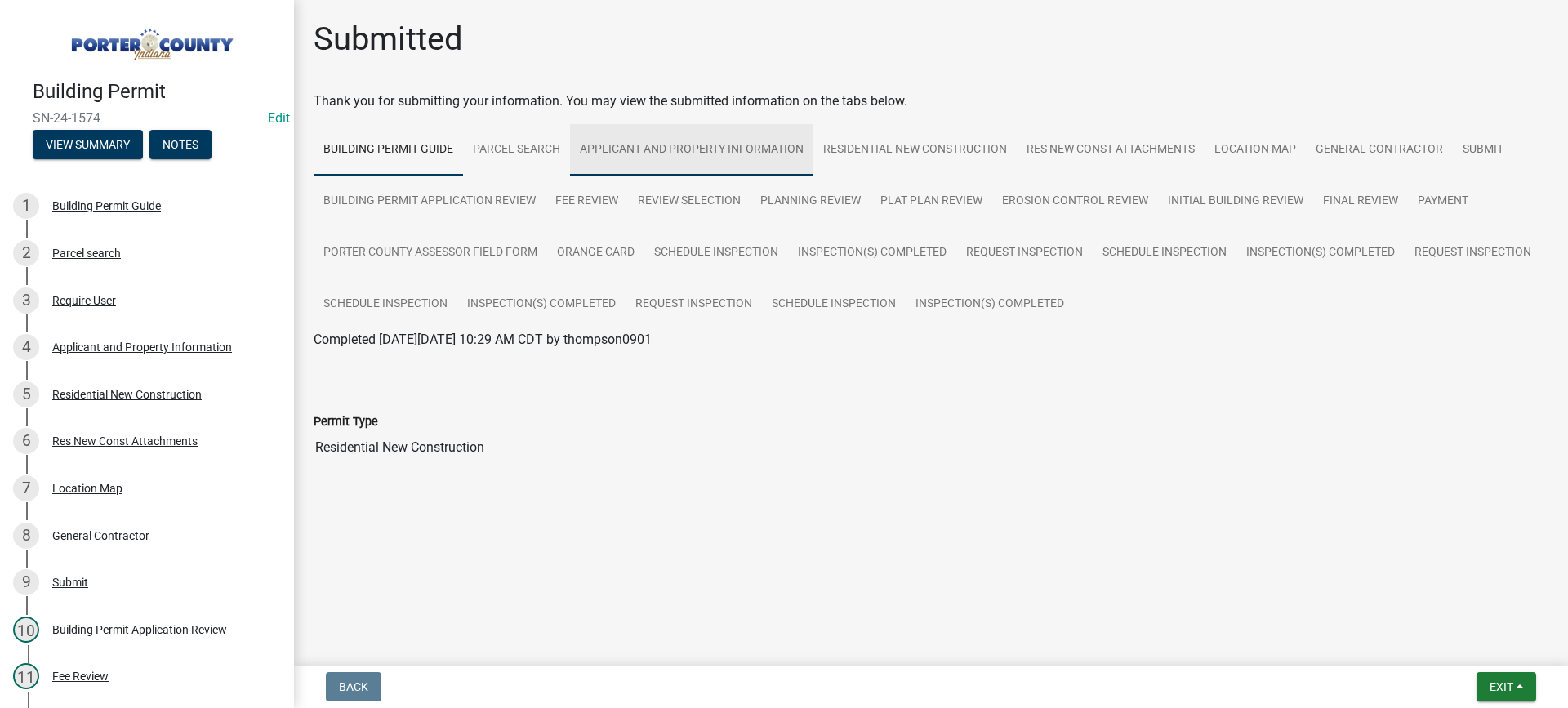
click at [621, 144] on link "Applicant and Property Information" at bounding box center [692, 151] width 243 height 53
